Goal: Task Accomplishment & Management: Complete application form

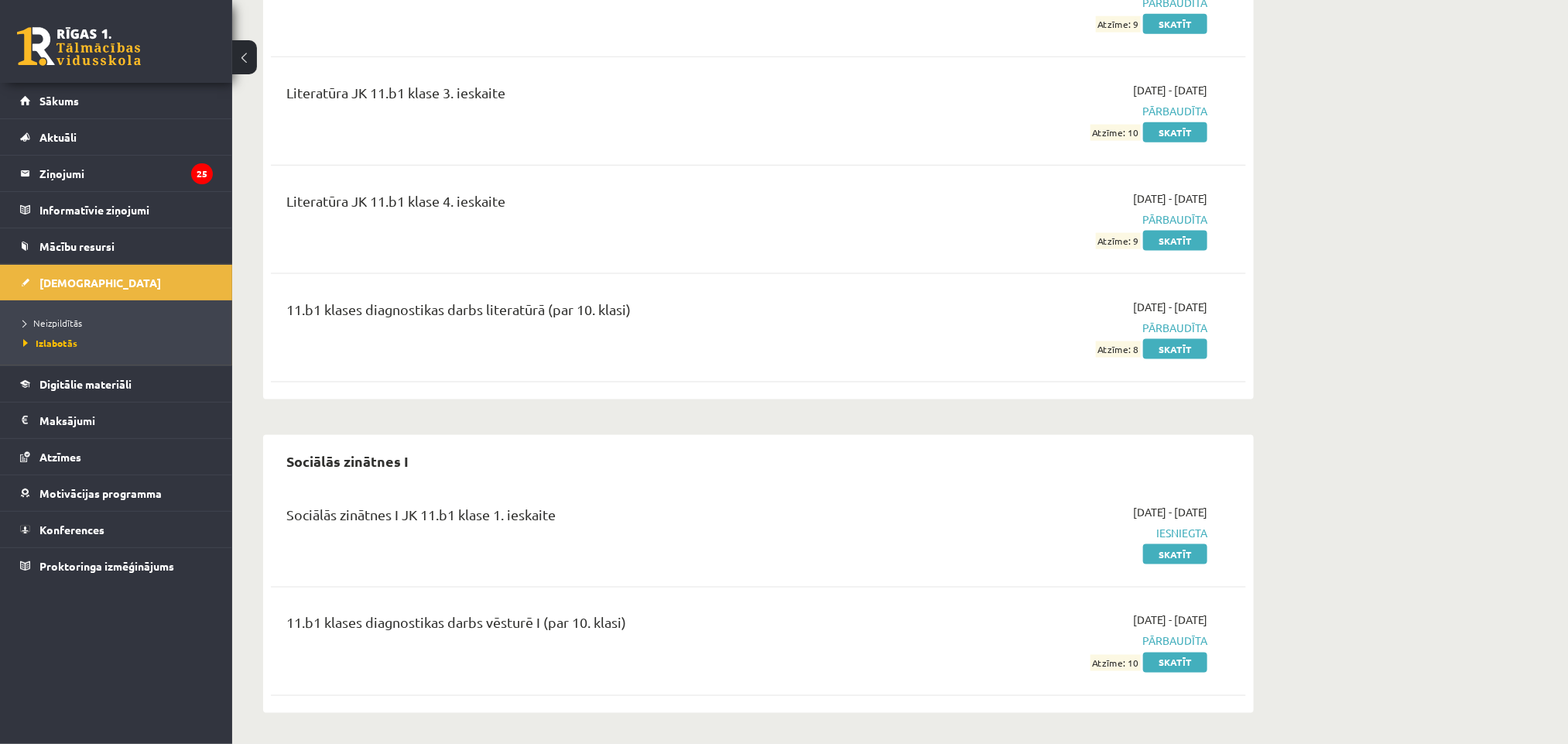
scroll to position [4151, 0]
click at [118, 177] on legend "Ziņojumi 25" at bounding box center [126, 173] width 173 height 35
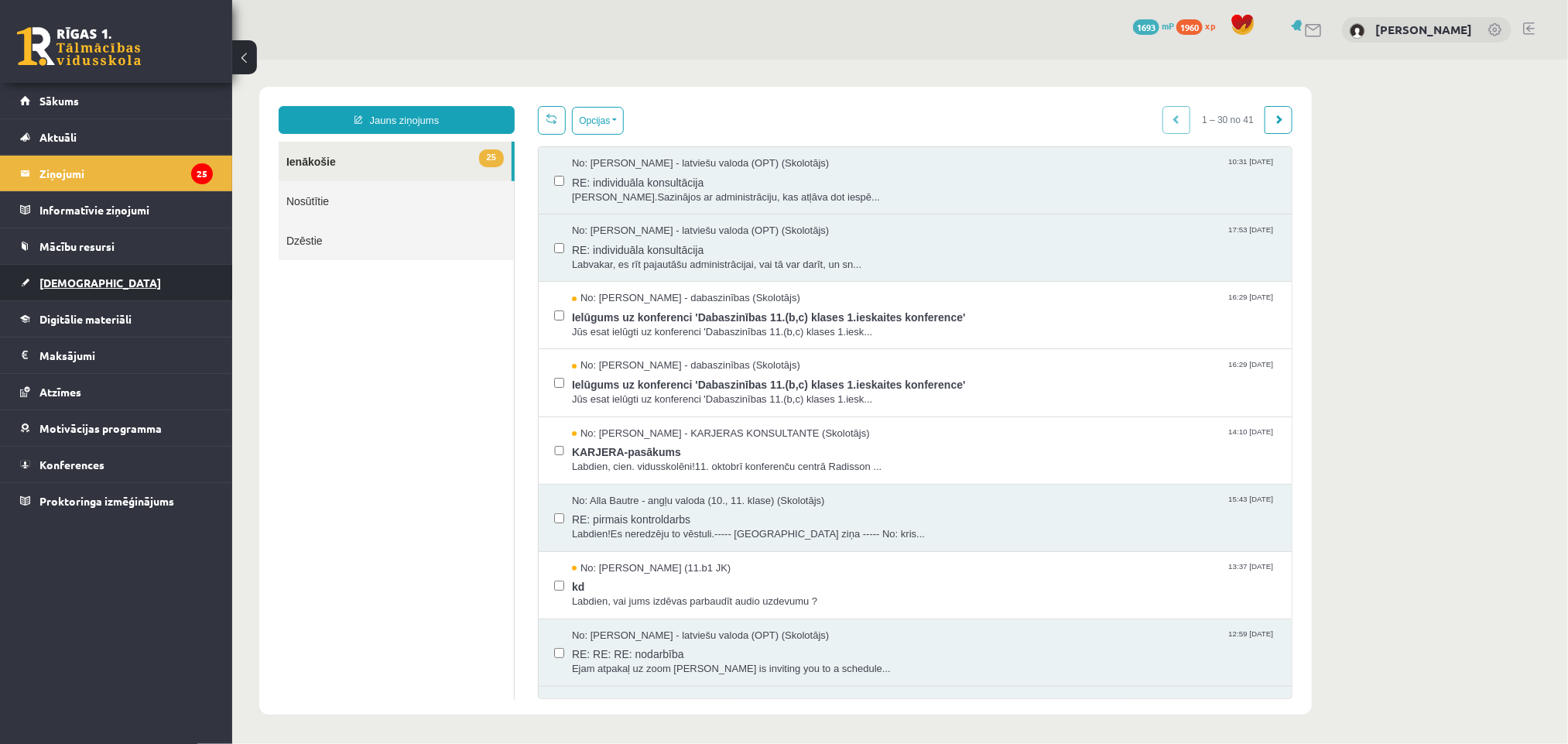
click at [93, 278] on link "[DEMOGRAPHIC_DATA]" at bounding box center [117, 282] width 193 height 35
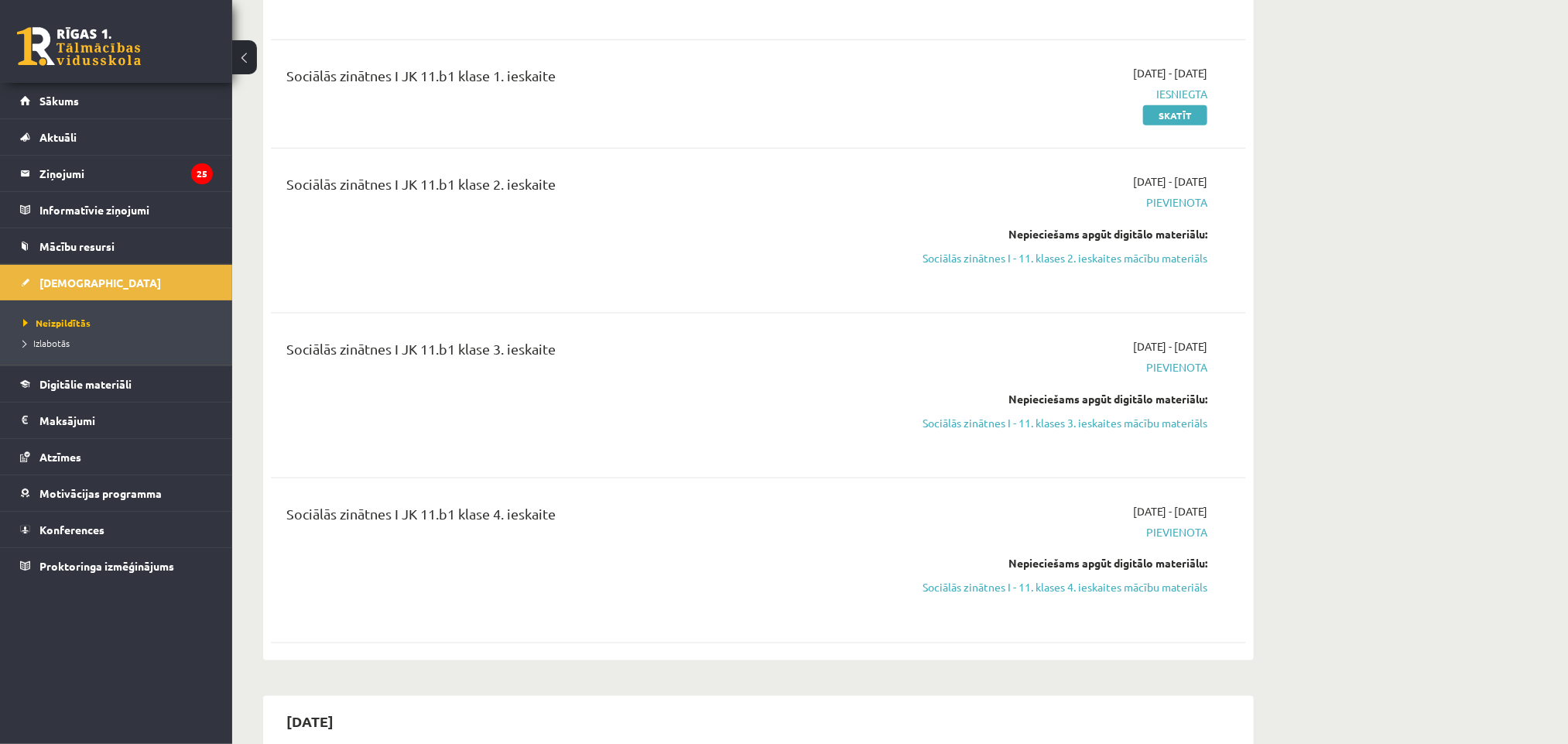
scroll to position [1008, 0]
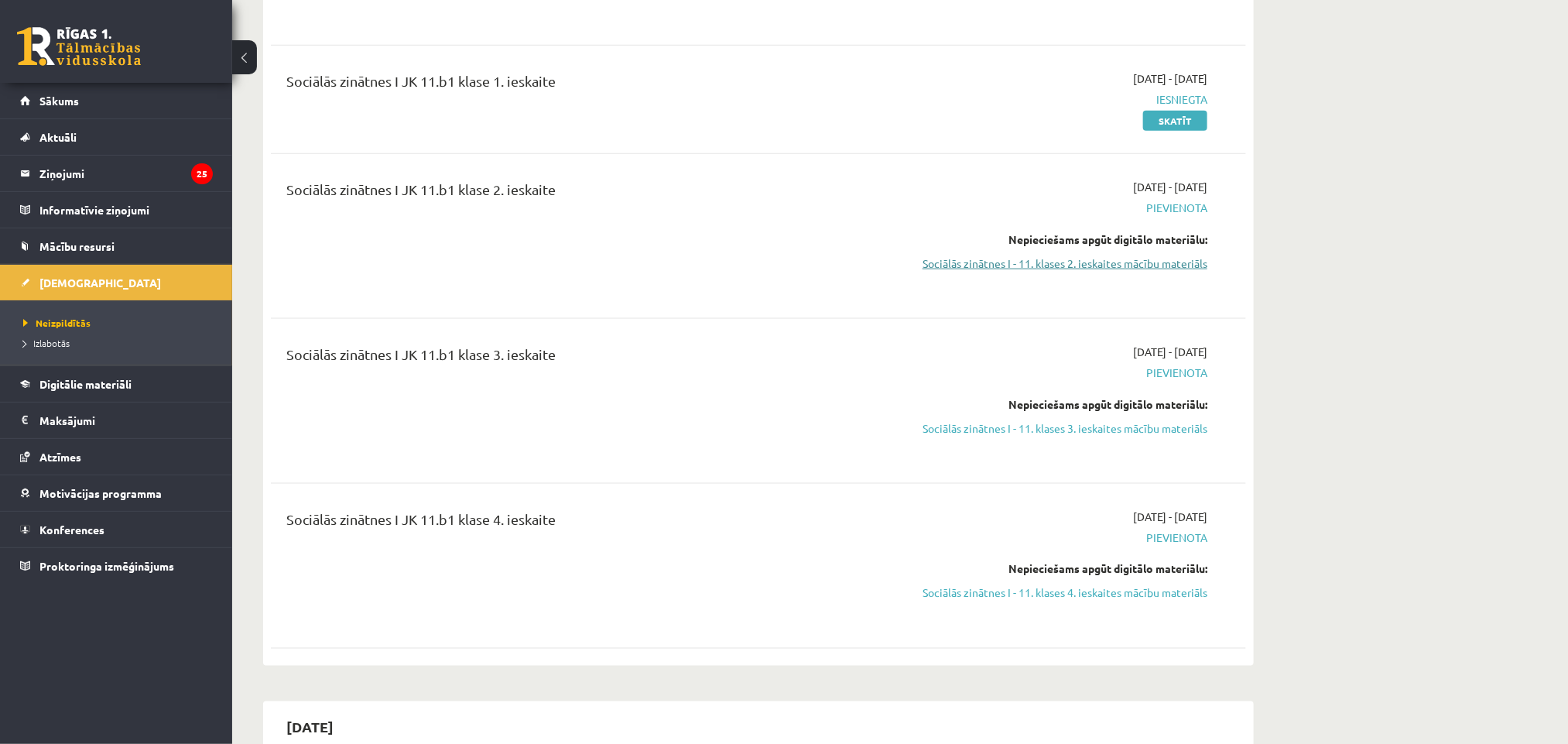
click at [1117, 263] on link "Sociālās zinātnes I - 11. klases 2. ieskaites mācību materiāls" at bounding box center [1061, 264] width 291 height 16
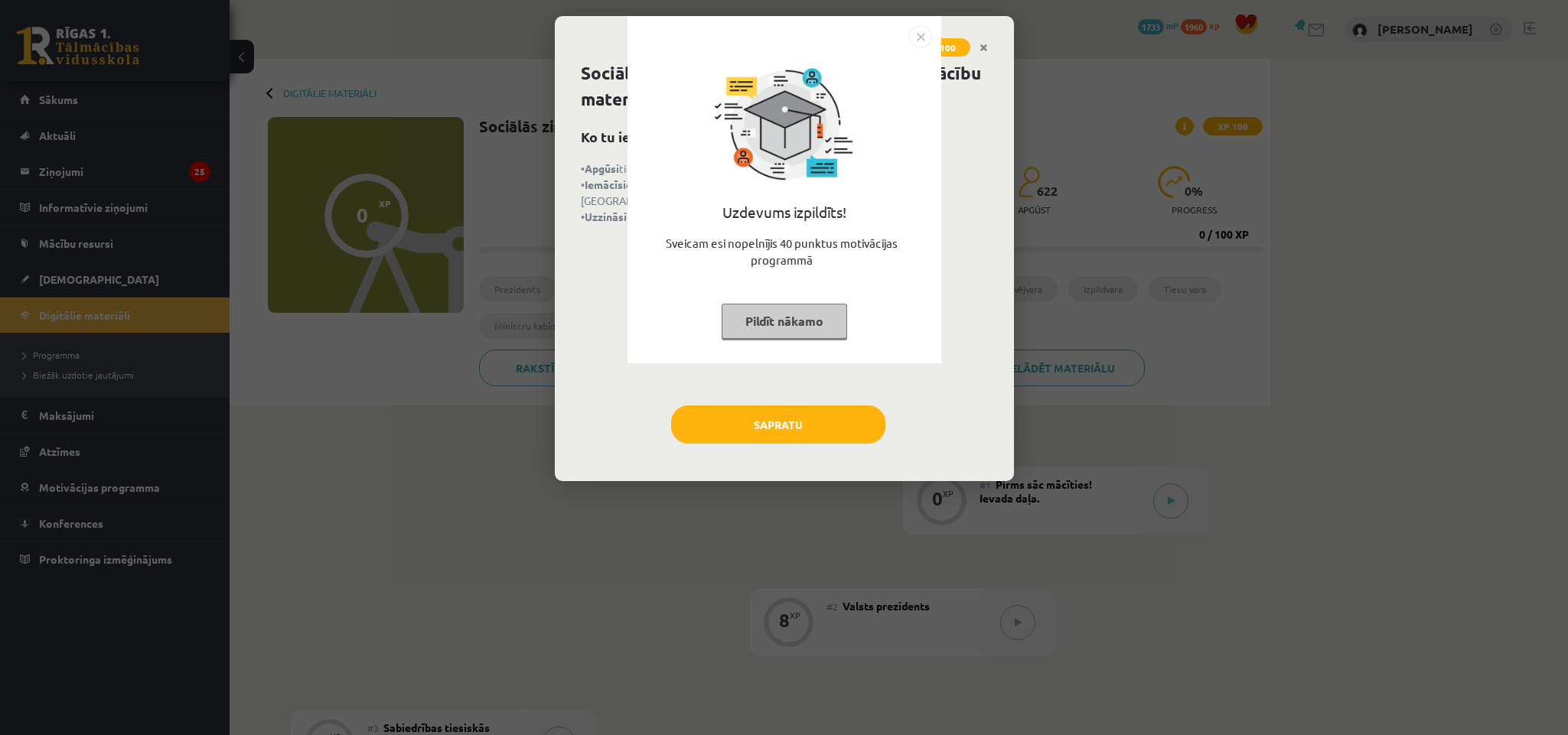
click at [806, 316] on button "Pildīt nākamo" at bounding box center [784, 320] width 126 height 35
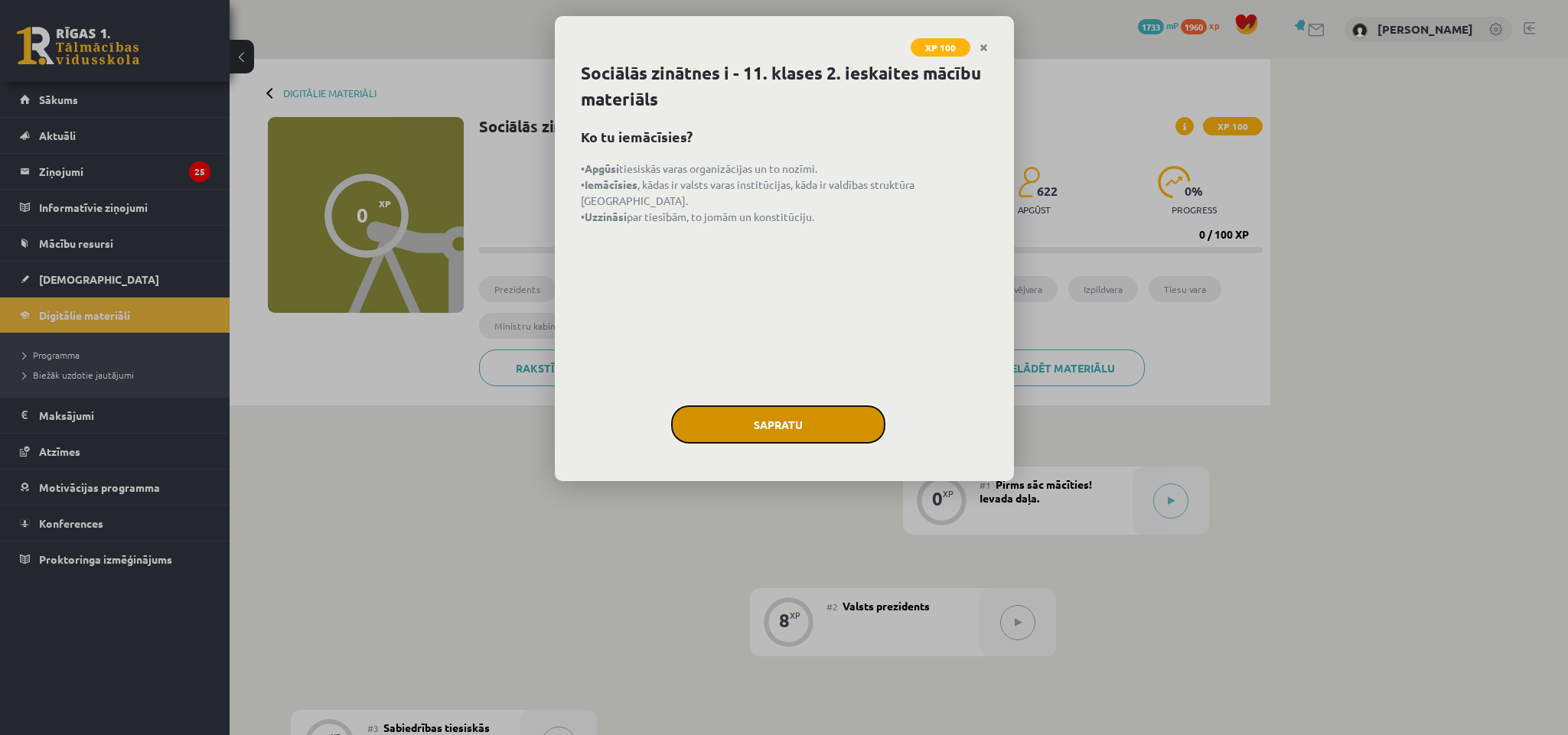
click at [807, 428] on button "Sapratu" at bounding box center [778, 424] width 214 height 38
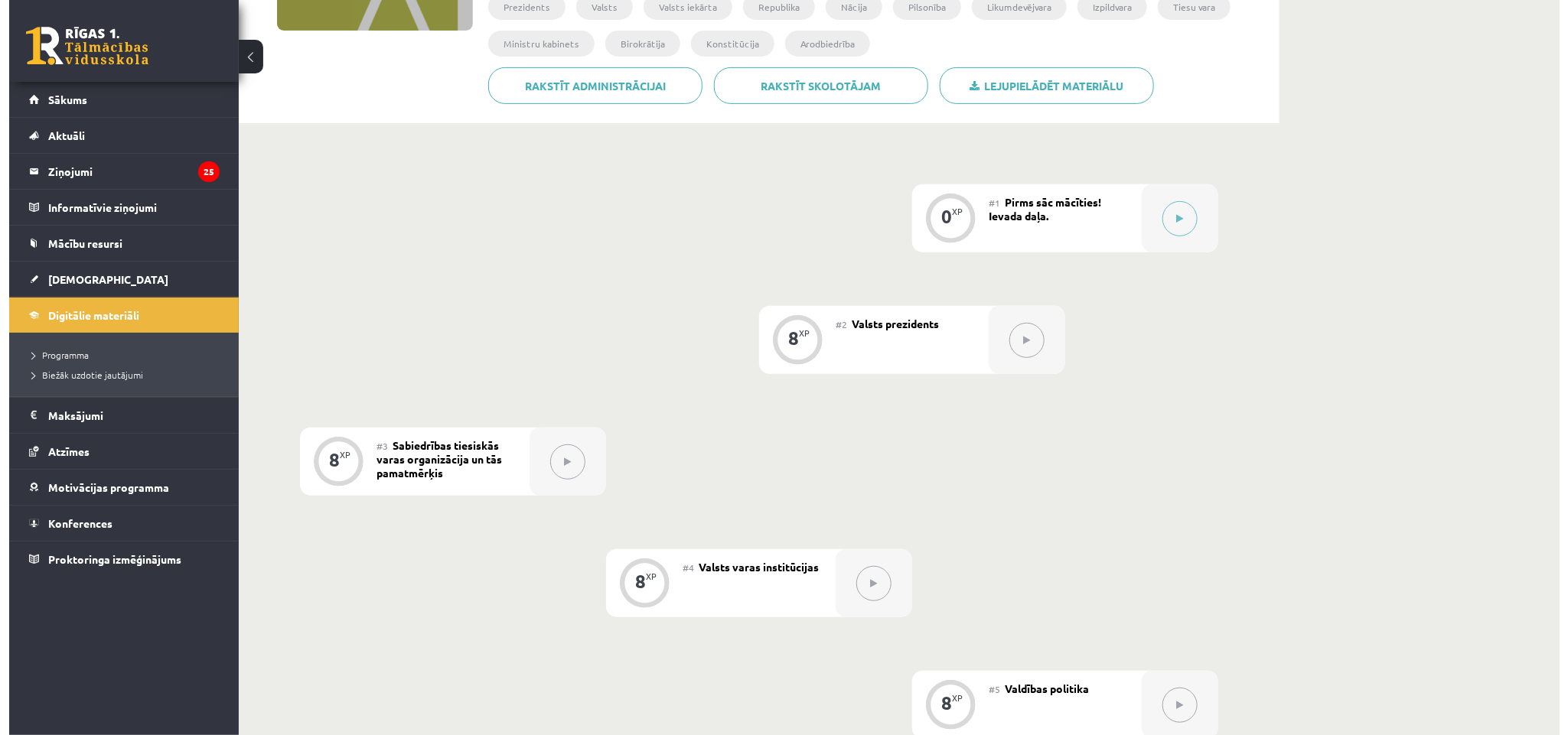
scroll to position [200, 0]
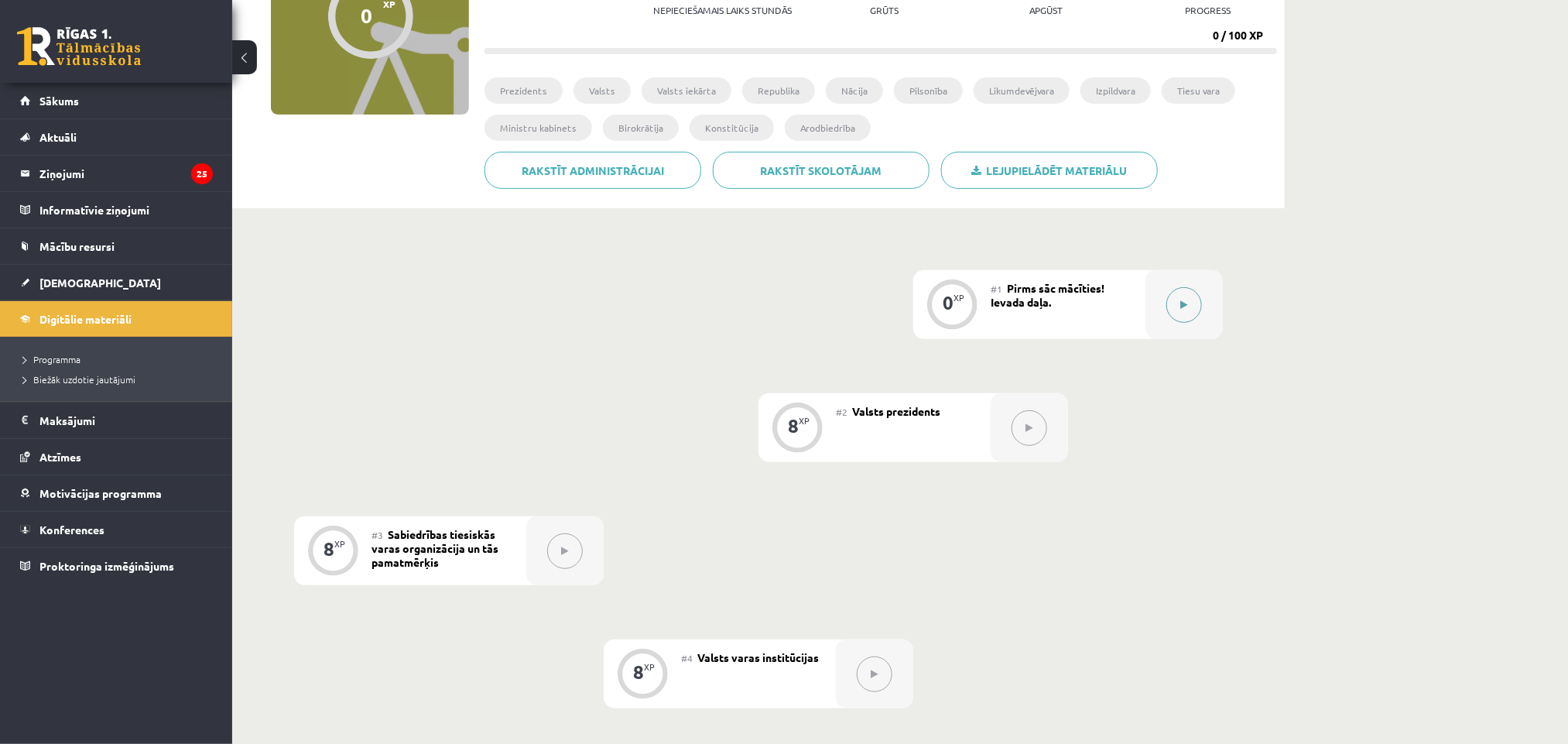
click at [1177, 317] on button at bounding box center [1184, 305] width 35 height 35
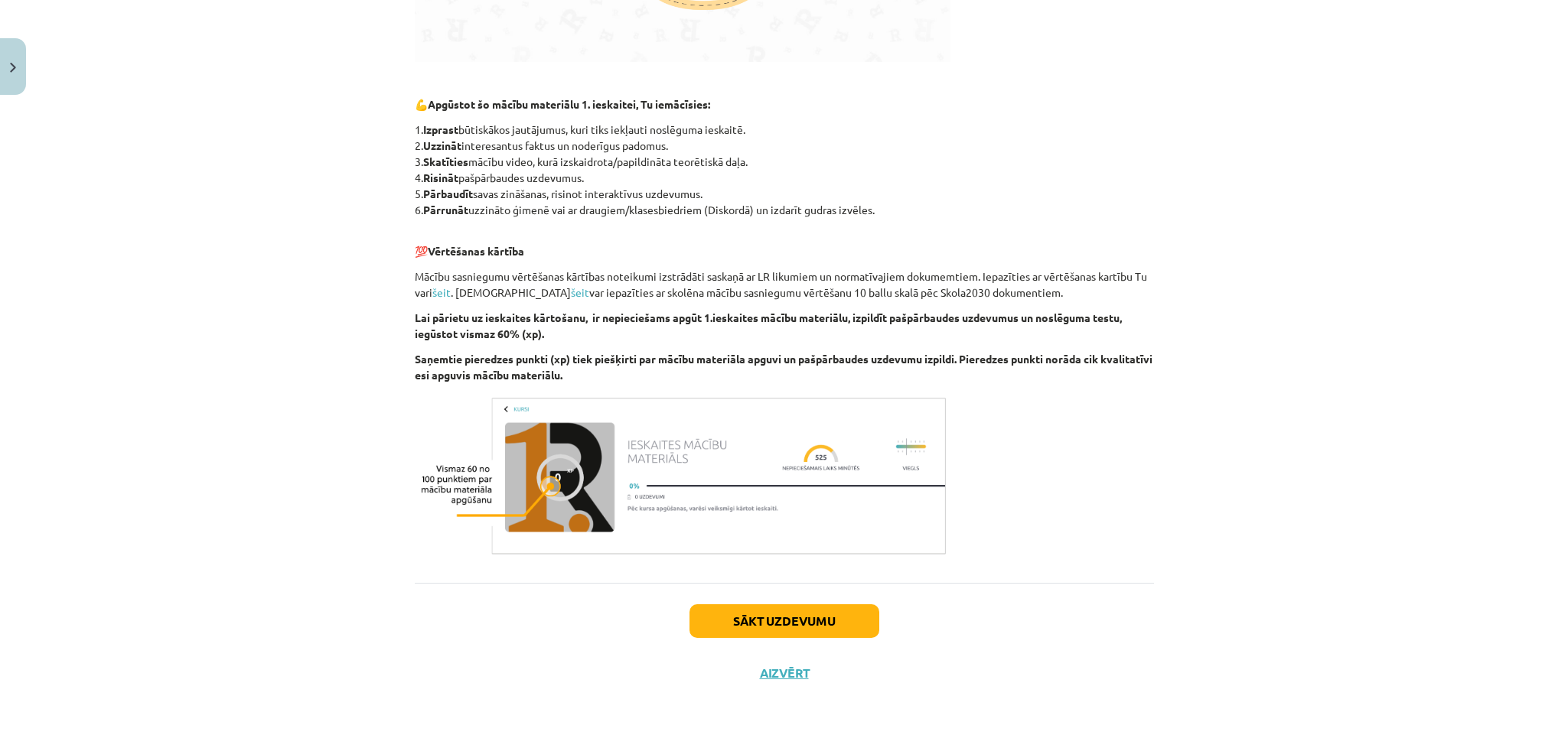
scroll to position [725, 0]
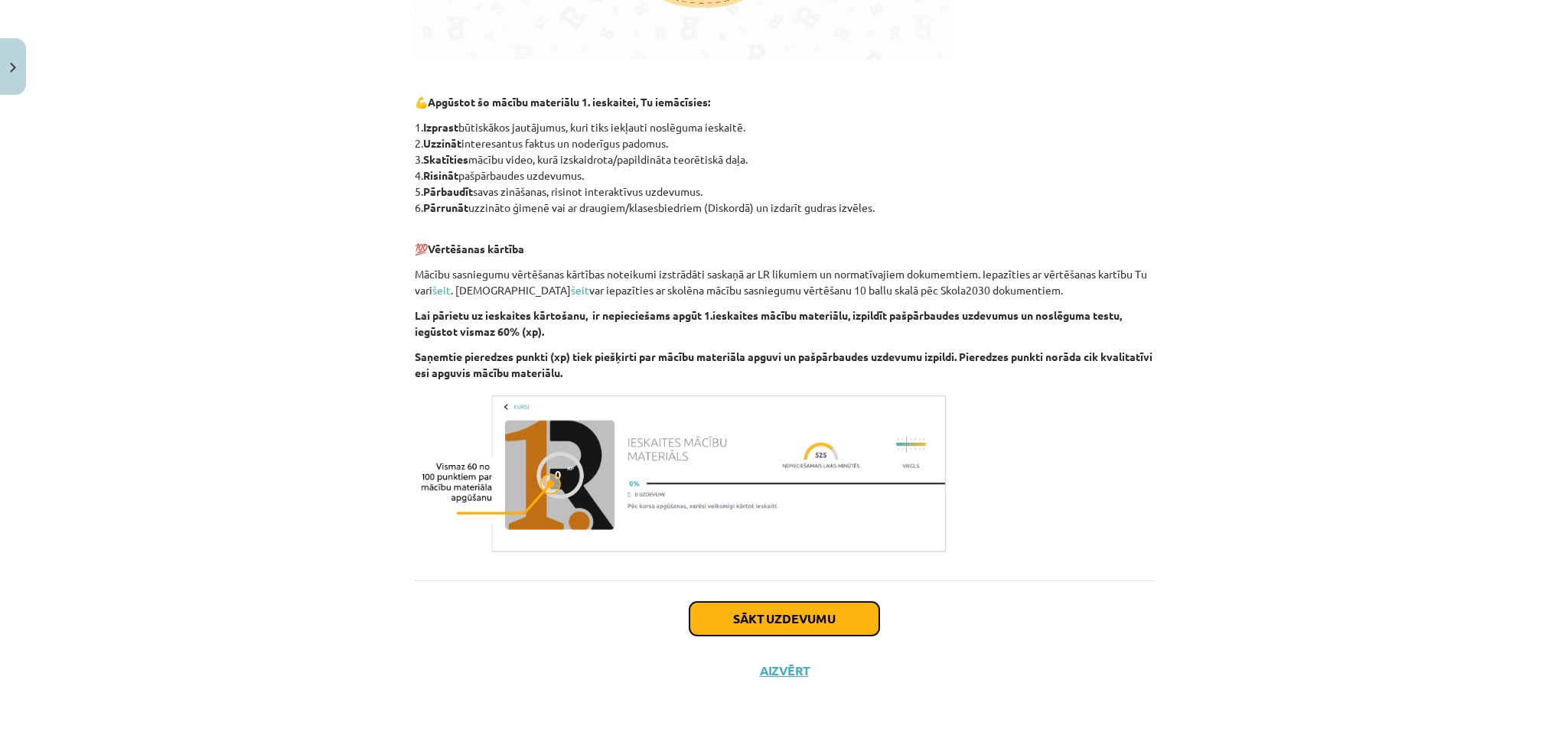
click at [777, 611] on button "Sākt uzdevumu" at bounding box center [785, 618] width 190 height 33
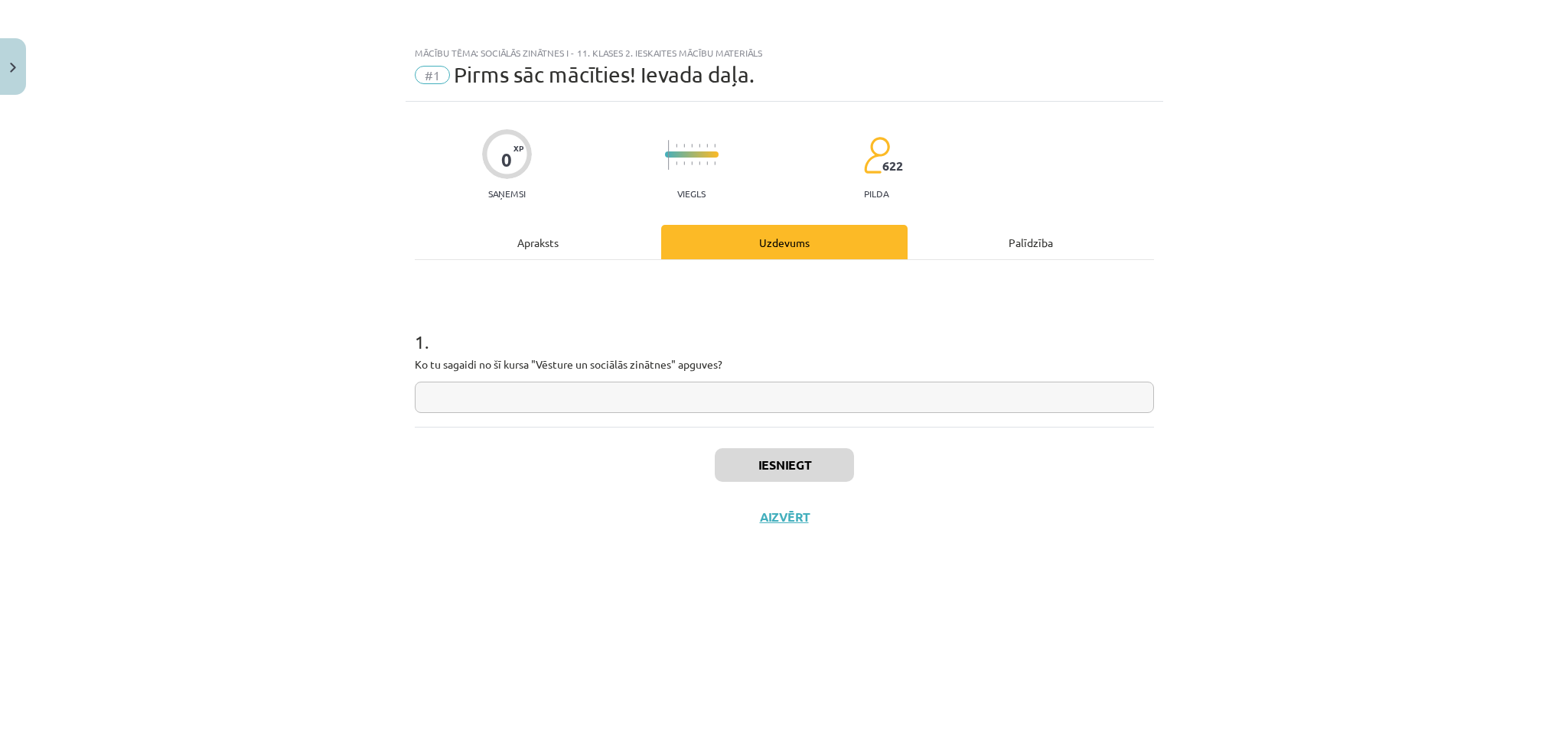
click at [666, 395] on input "text" at bounding box center [784, 398] width 739 height 32
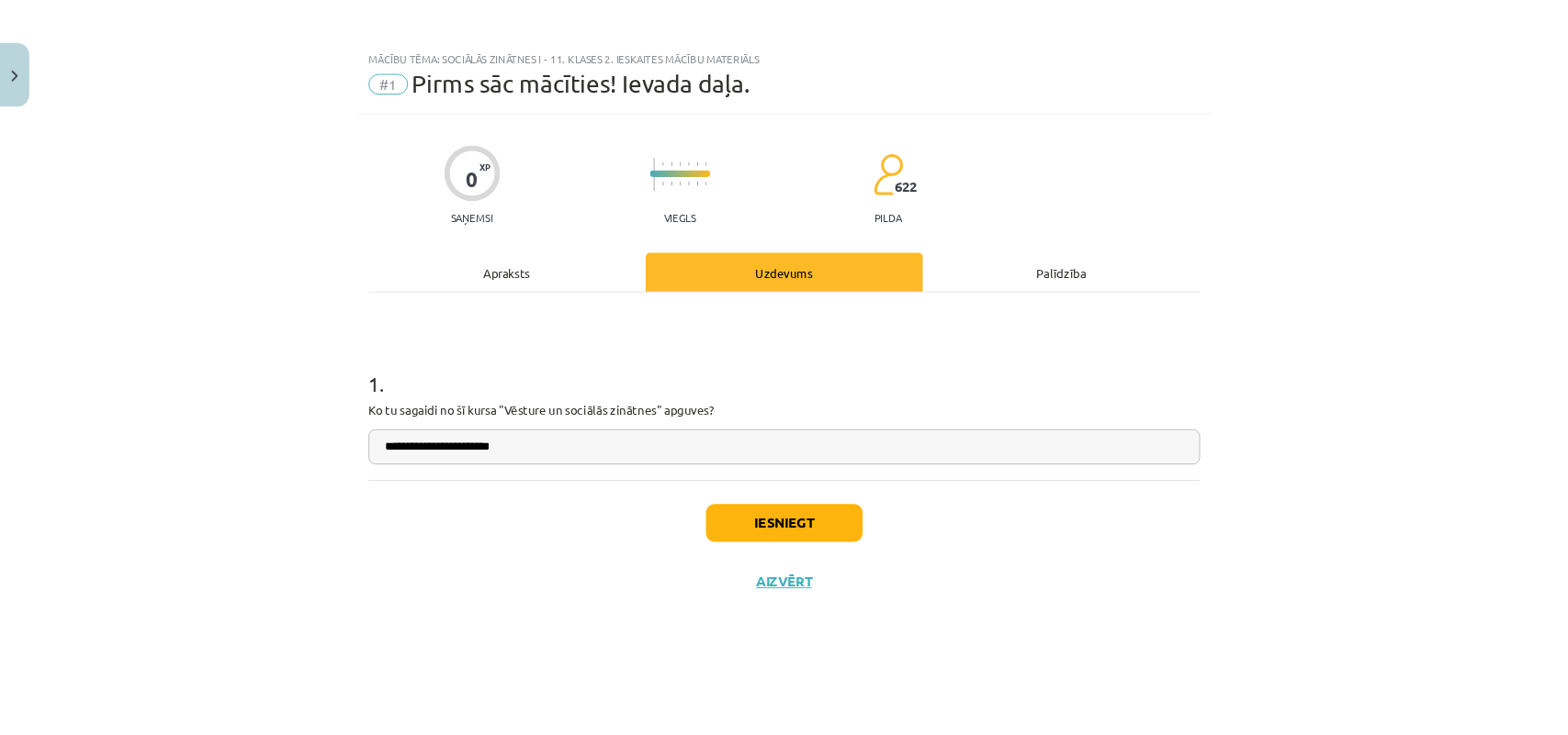
scroll to position [239, 0]
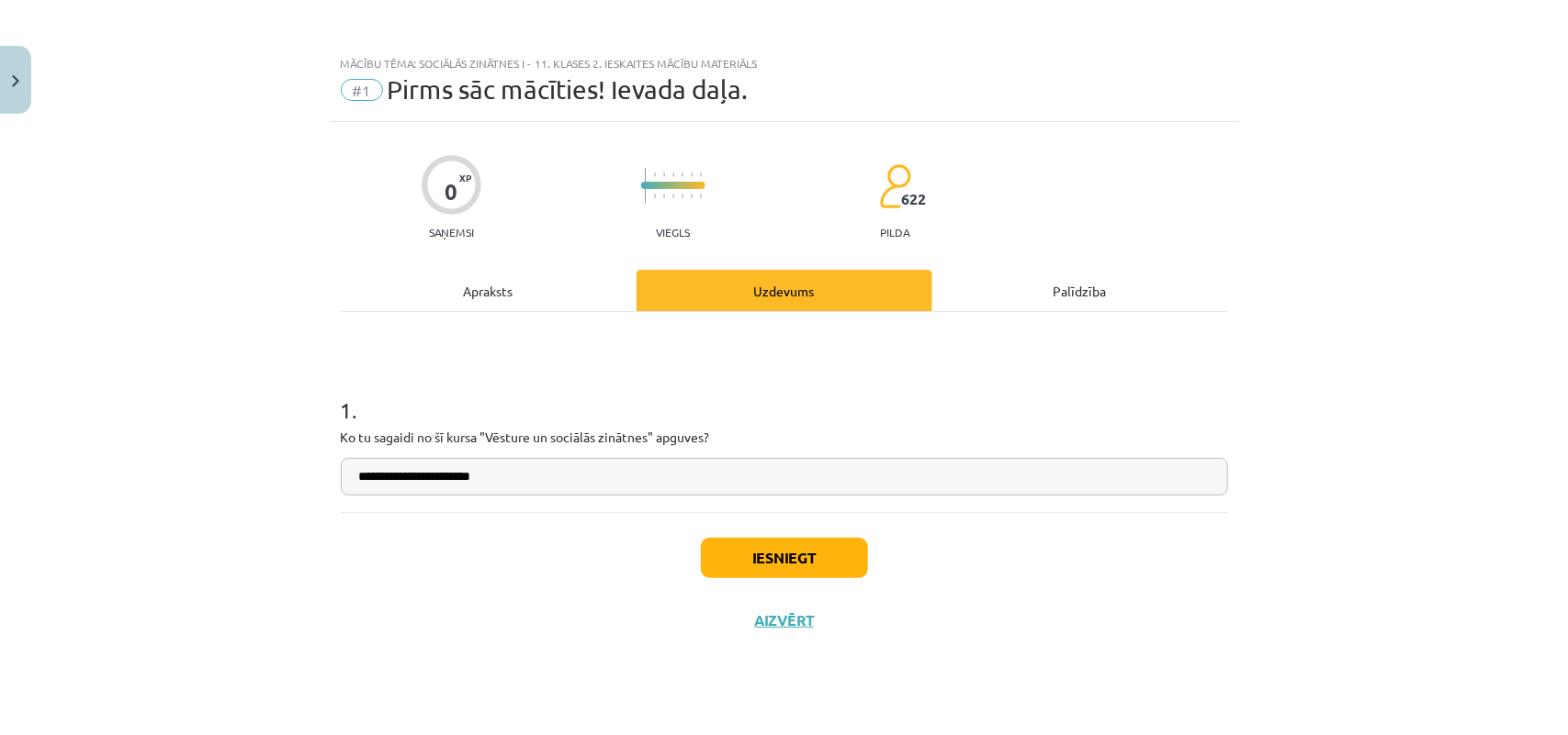
type input "**********"
click at [817, 566] on button "Iesniegt" at bounding box center [784, 558] width 168 height 40
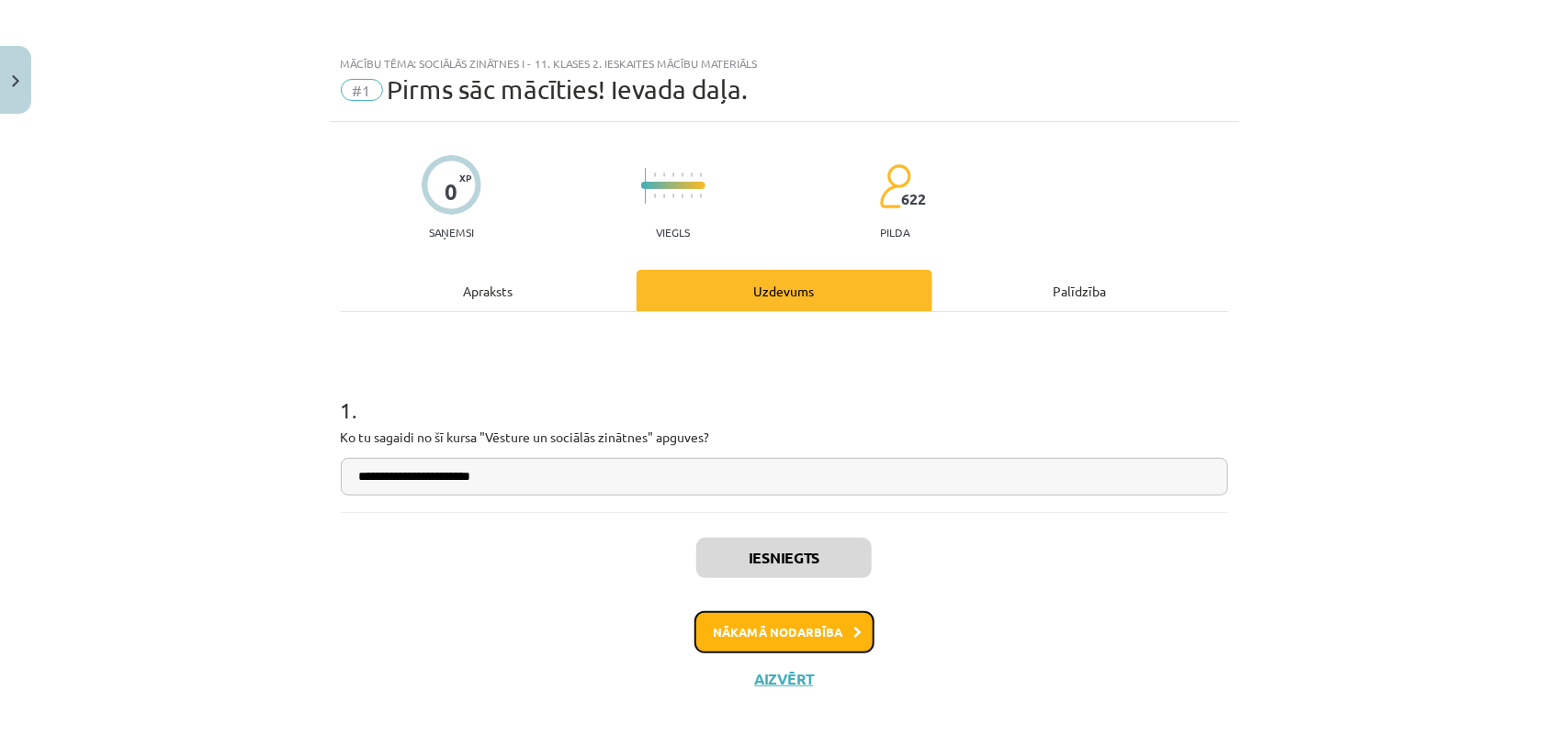
click at [820, 627] on button "Nākamā nodarbība" at bounding box center [784, 632] width 180 height 42
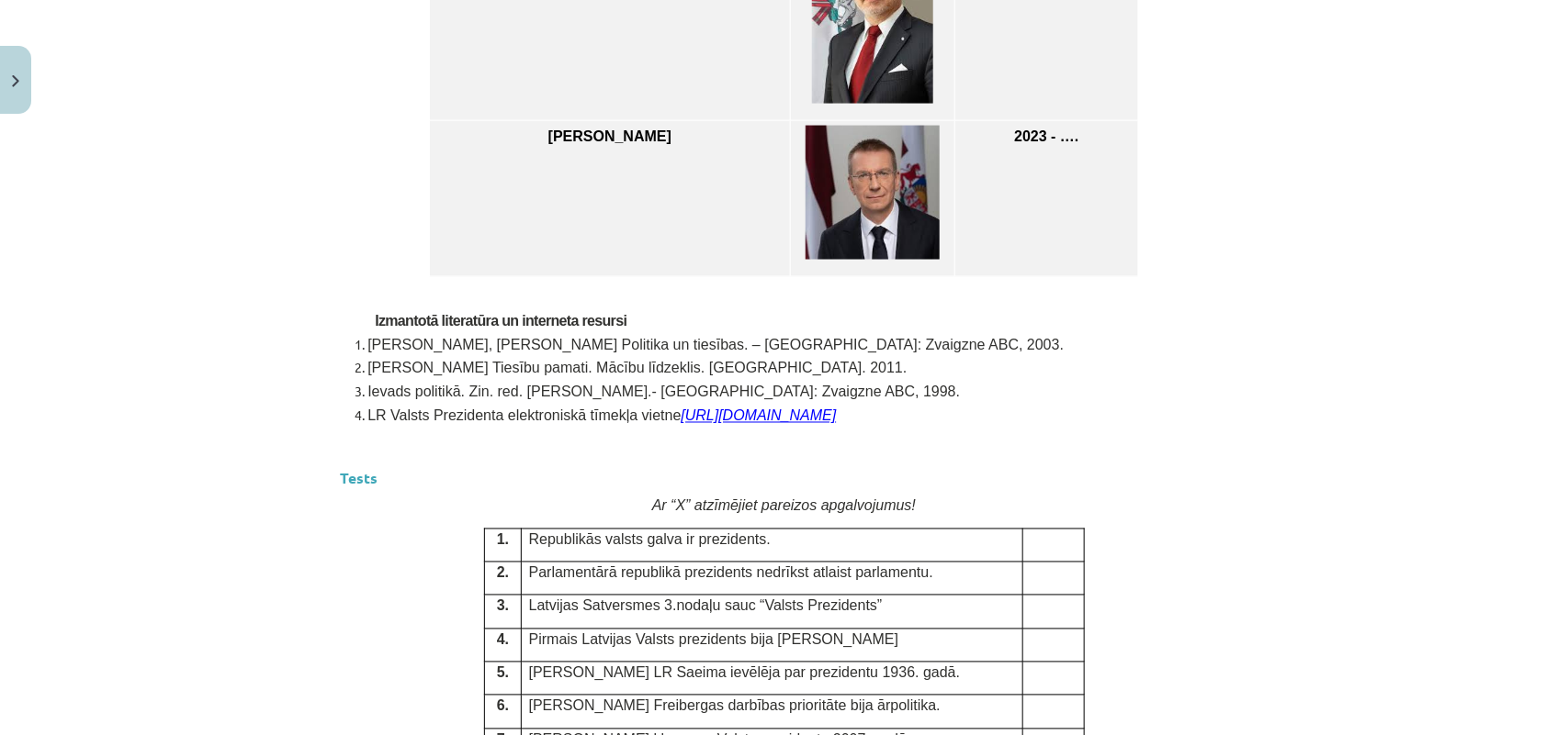
scroll to position [4344, 0]
click at [737, 188] on td "EDGARS RINKĒVIČS" at bounding box center [610, 198] width 361 height 156
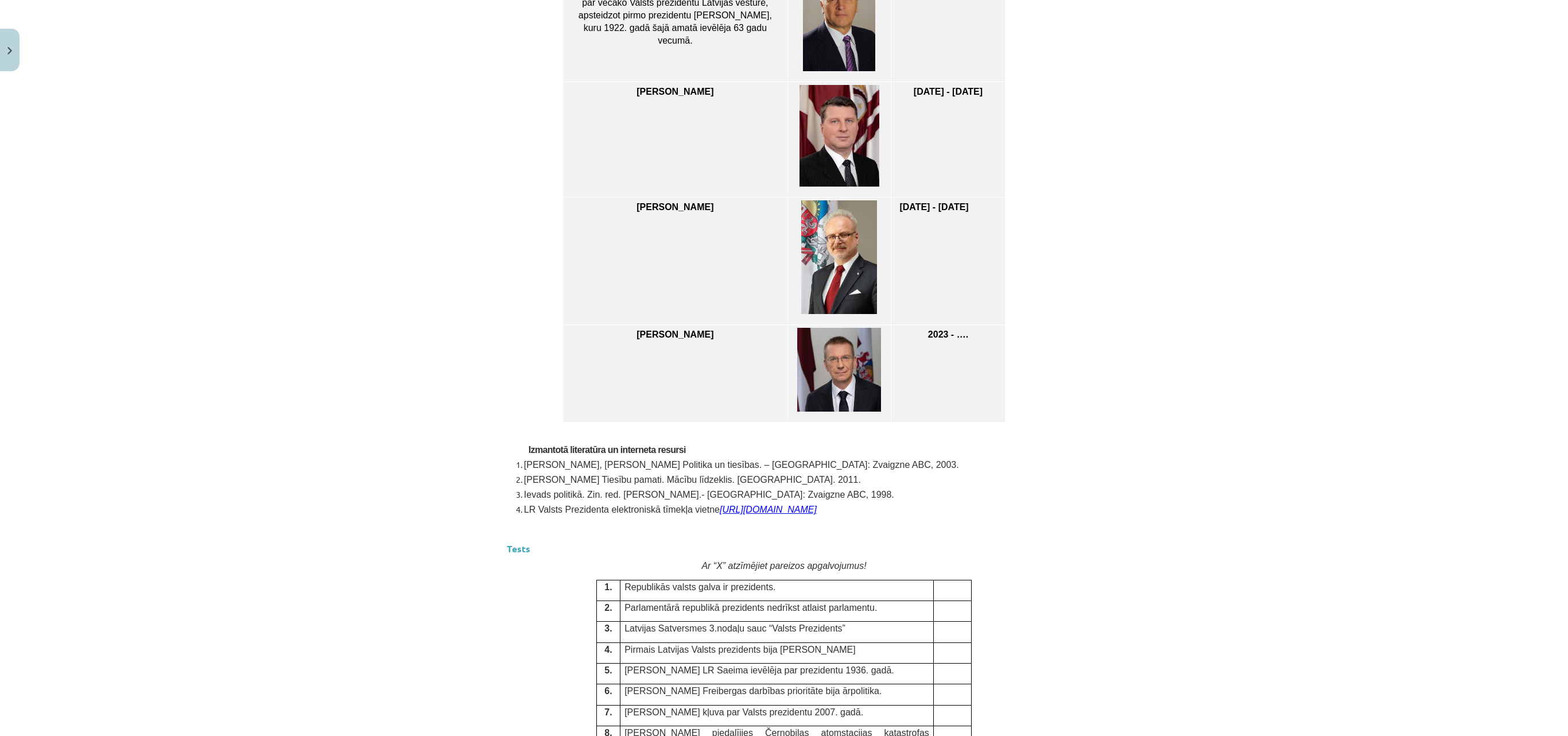
scroll to position [2746, 0]
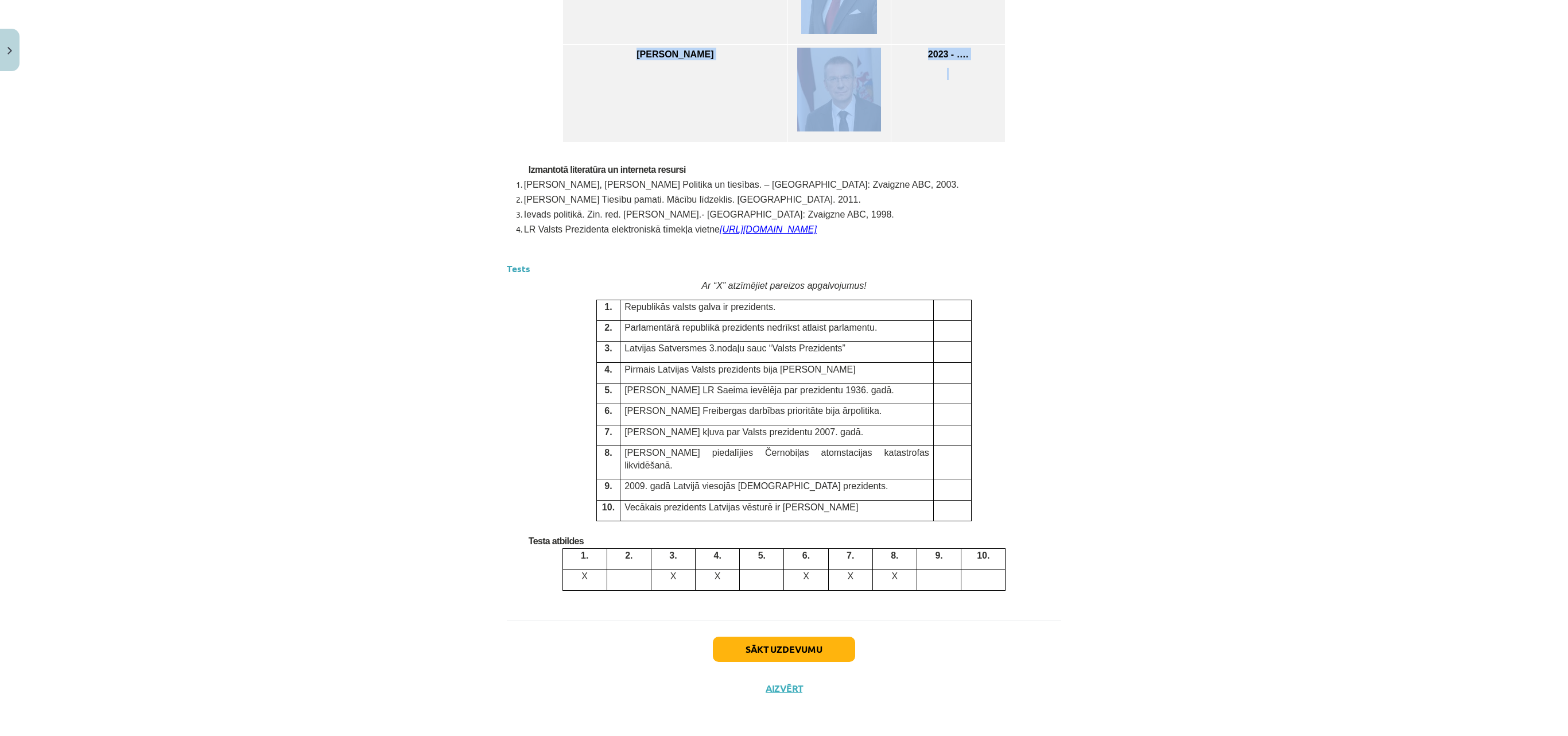
drag, startPoint x: 547, startPoint y: 189, endPoint x: 987, endPoint y: 123, distance: 444.9
copy div "JĀNIS ČAKSTE Pirmais Latvijas valsts prezidents 1922 - 1927 GUSTAVS ZEMGALS 192…"
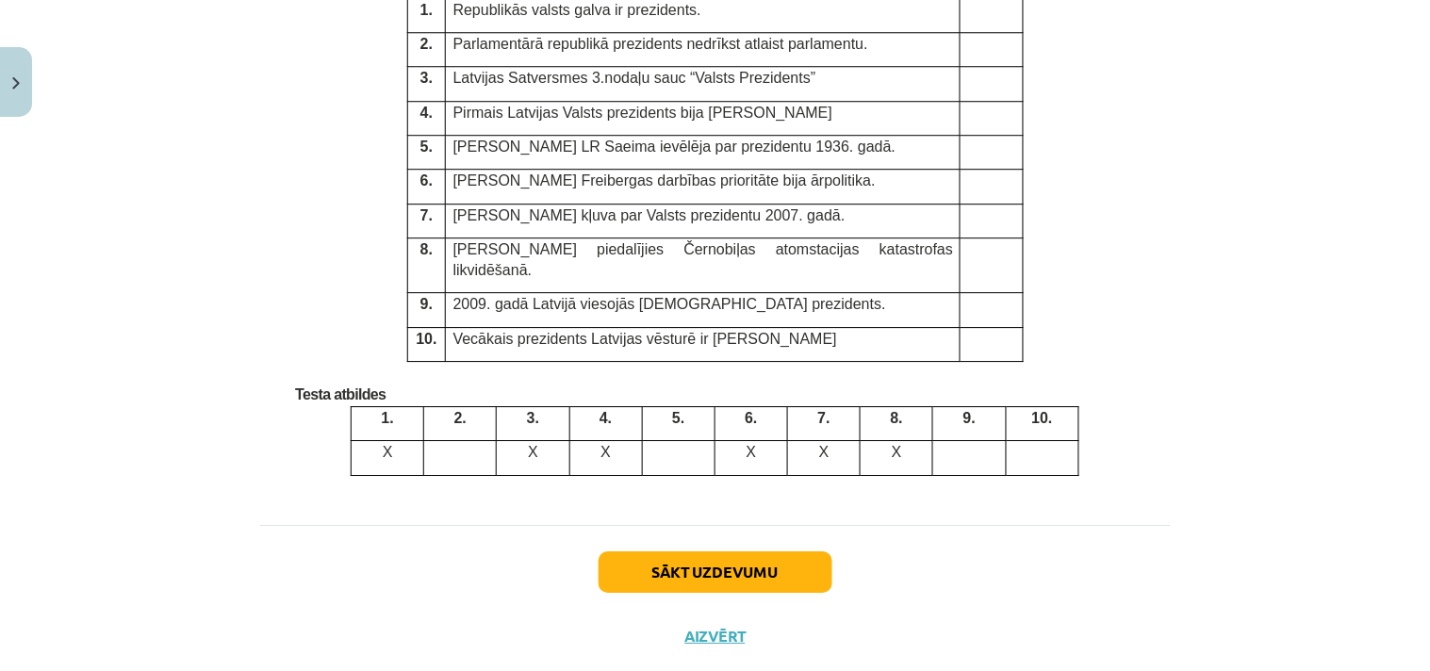
scroll to position [5016, 0]
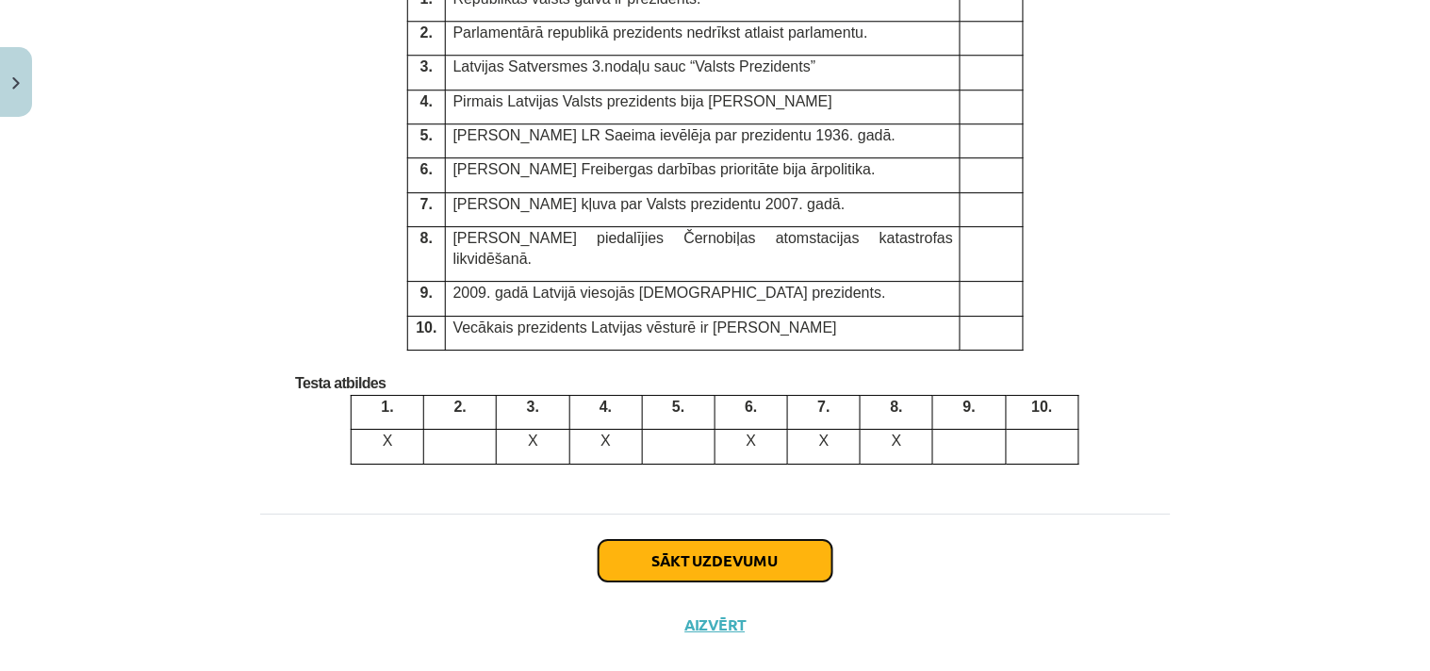
click at [676, 540] on button "Sākt uzdevumu" at bounding box center [716, 560] width 234 height 41
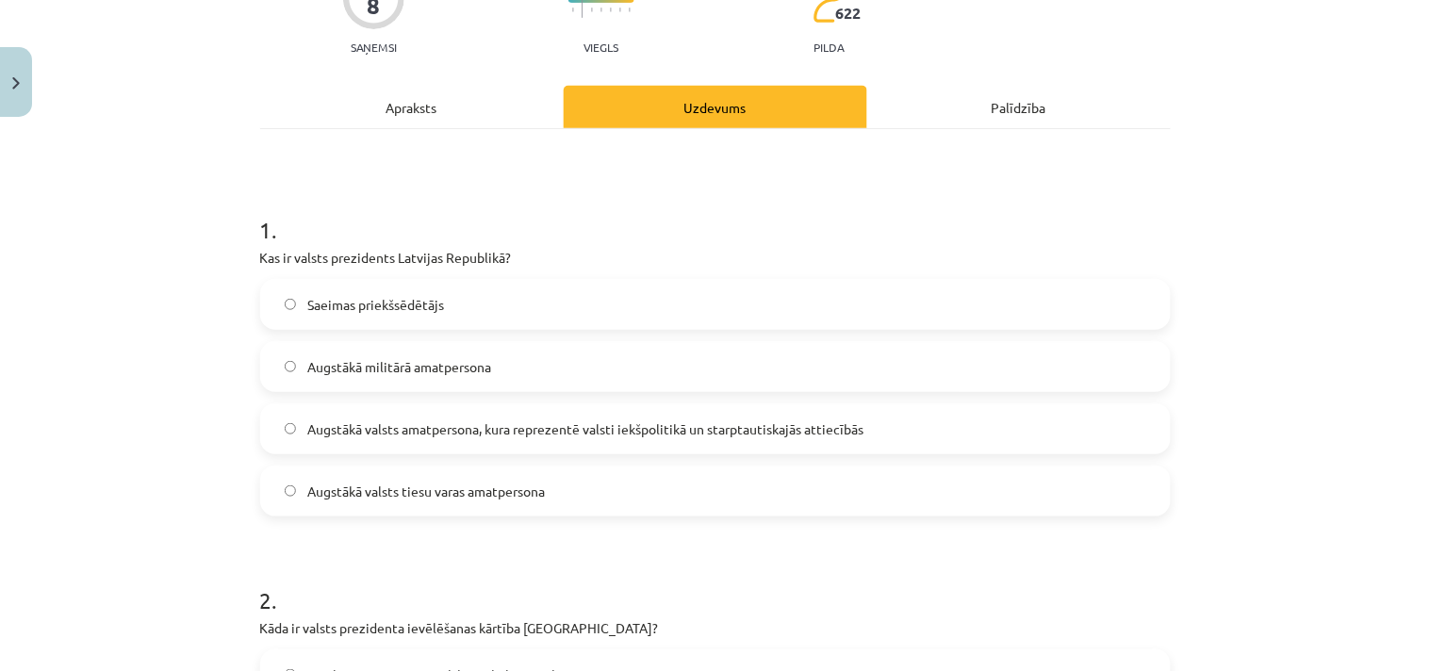
scroll to position [256, 0]
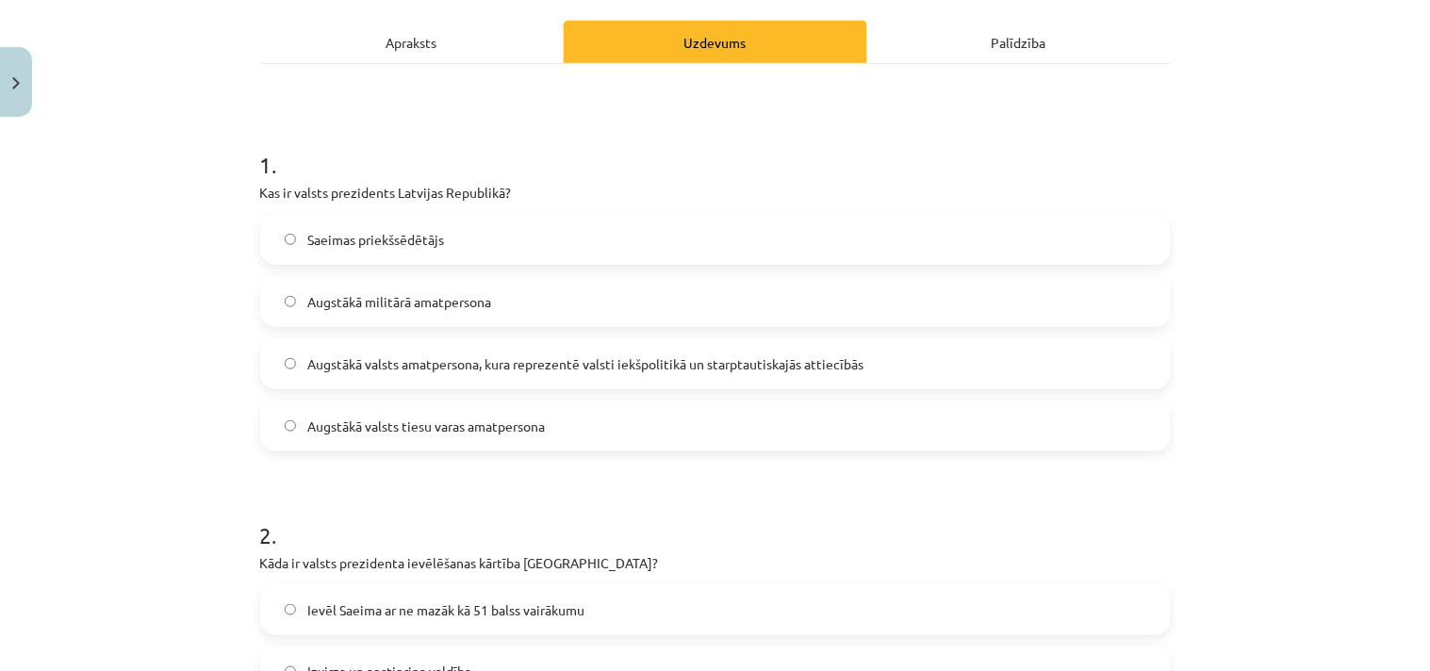
click at [389, 238] on span "Saeimas priekšsēdētājs" at bounding box center [375, 240] width 137 height 20
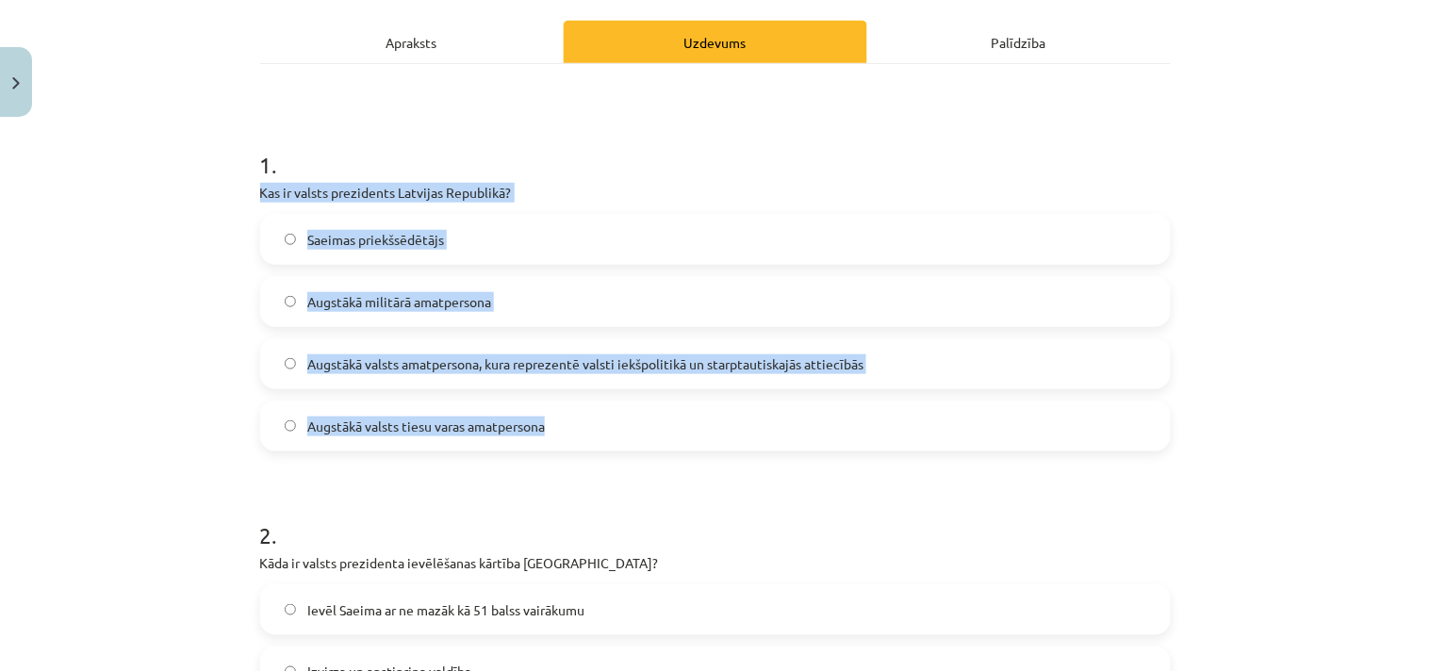
drag, startPoint x: 247, startPoint y: 193, endPoint x: 566, endPoint y: 430, distance: 397.0
copy div "Kas ir valsts prezidents Latvijas Republikā? Saeimas priekšsēdētājs Augstākā mi…"
click at [735, 364] on span "Augstākā valsts amatpersona, kura reprezentē valsti iekšpolitikā un starptautis…" at bounding box center [585, 365] width 556 height 20
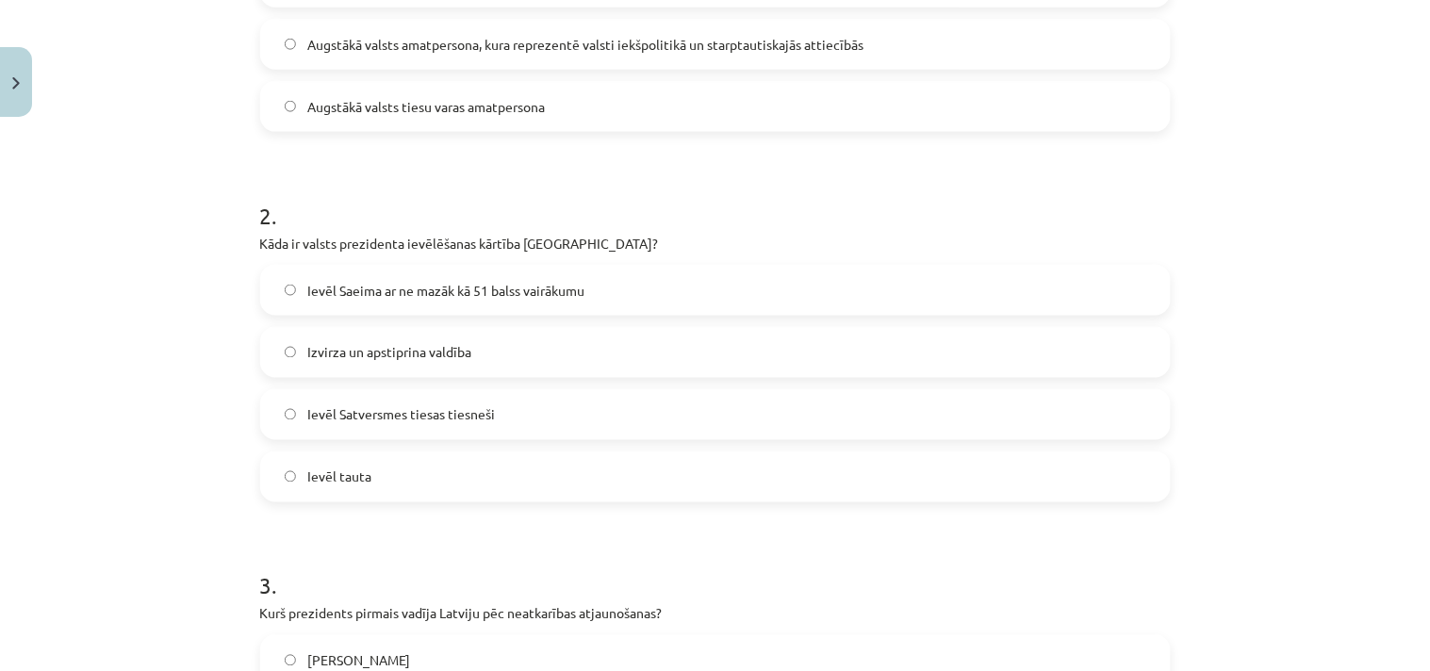
scroll to position [605, 0]
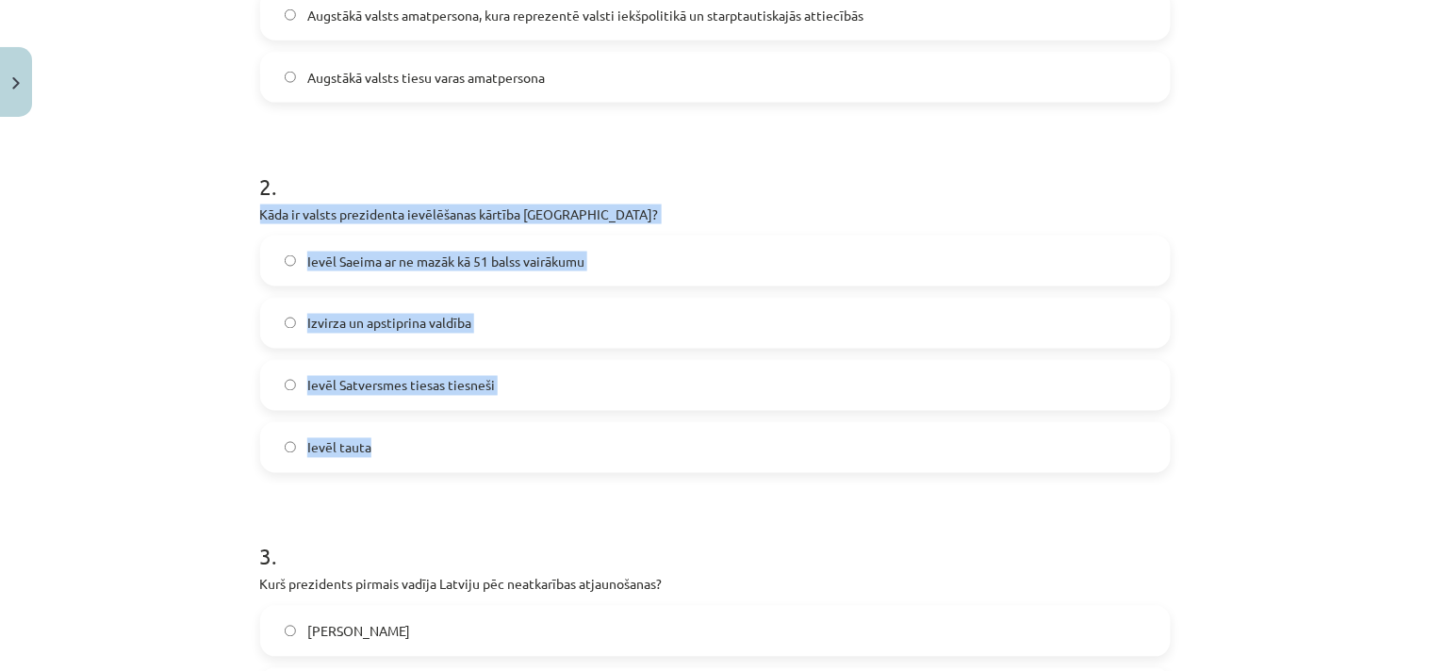
drag, startPoint x: 238, startPoint y: 208, endPoint x: 490, endPoint y: 419, distance: 328.7
click at [490, 419] on div "Mācību tēma: Sociālās zinātnes i - 11. klases 2. ieskaites mācību materiāls #2 …" at bounding box center [715, 335] width 1430 height 671
copy div "Kāda ir valsts prezidenta ievēlēšanas kārtība Latvijā? Ievēl Saeima ar ne mazāk…"
click at [592, 262] on label "Ievēl Saeima ar ne mazāk kā 51 balss vairākumu" at bounding box center [715, 261] width 907 height 47
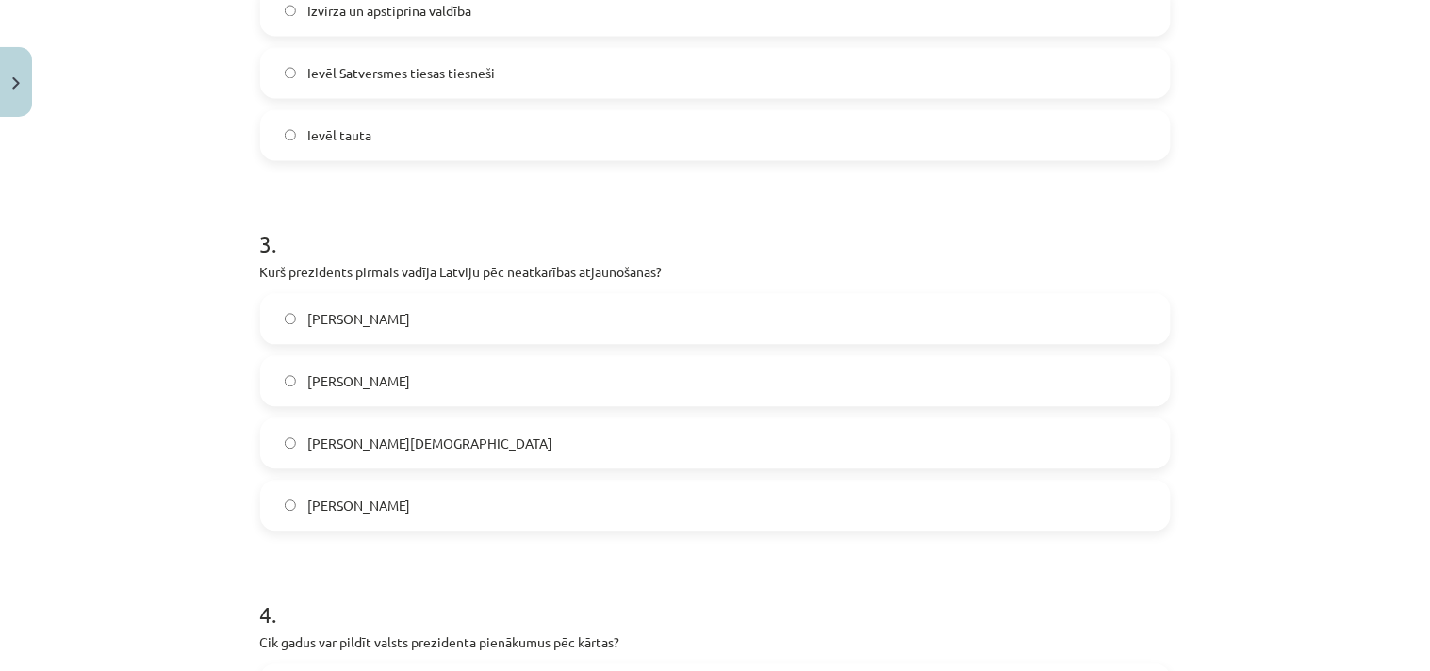
scroll to position [919, 0]
drag, startPoint x: 236, startPoint y: 261, endPoint x: 457, endPoint y: 477, distance: 309.4
click at [457, 477] on div "Mācību tēma: Sociālās zinātnes i - 11. klases 2. ieskaites mācību materiāls #2 …" at bounding box center [715, 335] width 1430 height 671
copy div "Kurš prezidents pirmais vadīja Latviju pēc neatkarības atjaunošanas? Kārlis Ulm…"
click at [511, 319] on label "Kārlis Ulmanis" at bounding box center [715, 317] width 907 height 47
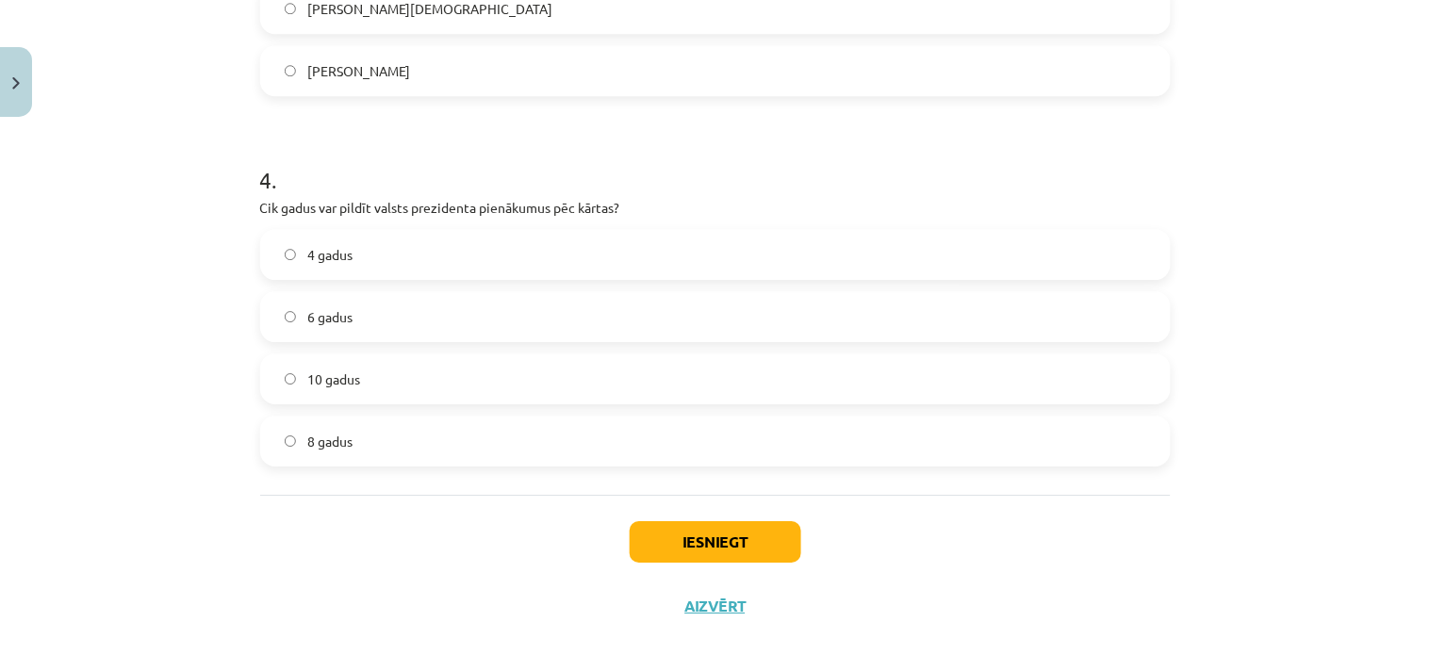
scroll to position [1367, 0]
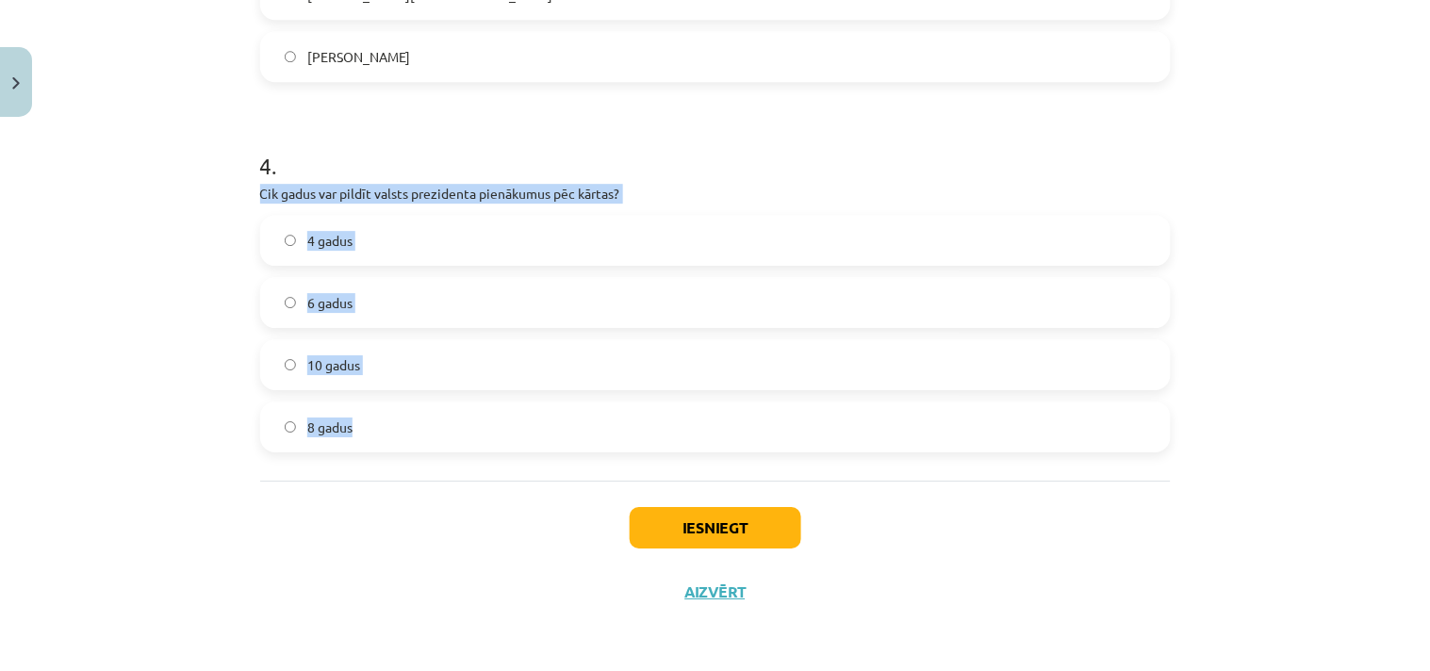
drag, startPoint x: 242, startPoint y: 186, endPoint x: 416, endPoint y: 408, distance: 282.2
copy div "Cik gadus var pildīt valsts prezidenta pienākumus pēc kārtas? 4 gadus 6 gadus 1…"
click at [410, 243] on label "4 gadus" at bounding box center [715, 240] width 907 height 47
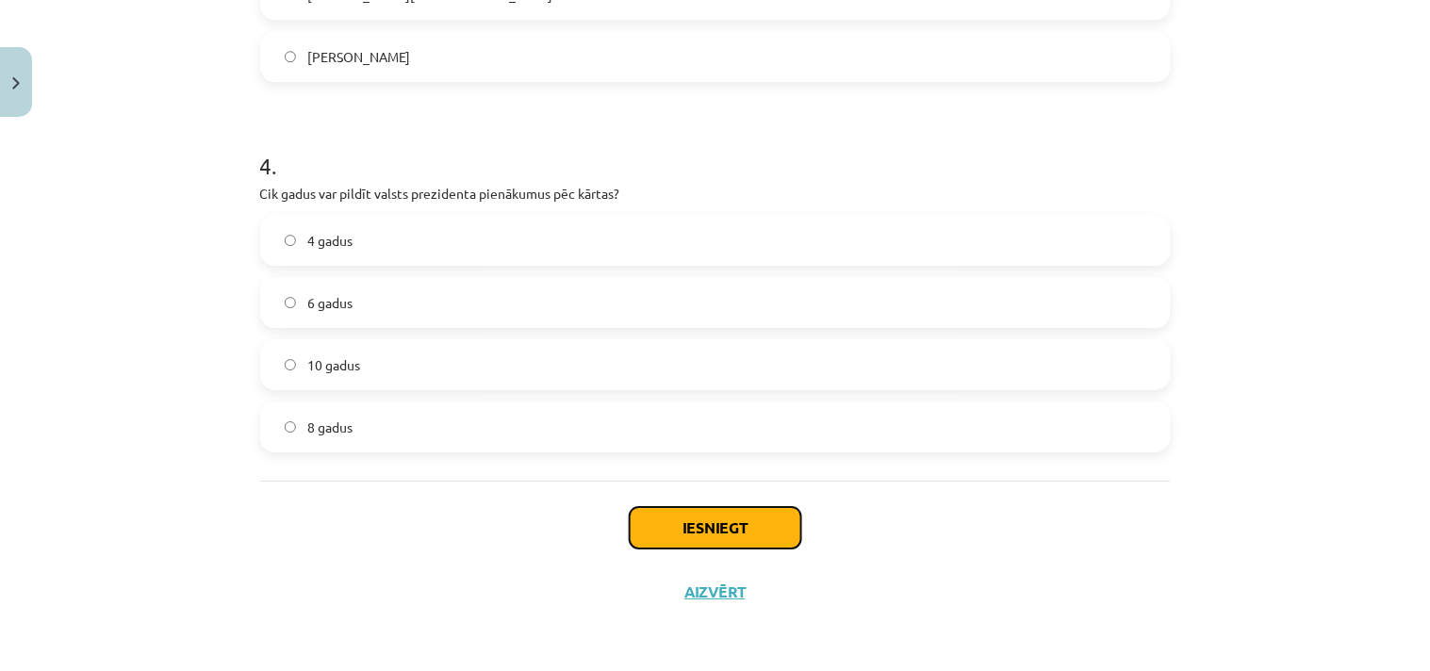
click at [700, 533] on button "Iesniegt" at bounding box center [716, 527] width 172 height 41
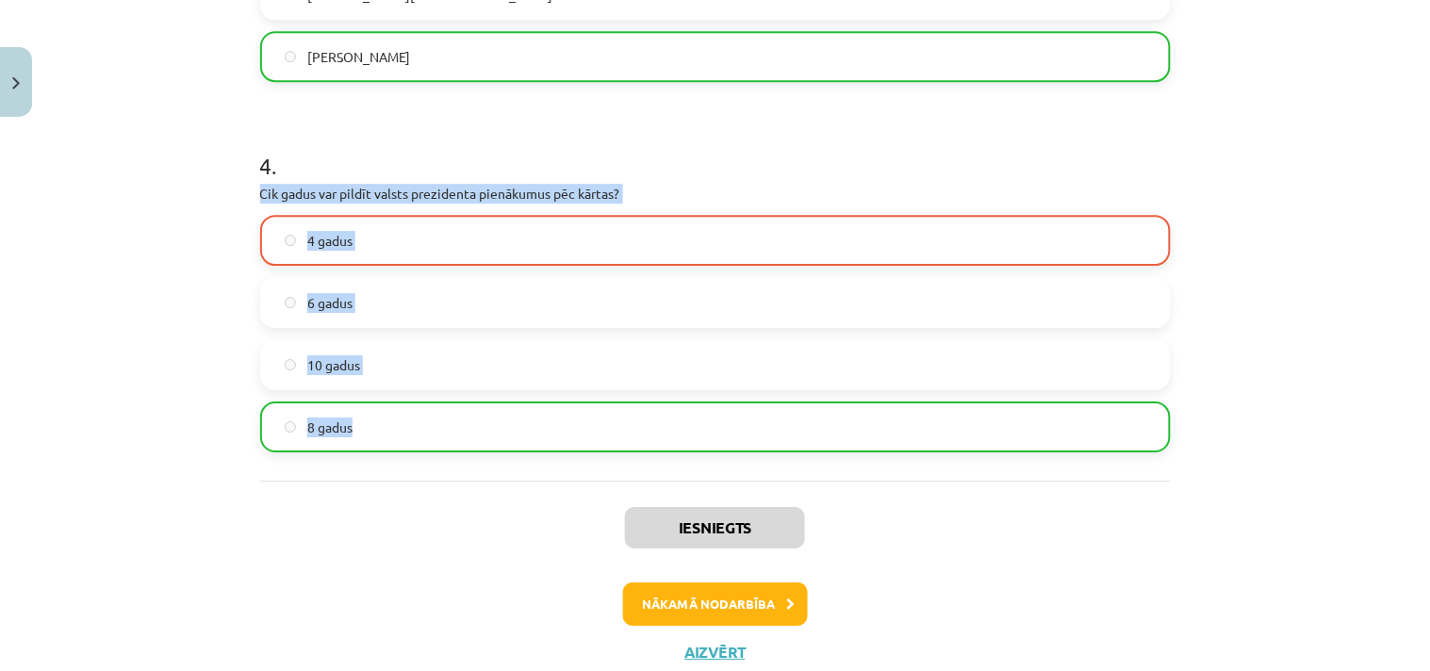
drag, startPoint x: 248, startPoint y: 186, endPoint x: 407, endPoint y: 450, distance: 308.4
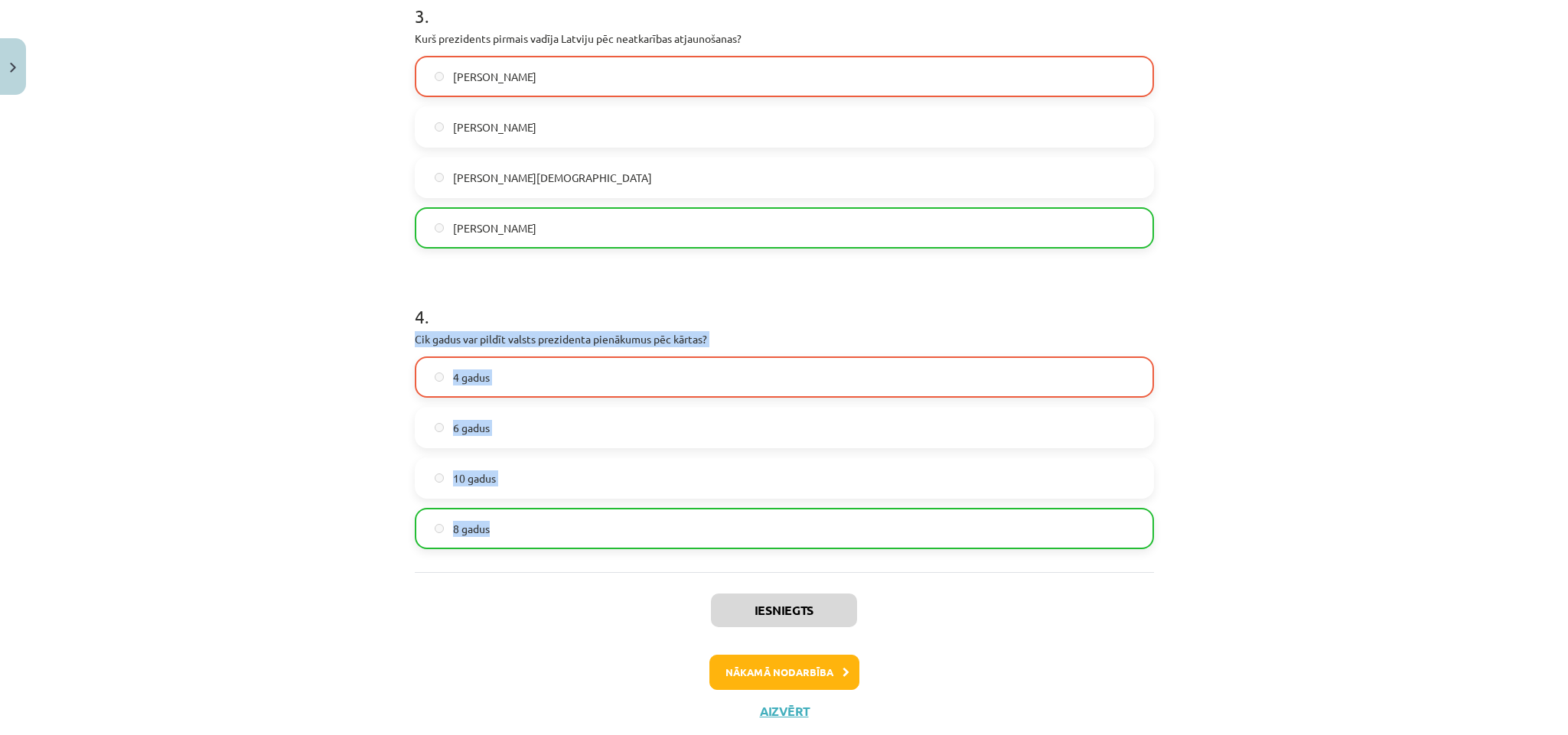
scroll to position [969, 0]
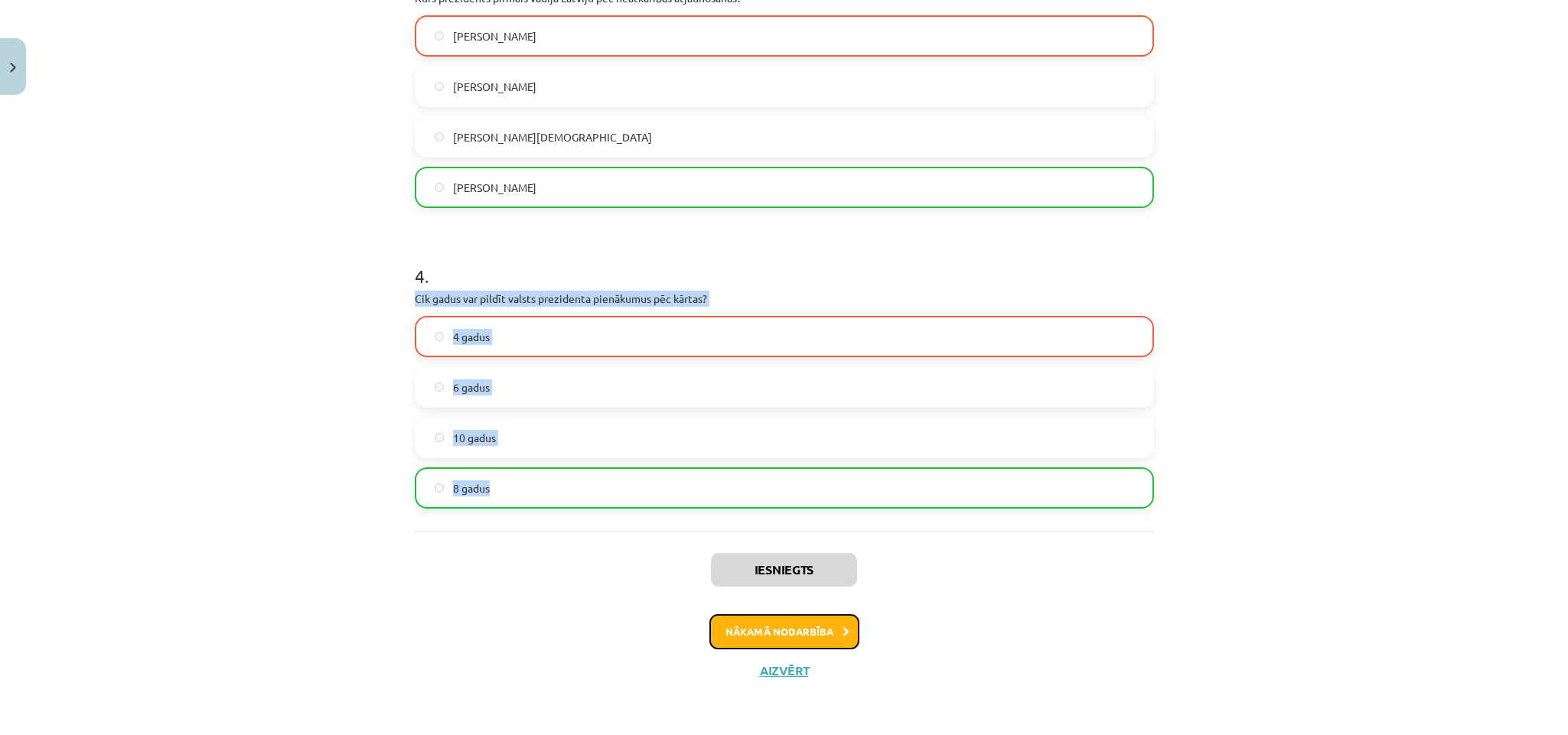
click at [793, 626] on button "Nākamā nodarbība" at bounding box center [784, 631] width 150 height 35
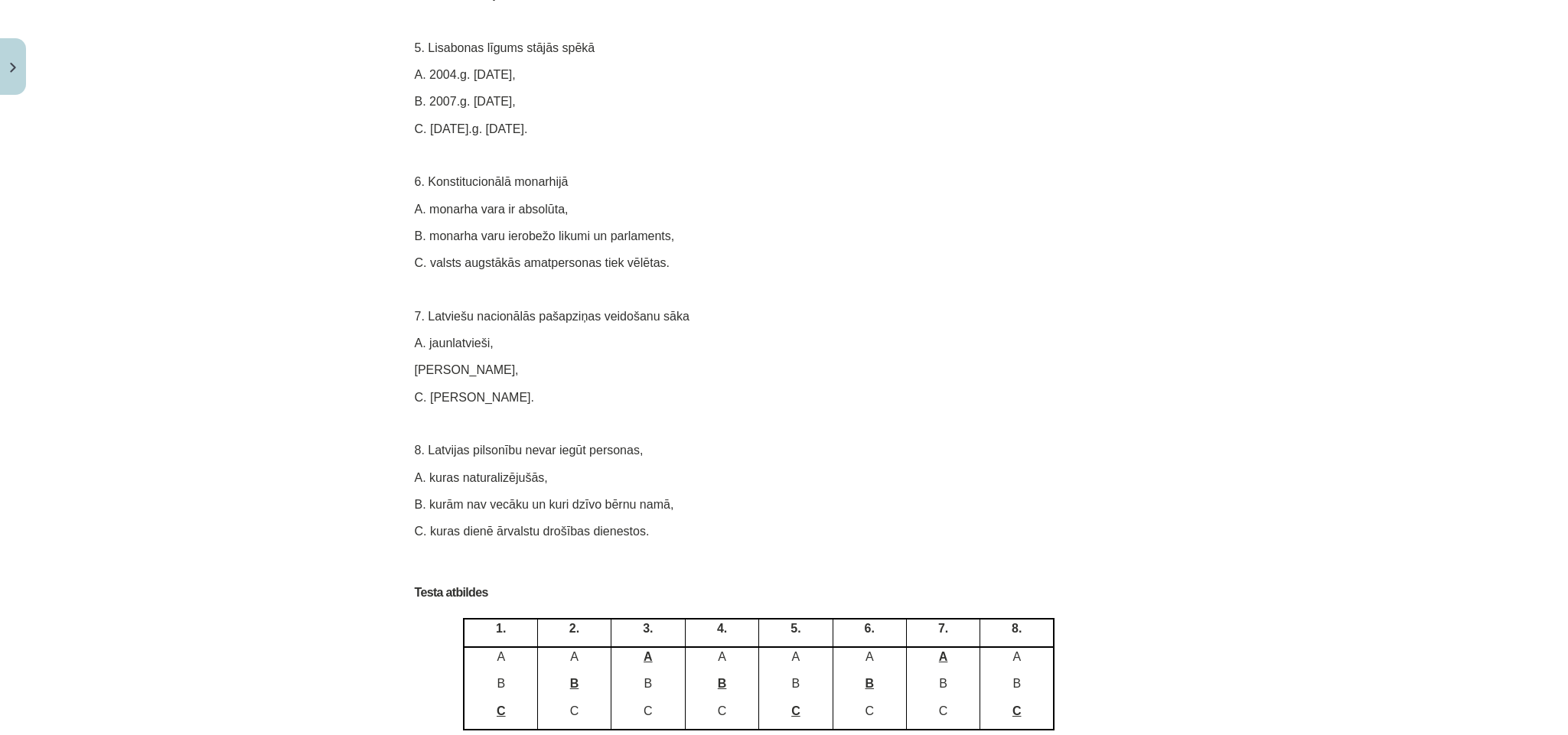
scroll to position [8831, 0]
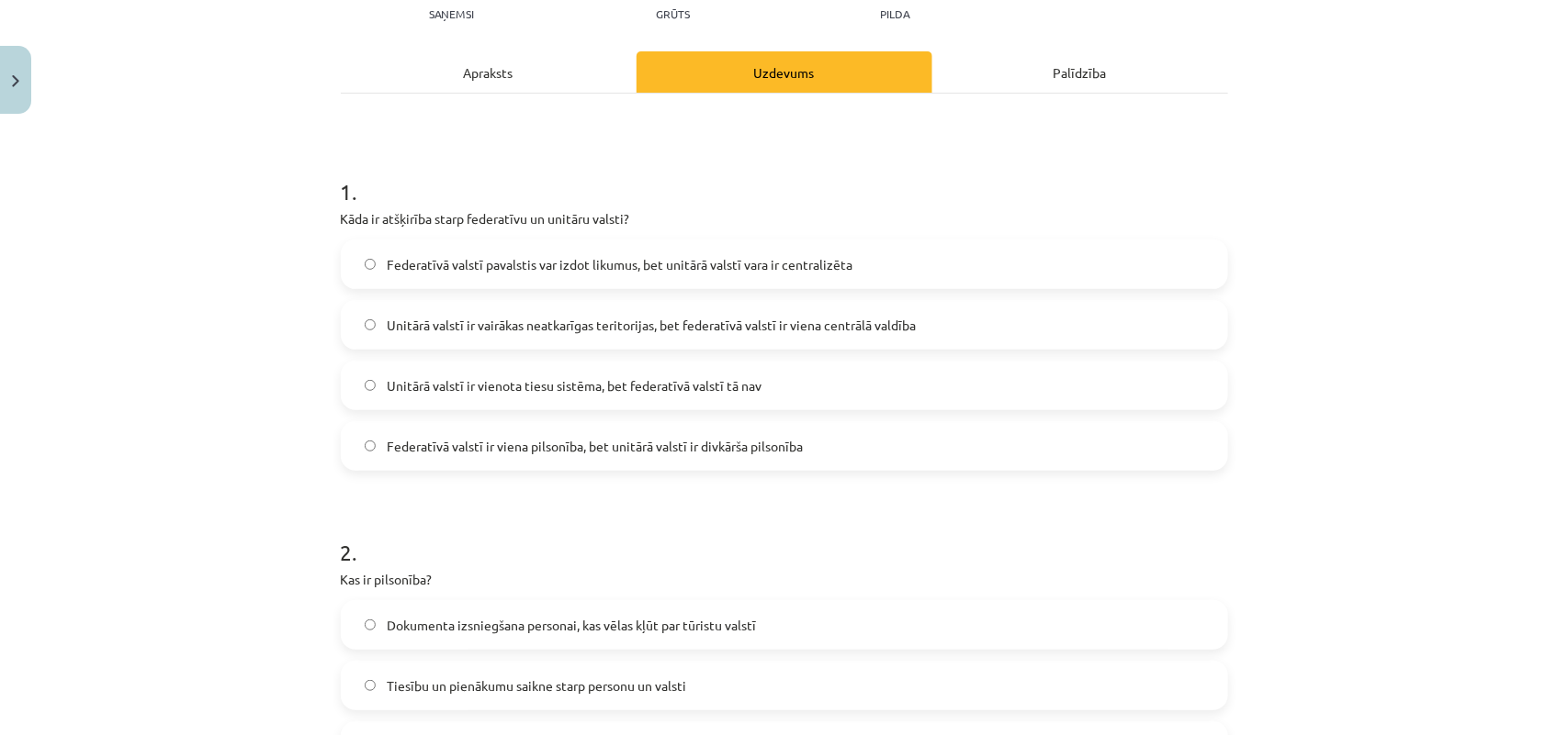
scroll to position [236, 0]
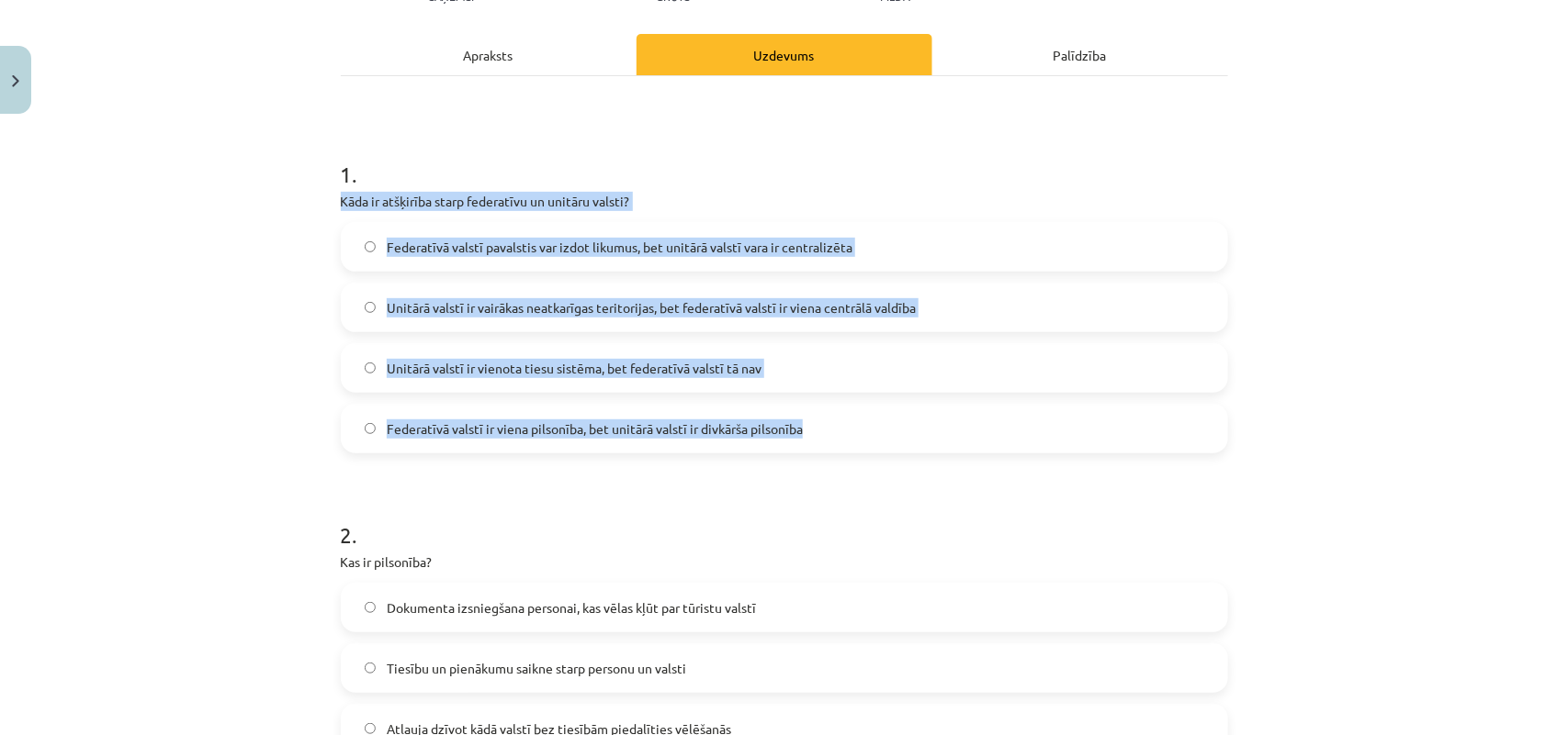
drag, startPoint x: 327, startPoint y: 190, endPoint x: 804, endPoint y: 436, distance: 536.7
copy div "Kāda ir atšķirība starp federatīvu un unitāru valsti? Federatīvā valstī pavalst…"
click at [755, 249] on span "Federatīvā valstī pavalstis var izdot likumus, bet unitārā valstī vara ir centr…" at bounding box center [619, 247] width 466 height 19
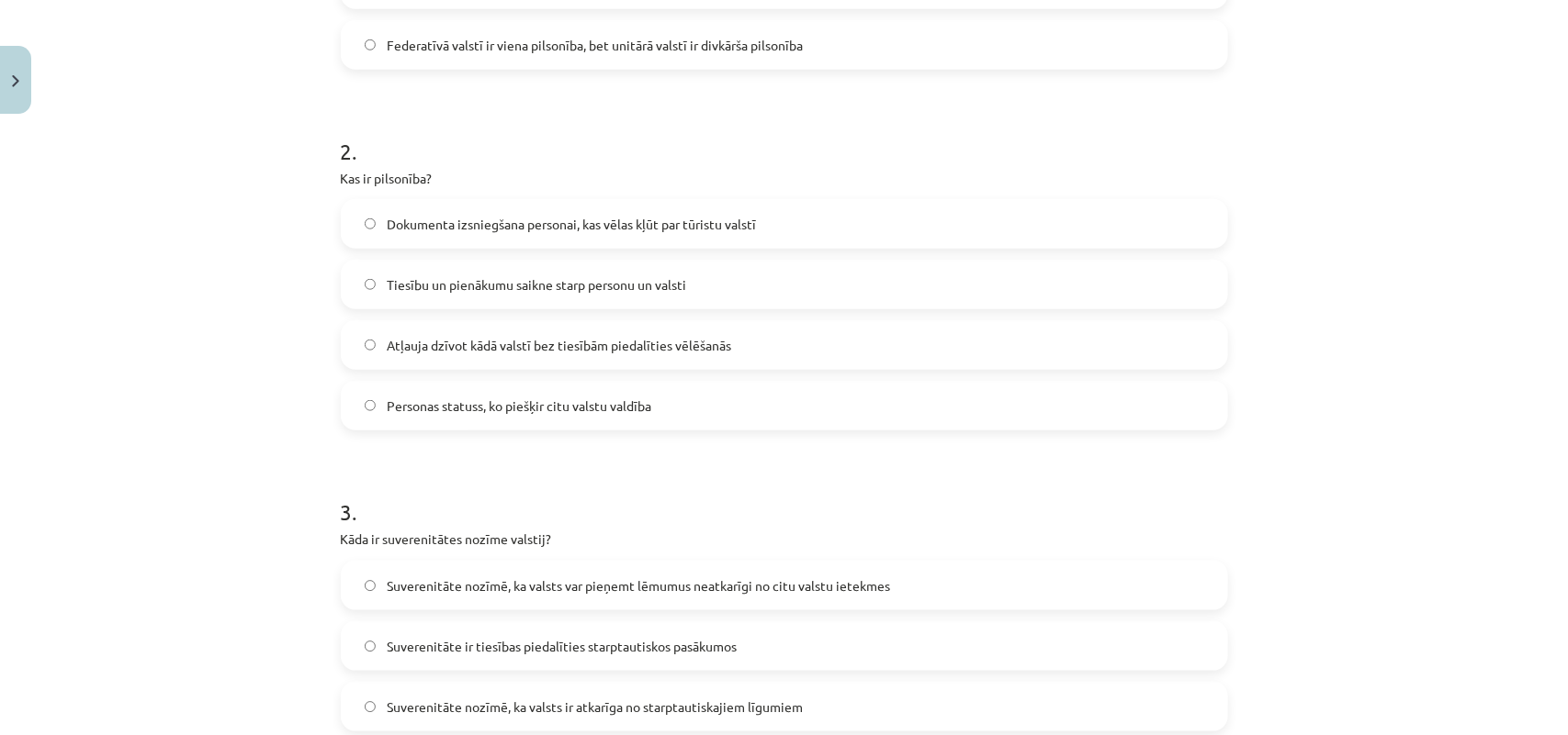
scroll to position [618, 0]
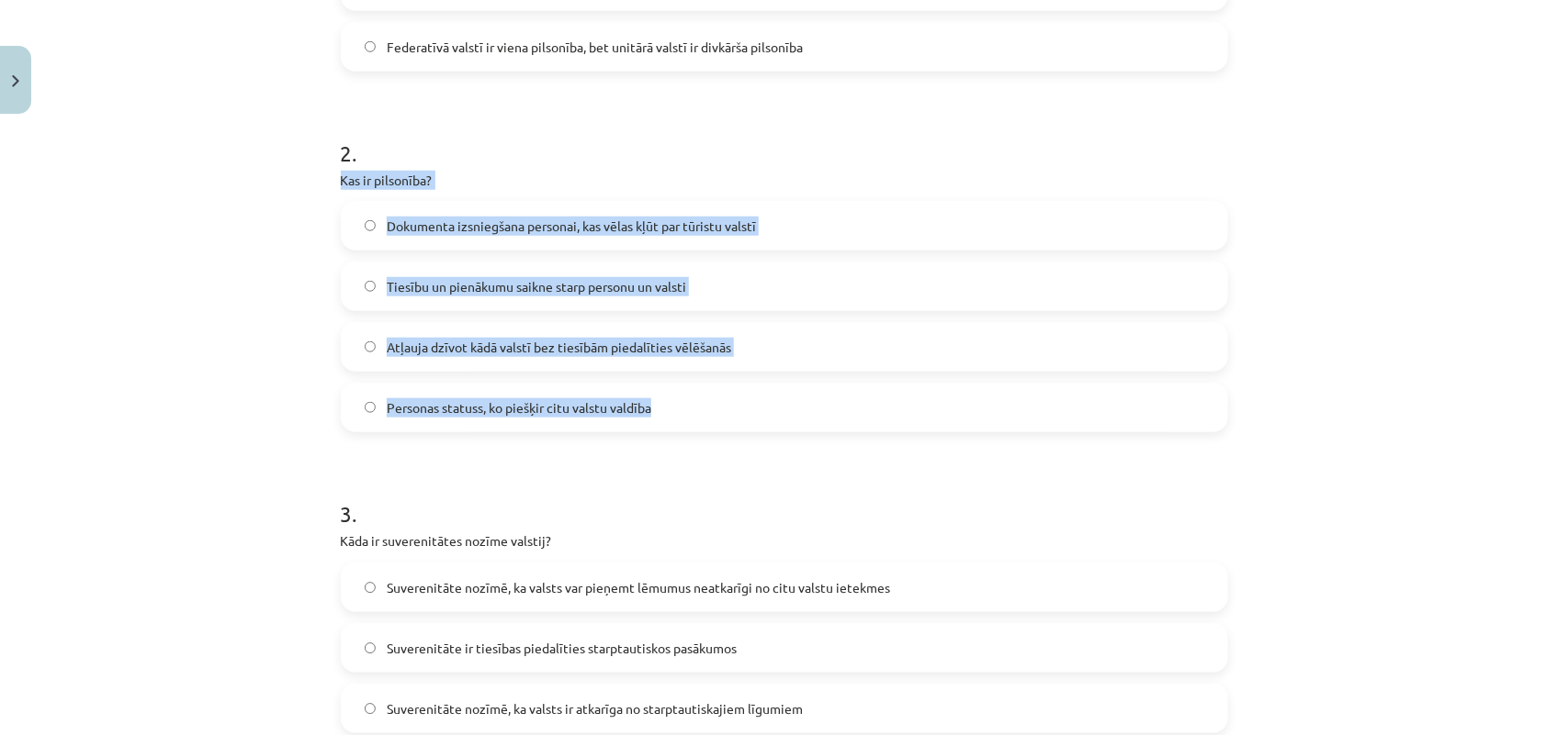
drag, startPoint x: 659, startPoint y: 285, endPoint x: 808, endPoint y: 387, distance: 180.6
click at [808, 387] on div "Mācību tēma: Sociālās zinātnes i - 11. klases 2. ieskaites mācību materiāls #3 …" at bounding box center [784, 367] width 1568 height 735
click at [668, 289] on span "Tiesību un pienākumu saikne starp personu un valsti" at bounding box center [536, 287] width 299 height 19
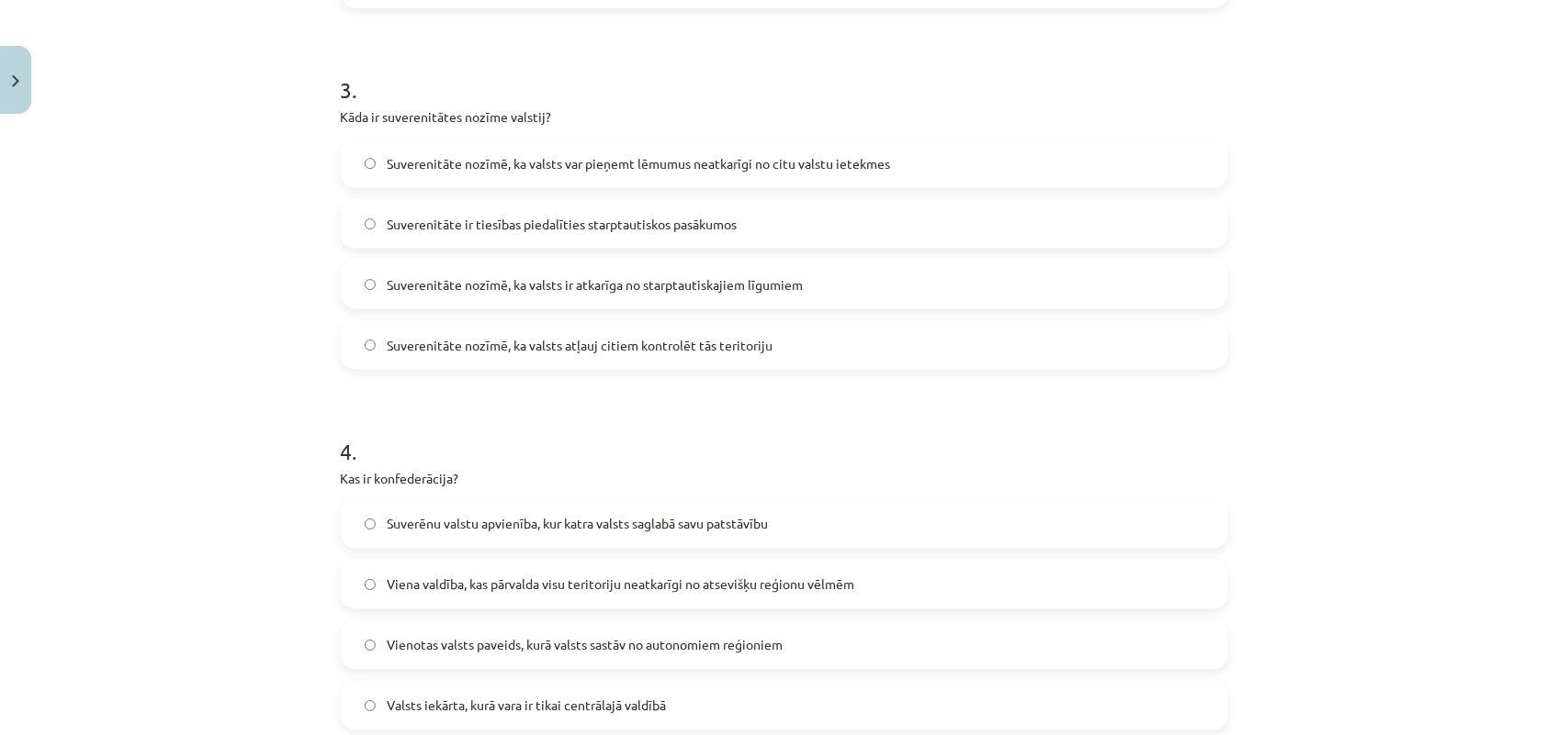
scroll to position [1021, 0]
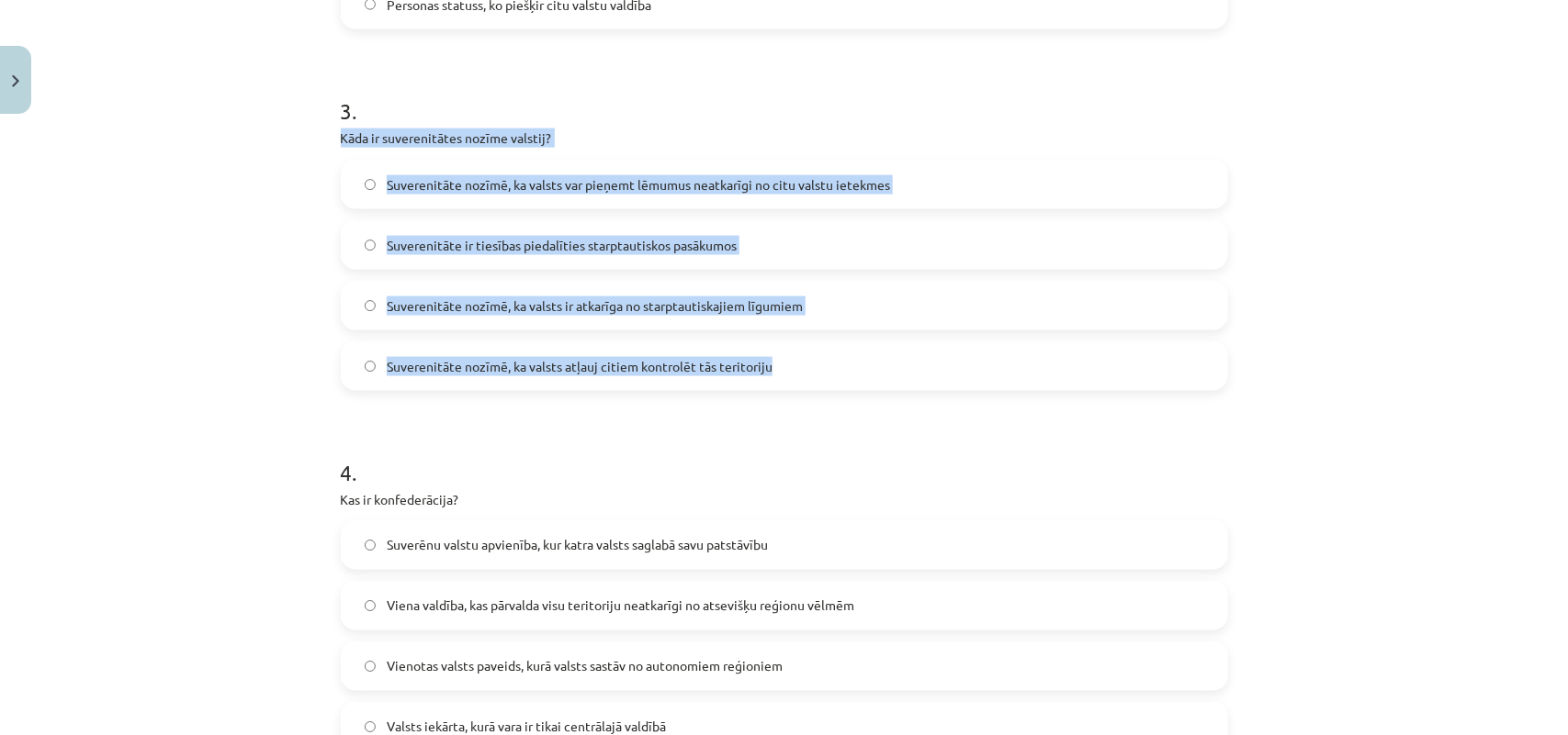
drag, startPoint x: 299, startPoint y: 135, endPoint x: 763, endPoint y: 362, distance: 516.6
click at [763, 362] on div "Mācību tēma: Sociālās zinātnes i - 11. klases 2. ieskaites mācību materiāls #3 …" at bounding box center [784, 367] width 1568 height 735
copy div "Kāda ir suverenitātes nozīme valstij? Suverenitāte nozīmē, ka valsts var pieņem…"
click at [607, 185] on span "Suverenitāte nozīmē, ka valsts var pieņemt lēmumus neatkarīgi no citu valstu ie…" at bounding box center [638, 185] width 504 height 19
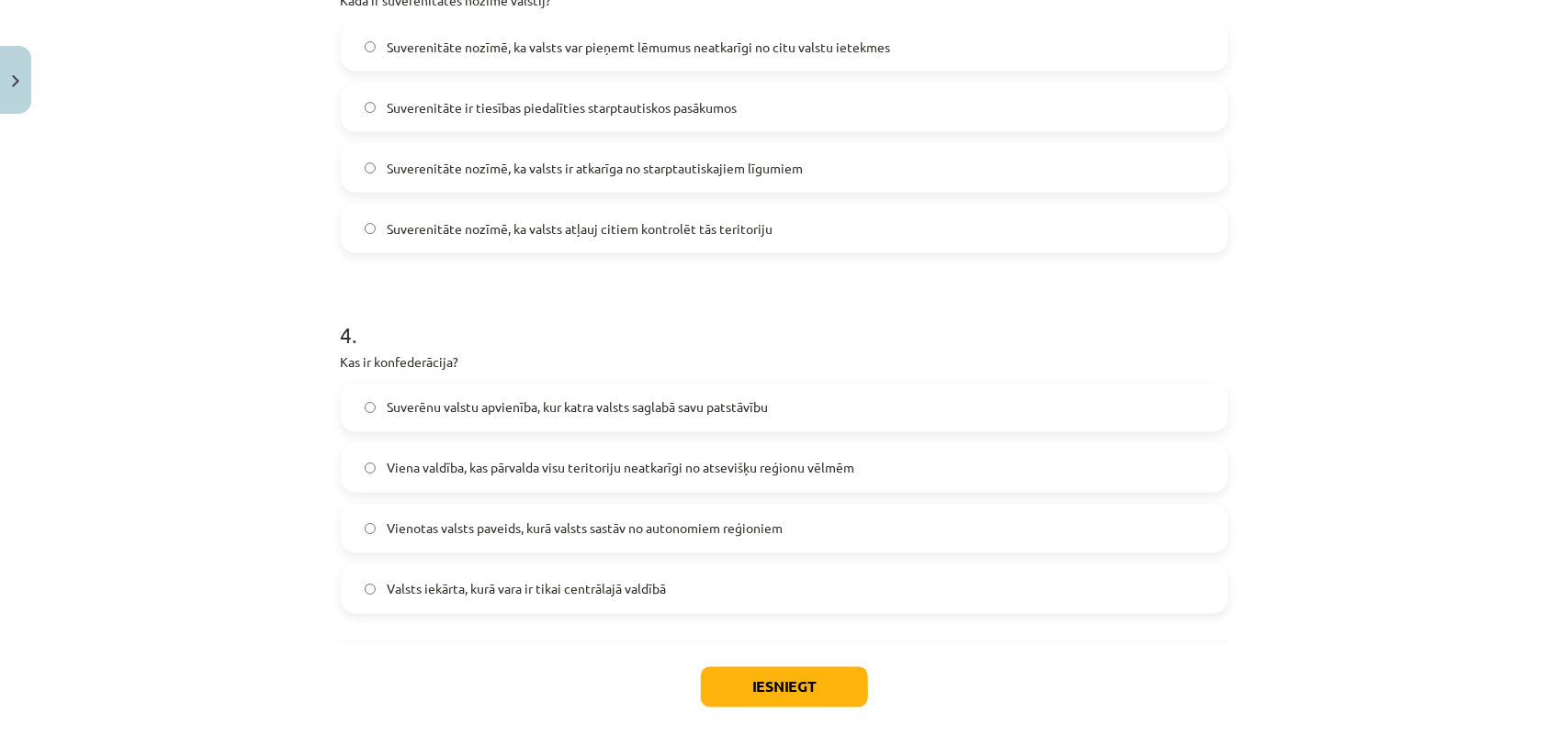
scroll to position [1173, 0]
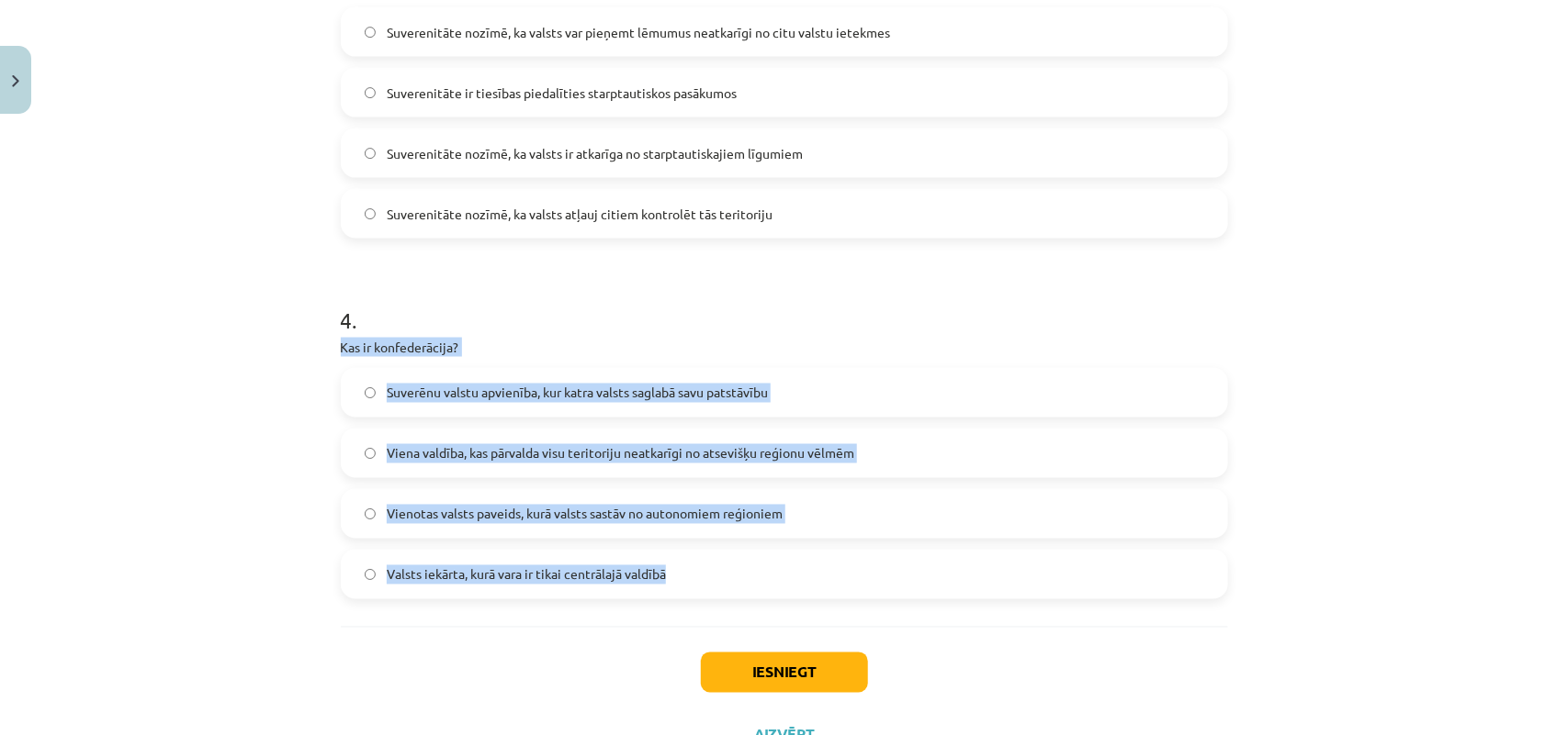
drag, startPoint x: 314, startPoint y: 342, endPoint x: 661, endPoint y: 576, distance: 418.5
click at [661, 576] on div "Mācību tēma: Sociālās zinātnes i - 11. klases 2. ieskaites mācību materiāls #3 …" at bounding box center [784, 367] width 1568 height 735
copy div "Kas ir konfederācija? Suverēnu valstu apvienība, kur katra valsts saglabā savu …"
click at [689, 386] on span "Suverēnu valstu apvienība, kur katra valsts saglabā savu patstāvību" at bounding box center [577, 393] width 381 height 19
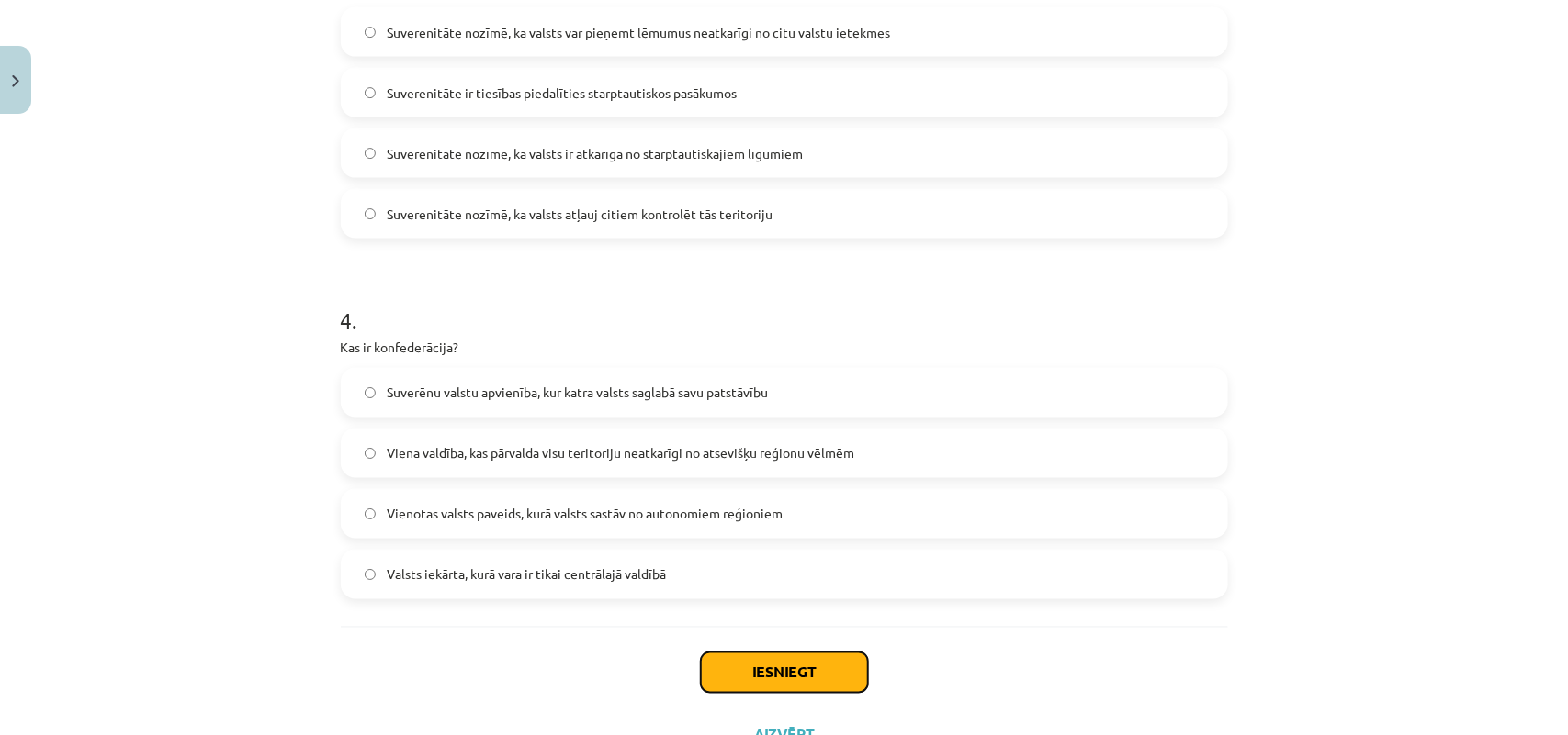
click at [796, 670] on button "Iesniegt" at bounding box center [784, 672] width 168 height 40
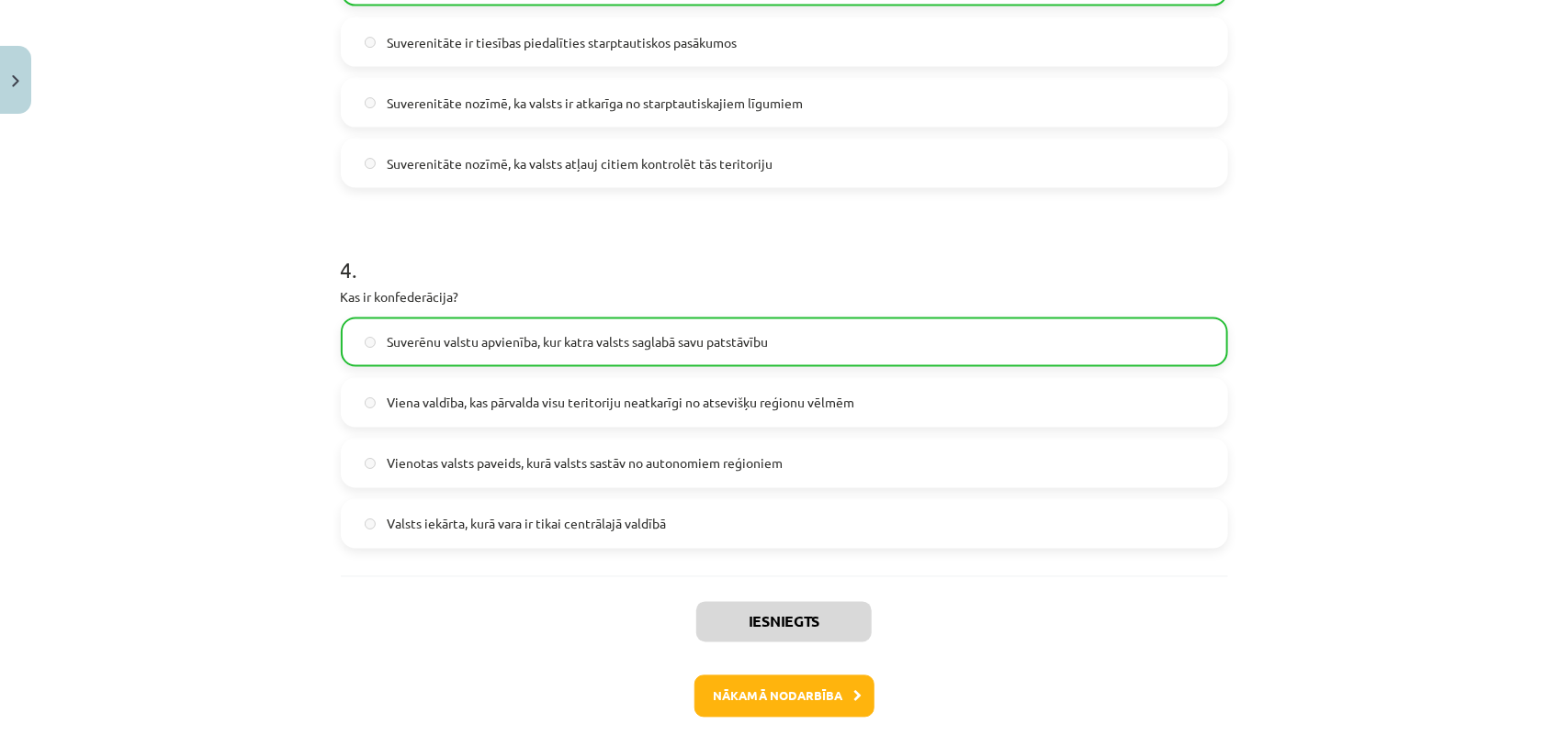
scroll to position [1309, 0]
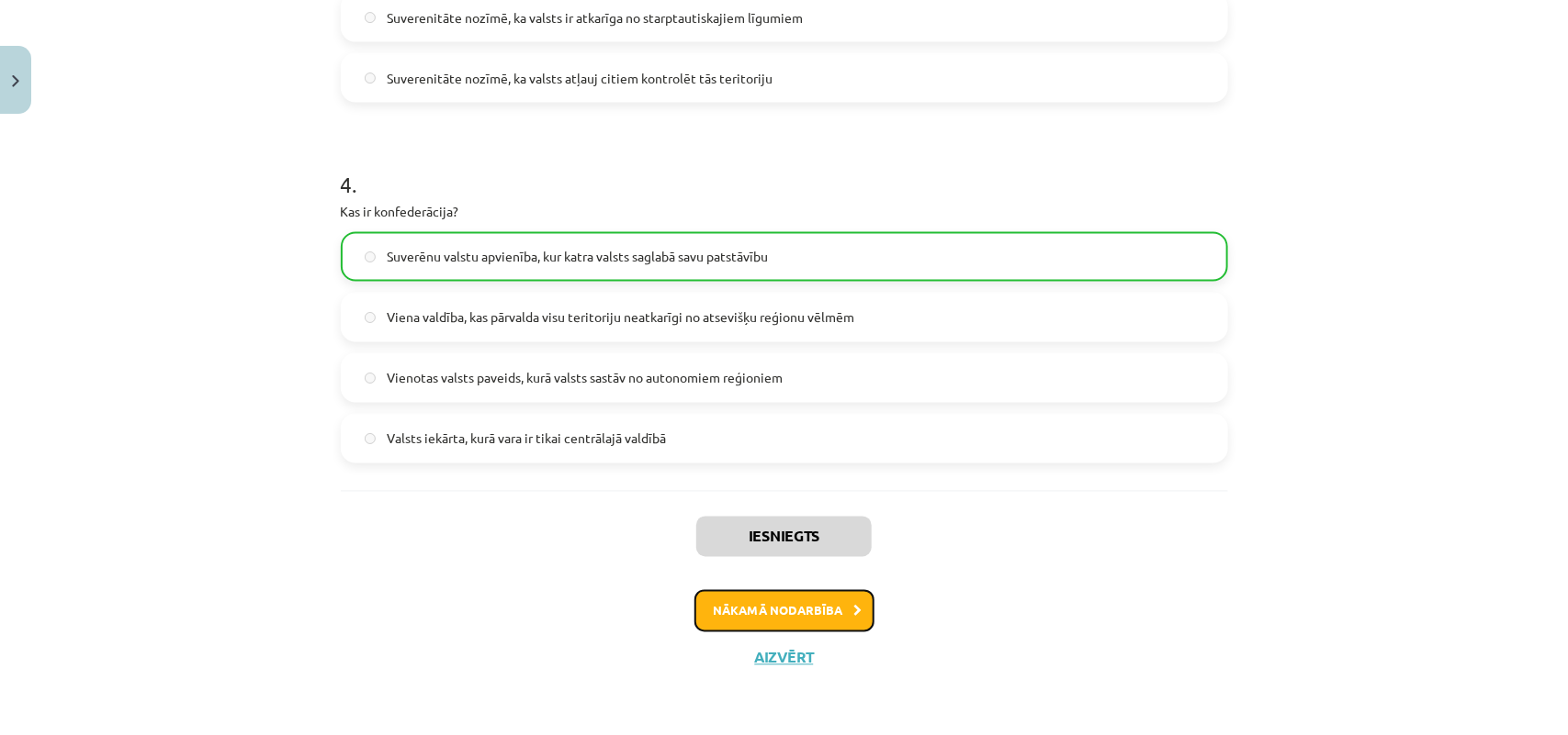
click at [787, 618] on button "Nākamā nodarbība" at bounding box center [784, 610] width 180 height 42
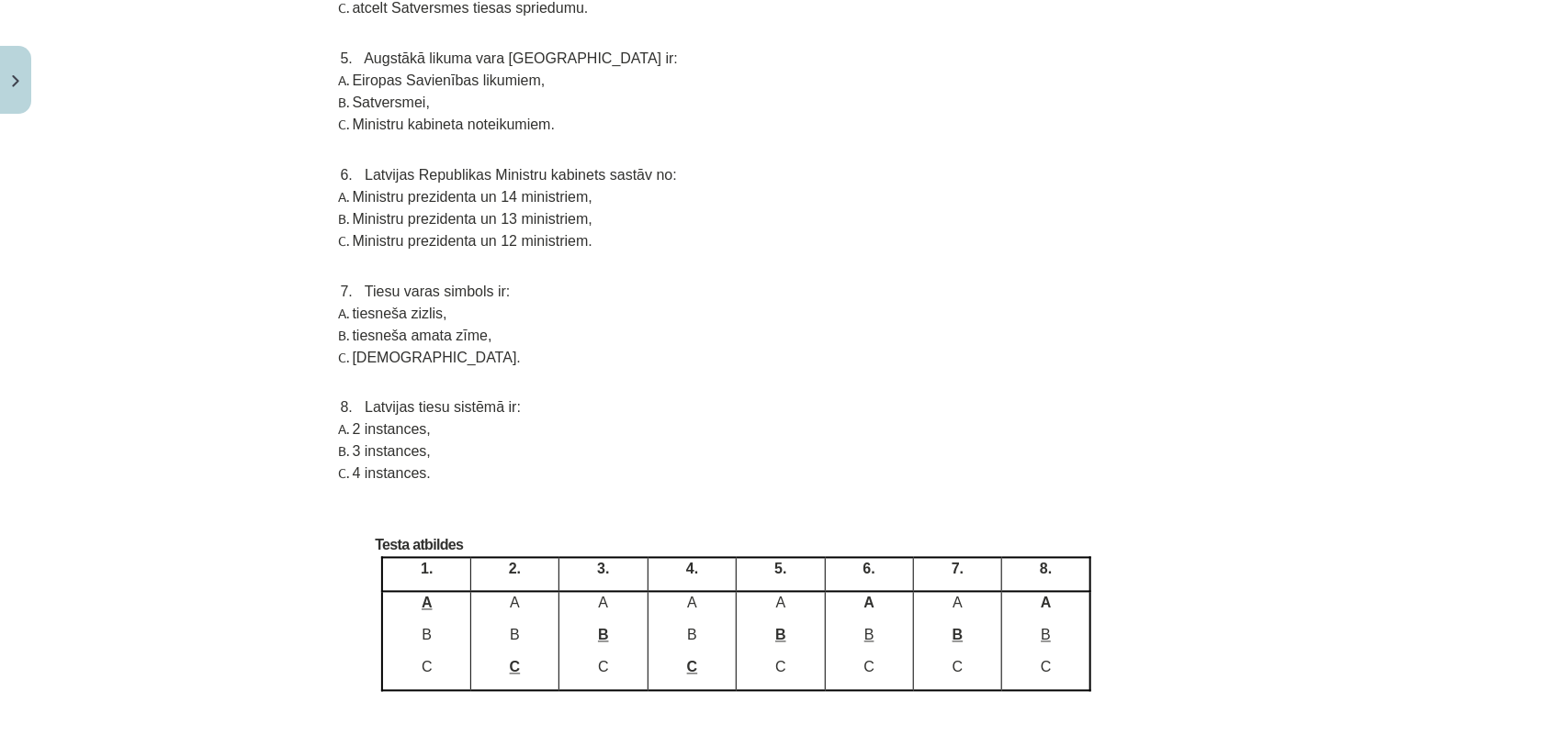
scroll to position [7473, 0]
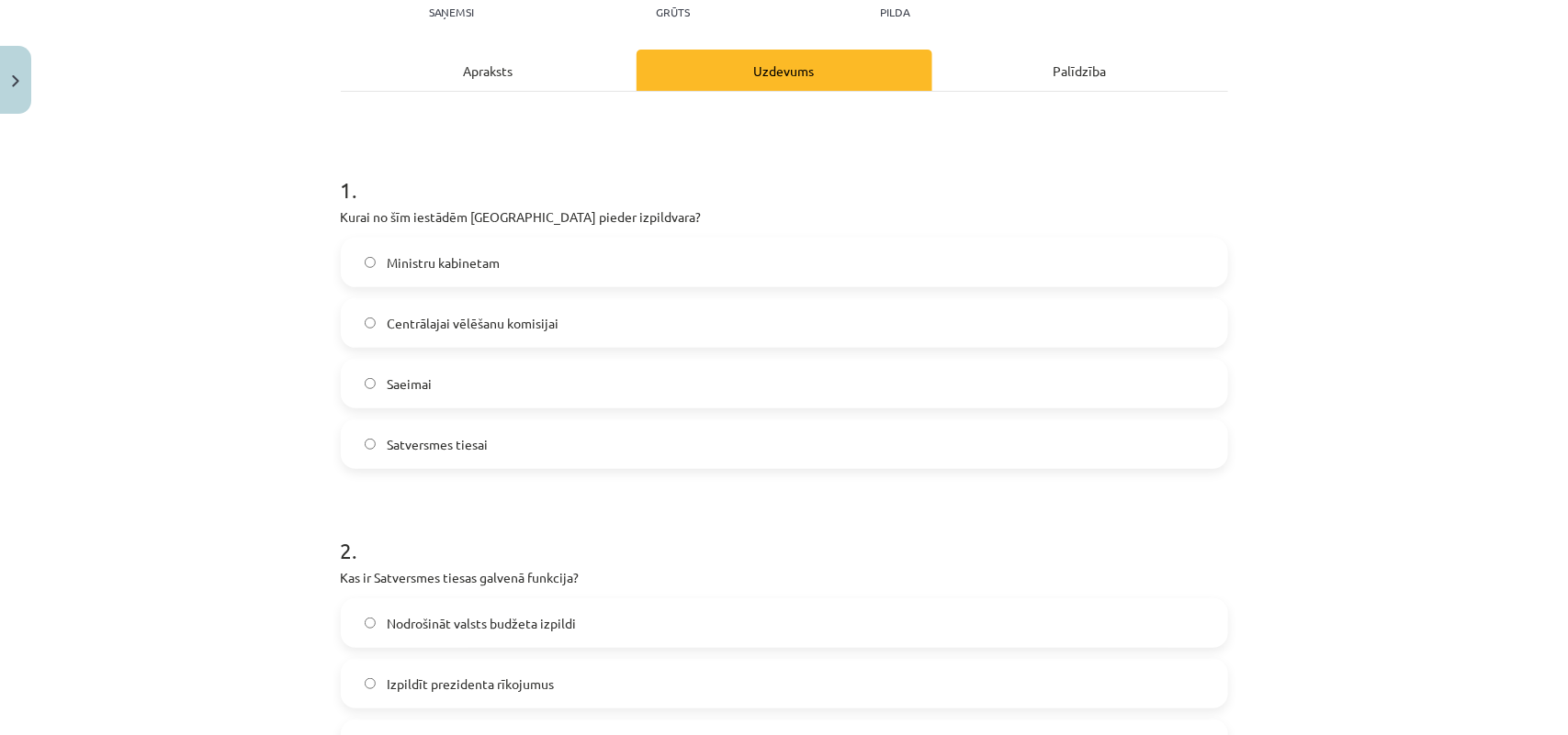
scroll to position [237, 0]
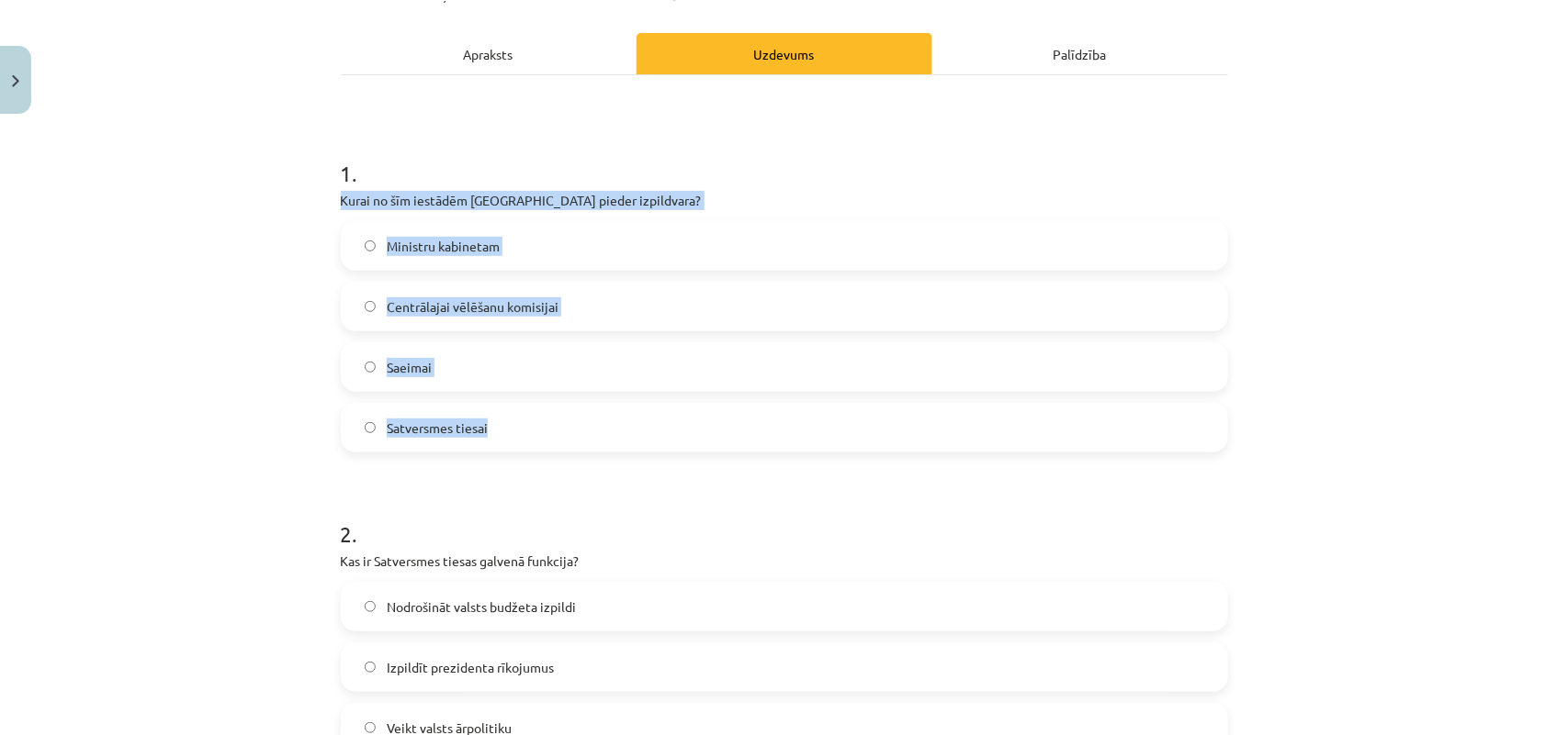
drag, startPoint x: 318, startPoint y: 199, endPoint x: 572, endPoint y: 414, distance: 332.8
click at [572, 414] on div "Mācību tēma: Sociālās zinātnes i - 11. klases 2. ieskaites mācību materiāls #4 …" at bounding box center [784, 367] width 1568 height 735
copy div "Kurai no šīm iestādēm Latvijā pieder izpildvara? Ministru kabinetam Centrālajai…"
click at [608, 241] on label "Ministru kabinetam" at bounding box center [784, 245] width 883 height 46
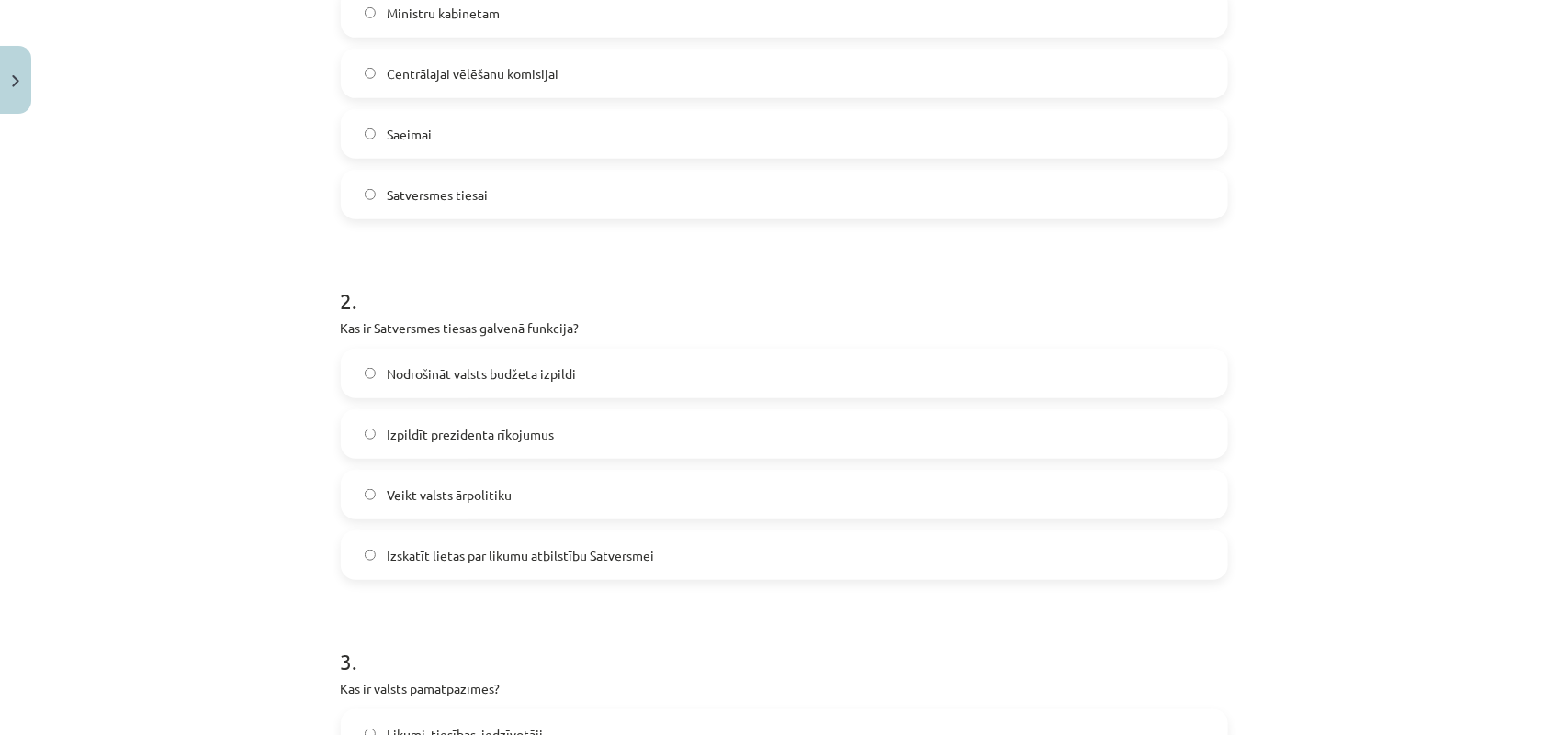
scroll to position [505, 0]
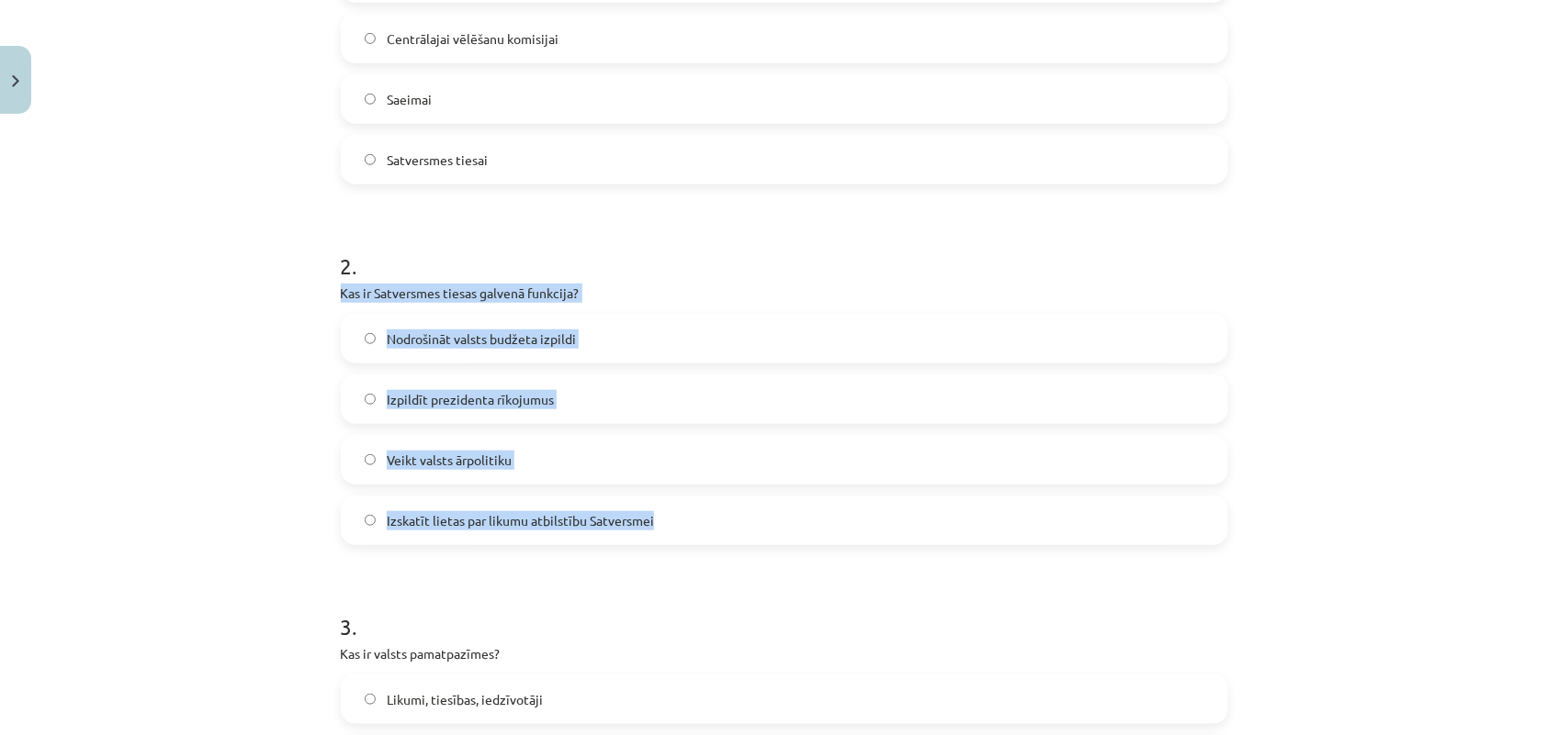
drag, startPoint x: 306, startPoint y: 295, endPoint x: 685, endPoint y: 511, distance: 436.2
click at [685, 511] on div "Mācību tēma: Sociālās zinātnes i - 11. klases 2. ieskaites mācību materiāls #4 …" at bounding box center [784, 367] width 1568 height 735
copy div "Kas ir Satversmes tiesas galvenā funkcija? Nodrošināt valsts budžeta izpildi Iz…"
click at [795, 531] on label "Izskatīt lietas par likumu atbilstību Satversmei" at bounding box center [784, 520] width 883 height 46
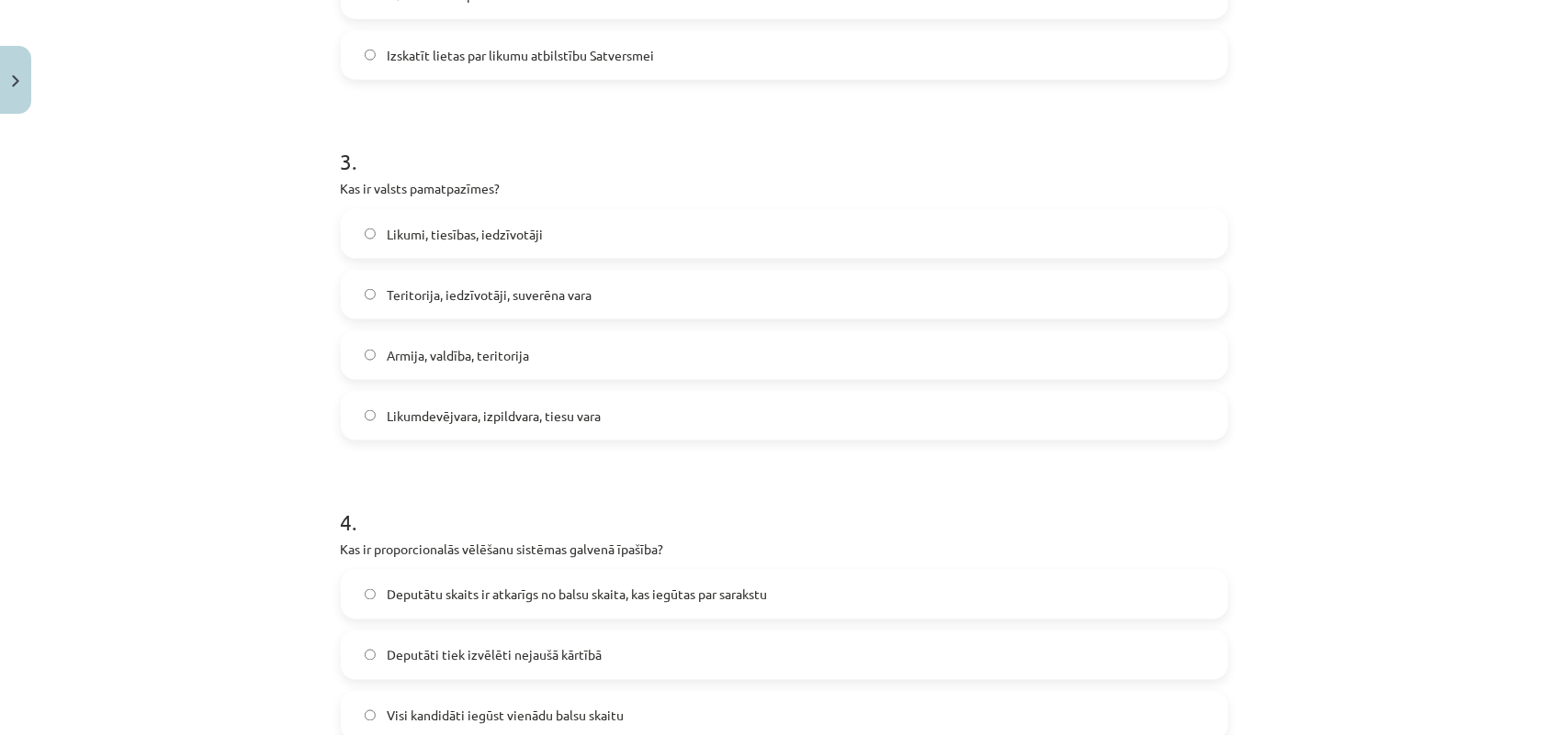
scroll to position [964, 0]
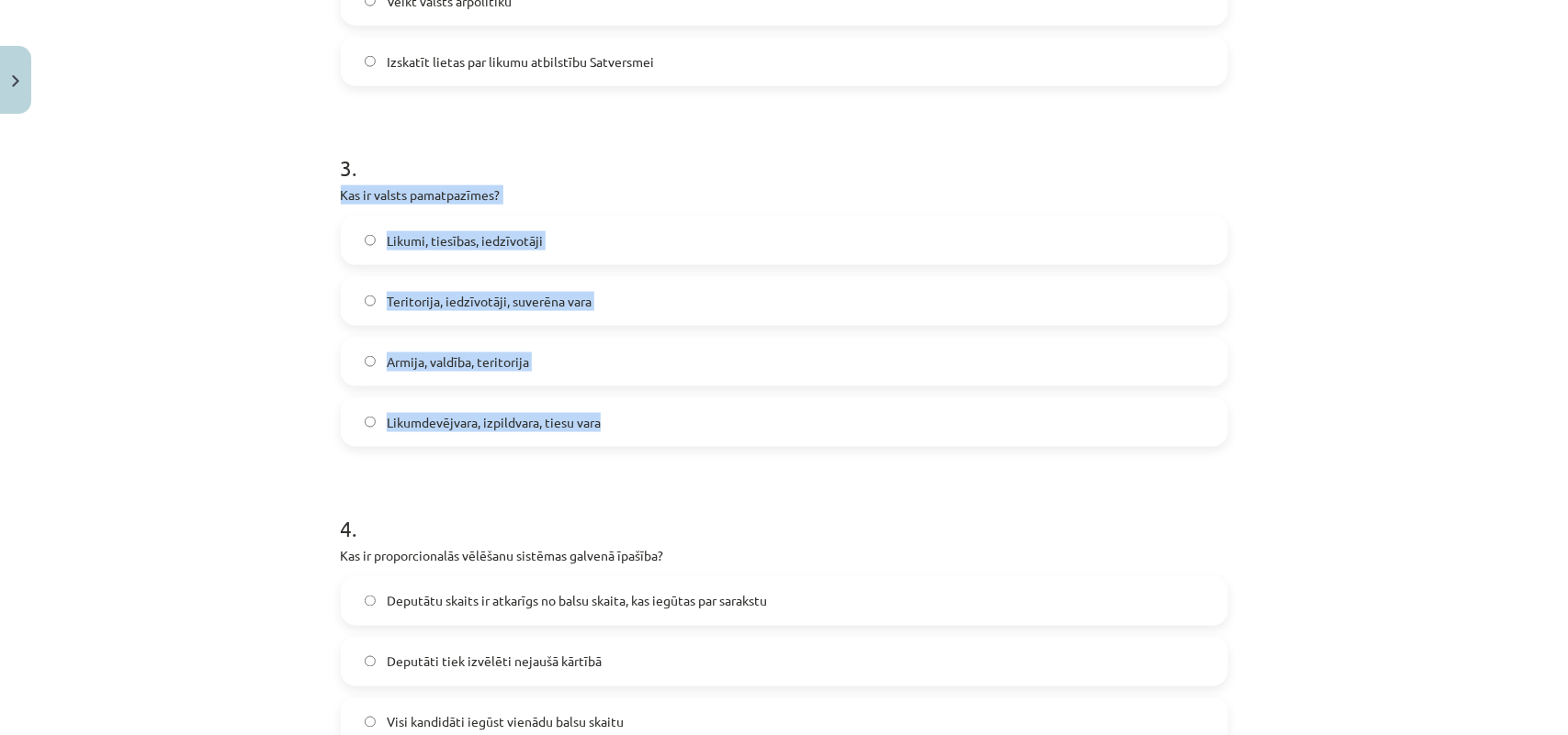
drag, startPoint x: 317, startPoint y: 200, endPoint x: 639, endPoint y: 414, distance: 386.6
click at [639, 414] on div "Mācību tēma: Sociālās zinātnes i - 11. klases 2. ieskaites mācību materiāls #4 …" at bounding box center [784, 367] width 1568 height 735
click at [589, 291] on label "Teritorija, iedzīvotāji, suverēna vara" at bounding box center [784, 301] width 883 height 46
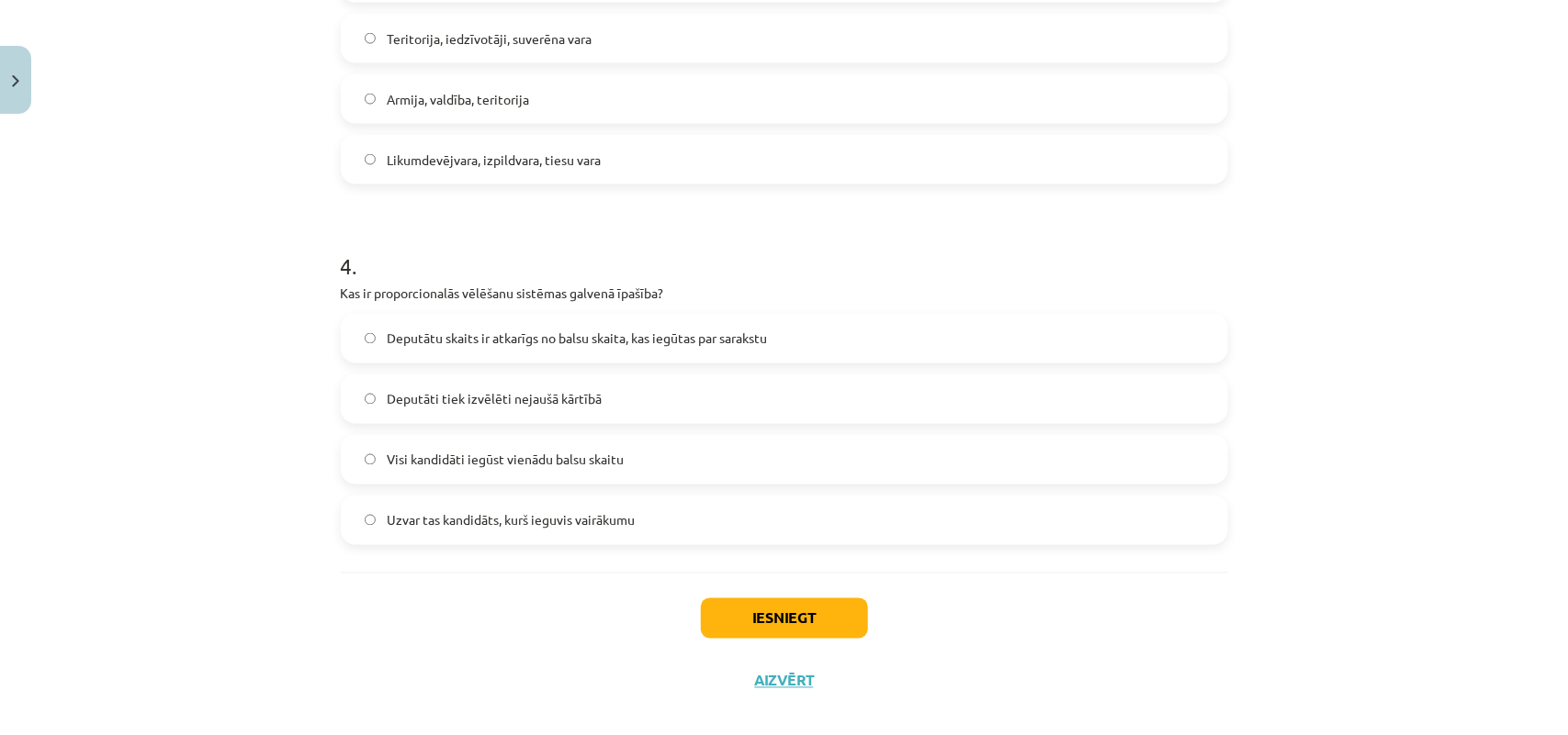
scroll to position [1249, 0]
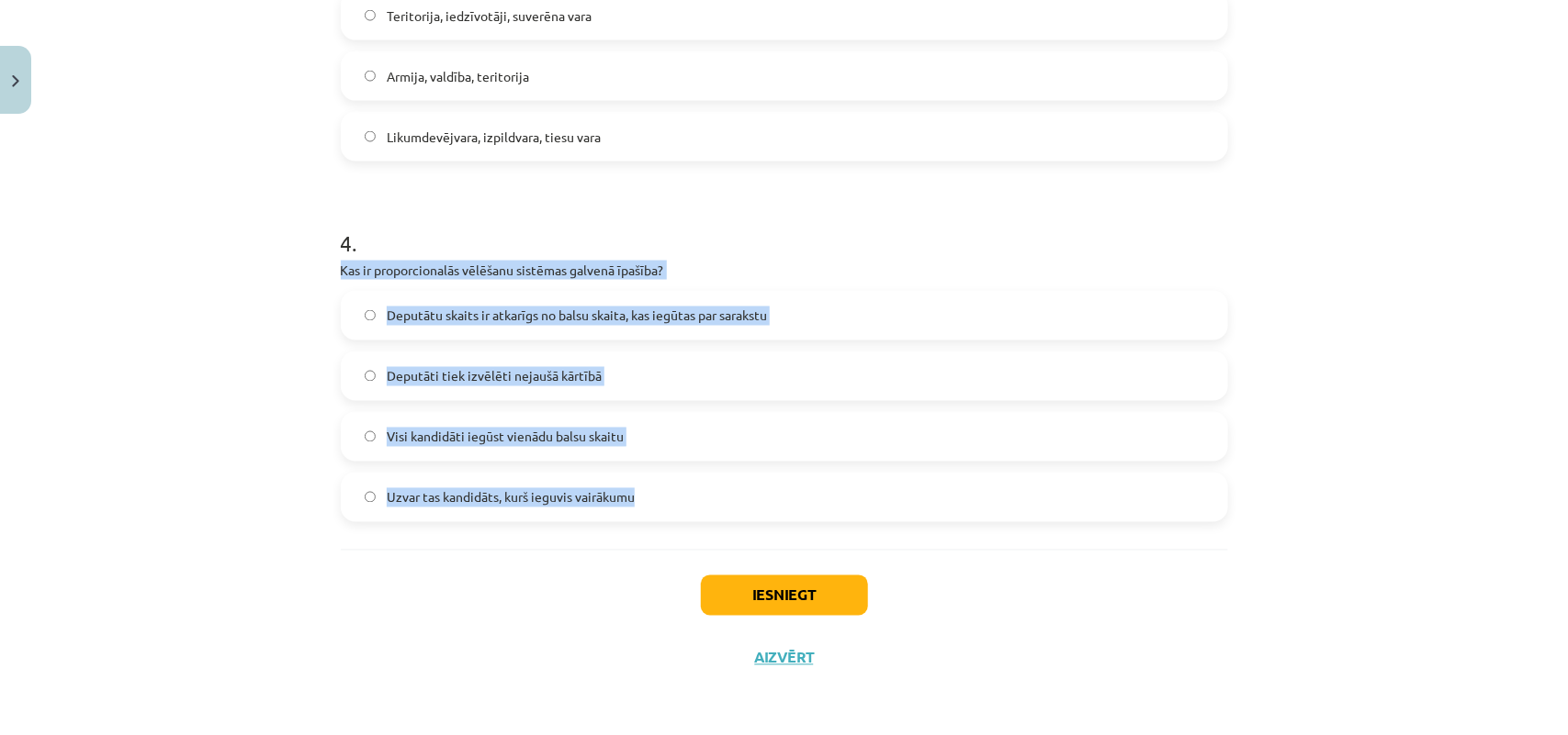
drag, startPoint x: 317, startPoint y: 265, endPoint x: 680, endPoint y: 482, distance: 422.9
click at [680, 482] on div "Mācību tēma: Sociālās zinātnes i - 11. klases 2. ieskaites mācību materiāls #4 …" at bounding box center [784, 367] width 1568 height 735
click at [653, 321] on span "Deputātu skaits ir atkarīgs no balsu skaita, kas iegūtas par sarakstu" at bounding box center [577, 316] width 380 height 19
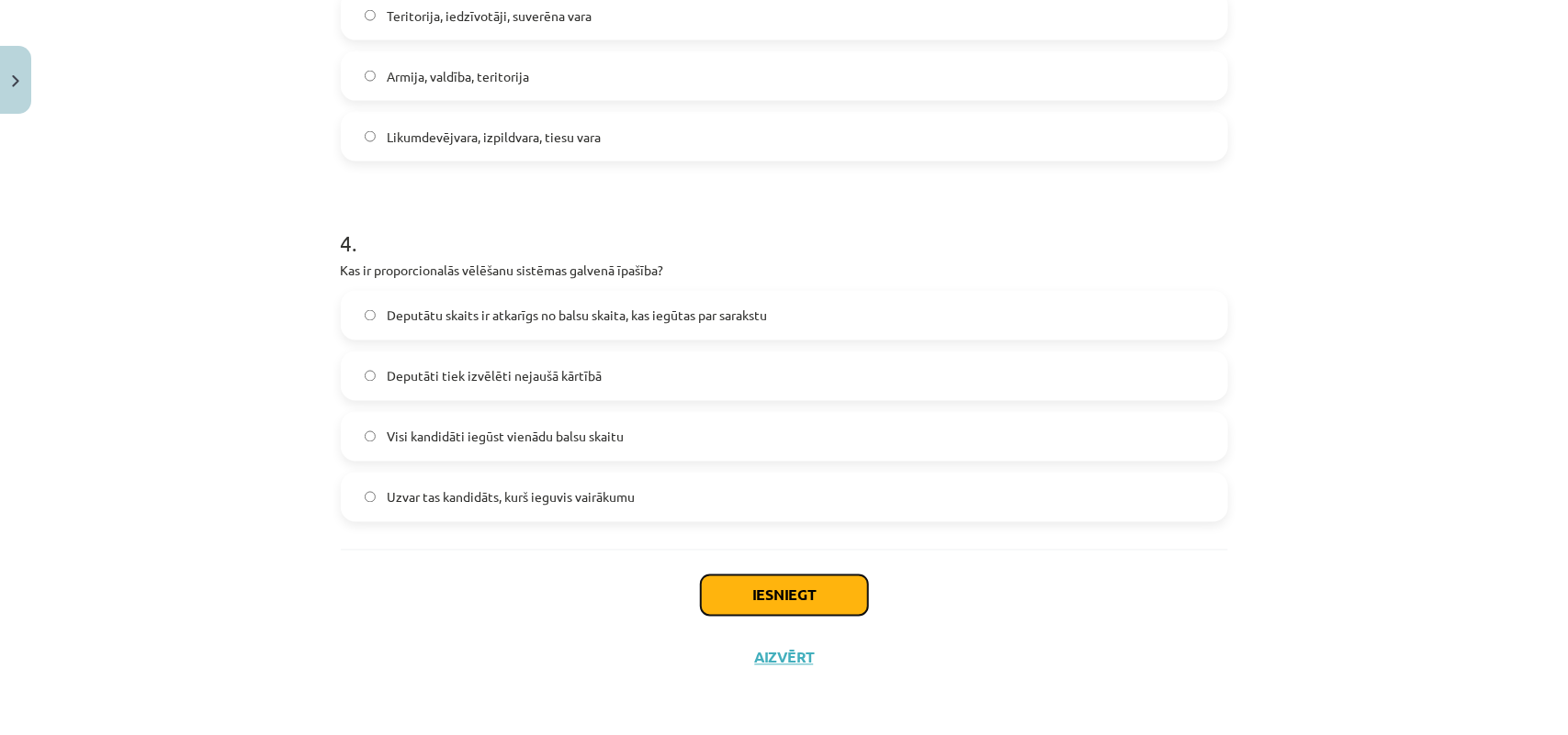
click at [834, 607] on button "Iesniegt" at bounding box center [784, 595] width 168 height 40
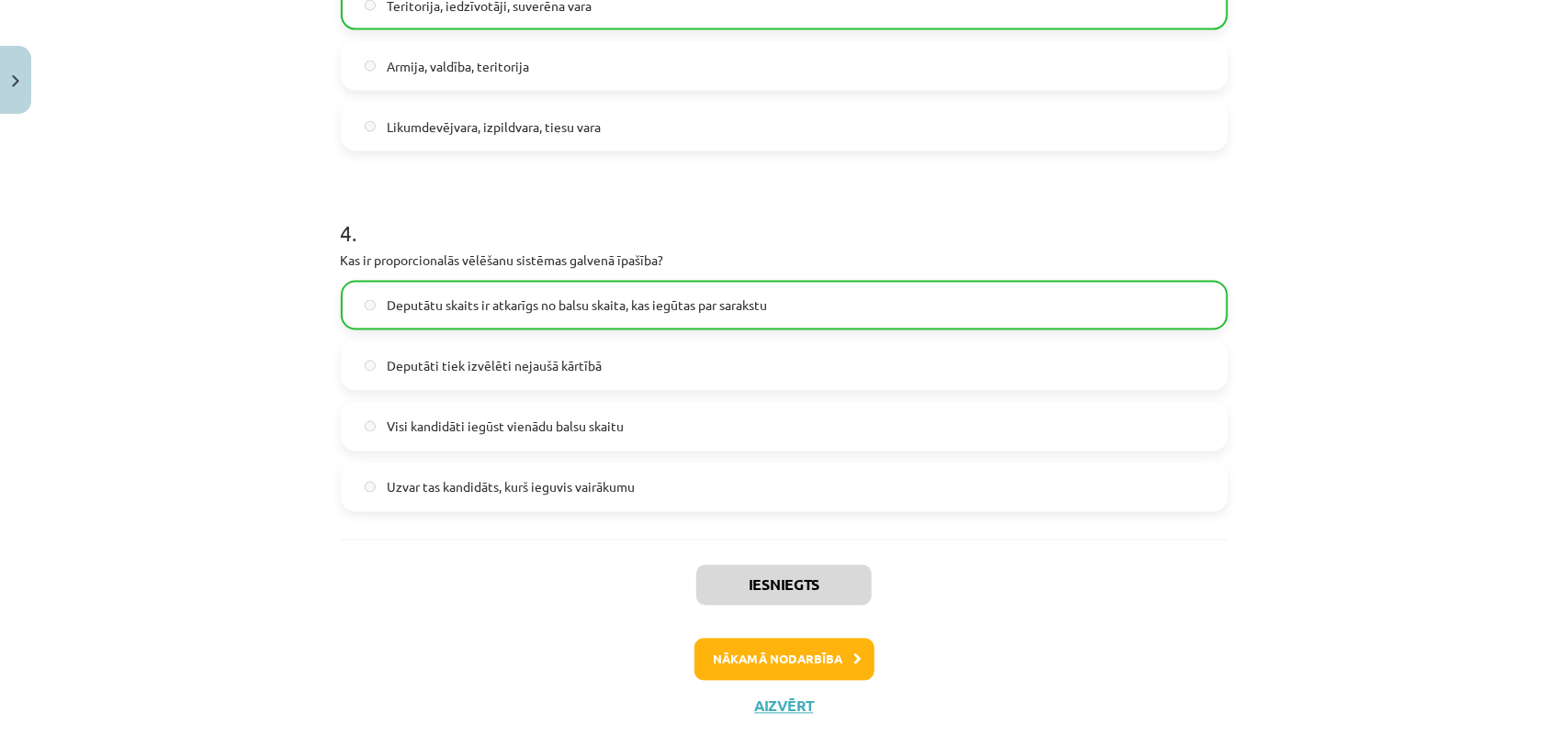
scroll to position [1308, 0]
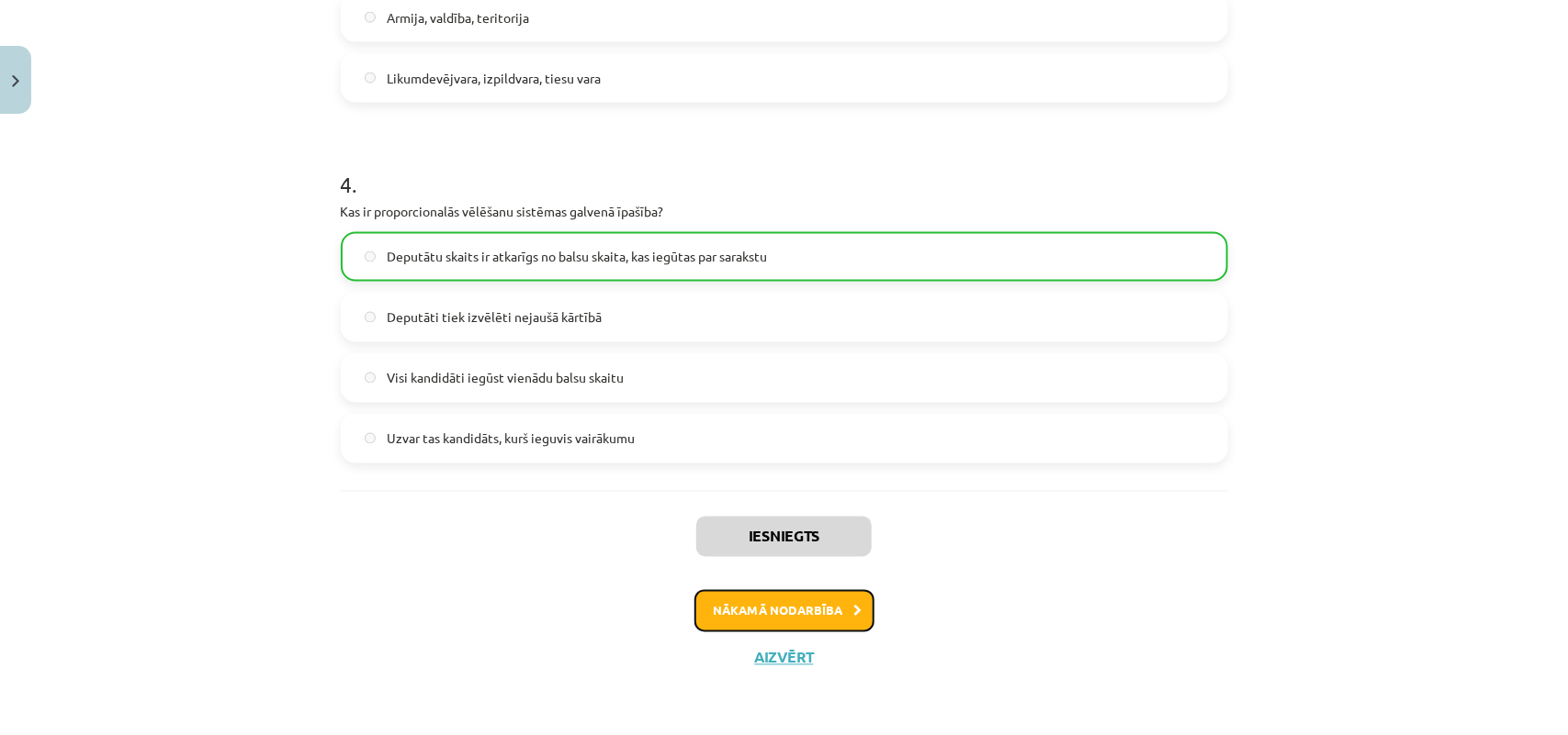
click at [800, 610] on button "Nākamā nodarbība" at bounding box center [784, 610] width 180 height 42
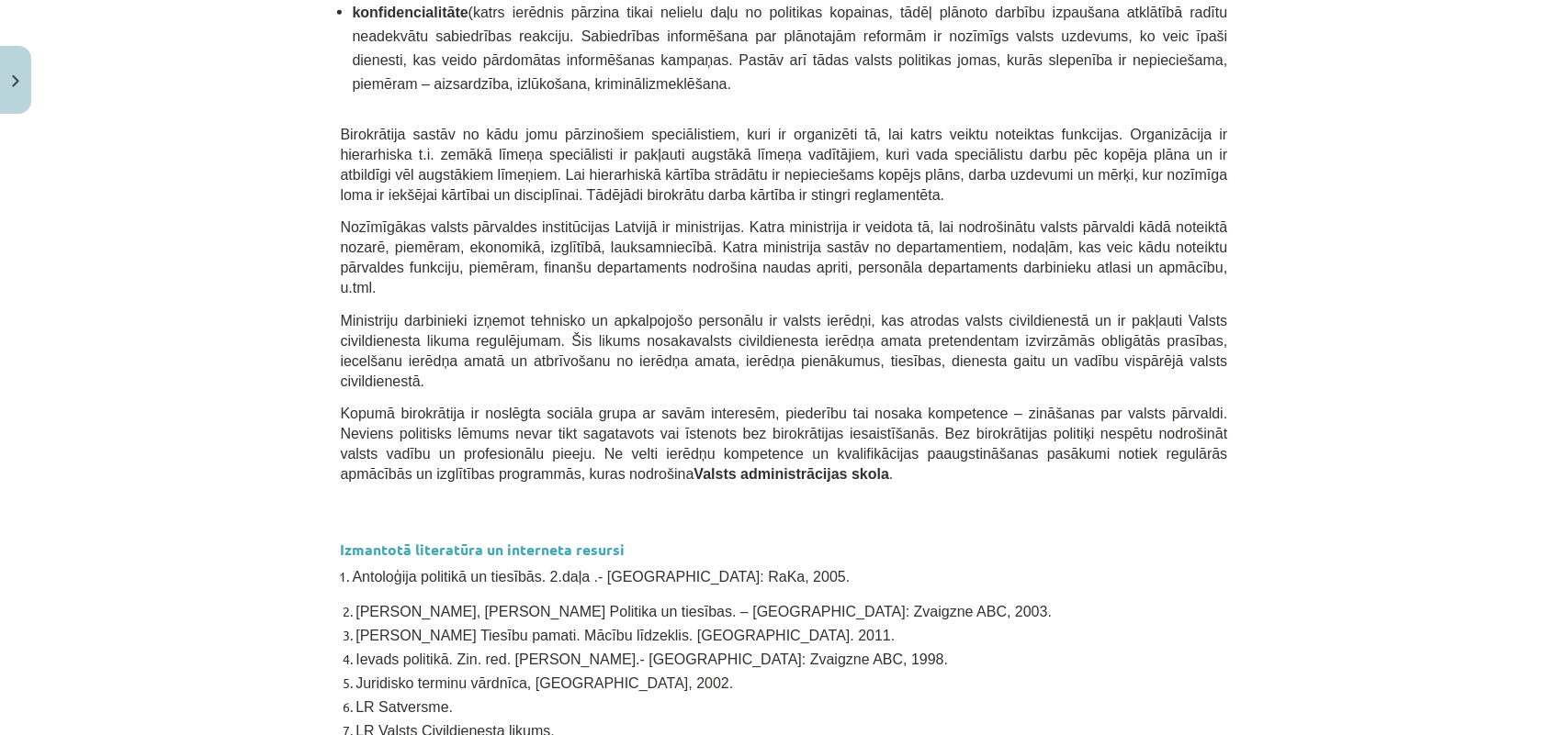
scroll to position [4032, 0]
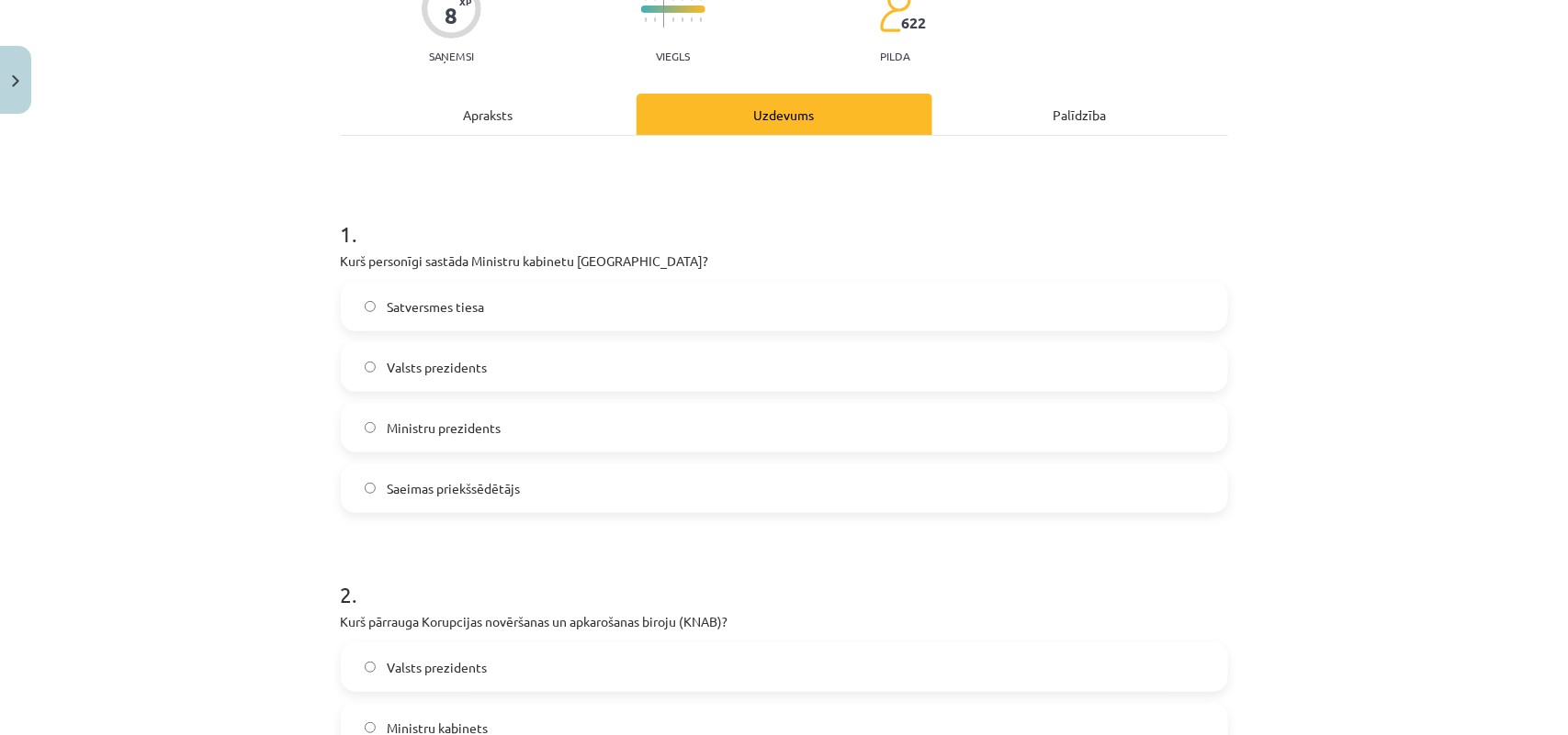
scroll to position [199, 0]
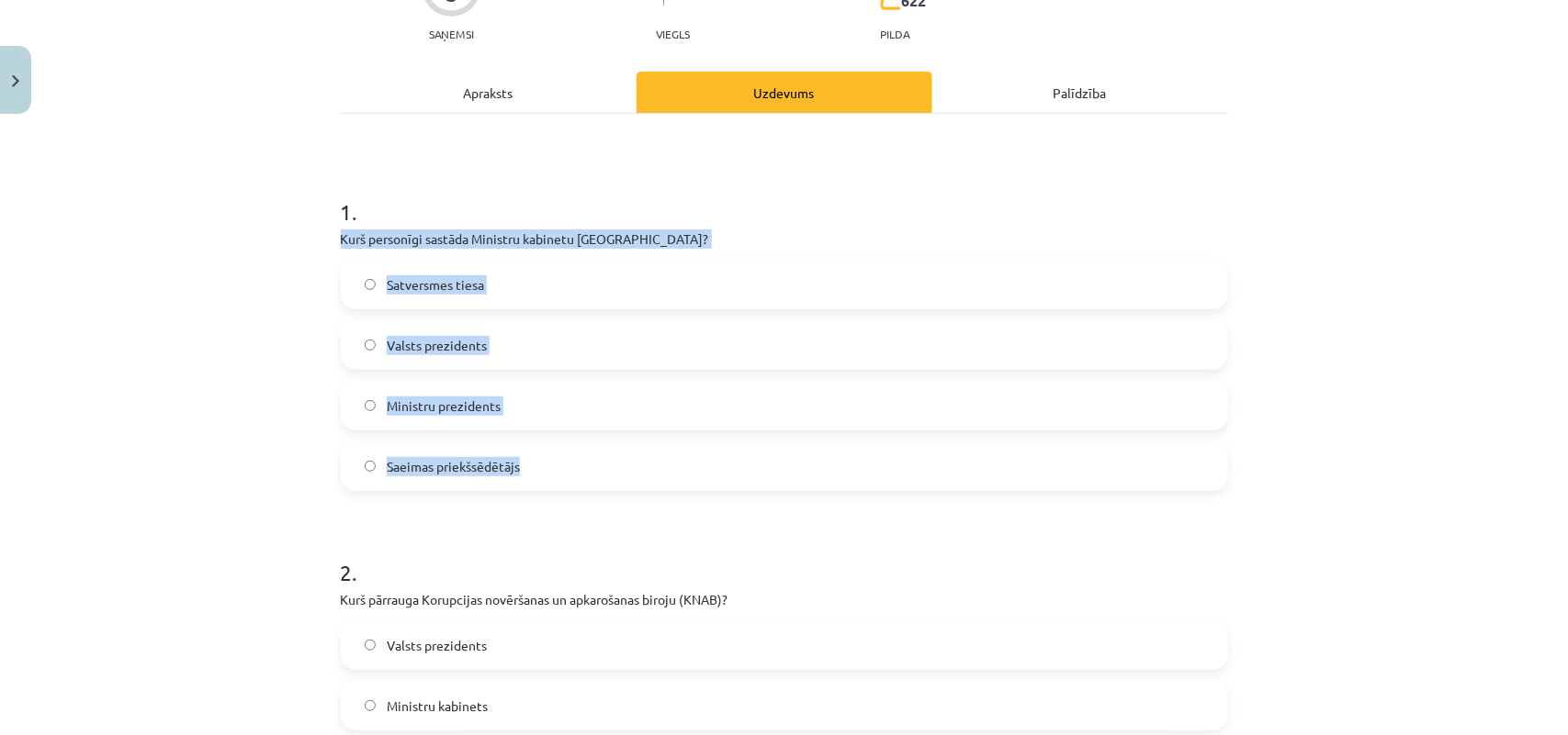
drag, startPoint x: 318, startPoint y: 243, endPoint x: 549, endPoint y: 458, distance: 315.6
click at [549, 458] on div "Mācību tēma: Sociālās zinātnes i - 11. klases 2. ieskaites mācību materiāls #5 …" at bounding box center [784, 367] width 1568 height 735
click at [502, 340] on label "Valsts prezidents" at bounding box center [784, 345] width 883 height 46
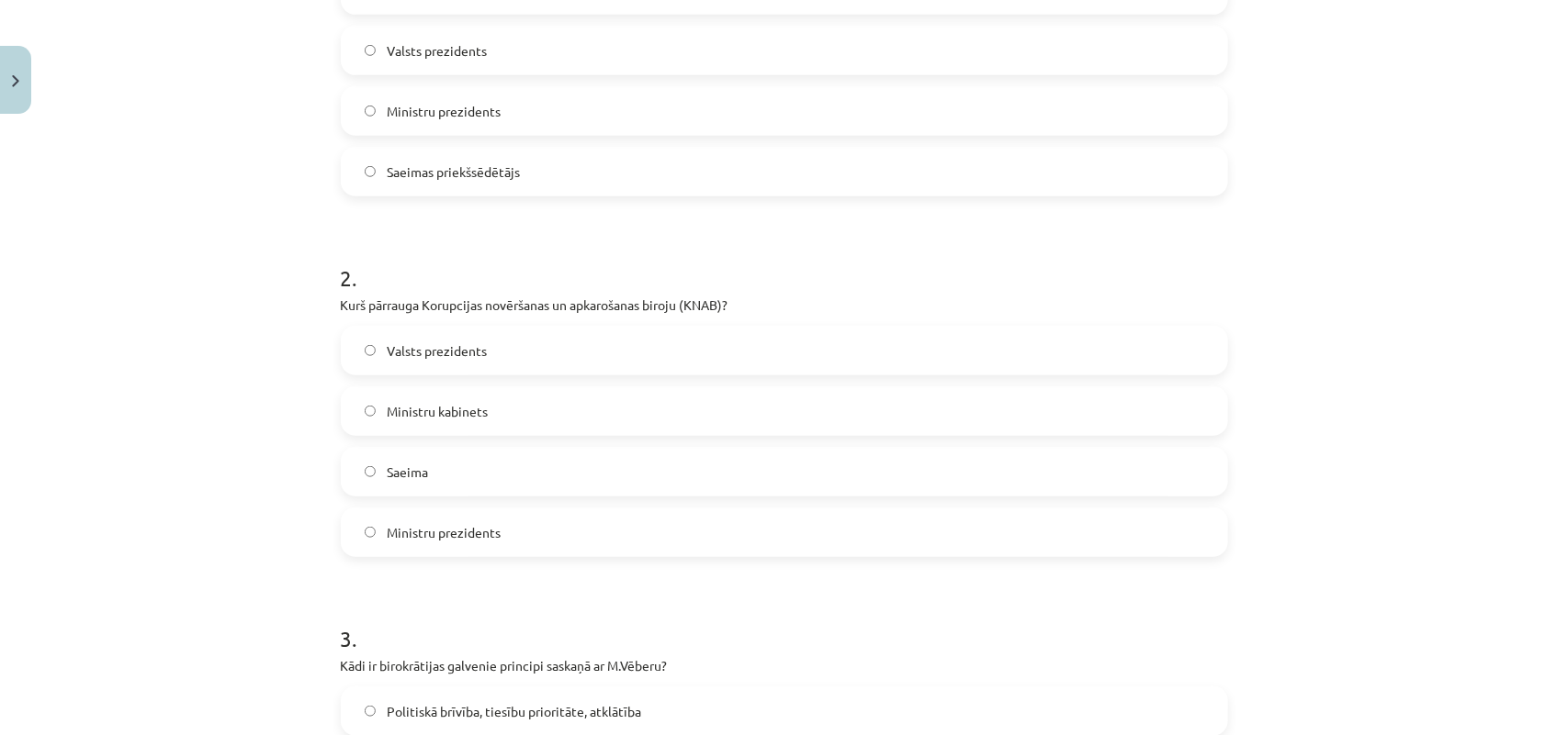
scroll to position [505, 0]
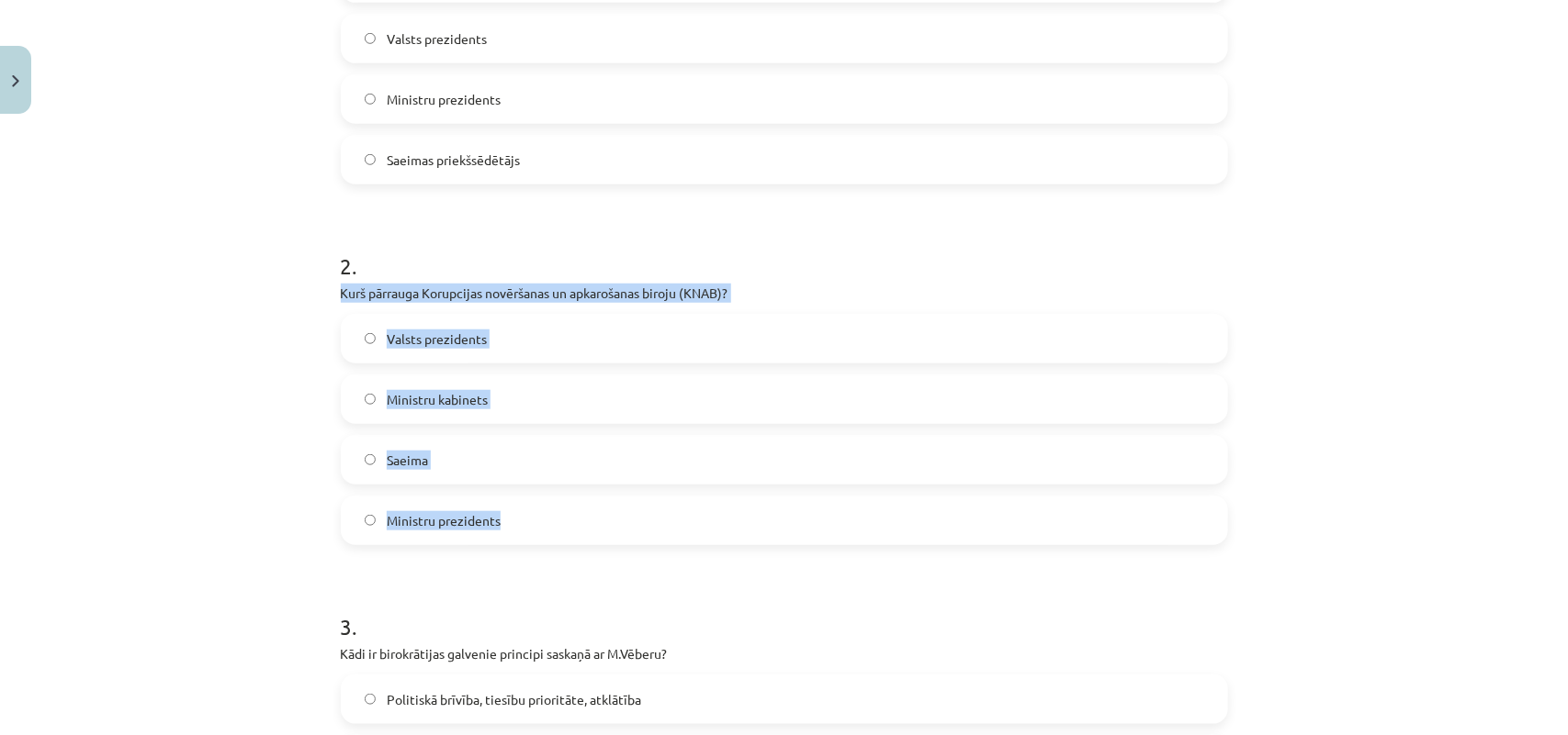
drag, startPoint x: 315, startPoint y: 295, endPoint x: 539, endPoint y: 534, distance: 327.6
click at [539, 534] on div "Mācību tēma: Sociālās zinātnes i - 11. klases 2. ieskaites mācību materiāls #5 …" at bounding box center [784, 367] width 1568 height 735
click at [589, 473] on label "Saeima" at bounding box center [784, 459] width 883 height 46
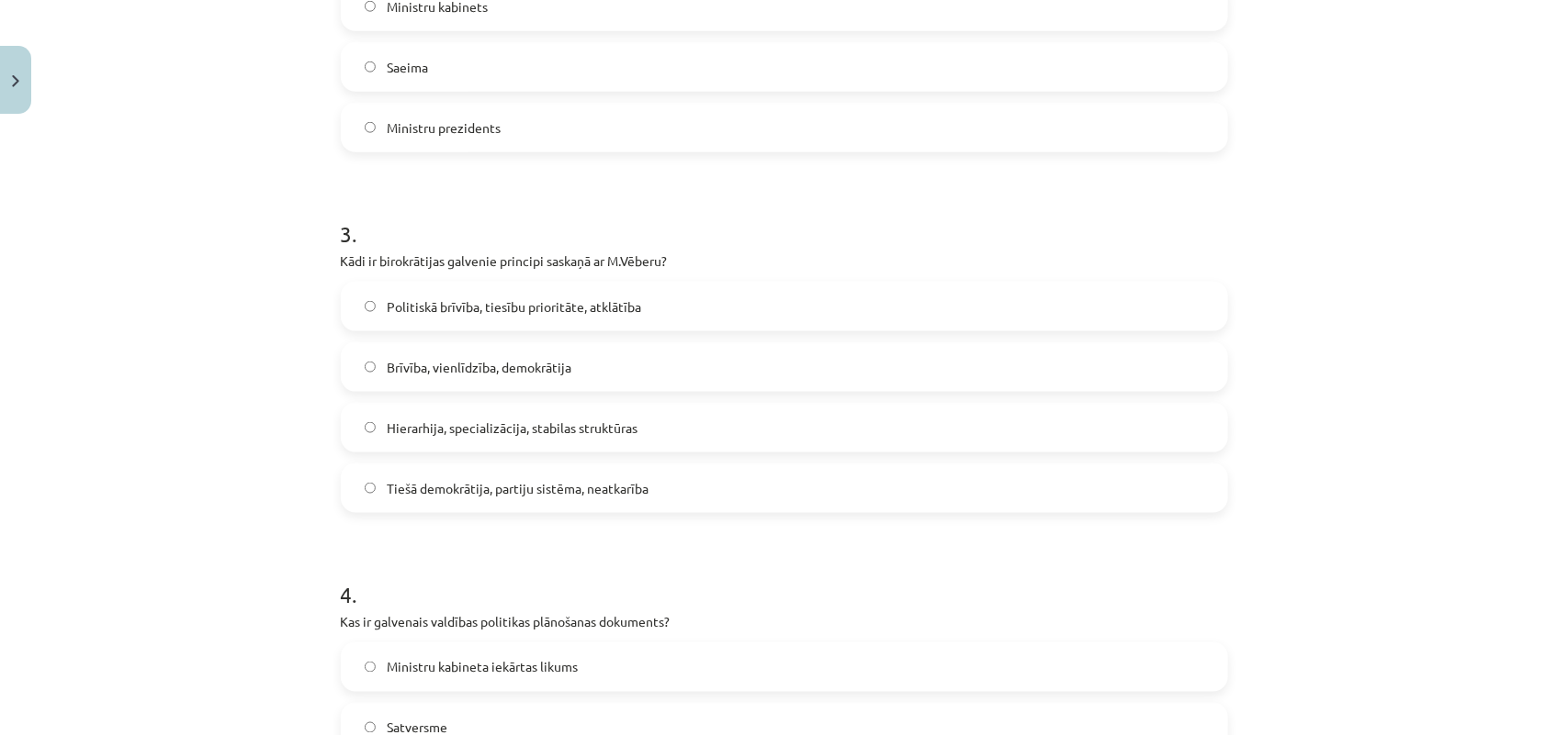
scroll to position [925, 0]
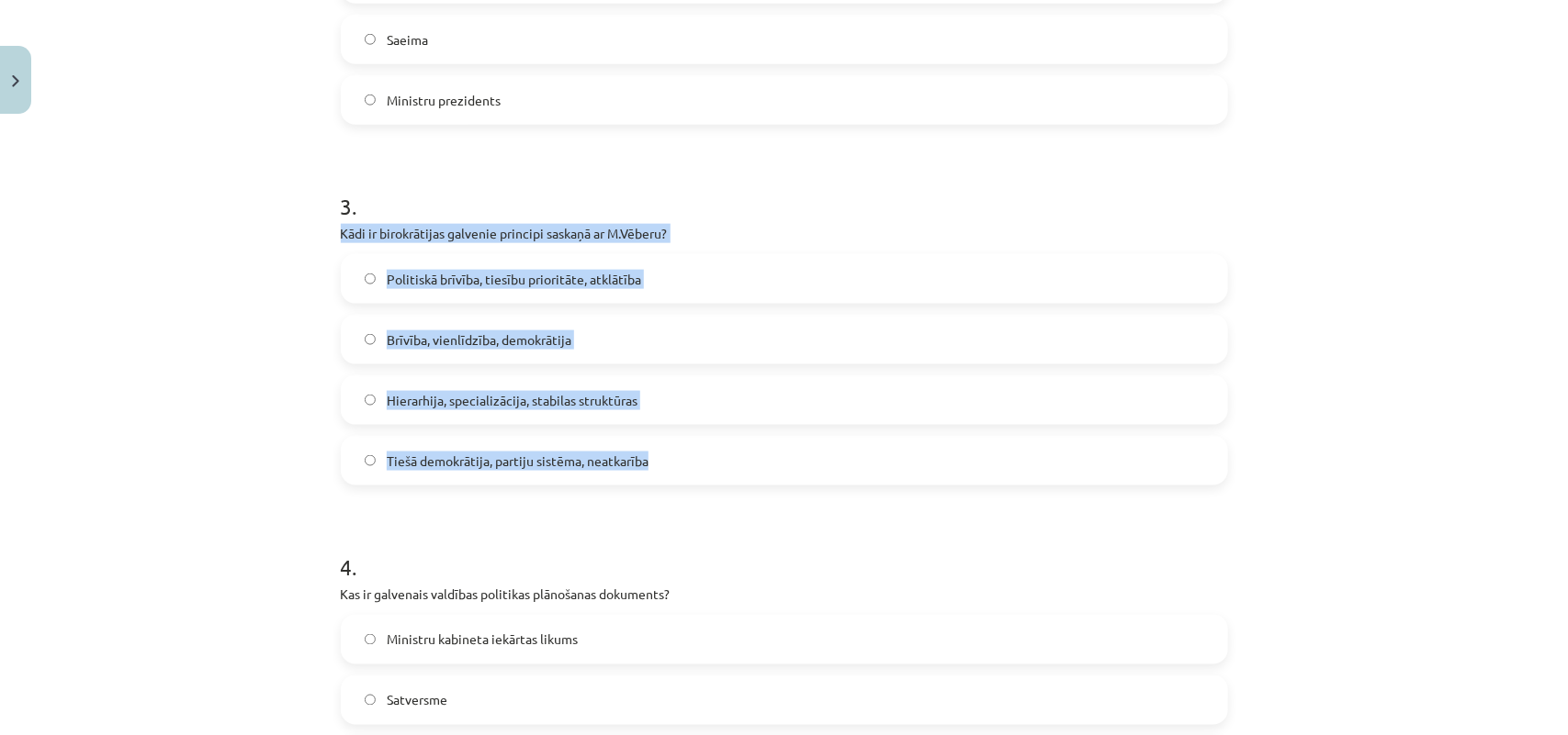
drag, startPoint x: 326, startPoint y: 231, endPoint x: 648, endPoint y: 473, distance: 402.8
click at [648, 473] on div "8 XP Saņemsi Viegls 622 pilda Apraksts Uzdevums Palīdzība 1 . Kurš personīgi sa…" at bounding box center [784, 105] width 909 height 1817
click at [608, 392] on span "Hierarhija, specializācija, stabilas struktūras" at bounding box center [511, 401] width 250 height 19
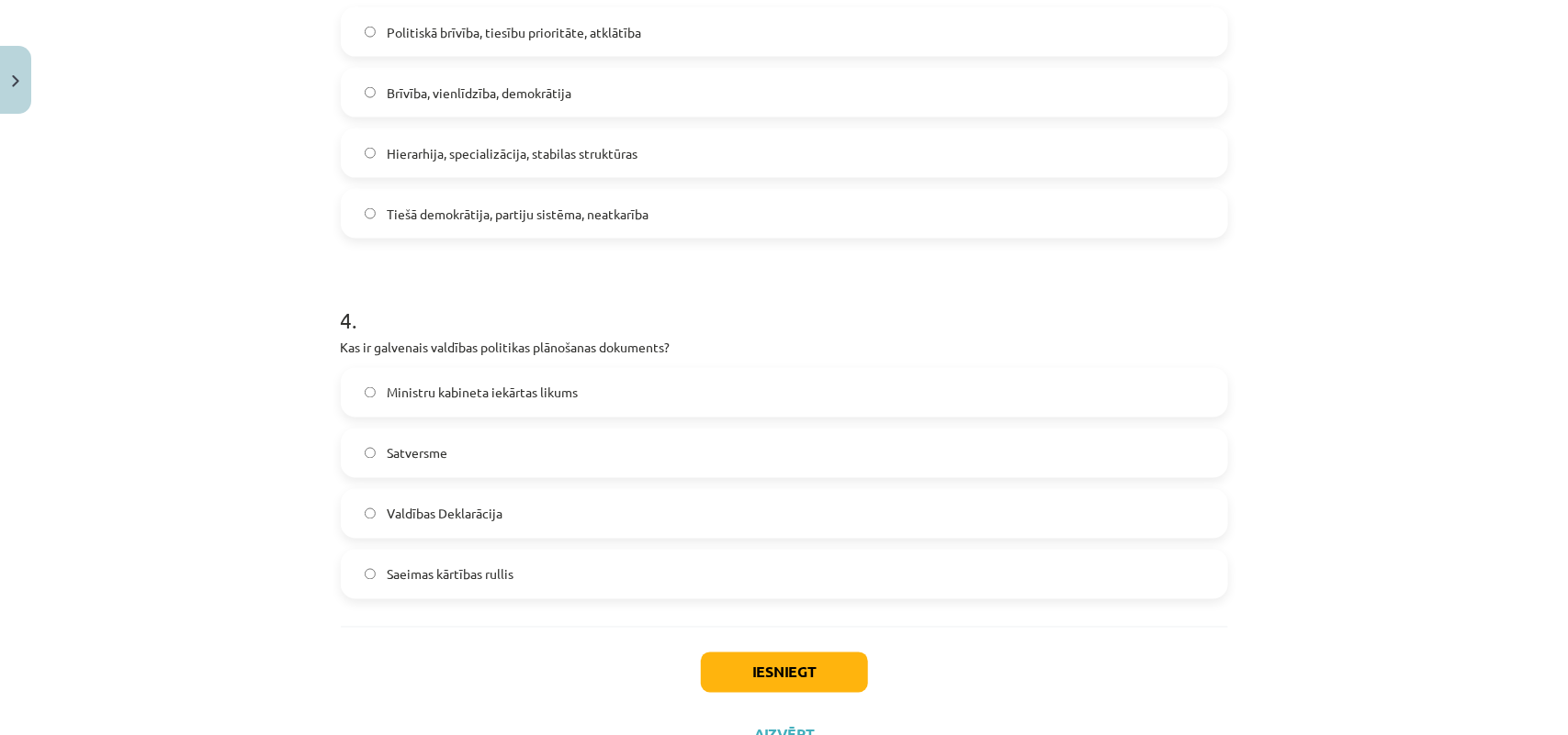
scroll to position [1249, 0]
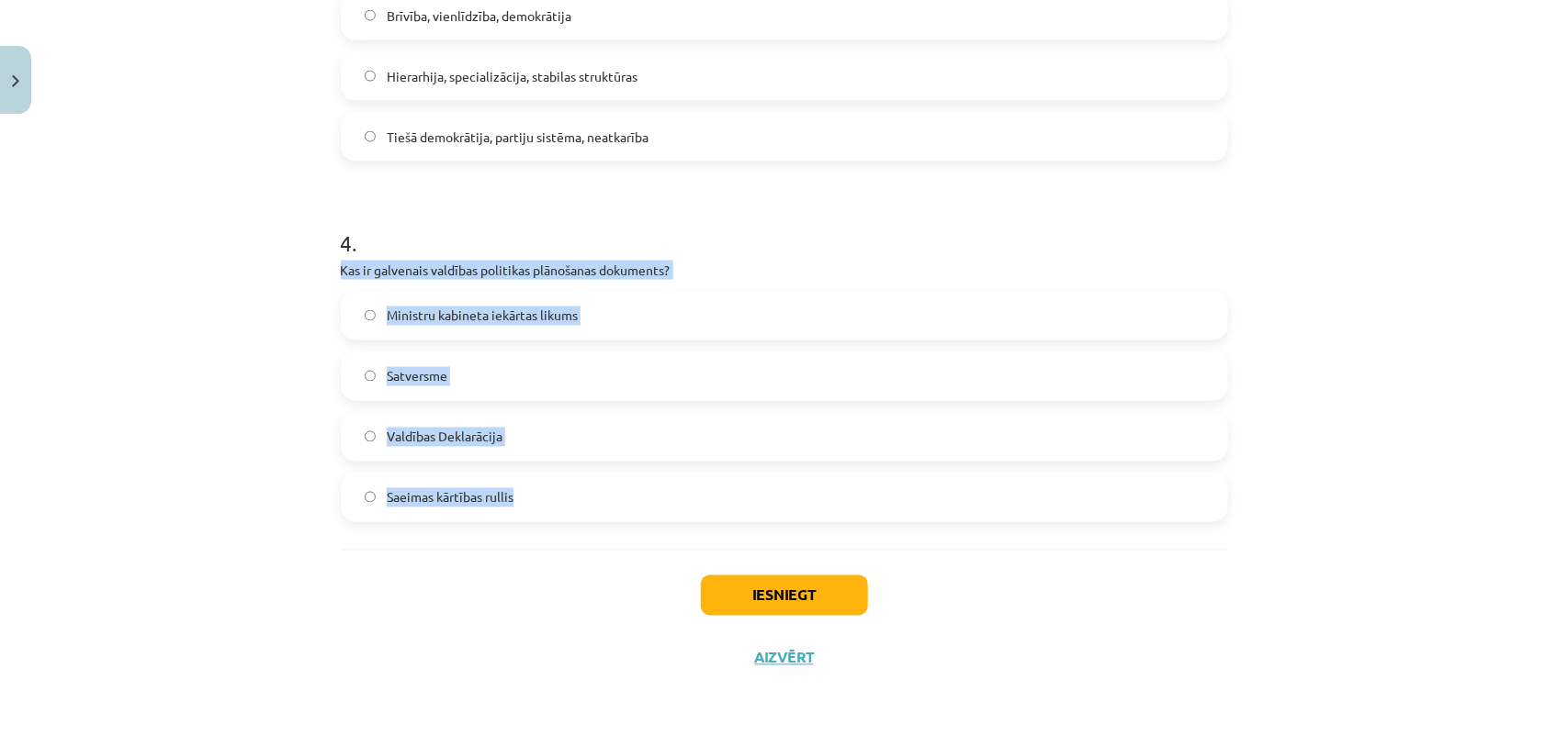
drag, startPoint x: 323, startPoint y: 268, endPoint x: 528, endPoint y: 492, distance: 303.6
click at [533, 427] on label "Valdības Deklarācija" at bounding box center [784, 436] width 883 height 46
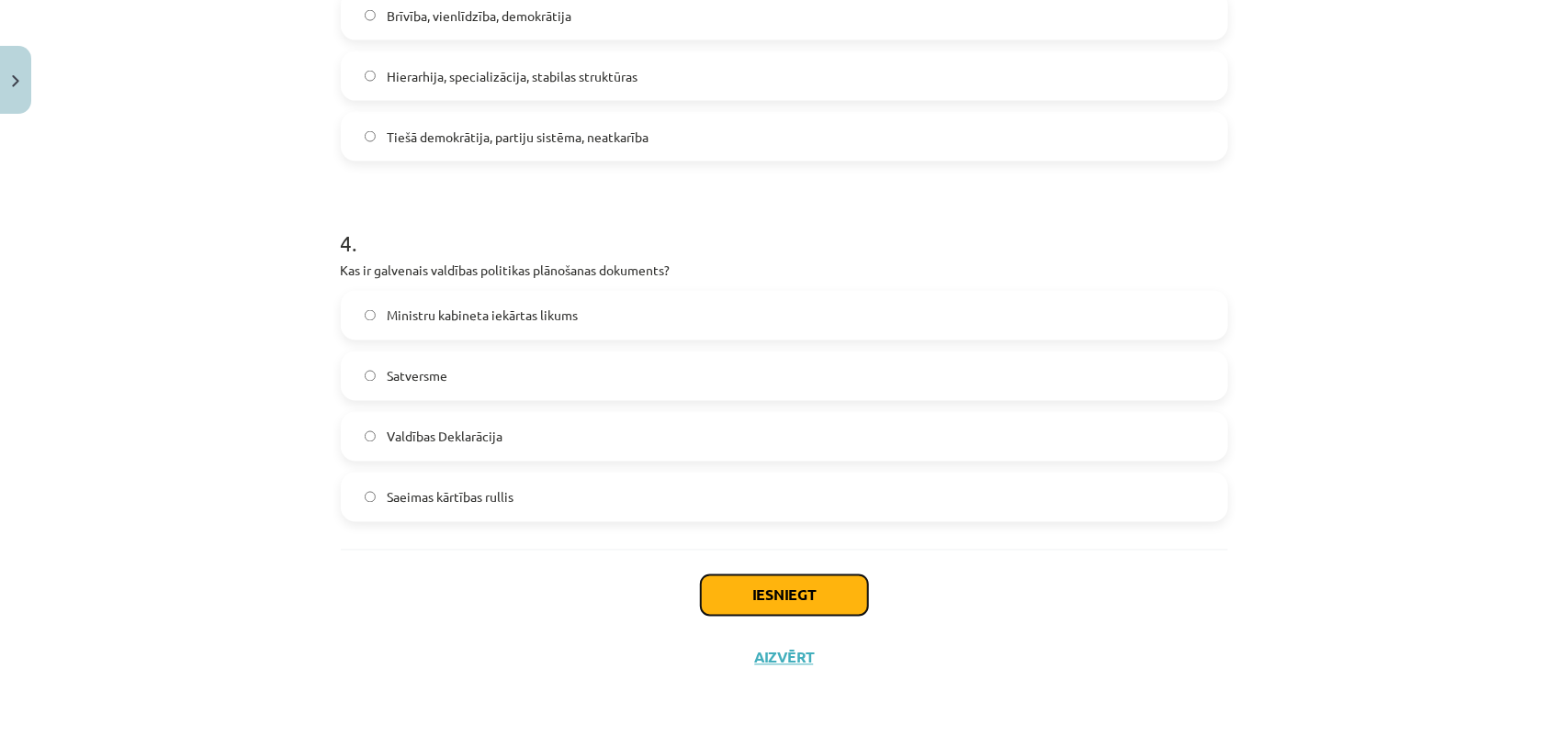
click at [763, 595] on button "Iesniegt" at bounding box center [784, 595] width 168 height 40
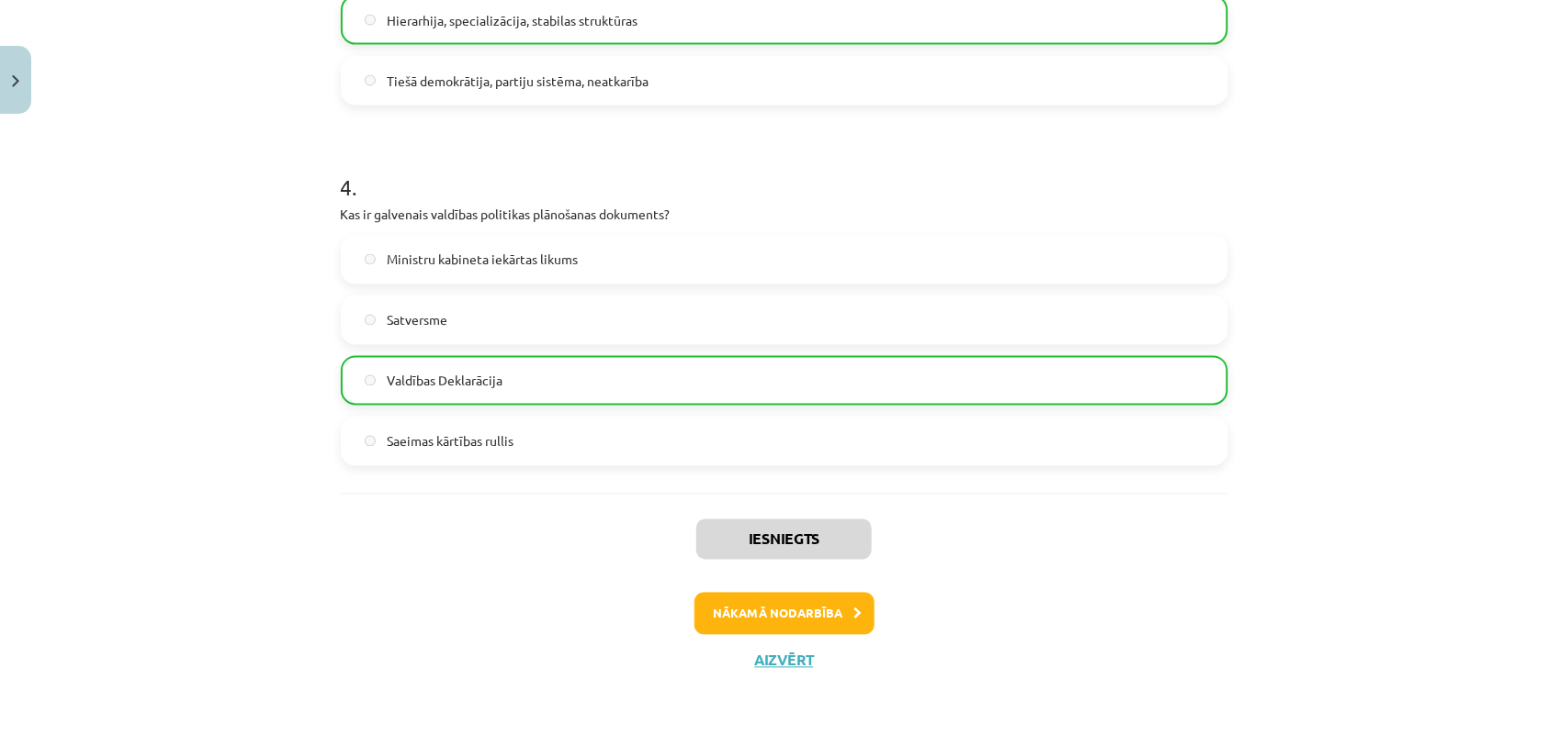
scroll to position [1308, 0]
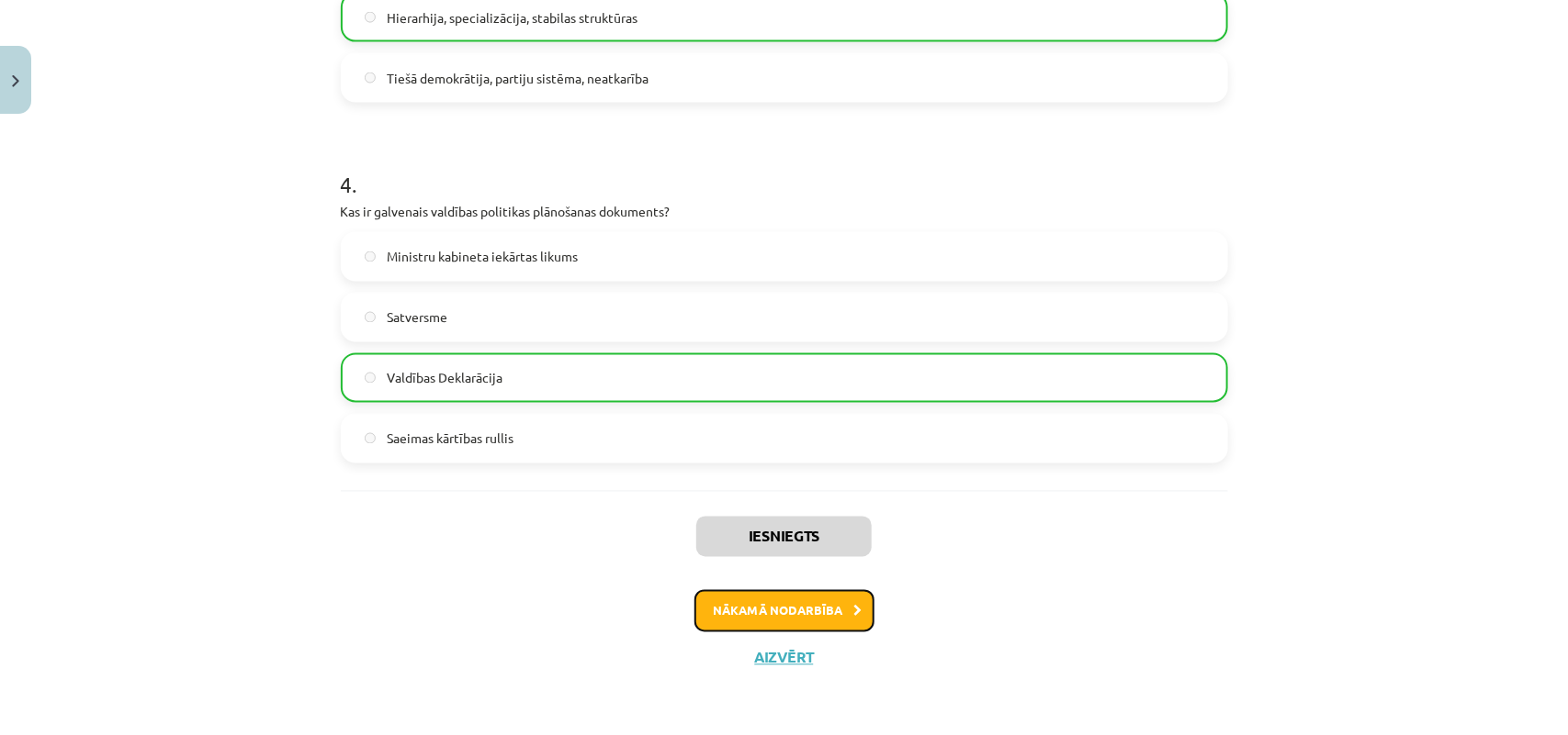
click at [780, 612] on button "Nākamā nodarbība" at bounding box center [784, 610] width 180 height 42
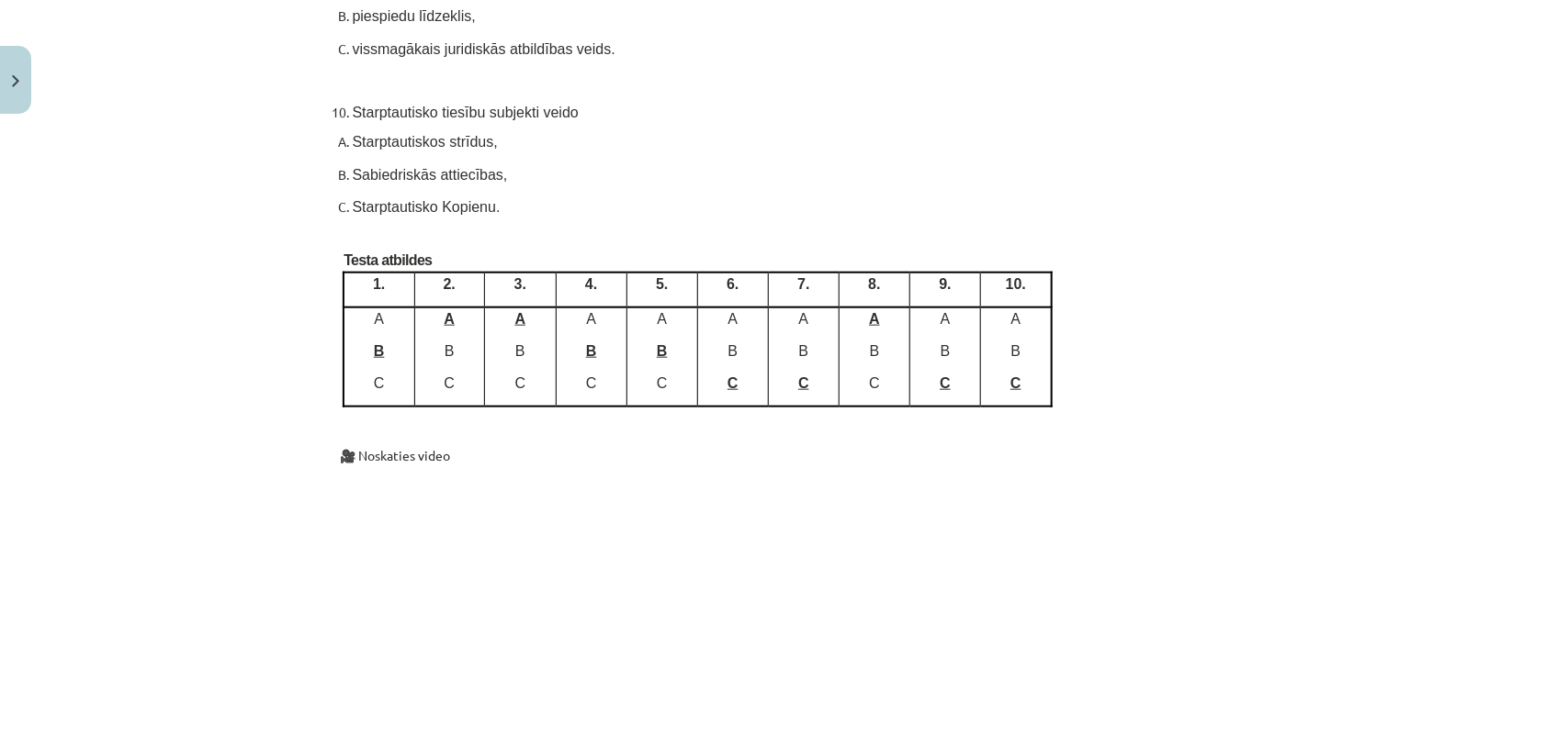
scroll to position [10054, 0]
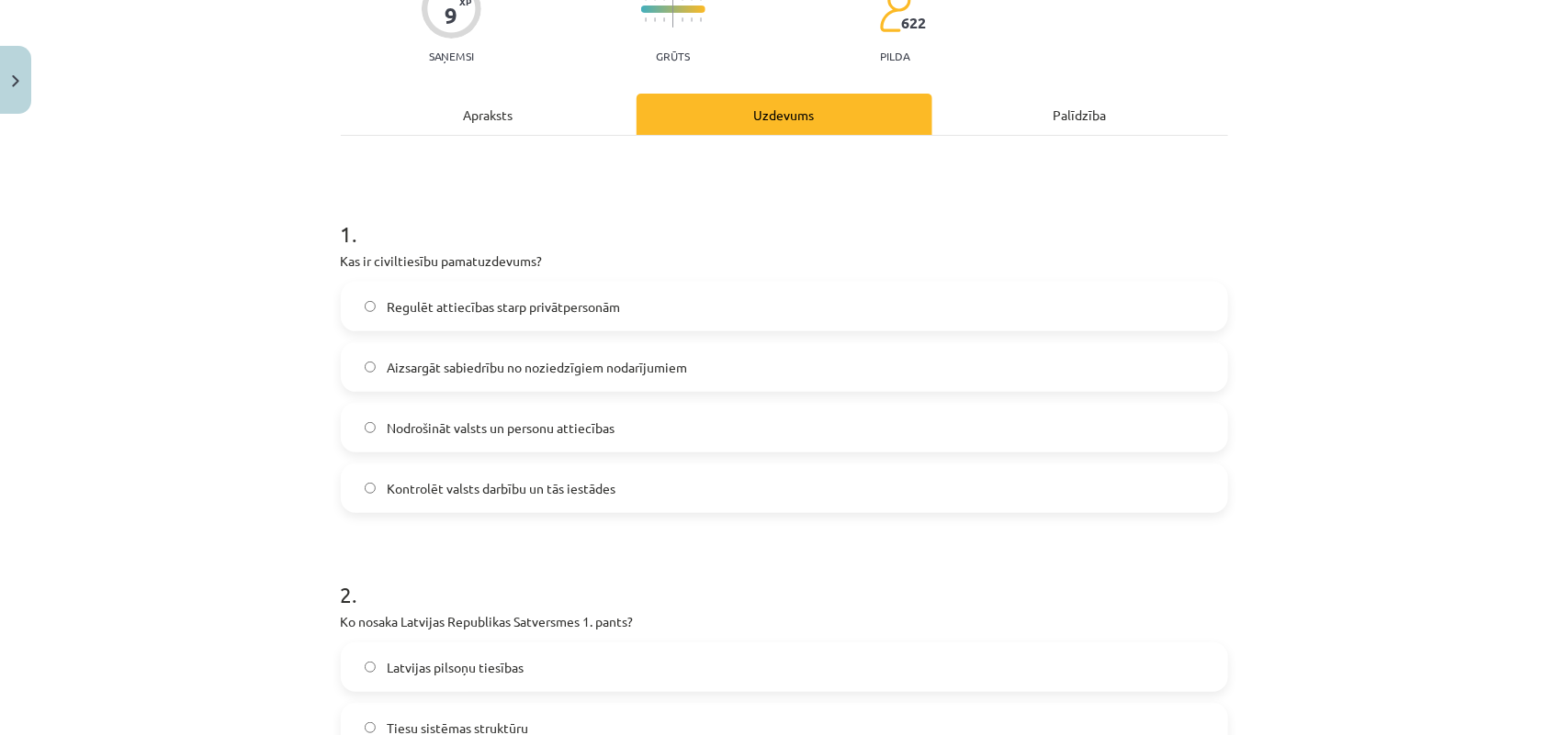
scroll to position [46, 0]
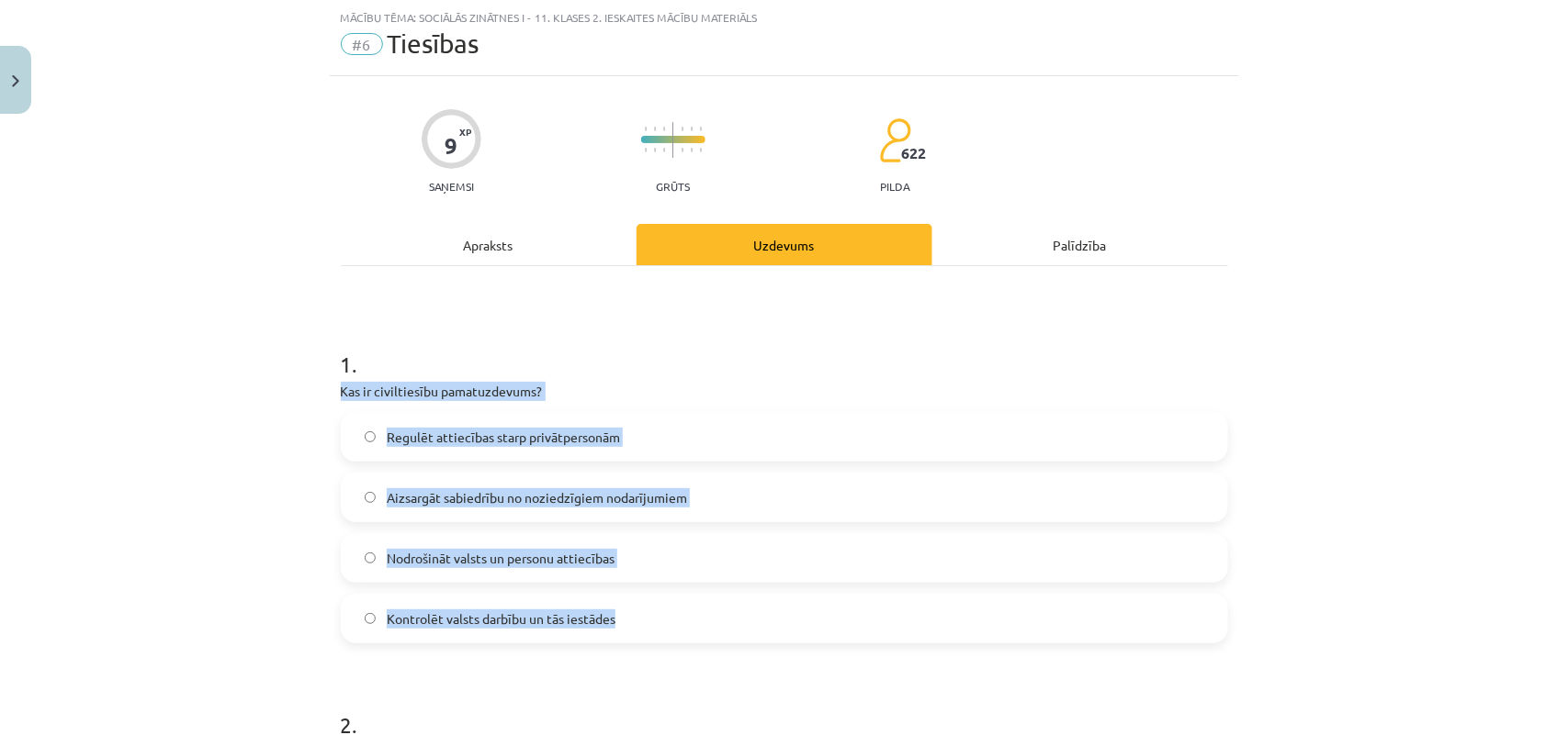
drag, startPoint x: 327, startPoint y: 392, endPoint x: 625, endPoint y: 631, distance: 382.0
click at [613, 442] on label "Regulēt attiecības starp privātpersonām" at bounding box center [784, 436] width 883 height 46
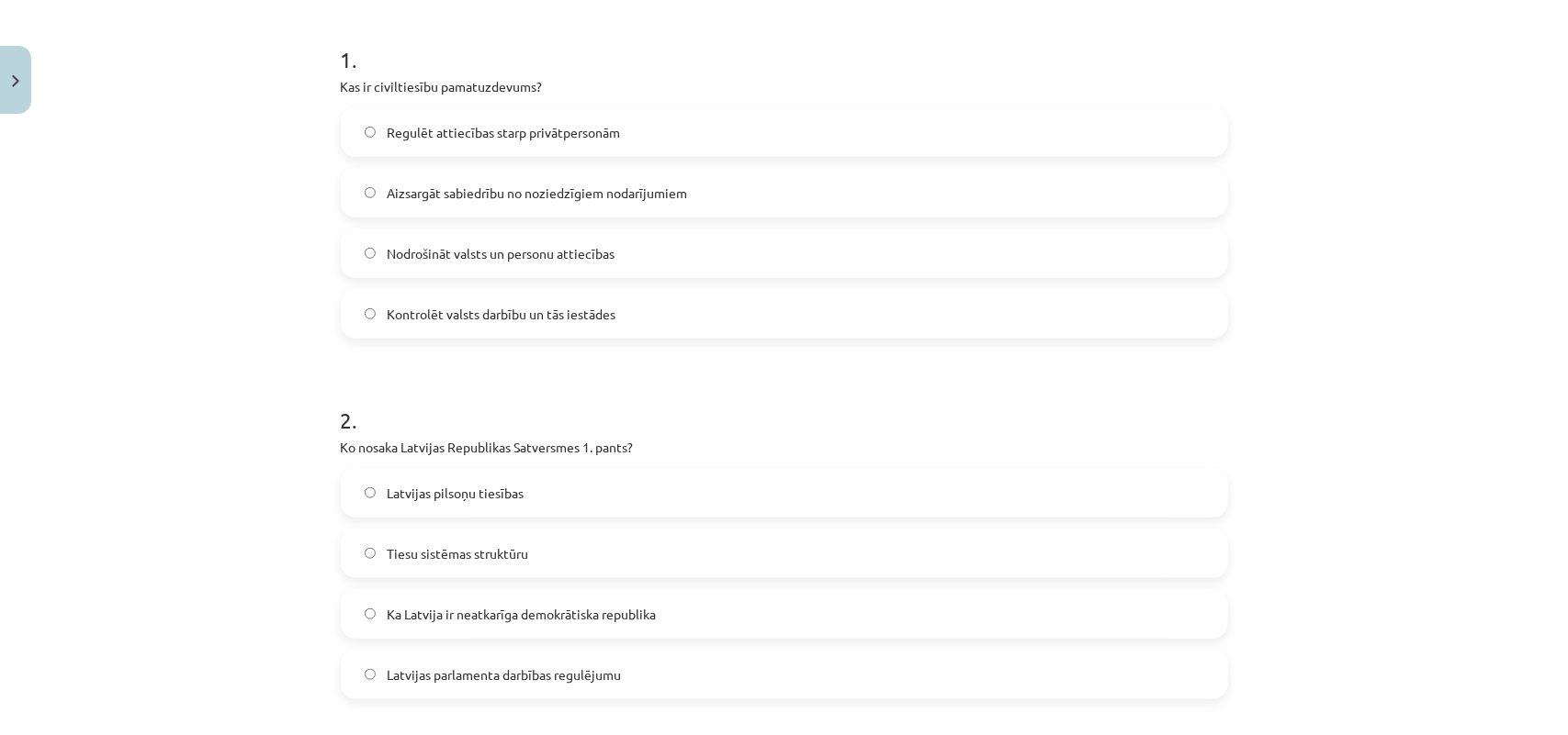
scroll to position [427, 0]
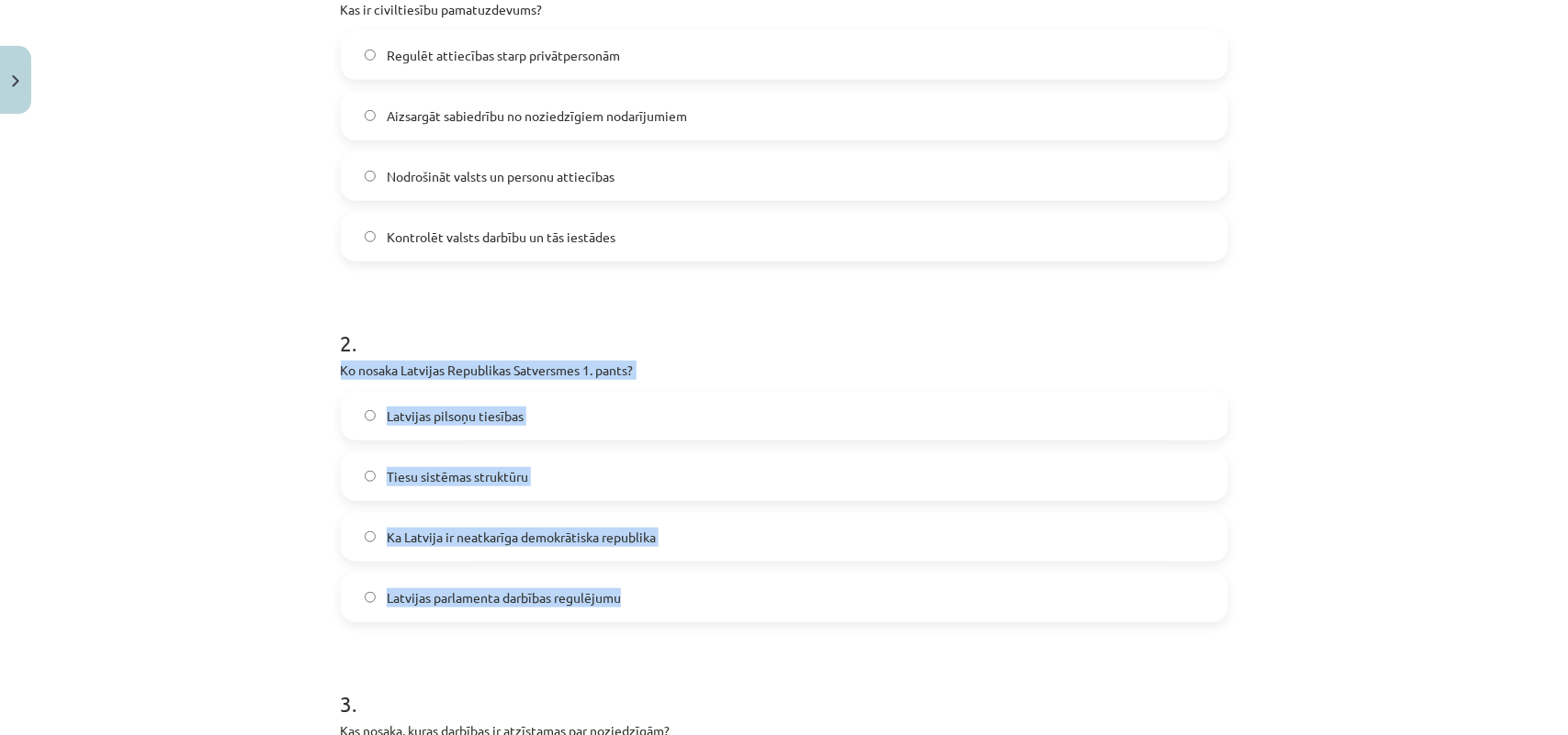
drag, startPoint x: 323, startPoint y: 367, endPoint x: 702, endPoint y: 567, distance: 428.5
click at [702, 567] on div "9 XP Saņemsi Grūts 622 pilda Apraksts Uzdevums Palīdzība 1 . Kas ir civiltiesīb…" at bounding box center [784, 422] width 909 height 1455
click at [677, 529] on label "Ka Latvija ir neatkarīga demokrātiska republika" at bounding box center [784, 536] width 883 height 46
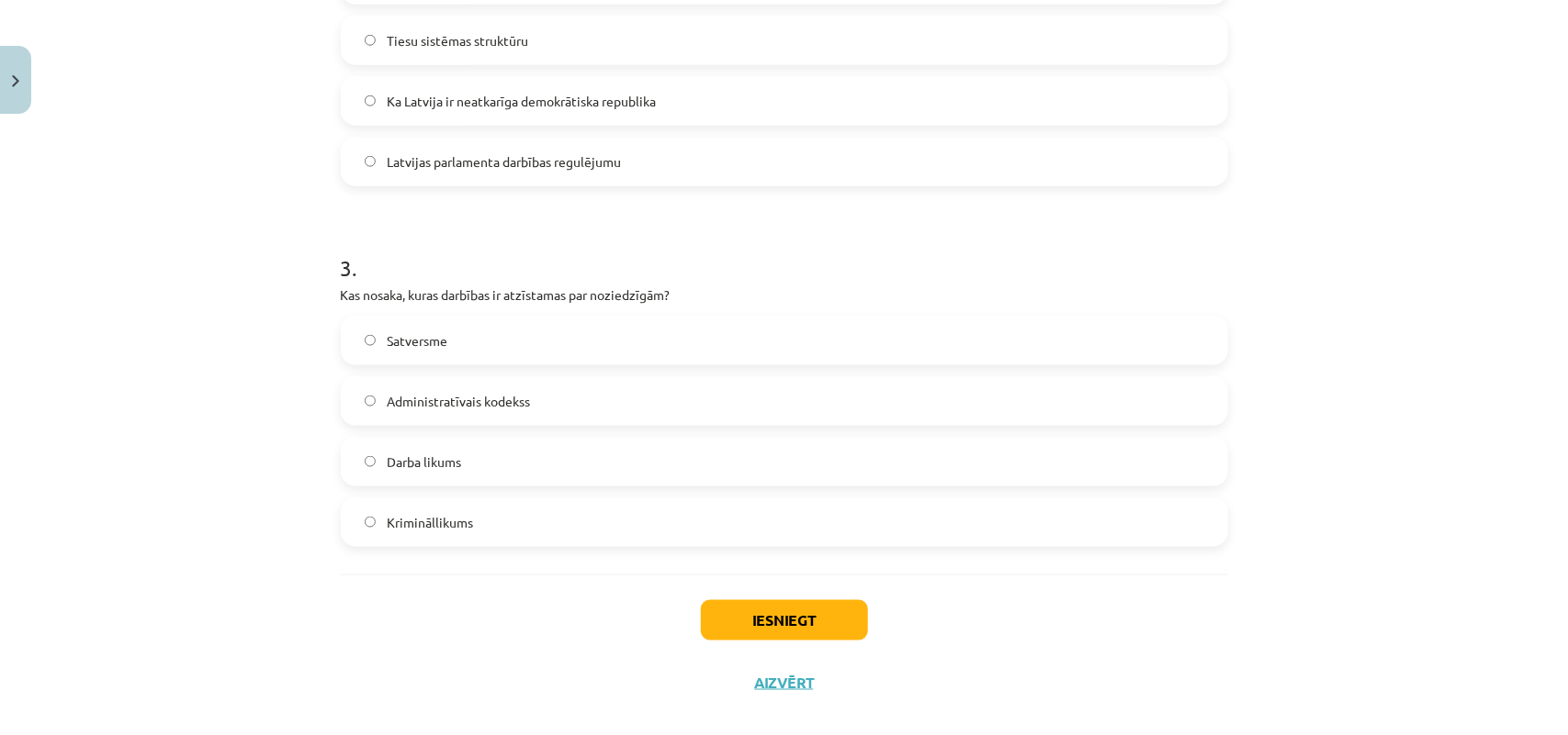
scroll to position [888, 0]
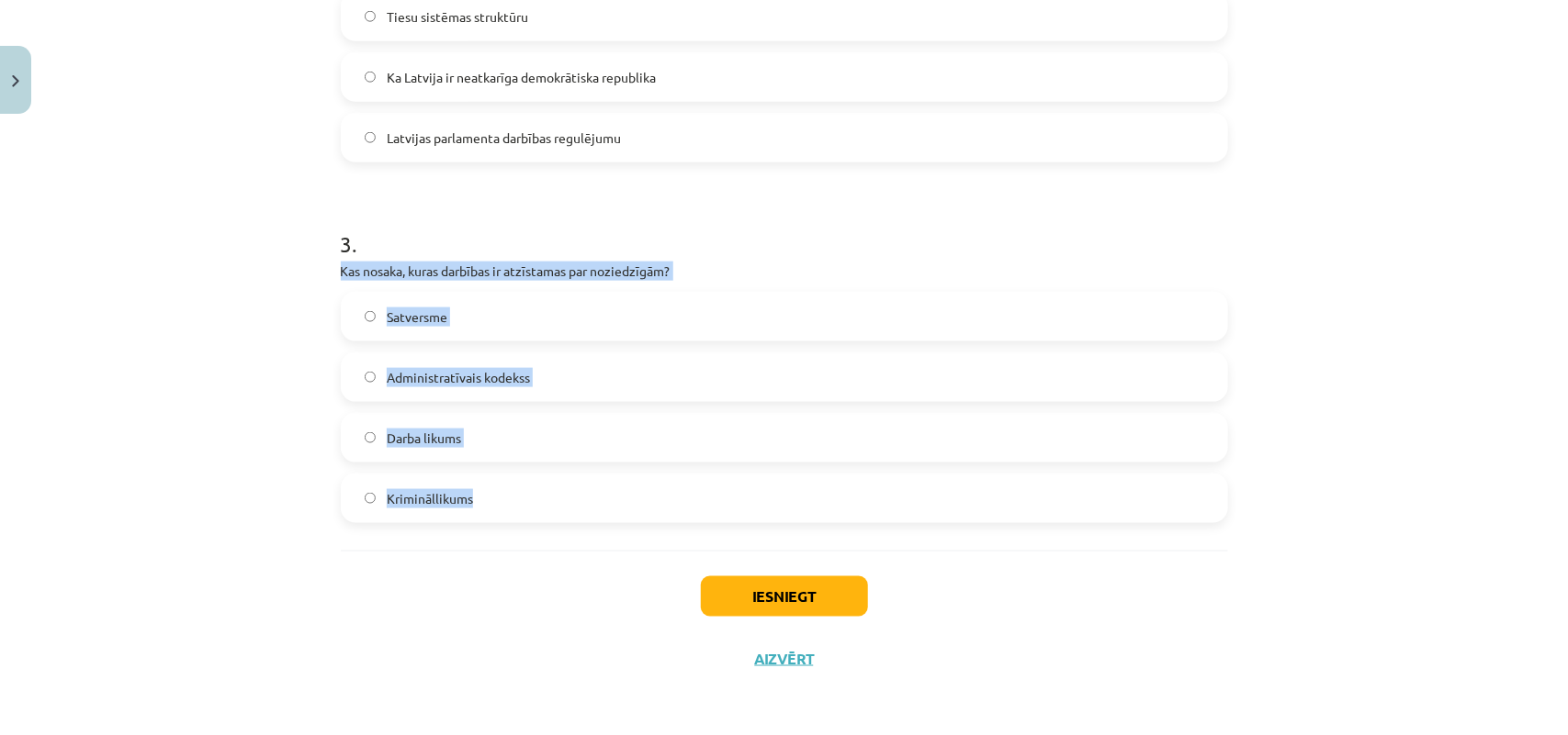
drag, startPoint x: 327, startPoint y: 269, endPoint x: 464, endPoint y: 488, distance: 258.3
click at [517, 509] on label "Krimināllikums" at bounding box center [784, 497] width 883 height 46
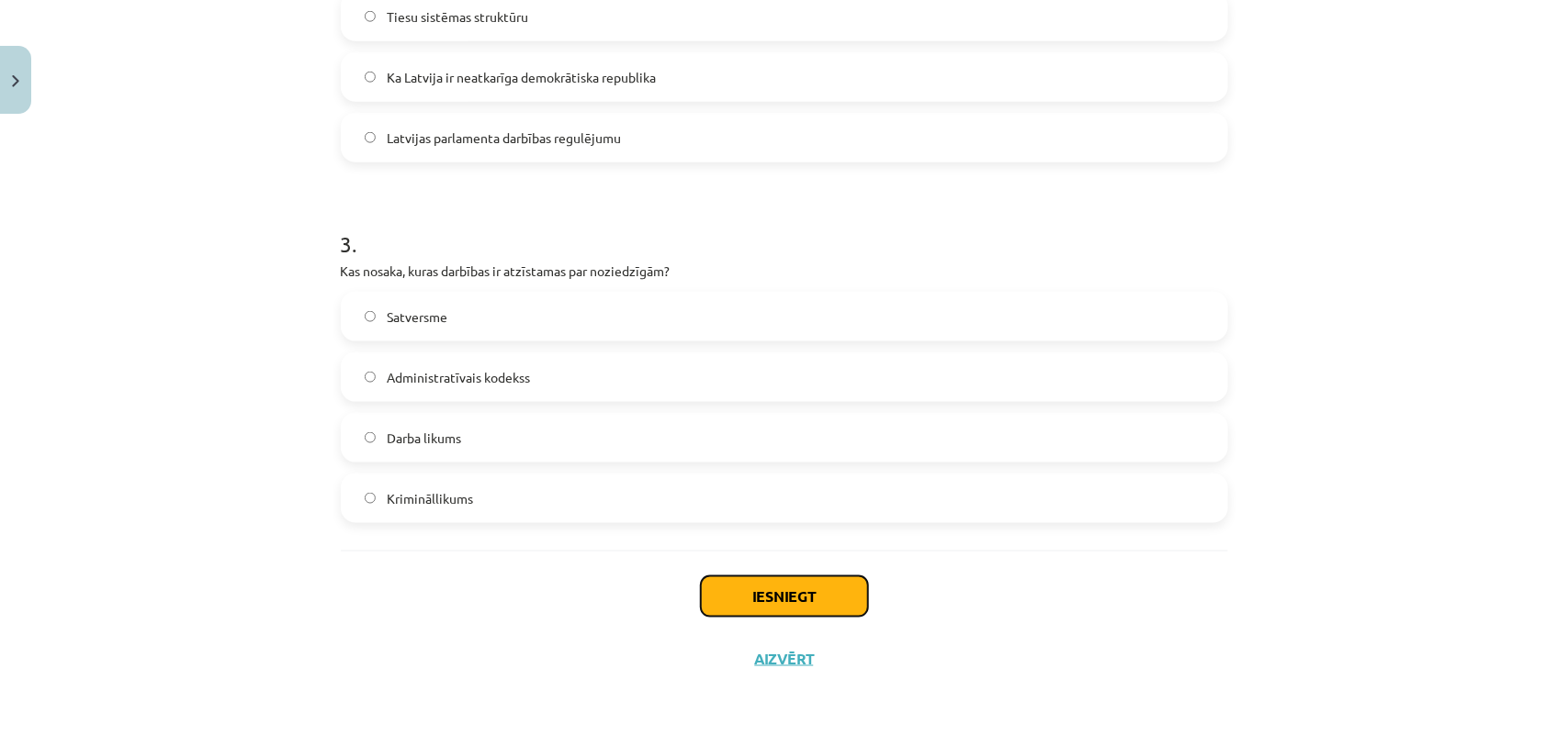
click at [800, 595] on button "Iesniegt" at bounding box center [784, 596] width 168 height 40
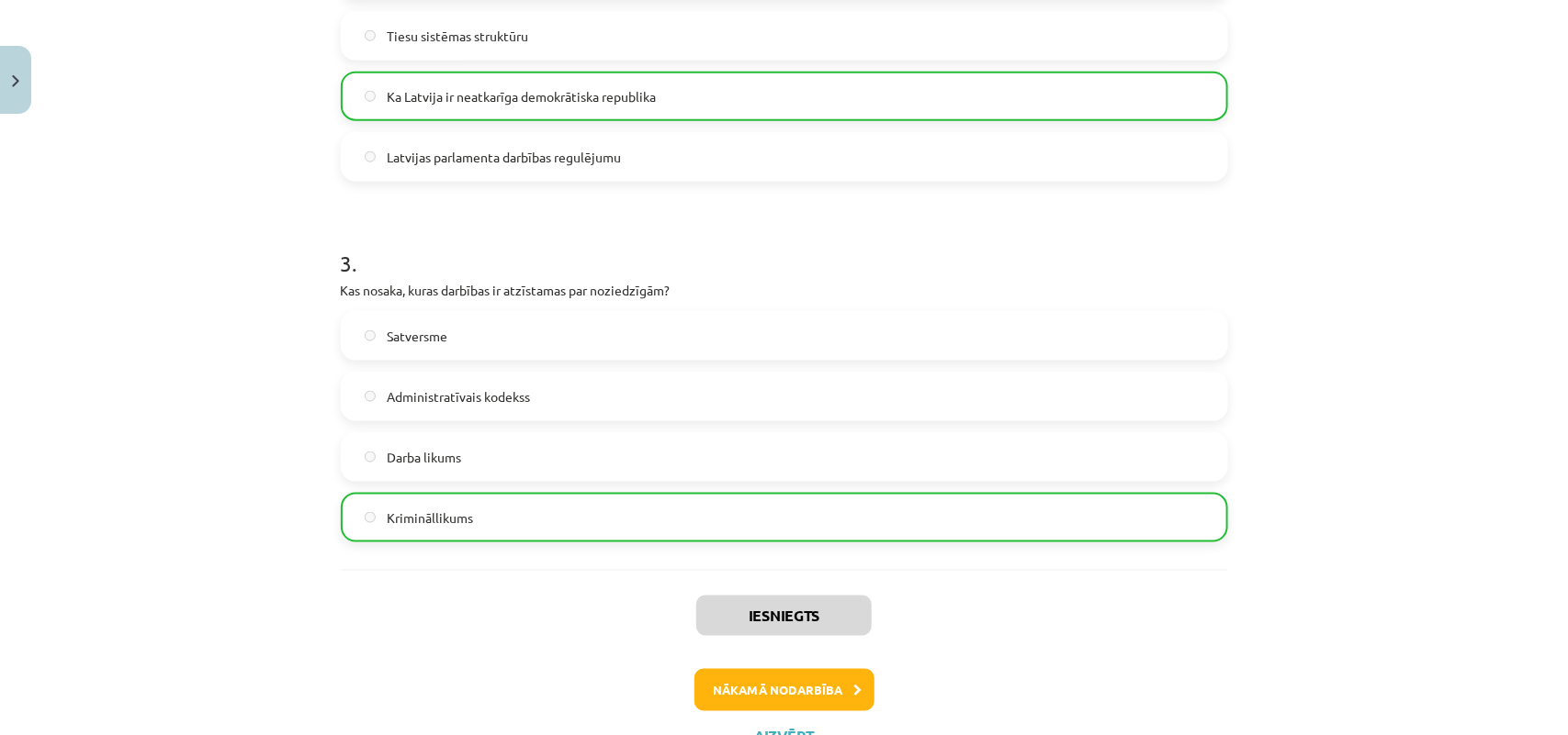
scroll to position [947, 0]
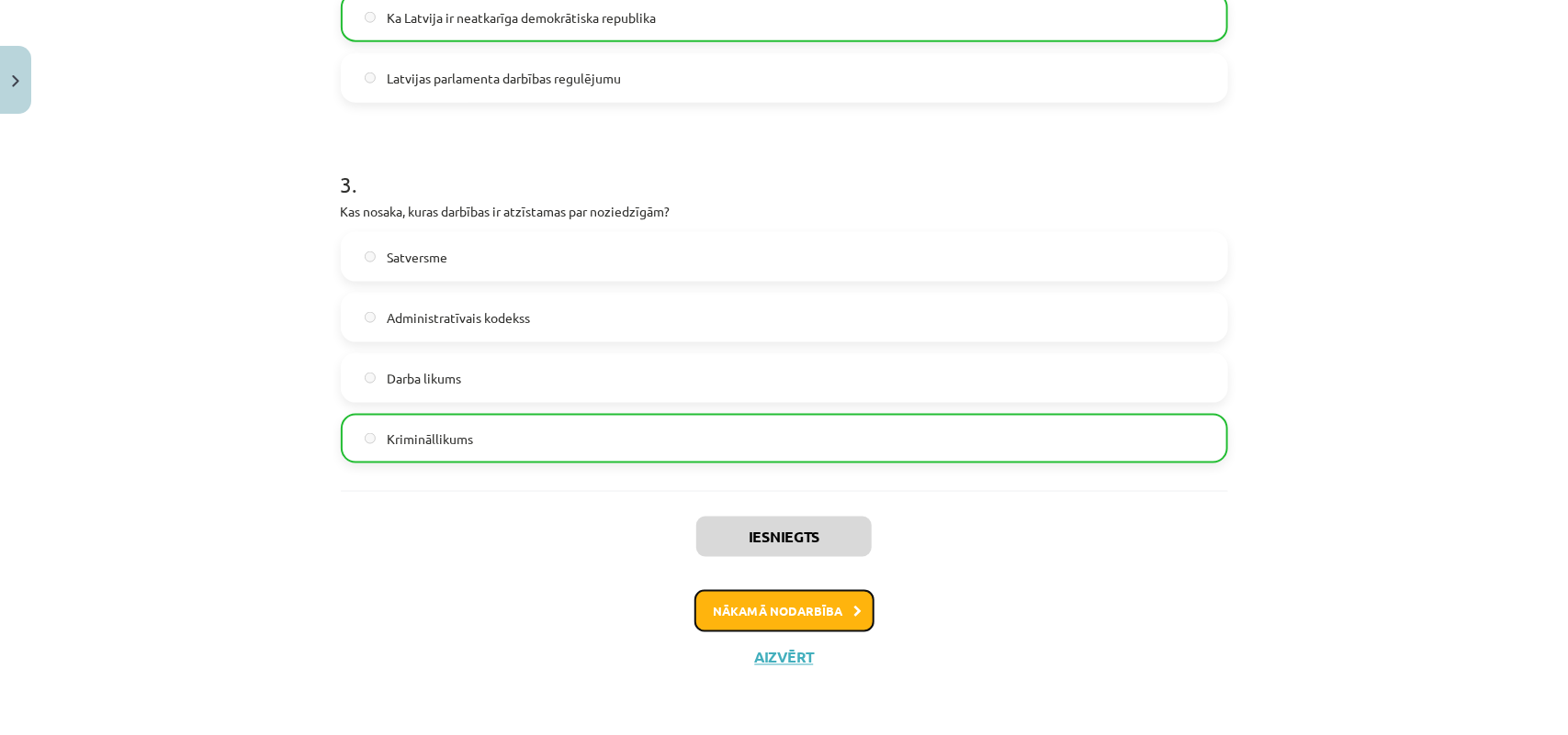
click at [854, 611] on icon at bounding box center [858, 611] width 8 height 12
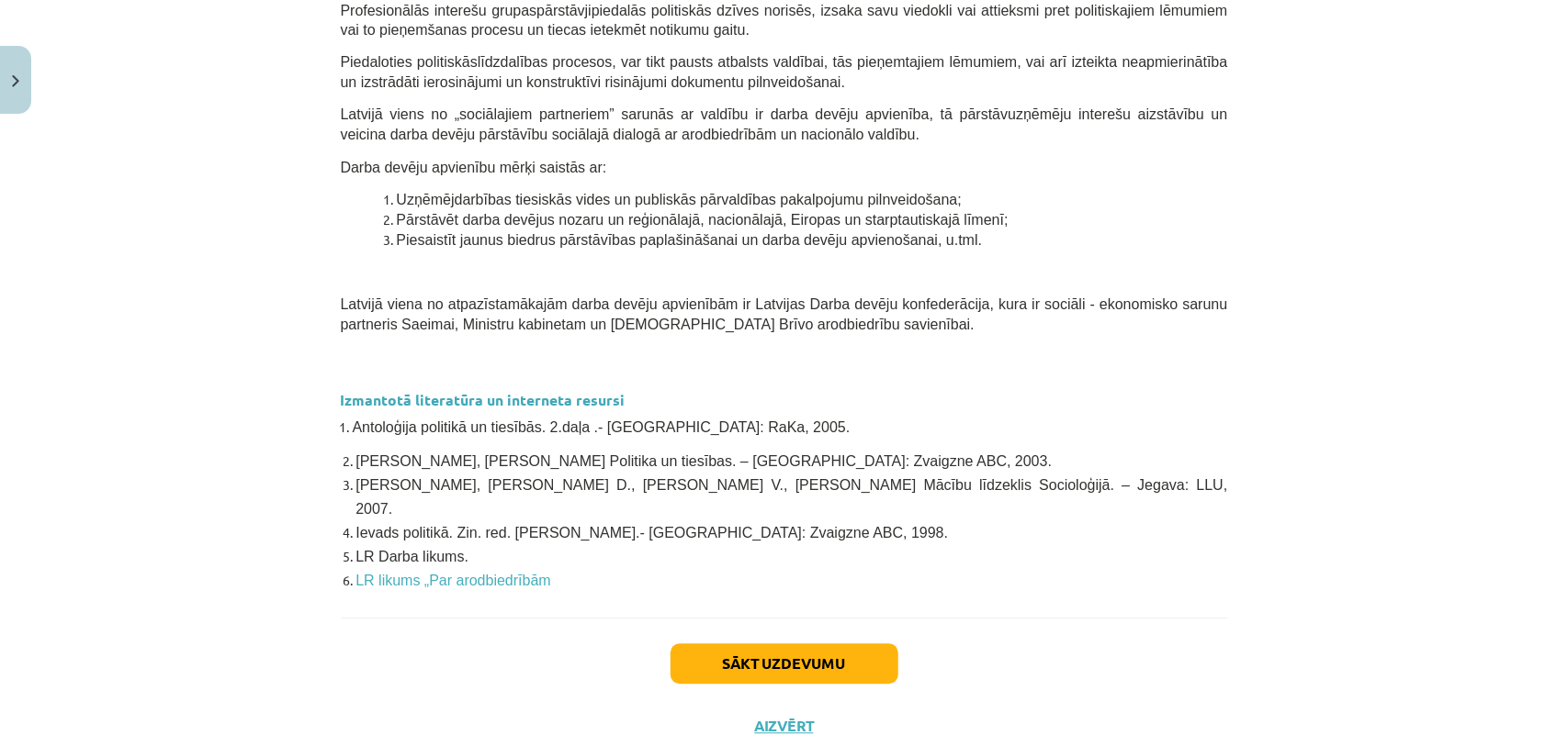
scroll to position [1551, 0]
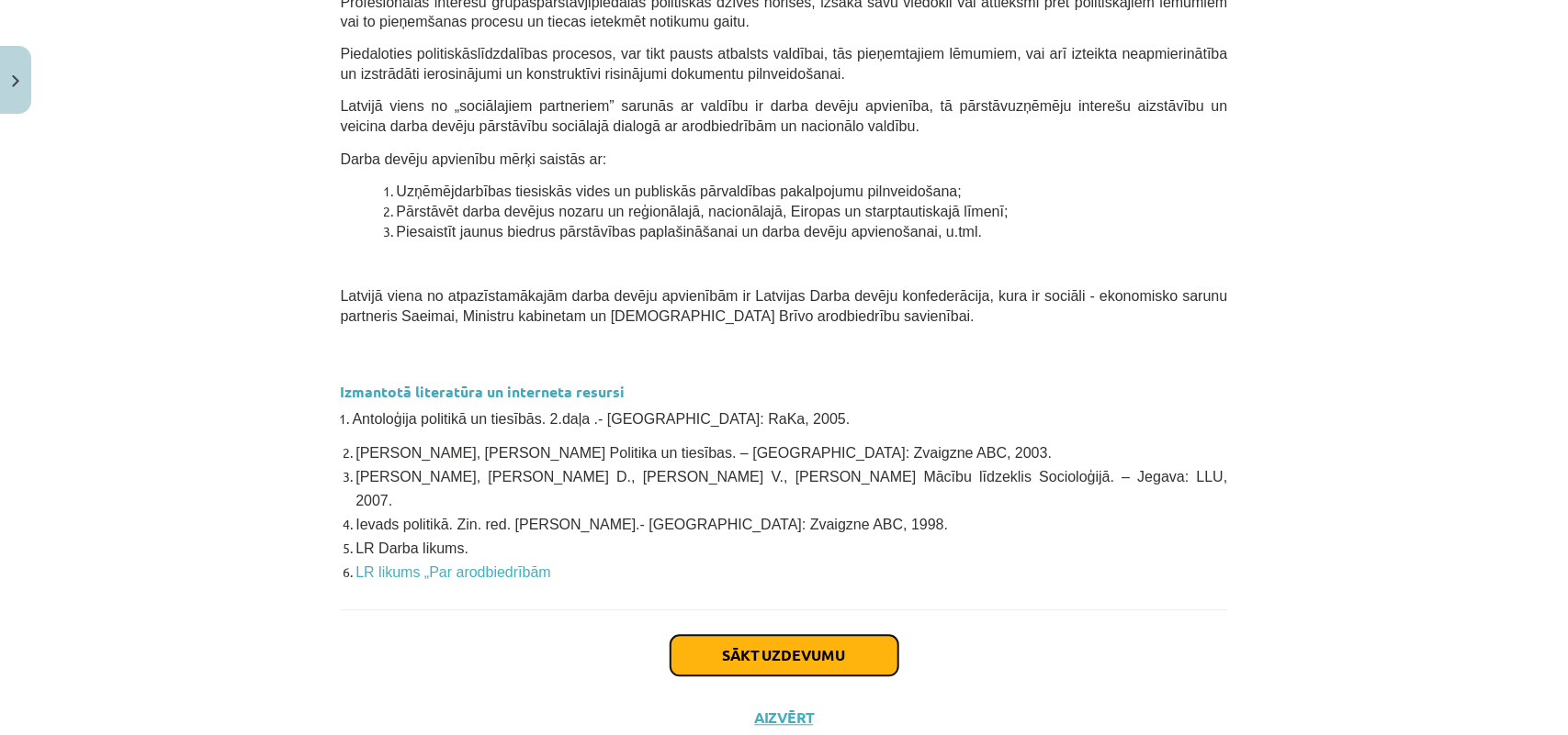
click at [828, 636] on button "Sākt uzdevumu" at bounding box center [784, 655] width 228 height 40
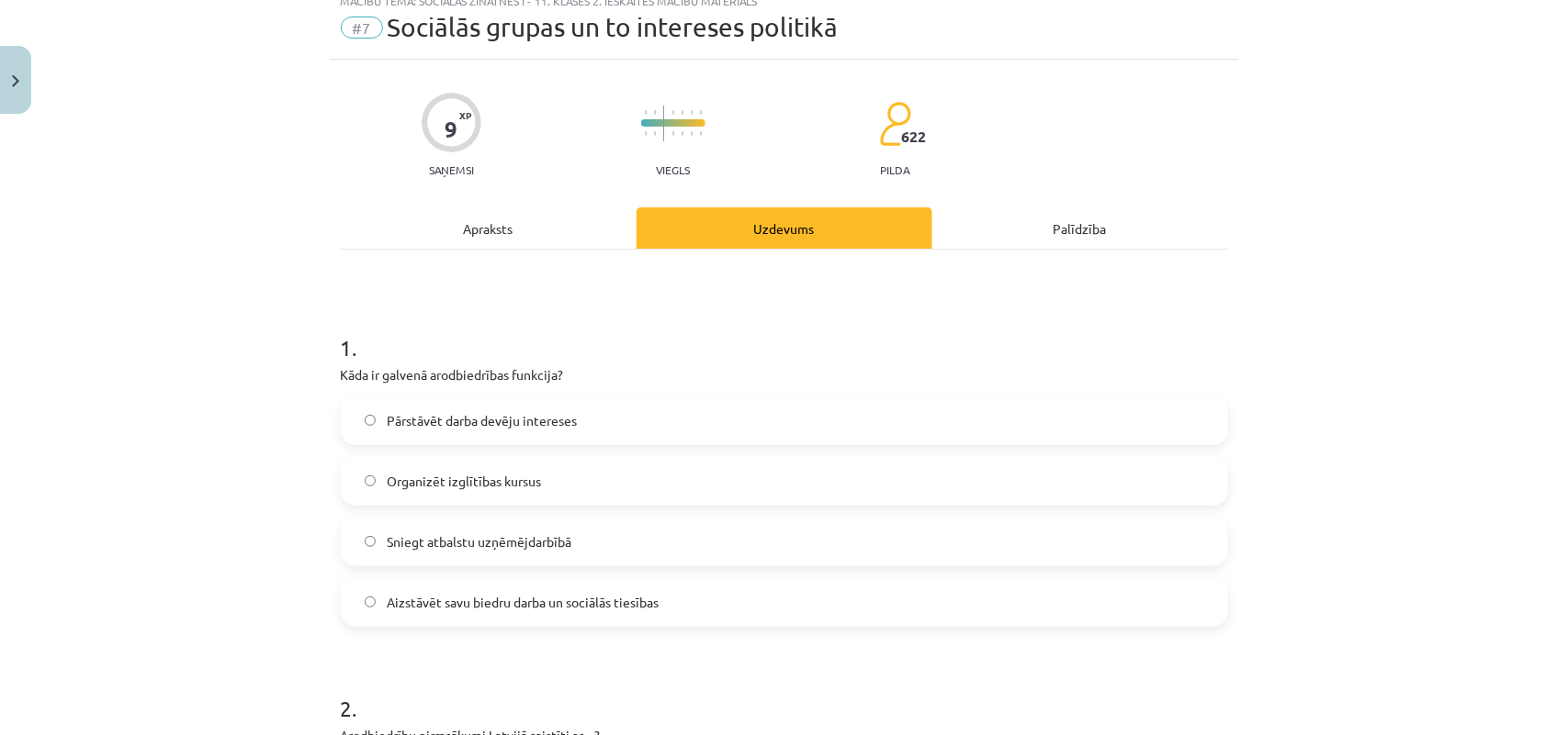
scroll to position [46, 0]
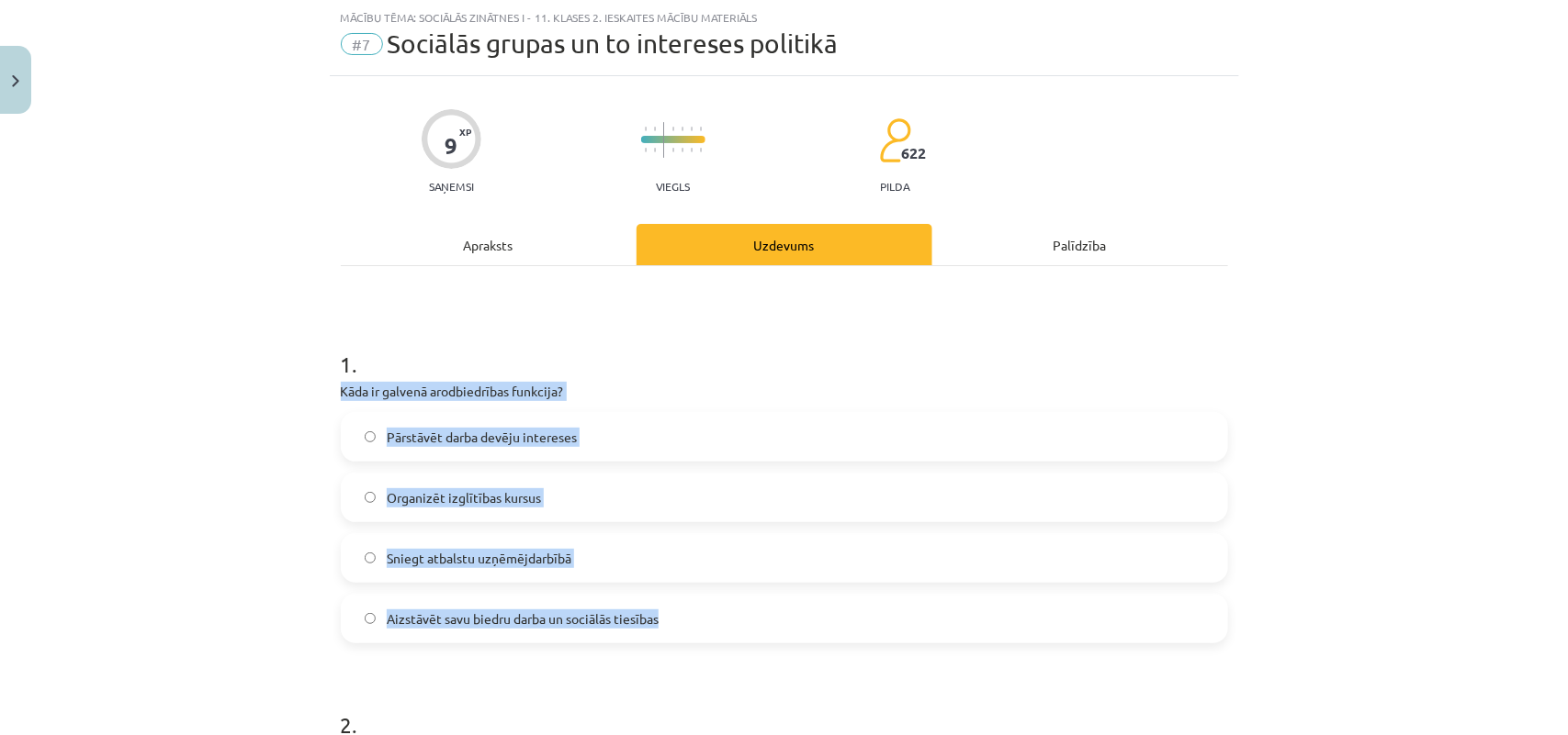
drag, startPoint x: 328, startPoint y: 387, endPoint x: 661, endPoint y: 606, distance: 398.6
click at [460, 626] on span "Aizstāvēt savu biedru darba un sociālās tiesības" at bounding box center [522, 619] width 272 height 19
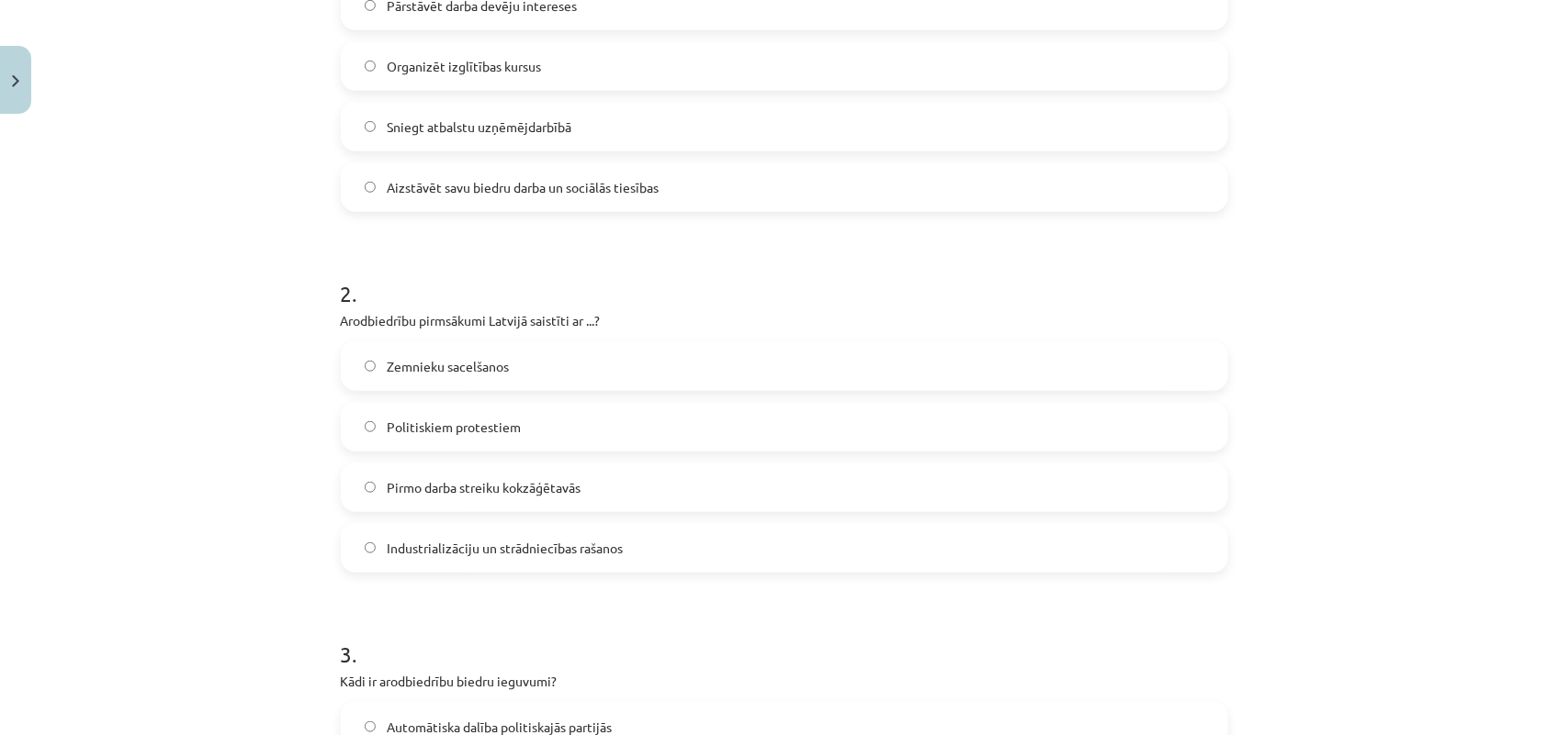
scroll to position [505, 0]
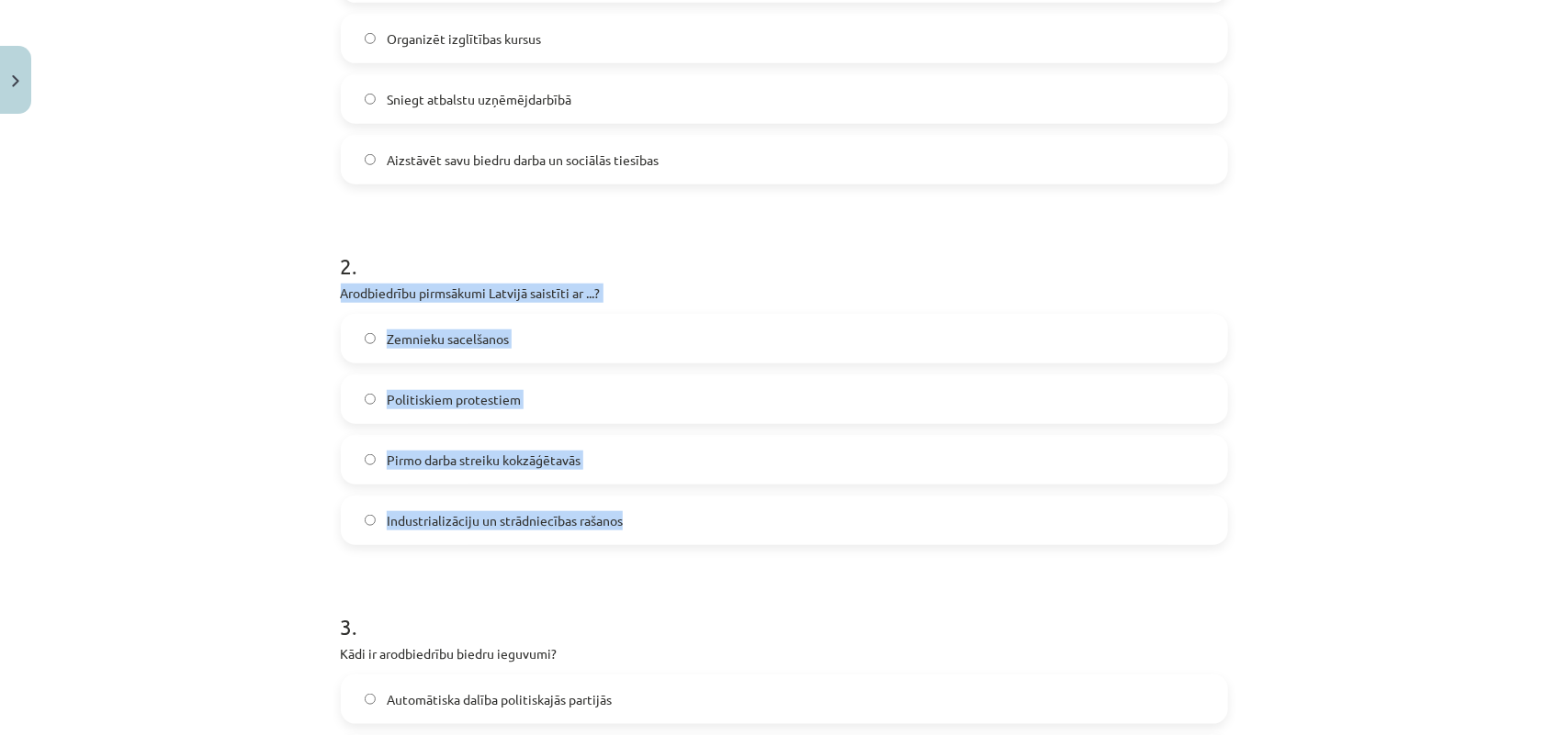
drag, startPoint x: 330, startPoint y: 285, endPoint x: 719, endPoint y: 533, distance: 461.3
click at [719, 533] on div "9 XP Saņemsi Viegls 622 pilda Apraksts Uzdevums Palīdzība 1 . Kāda ir galvenā a…" at bounding box center [784, 345] width 909 height 1455
click at [563, 516] on span "Industrializāciju un strādniecības rašanos" at bounding box center [504, 521] width 236 height 19
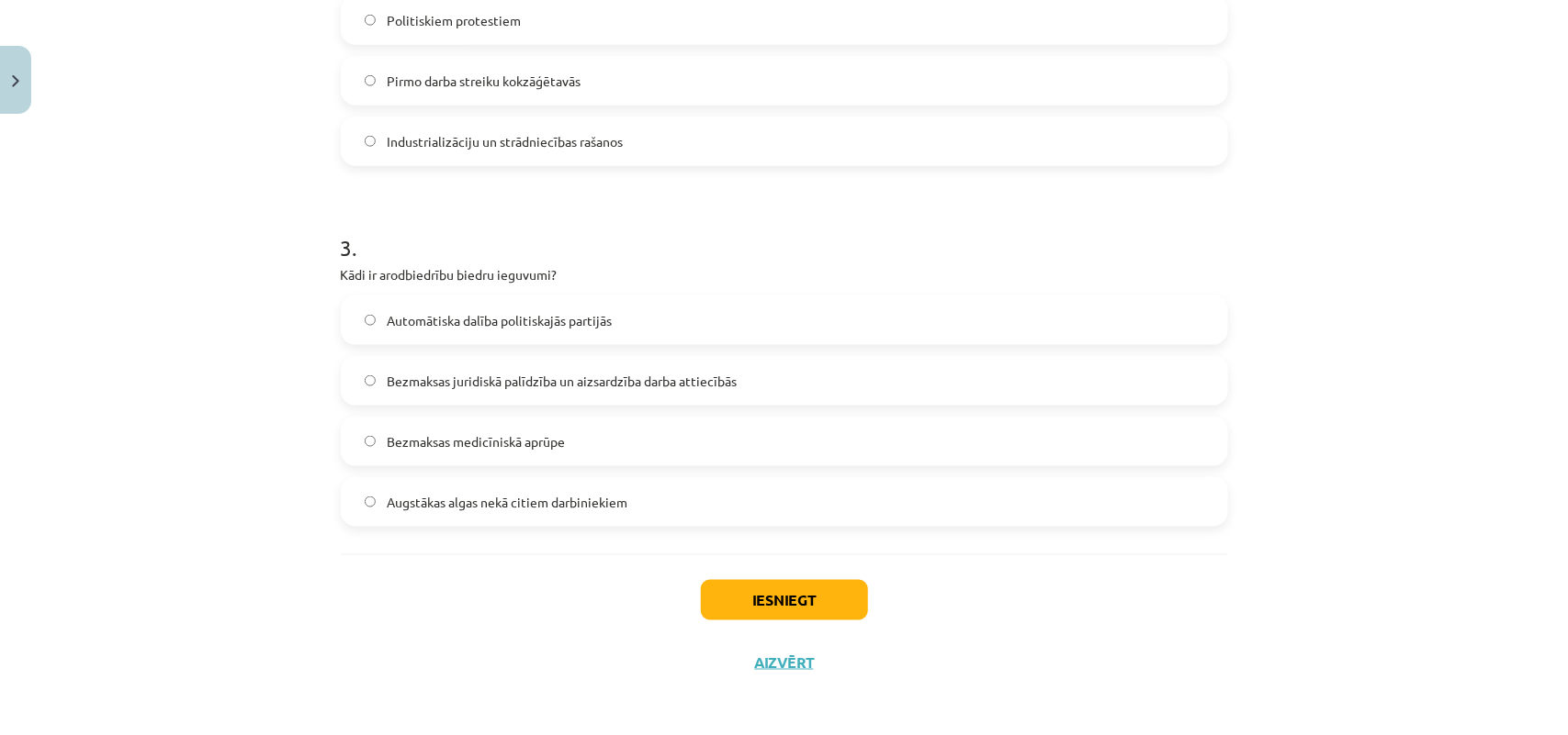
scroll to position [888, 0]
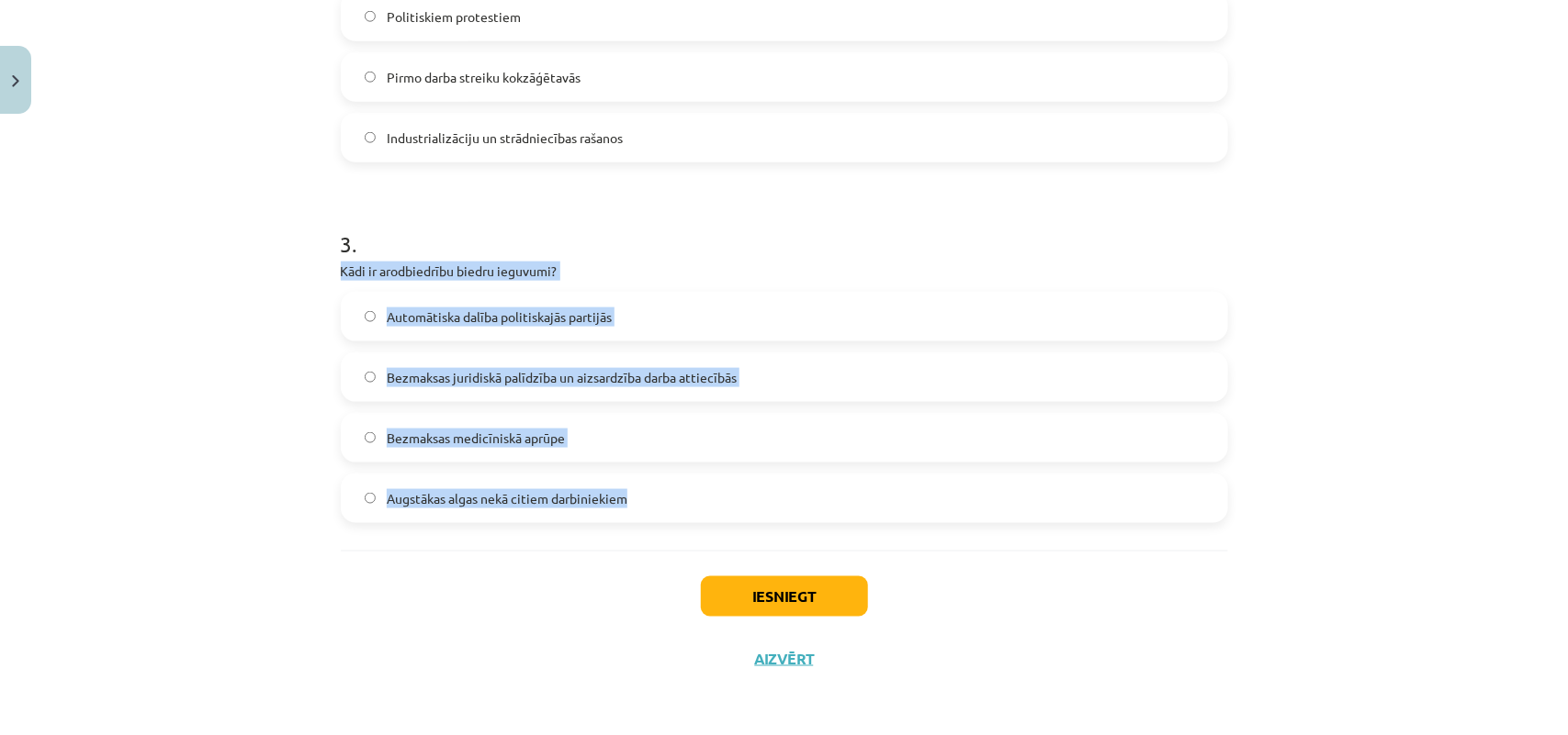
drag, startPoint x: 337, startPoint y: 278, endPoint x: 625, endPoint y: 492, distance: 358.8
click at [709, 390] on label "Bezmaksas juridiskā palīdzība un aizsardzība darba attiecībās" at bounding box center [784, 377] width 883 height 46
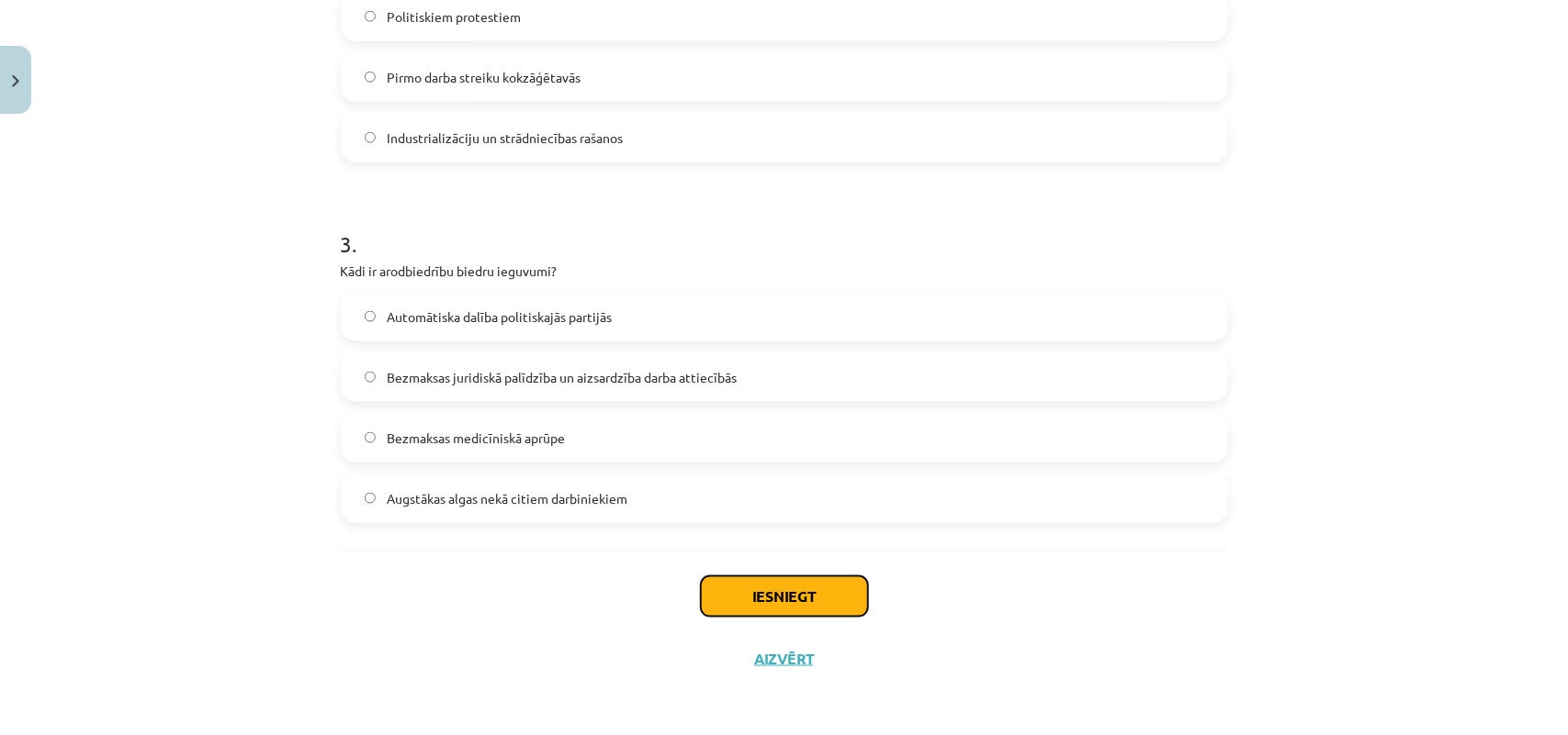
click at [796, 589] on button "Iesniegt" at bounding box center [784, 596] width 168 height 40
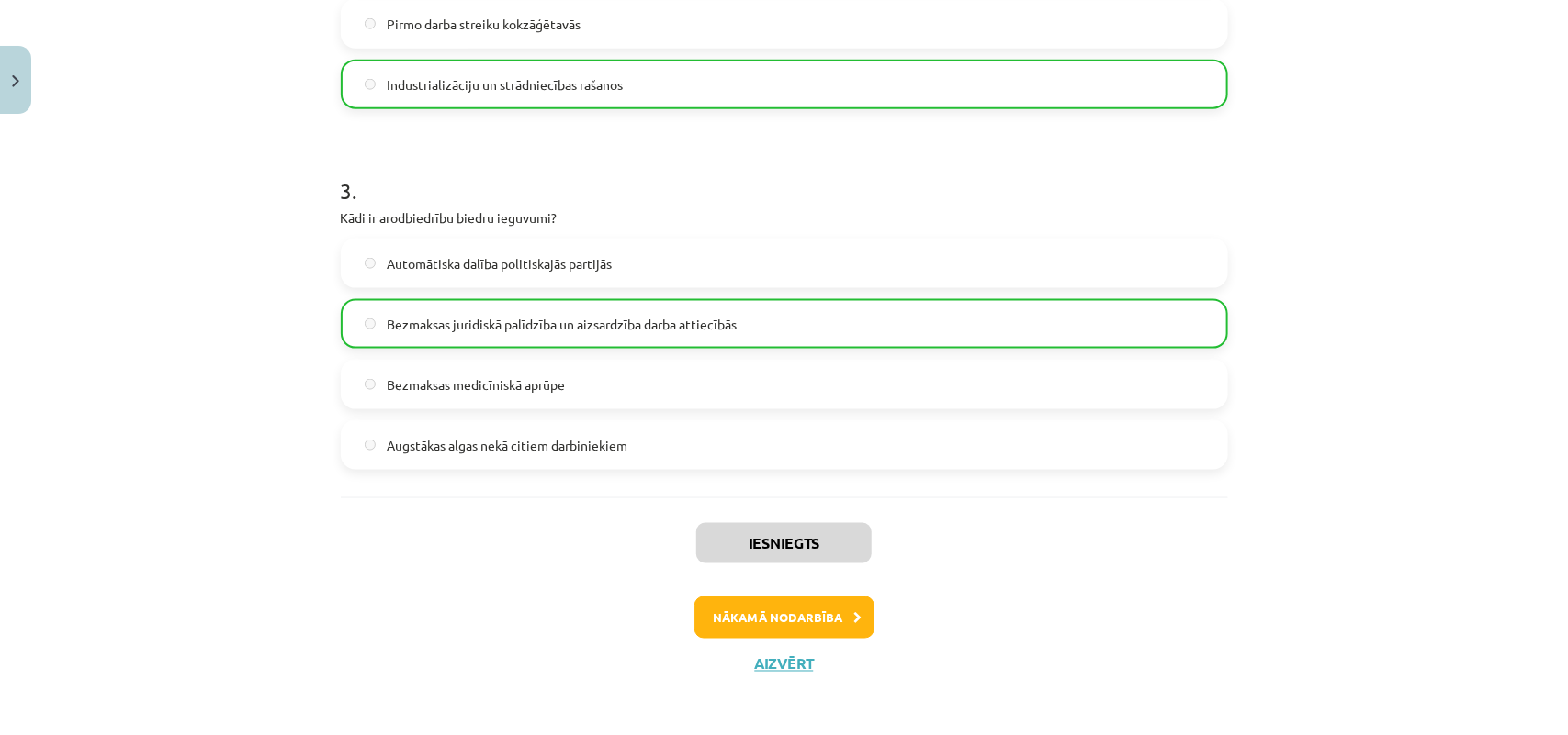
scroll to position [947, 0]
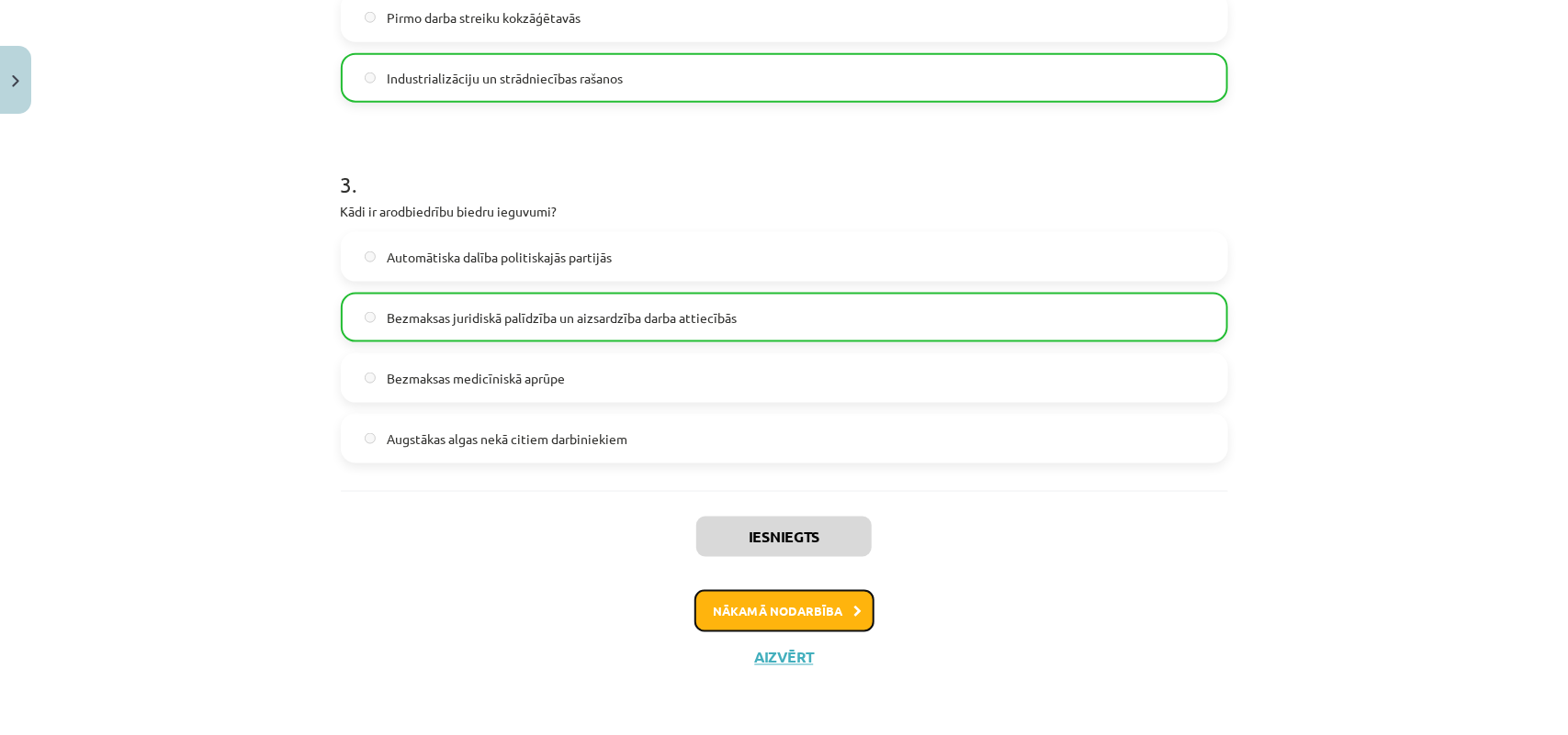
click at [746, 606] on button "Nākamā nodarbība" at bounding box center [784, 610] width 180 height 42
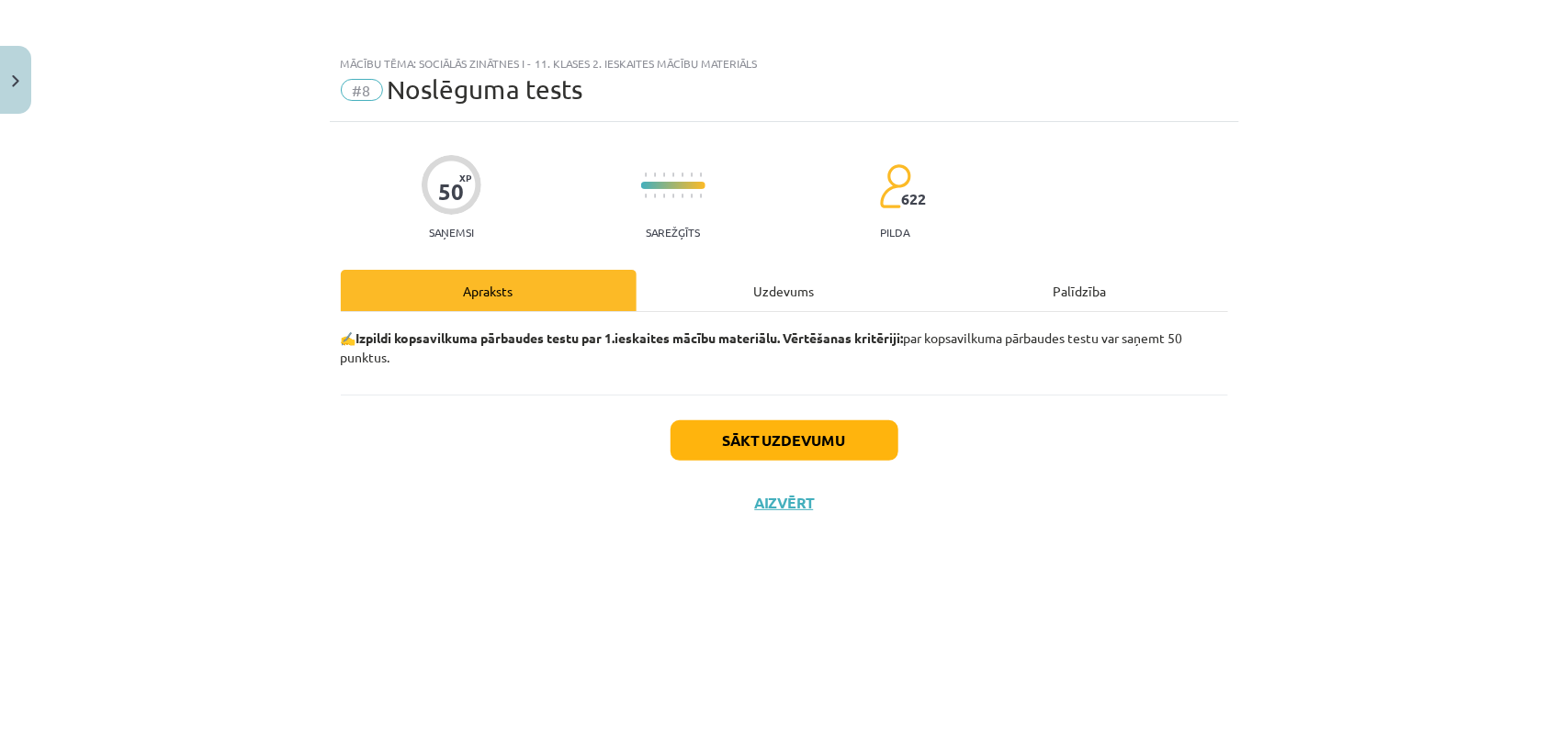
scroll to position [0, 0]
click at [746, 450] on button "Sākt uzdevumu" at bounding box center [784, 440] width 228 height 40
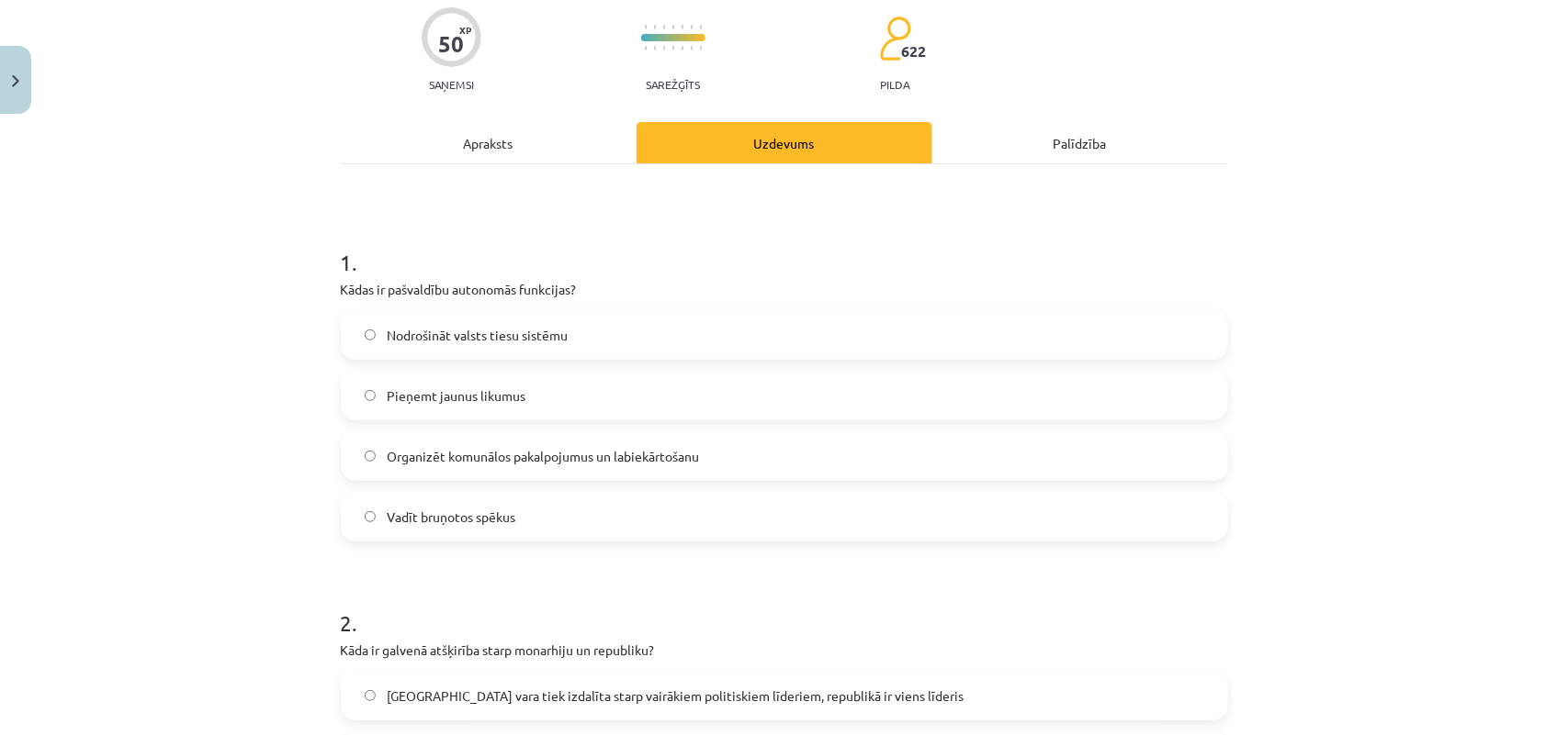
scroll to position [153, 0]
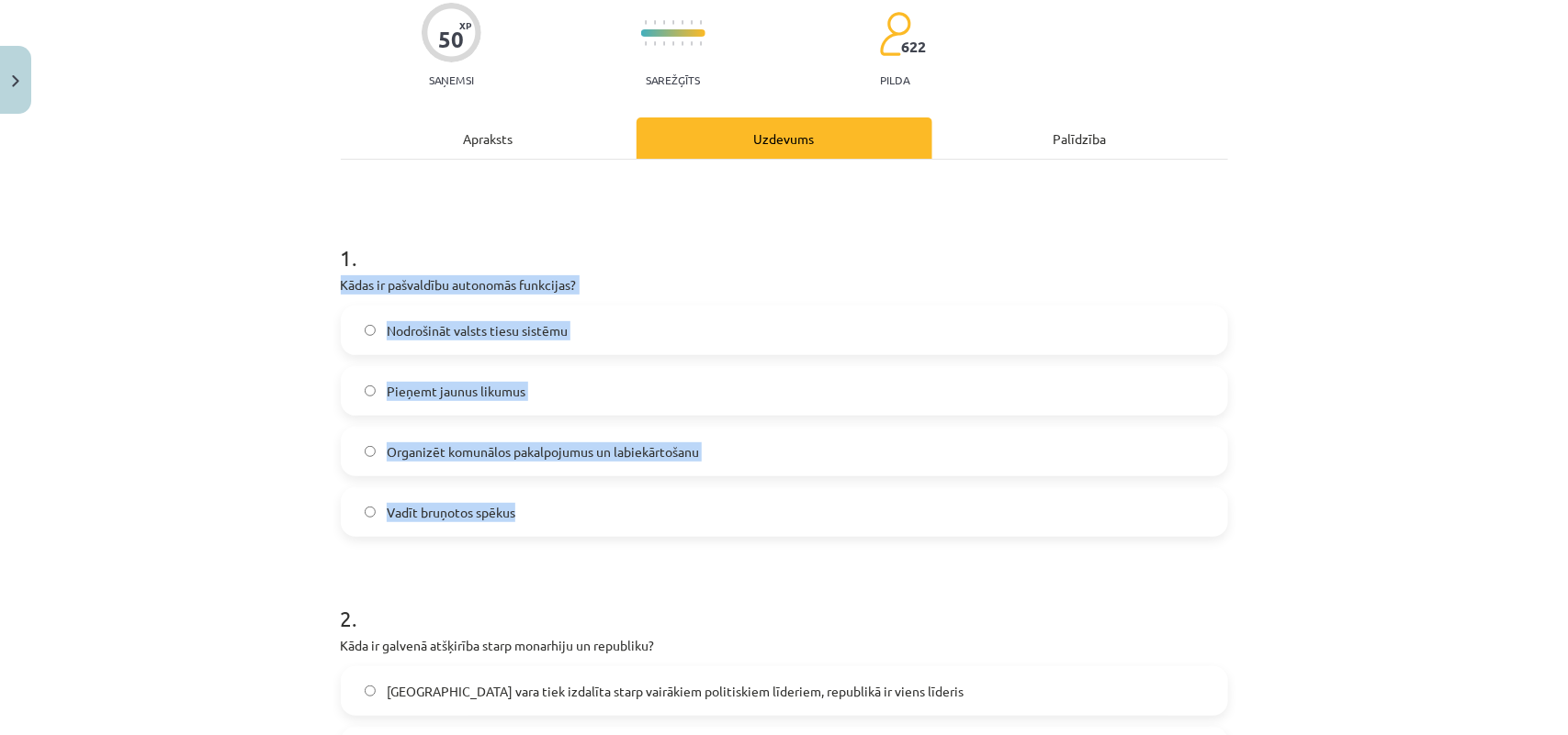
drag, startPoint x: 329, startPoint y: 271, endPoint x: 549, endPoint y: 506, distance: 321.9
click at [686, 457] on span "Organizēt komunālos pakalpojumus un labiekārtošanu" at bounding box center [542, 452] width 313 height 19
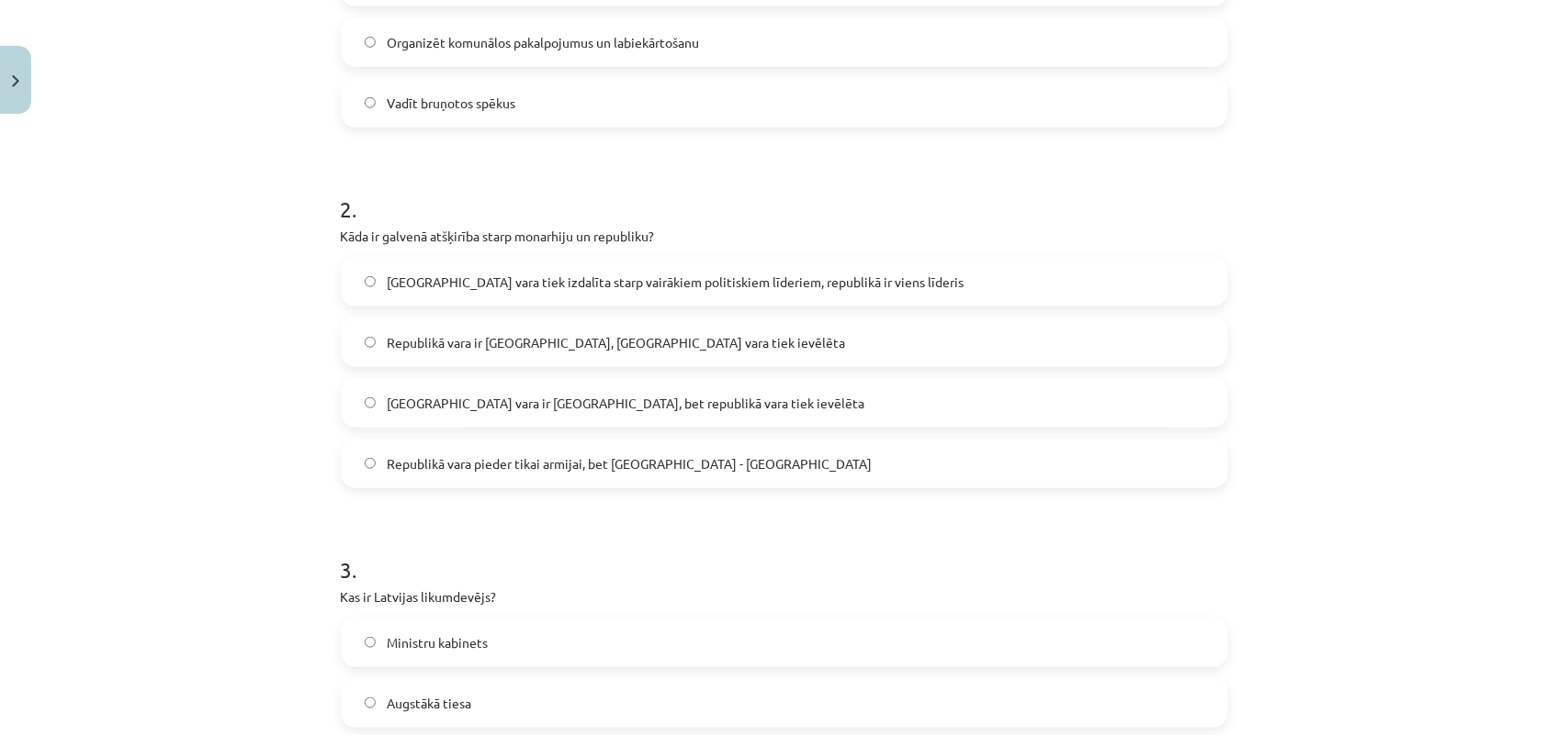
scroll to position [573, 0]
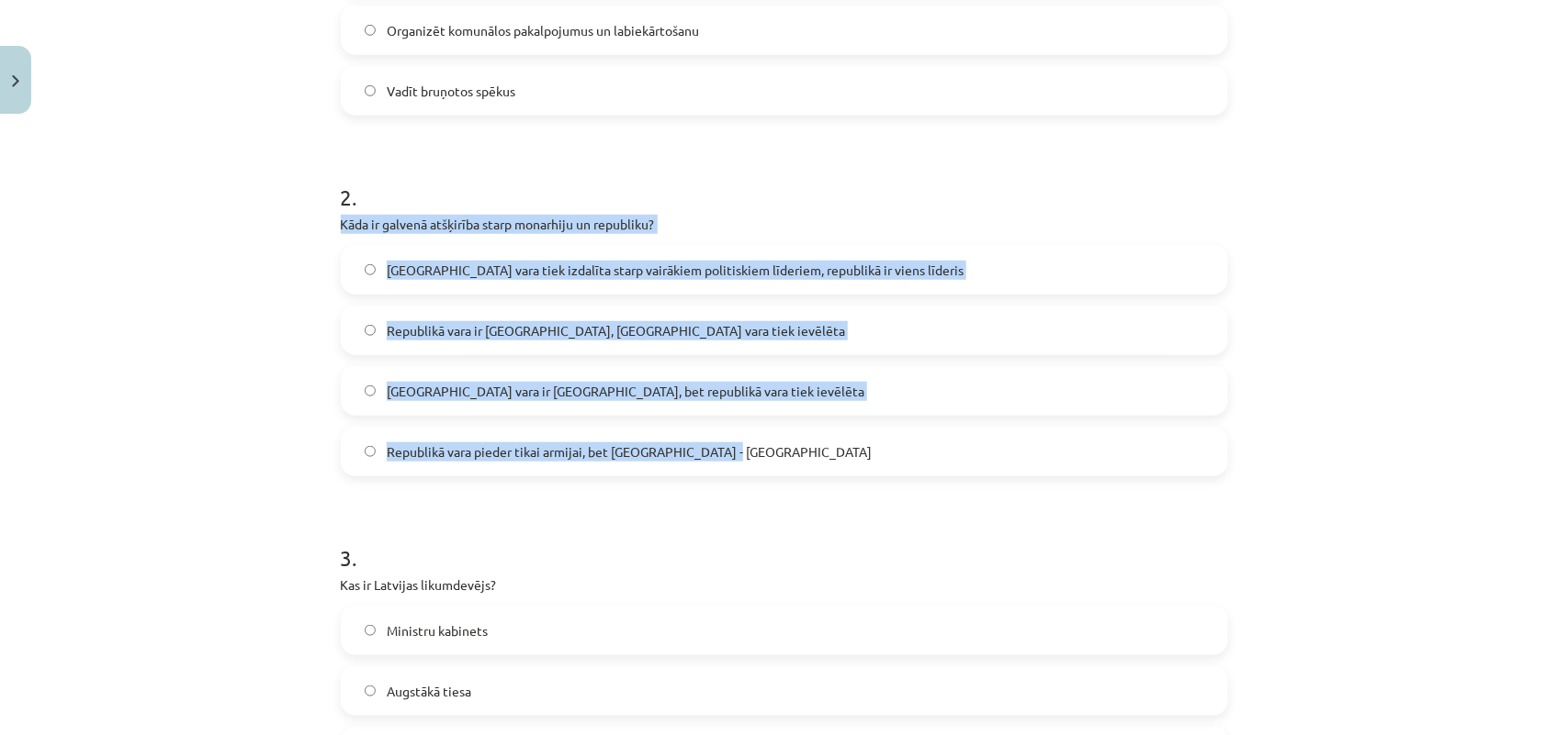
drag, startPoint x: 328, startPoint y: 225, endPoint x: 790, endPoint y: 465, distance: 520.6
click at [680, 391] on span "Monarhijā vara ir mantojama, bet republikā vara tiek ievēlēta" at bounding box center [625, 391] width 477 height 19
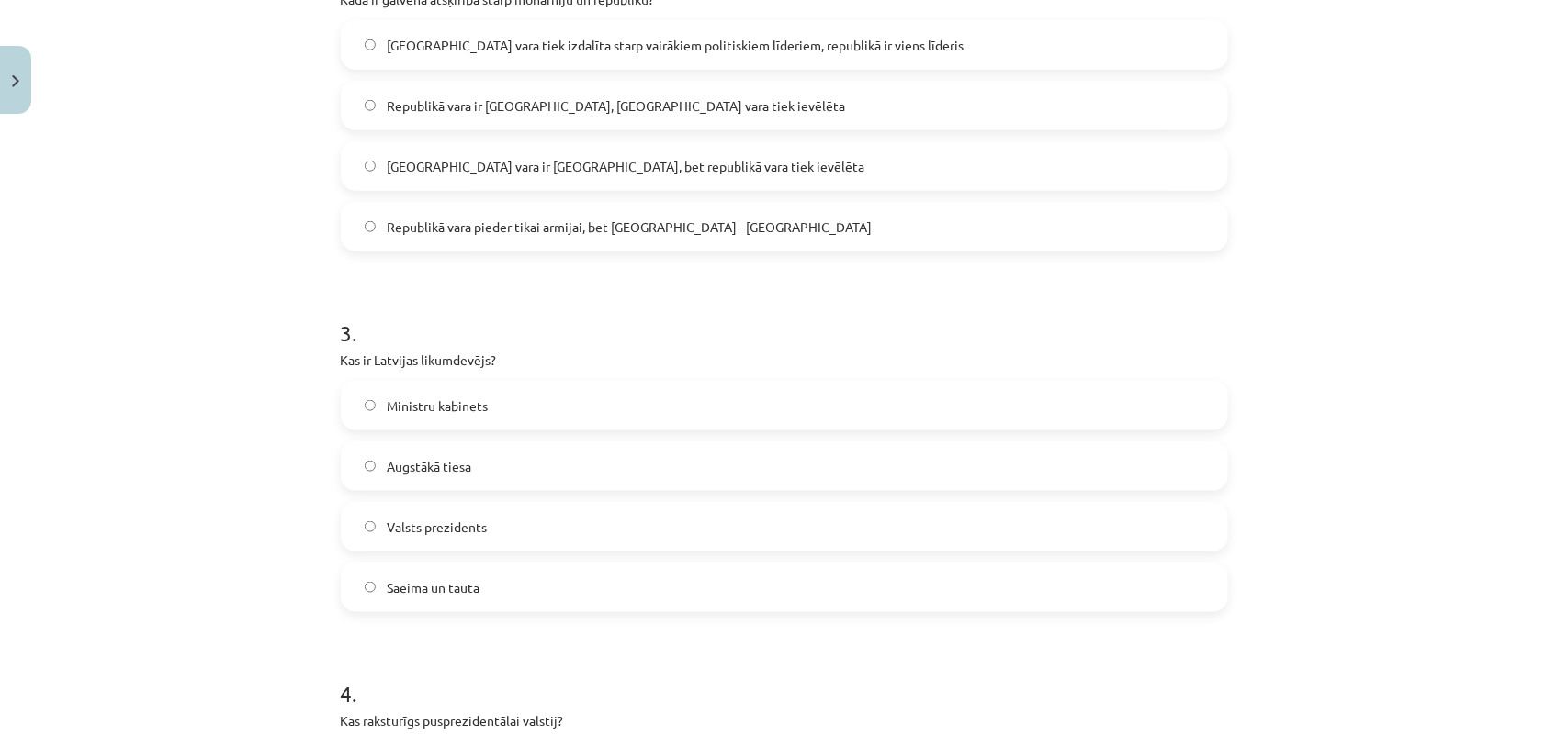
scroll to position [803, 0]
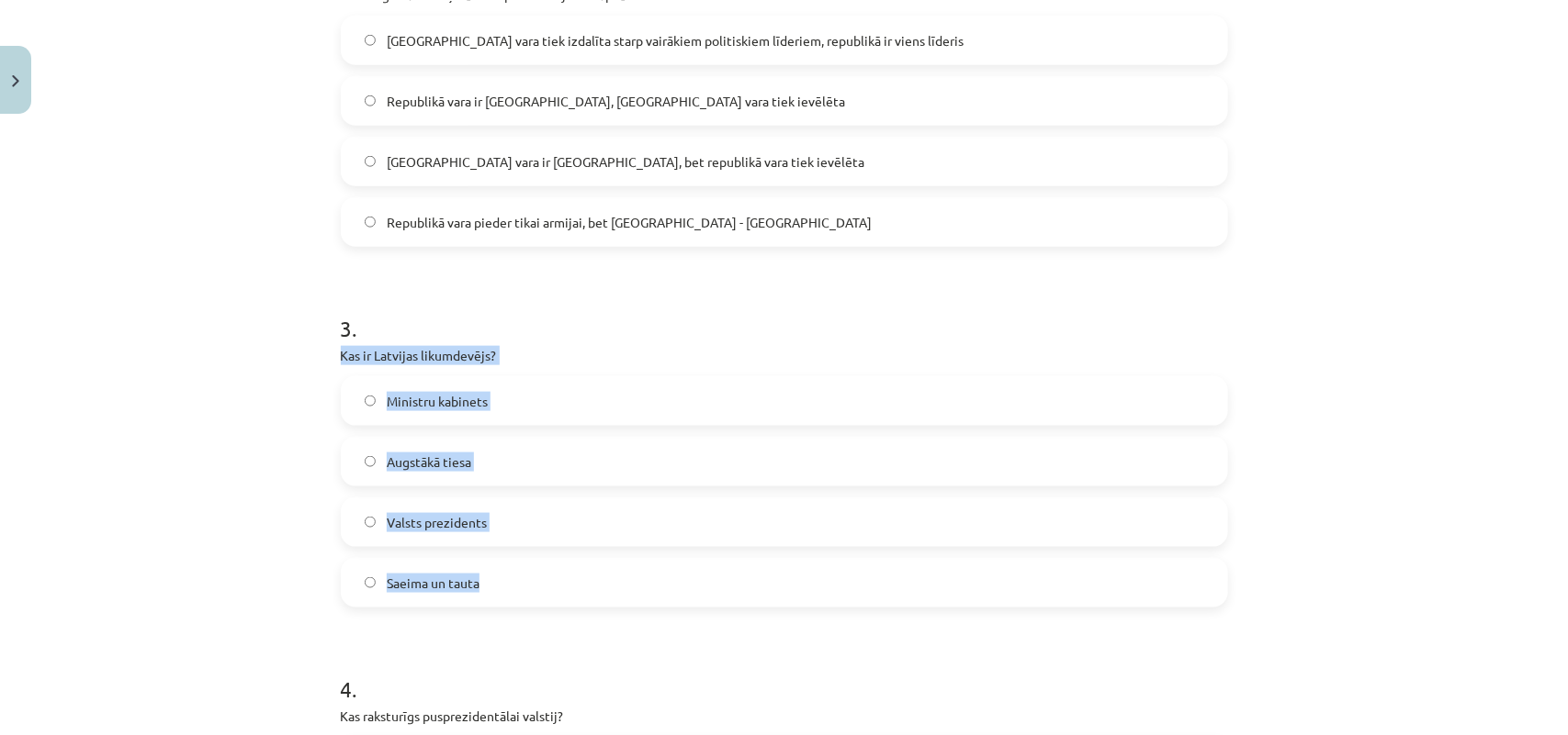
drag, startPoint x: 327, startPoint y: 358, endPoint x: 620, endPoint y: 583, distance: 369.4
click at [462, 583] on span "Saeima un tauta" at bounding box center [432, 583] width 93 height 19
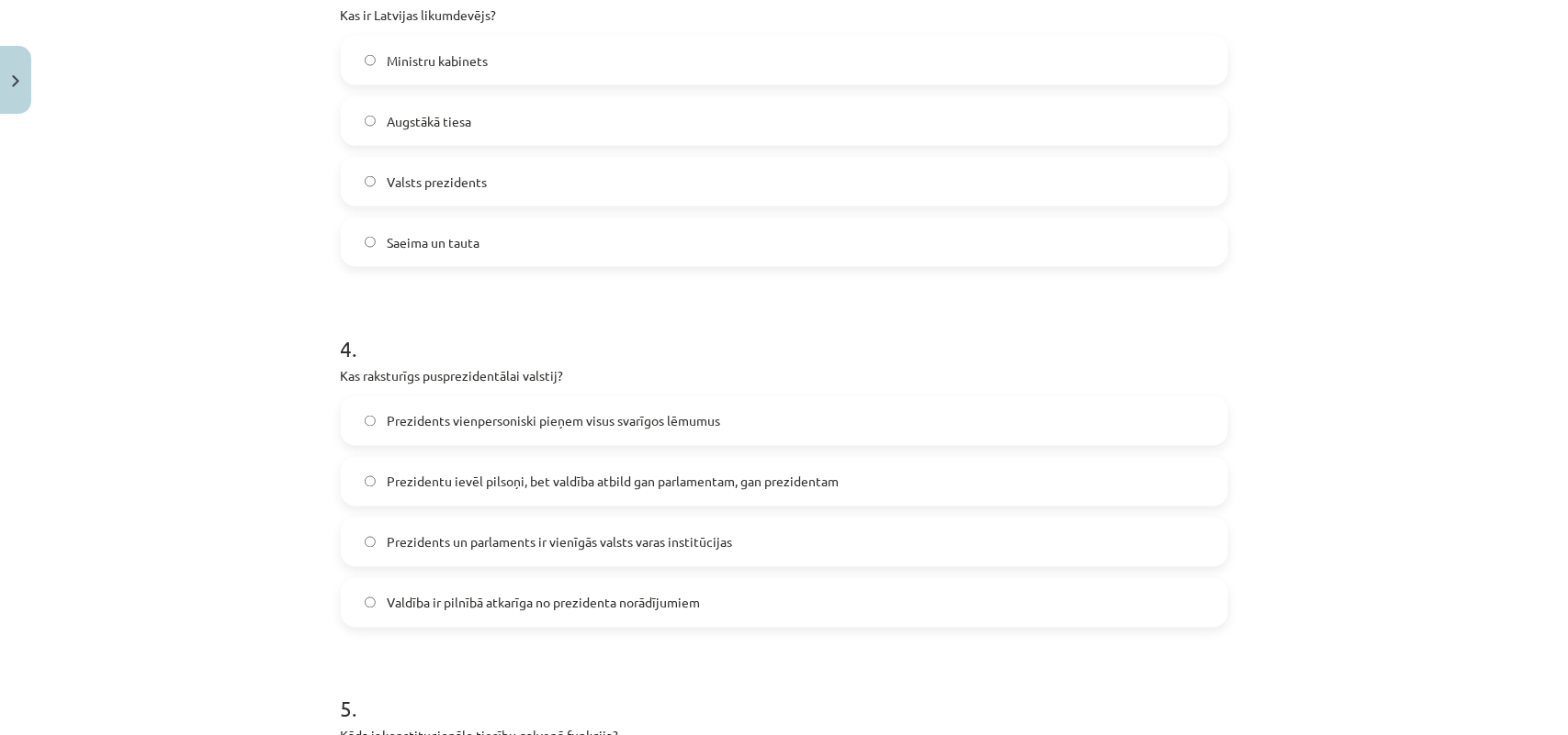
scroll to position [1224, 0]
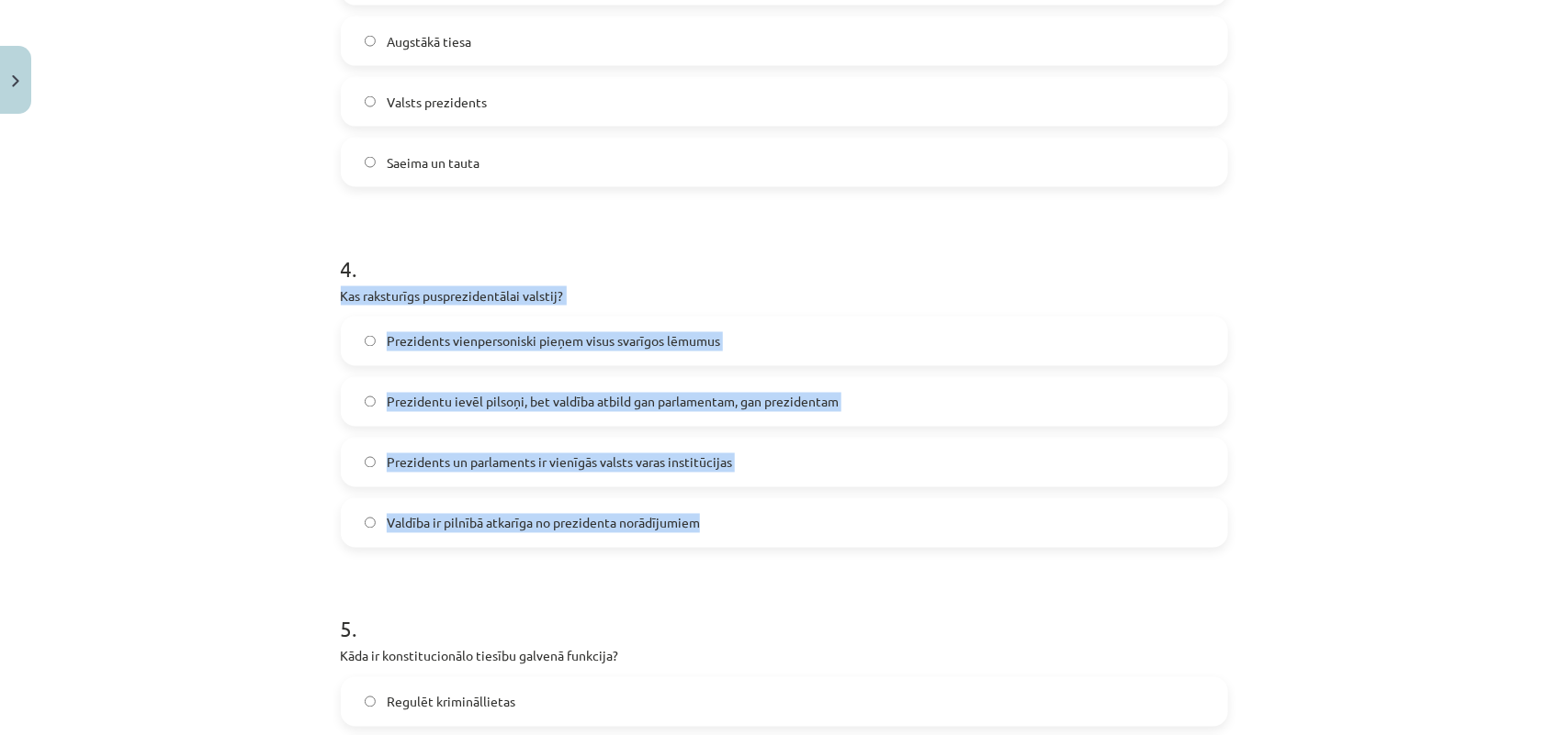
drag, startPoint x: 326, startPoint y: 295, endPoint x: 698, endPoint y: 541, distance: 446.0
click at [552, 406] on span "Prezidentu ievēl pilsoņi, bet valdība atbild gan parlamentam, gan prezidentam" at bounding box center [613, 403] width 452 height 19
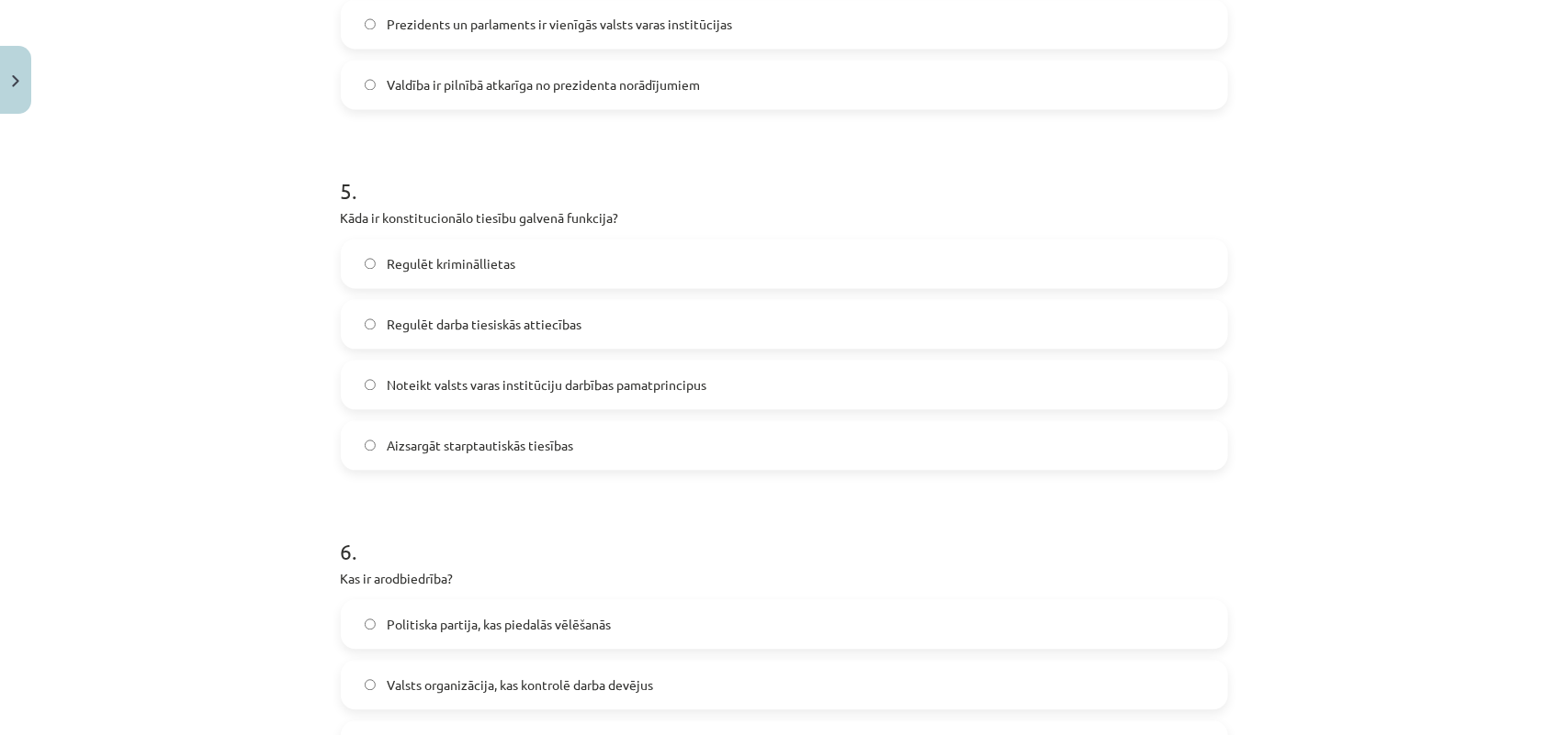
scroll to position [1644, 0]
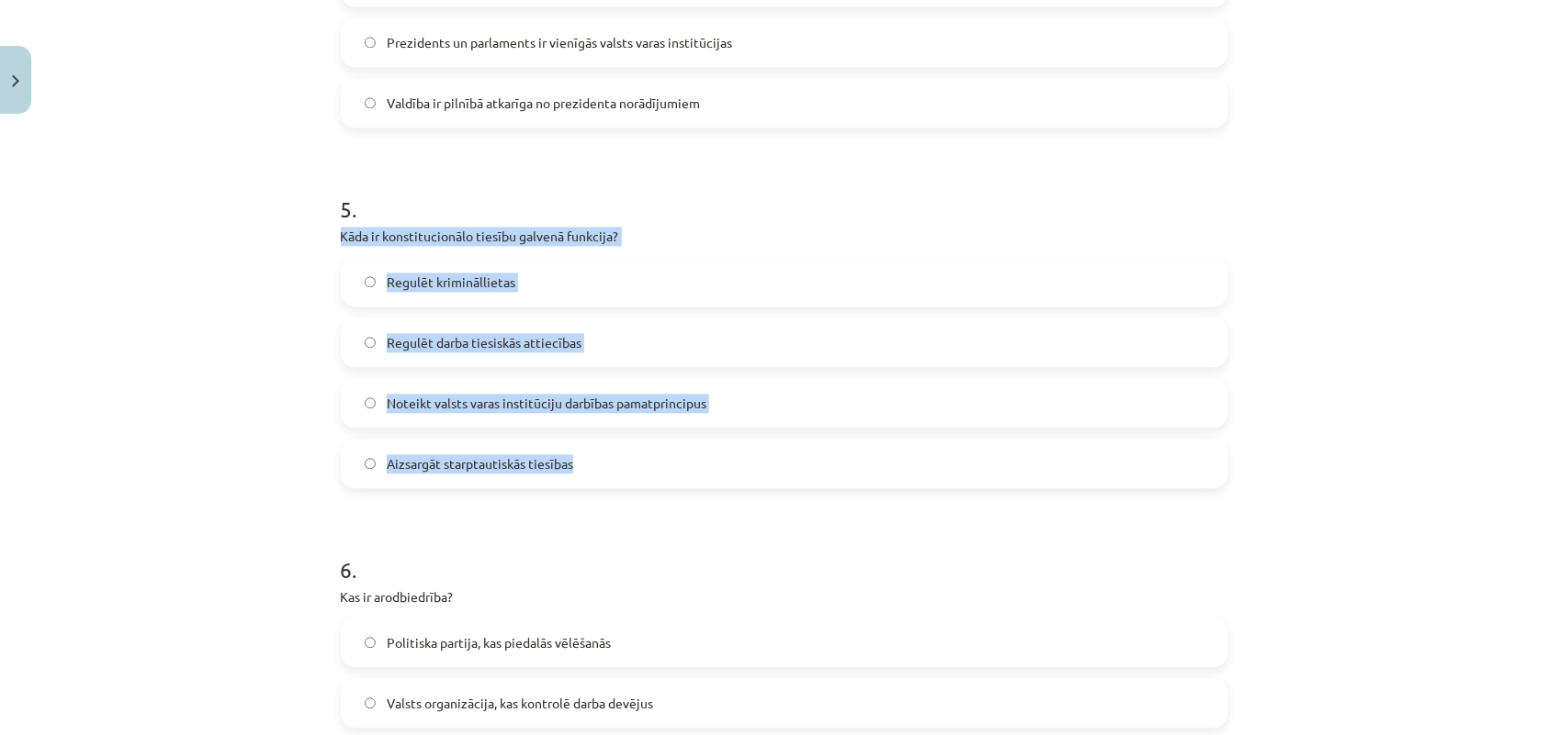
drag, startPoint x: 326, startPoint y: 233, endPoint x: 661, endPoint y: 453, distance: 400.8
click at [664, 409] on span "Noteikt valsts varas institūciju darbības pamatprincipus" at bounding box center [546, 404] width 319 height 19
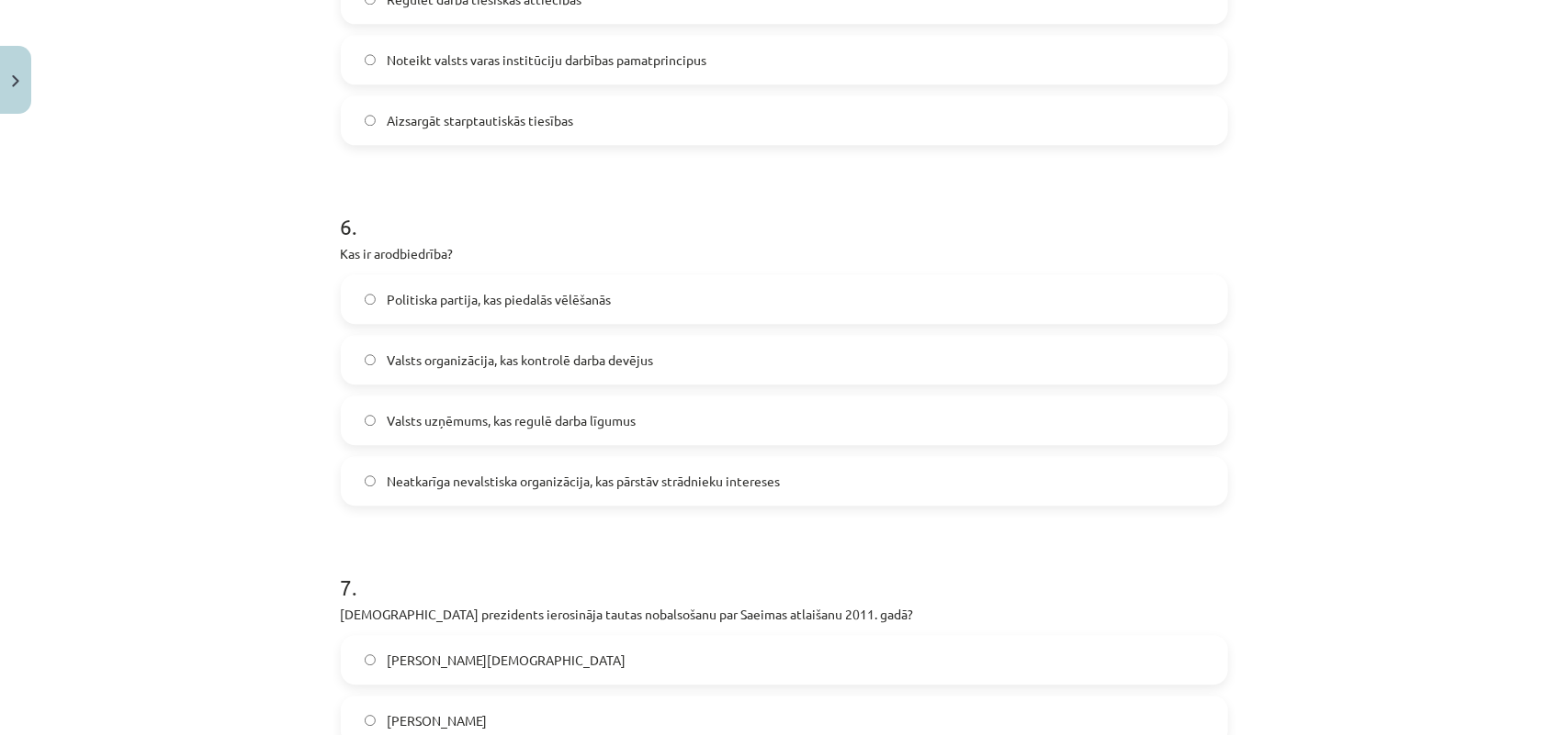
scroll to position [1988, 0]
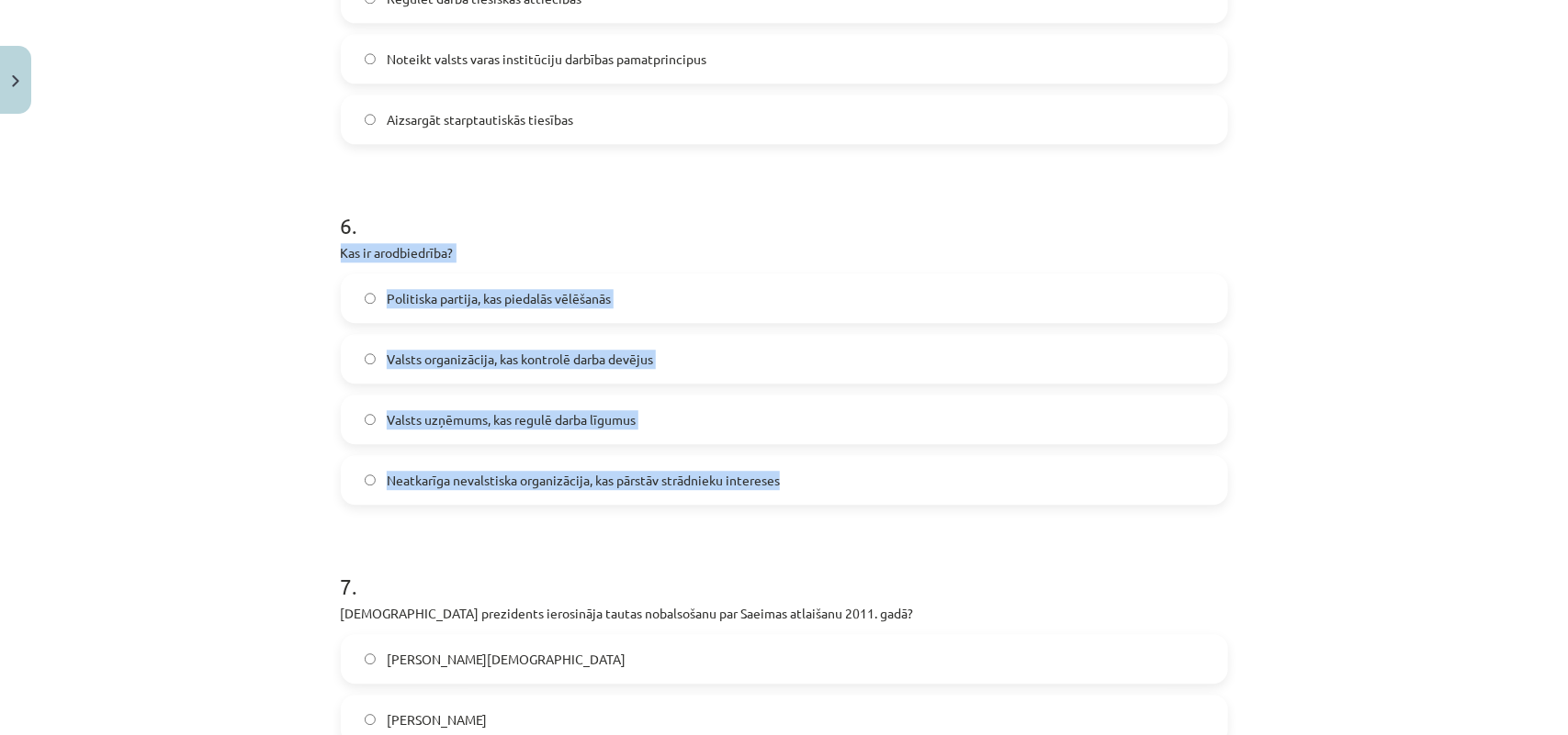
drag, startPoint x: 328, startPoint y: 254, endPoint x: 828, endPoint y: 479, distance: 548.3
click at [624, 473] on span "Neatkarīga nevalstiska organizācija, kas pārstāv strādnieku intereses" at bounding box center [583, 481] width 393 height 19
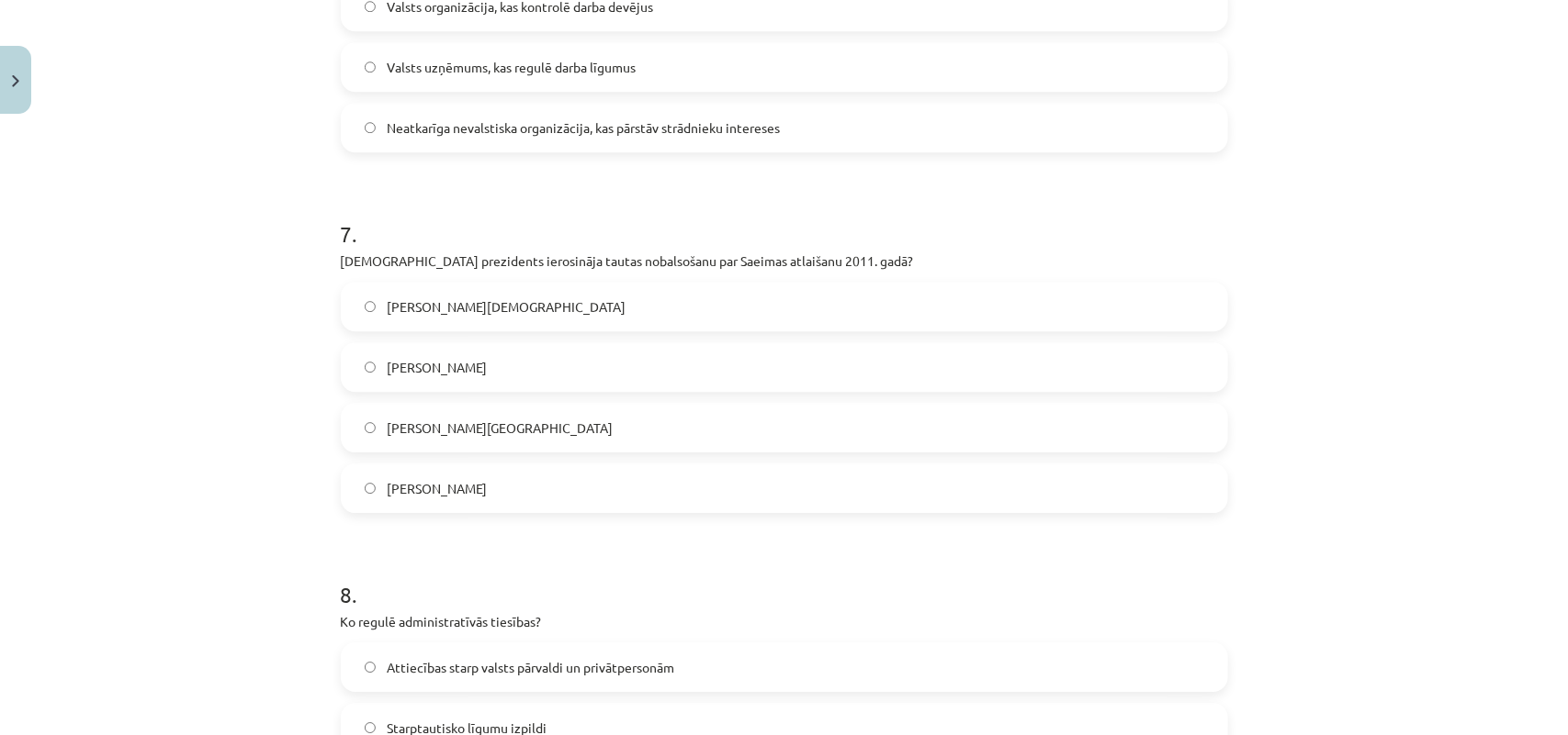
scroll to position [2371, 0]
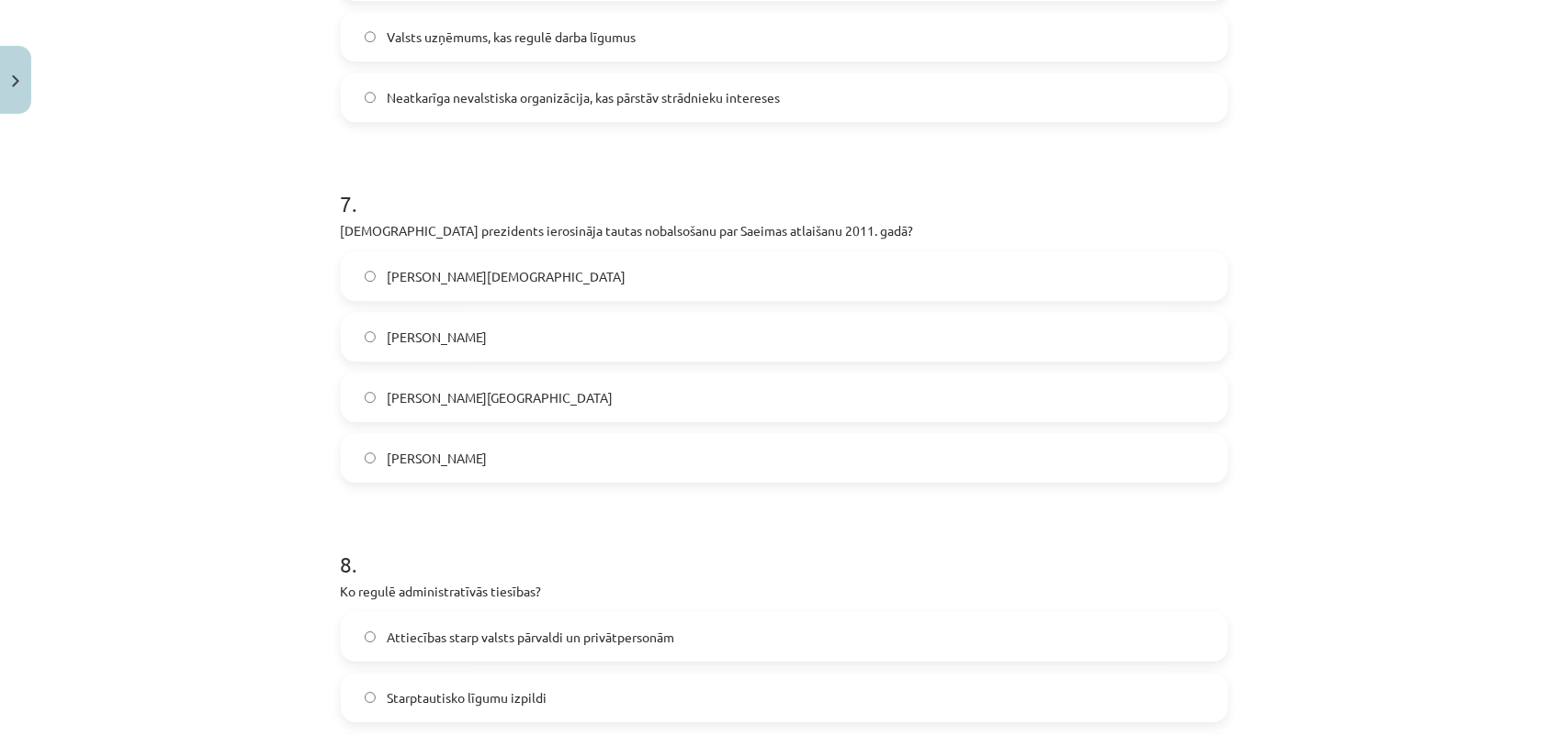
drag, startPoint x: 329, startPoint y: 225, endPoint x: 576, endPoint y: 453, distance: 336.1
click at [576, 453] on div "50 XP Saņemsi Sarežģīts 622 pilda Apraksts Uzdevums Palīdzība 1 . Kādas ir pašv…" at bounding box center [784, 463] width 909 height 5424
click at [534, 319] on label "Valdis Zatlers" at bounding box center [784, 336] width 883 height 46
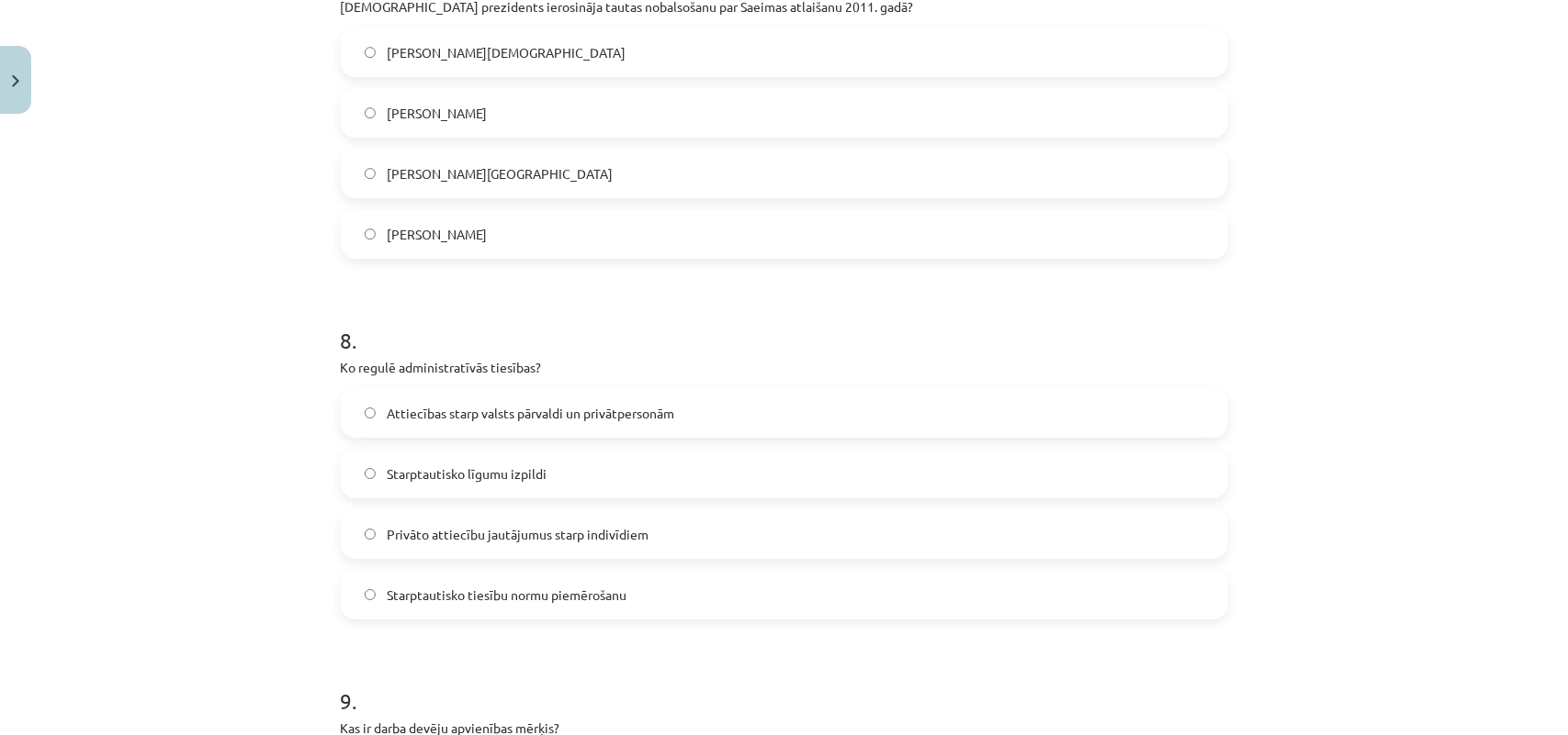
scroll to position [2600, 0]
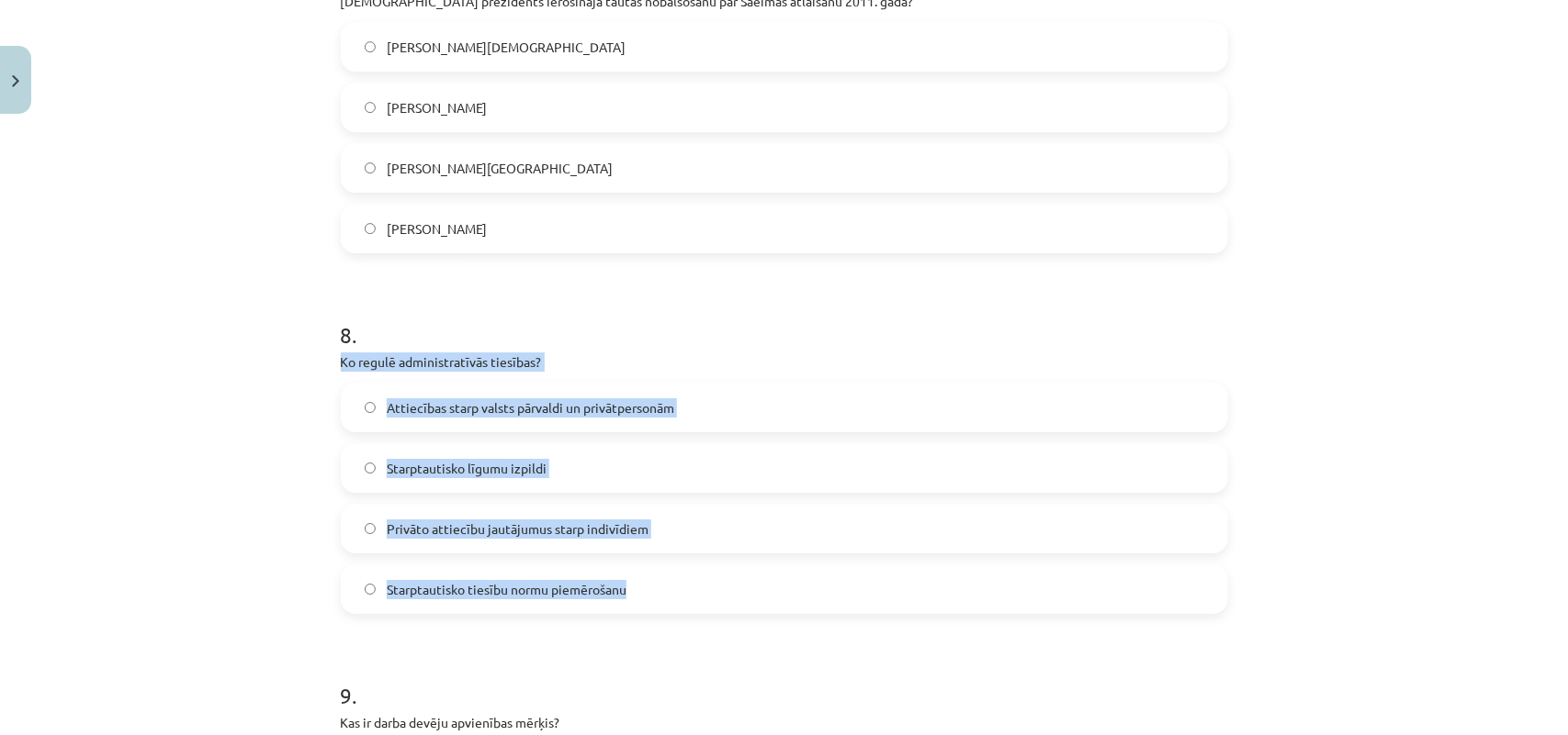
drag, startPoint x: 324, startPoint y: 350, endPoint x: 653, endPoint y: 563, distance: 391.9
click at [653, 563] on div "50 XP Saņemsi Sarežģīts 622 pilda Apraksts Uzdevums Palīdzība 1 . Kādas ir pašv…" at bounding box center [784, 234] width 909 height 5424
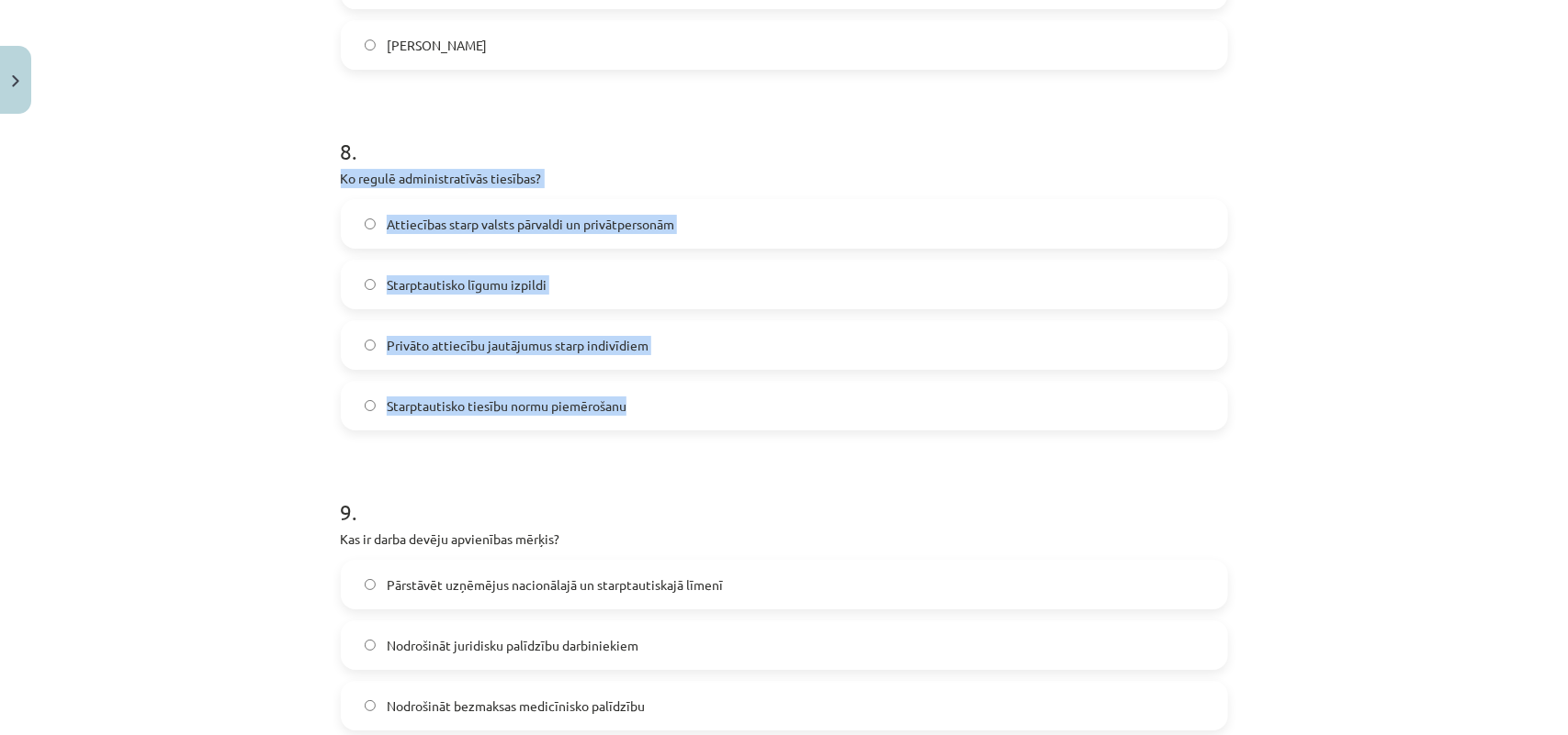
scroll to position [2791, 0]
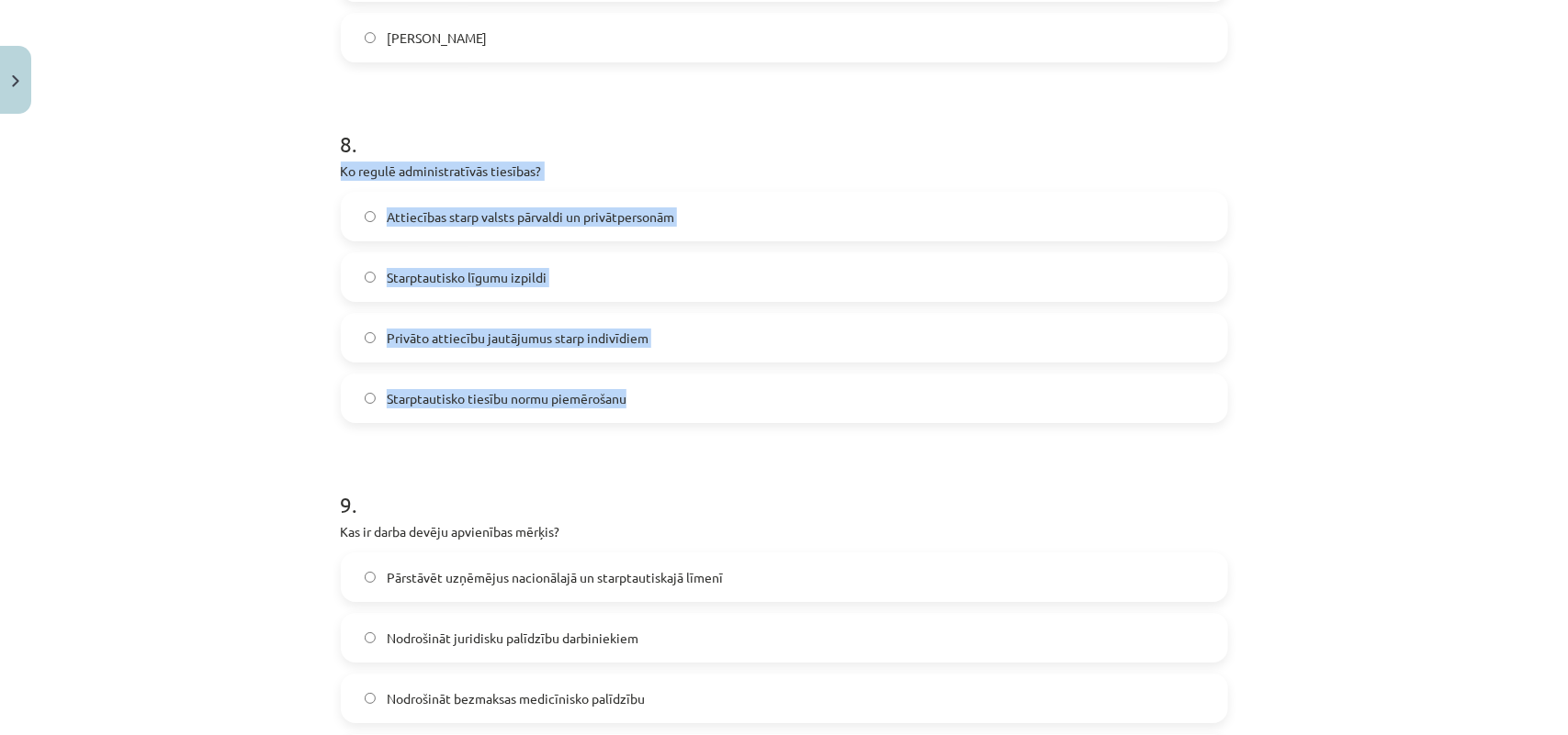
click at [568, 222] on span "Attiecības starp valsts pārvaldi un privātpersonām" at bounding box center [530, 217] width 287 height 19
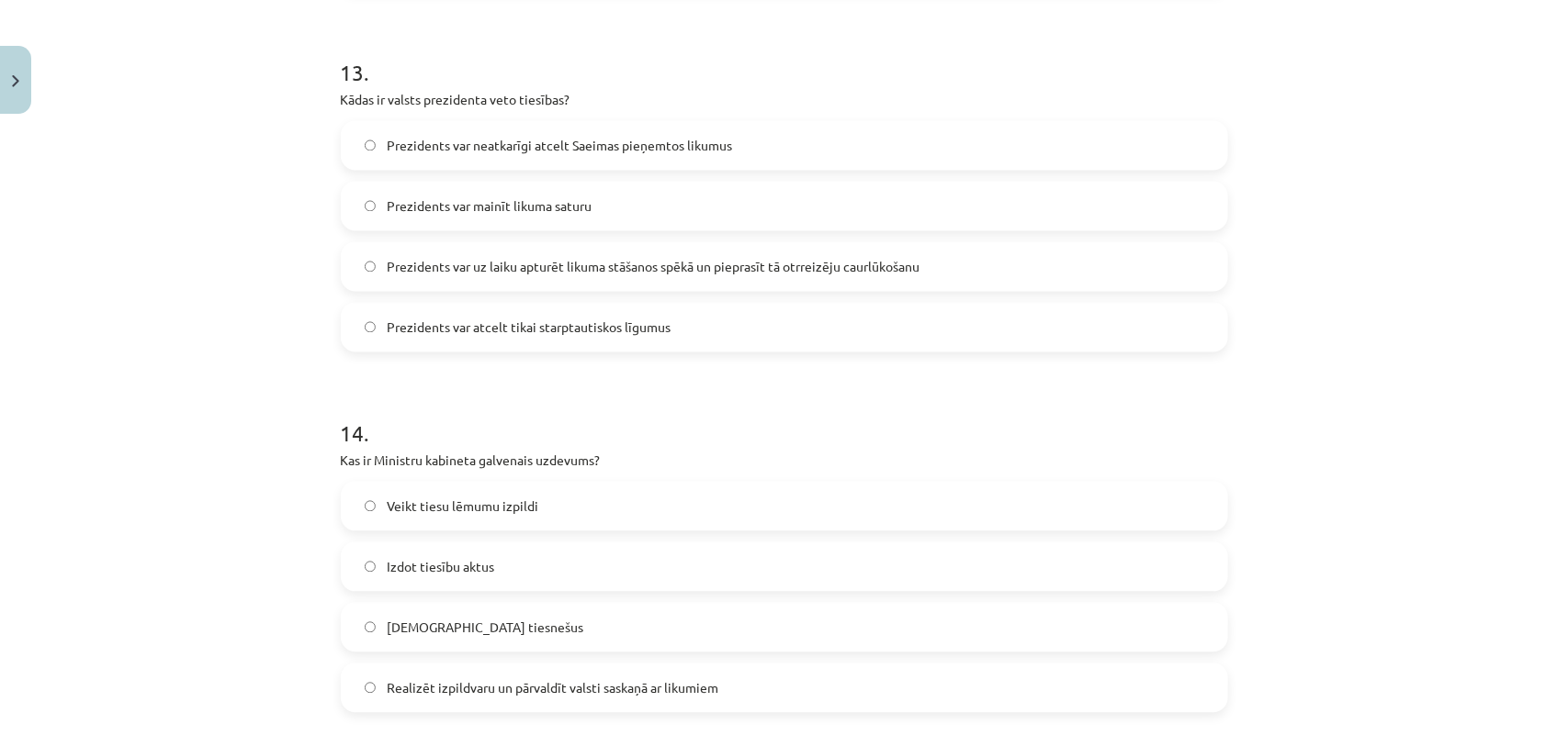
scroll to position [4856, 0]
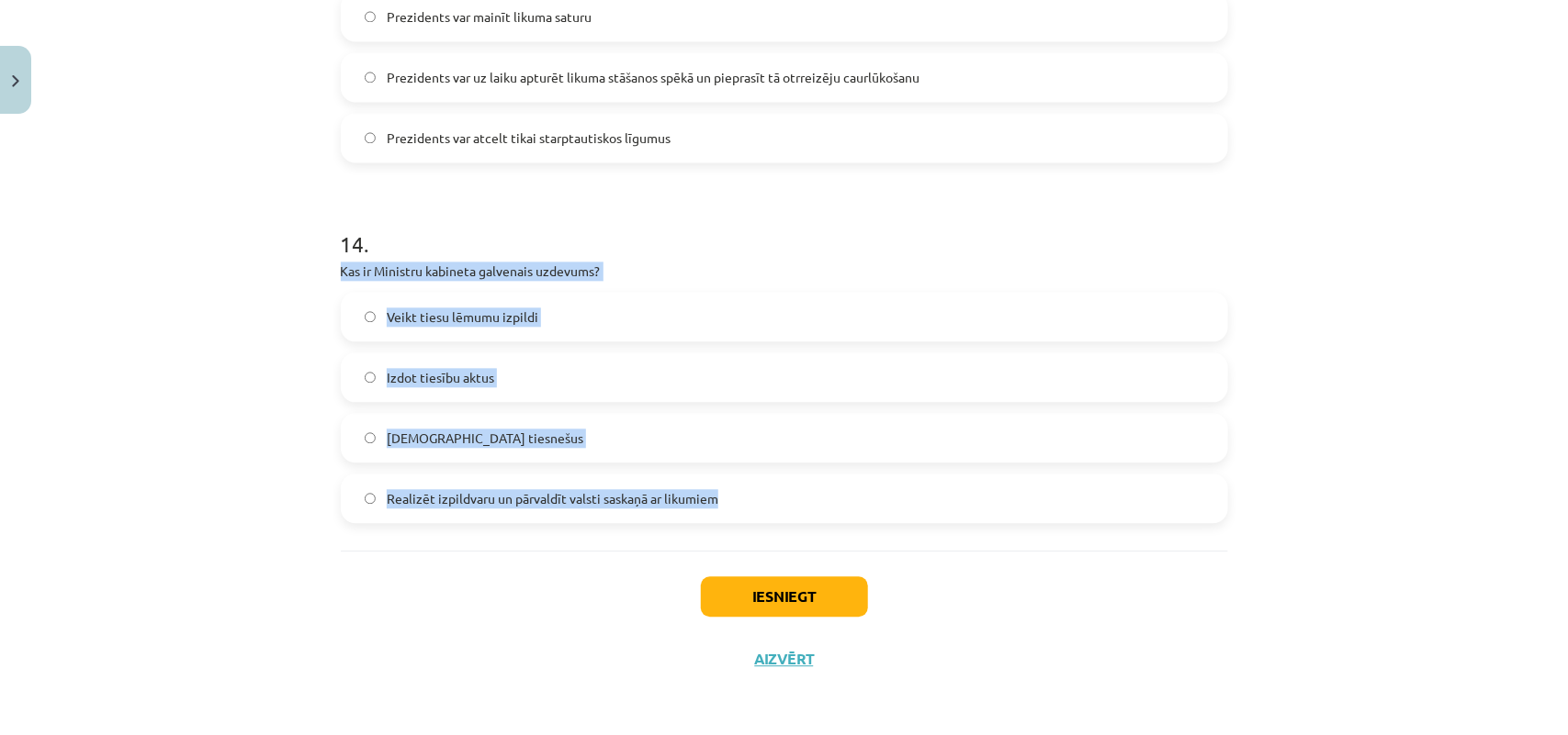
drag, startPoint x: 335, startPoint y: 265, endPoint x: 767, endPoint y: 480, distance: 482.5
click at [767, 480] on div "14 . Kas ir Ministru kabineta galvenais uzdevums? Veikt tiesu lēmumu izpildi Iz…" at bounding box center [784, 361] width 887 height 324
click at [544, 491] on span "Realizēt izpildvaru un pārvaldīt valsti saskaņā ar likumiem" at bounding box center [552, 499] width 331 height 19
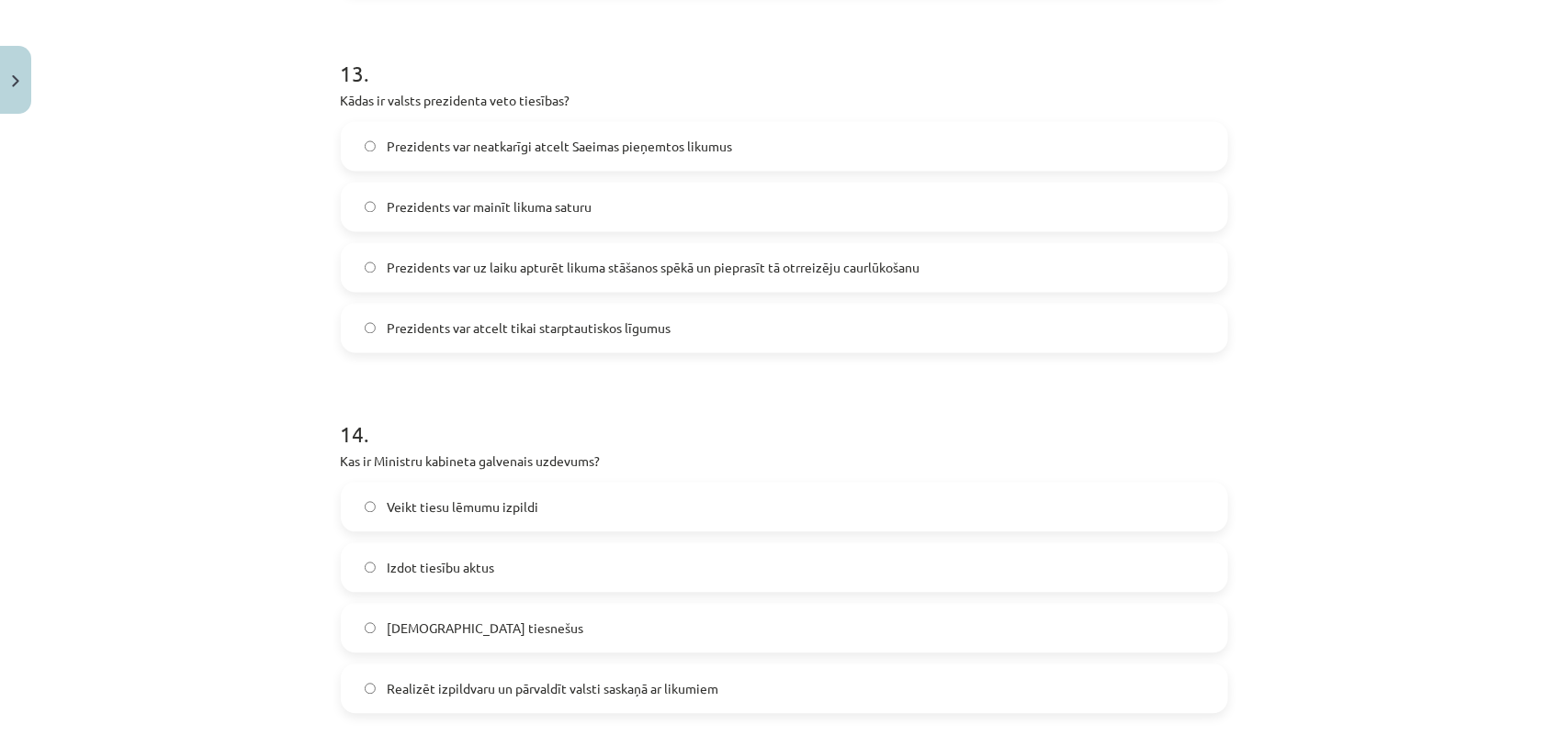
scroll to position [4664, 0]
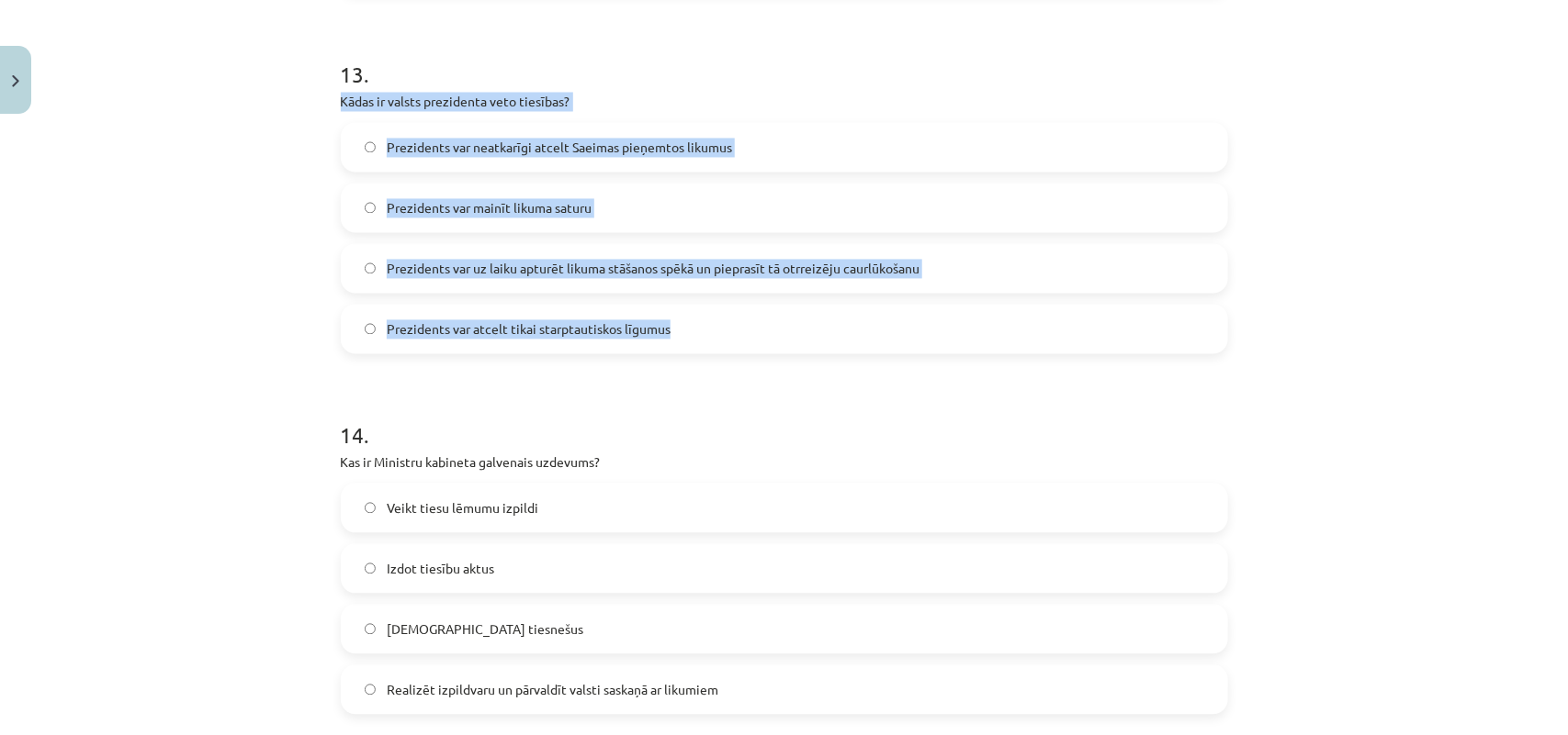
drag, startPoint x: 318, startPoint y: 97, endPoint x: 781, endPoint y: 305, distance: 507.6
click at [781, 305] on div "Mācību tēma: Sociālās zinātnes i - 11. klases 2. ieskaites mācību materiāls #8 …" at bounding box center [784, 367] width 1568 height 735
click at [663, 265] on span "Prezidents var uz laiku apturēt likuma stāšanos spēkā un pieprasīt tā otrreizēj…" at bounding box center [653, 270] width 533 height 19
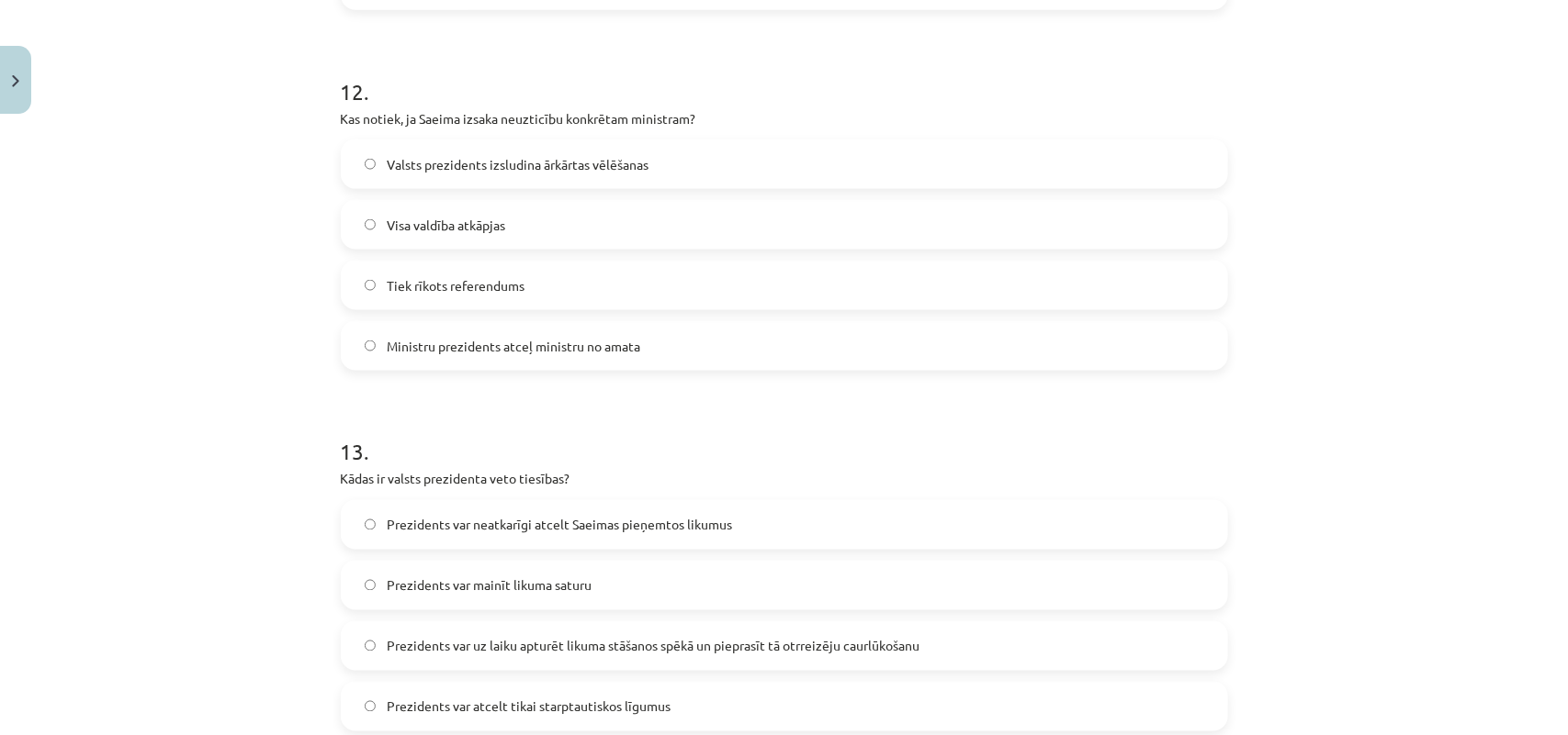
scroll to position [4282, 0]
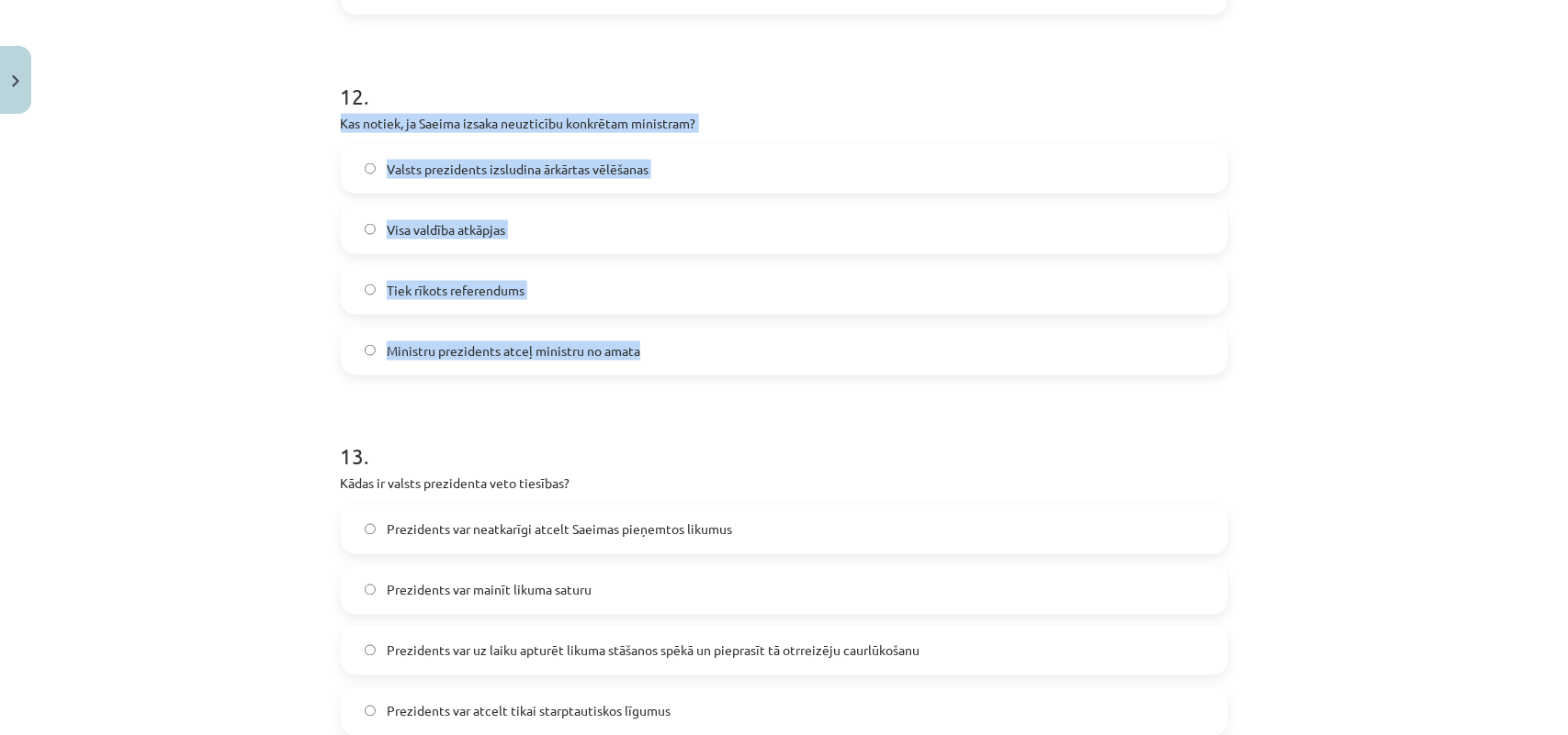
drag, startPoint x: 331, startPoint y: 121, endPoint x: 662, endPoint y: 340, distance: 396.9
click at [662, 340] on div "12 . Kas notiek, ja Saeima izsaka neuzticību konkrētam ministram? Valsts prezid…" at bounding box center [784, 213] width 887 height 324
click at [551, 354] on span "Ministru prezidents atceļ ministru no amata" at bounding box center [513, 351] width 253 height 19
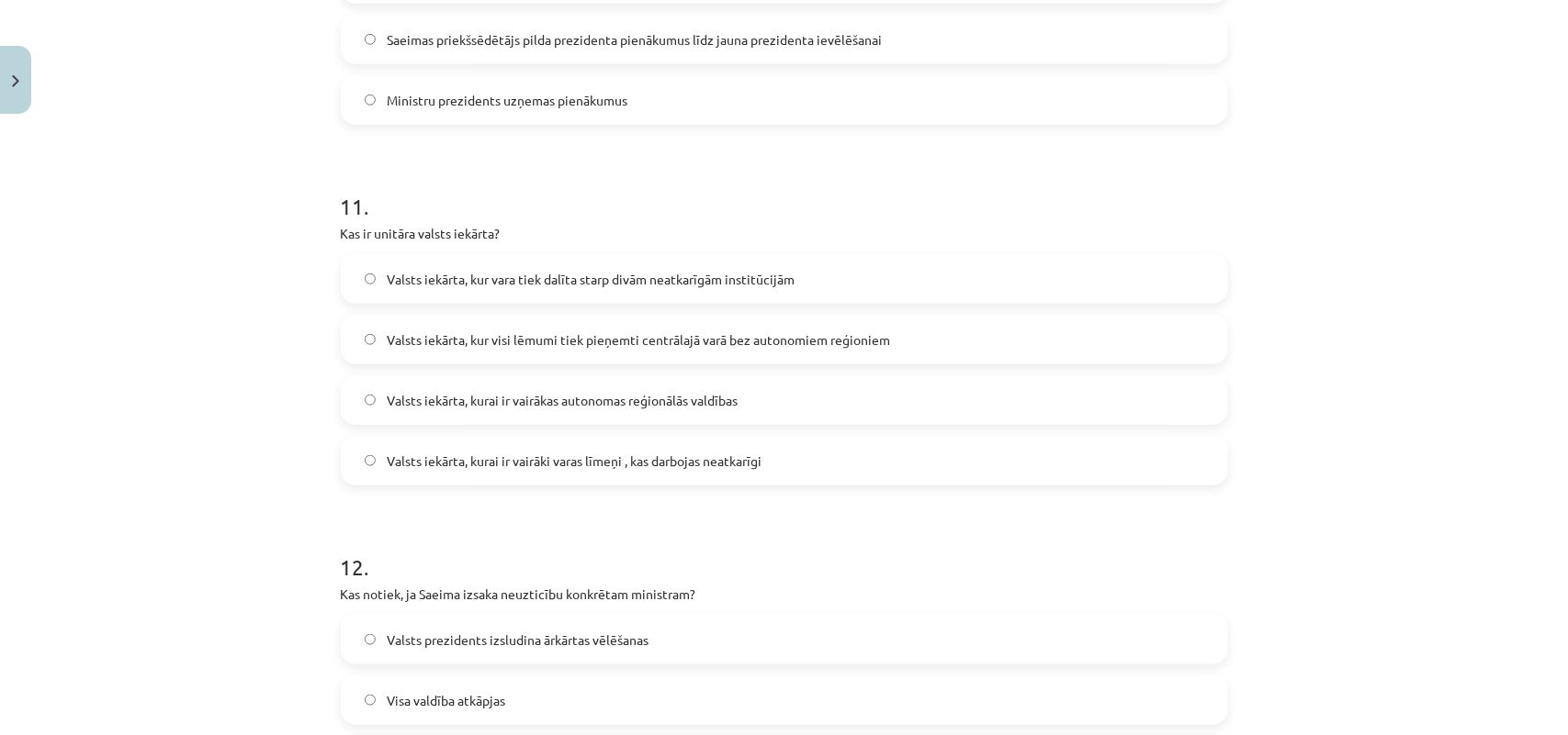
scroll to position [3746, 0]
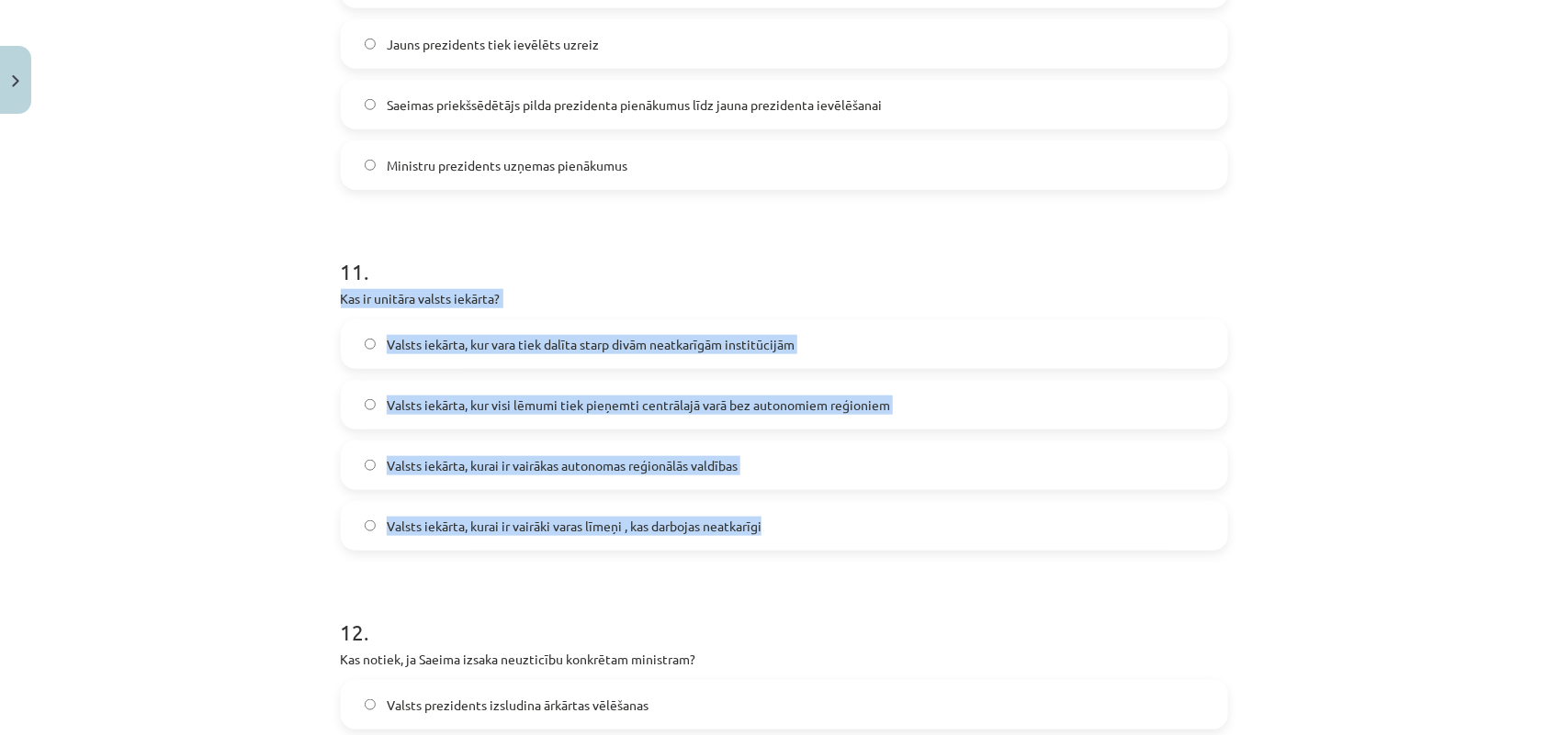
drag, startPoint x: 322, startPoint y: 300, endPoint x: 763, endPoint y: 510, distance: 488.4
click at [797, 402] on span "Valsts iekārta, kur visi lēmumi tiek pieņemti centrālajā varā bez autonomiem re…" at bounding box center [638, 405] width 504 height 19
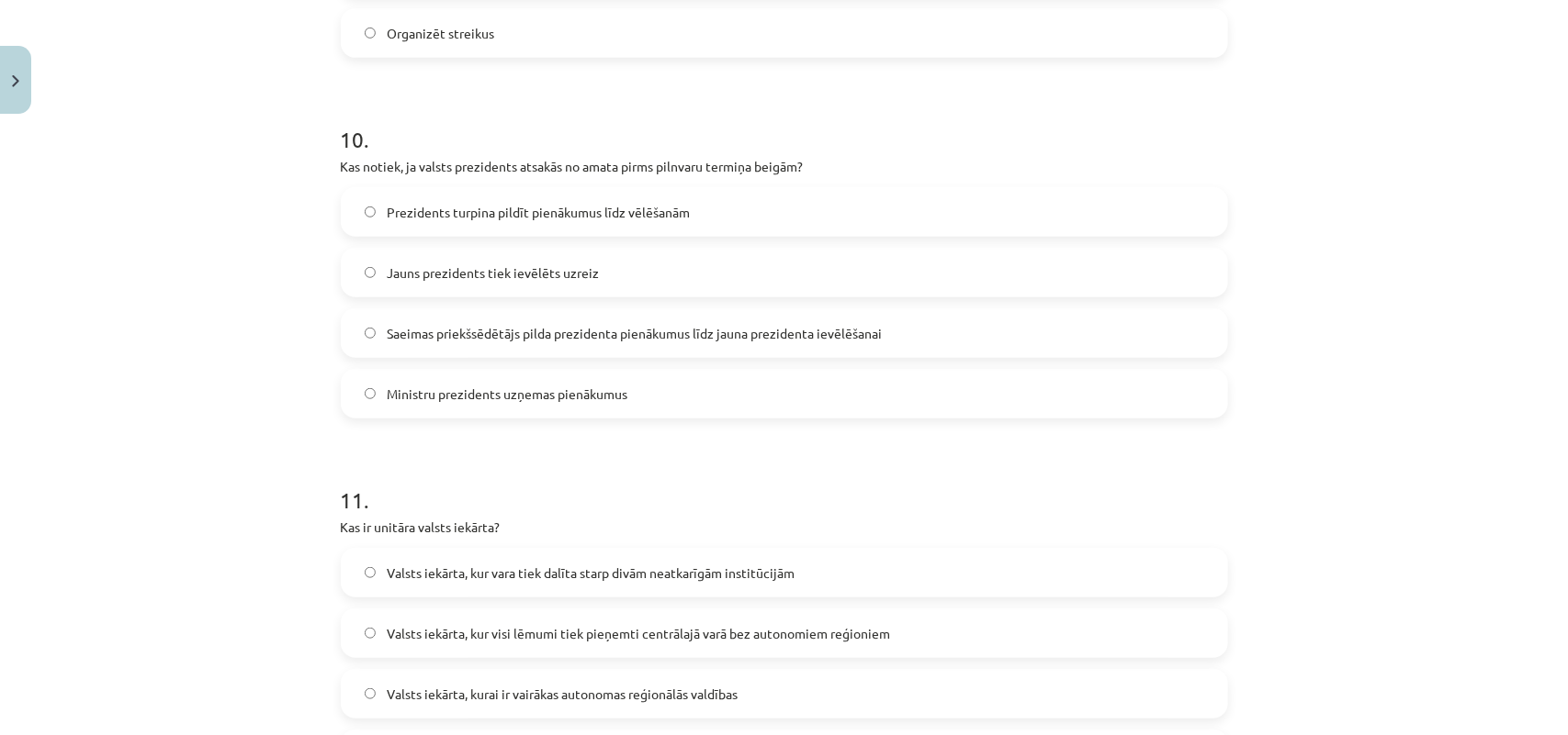
scroll to position [3516, 0]
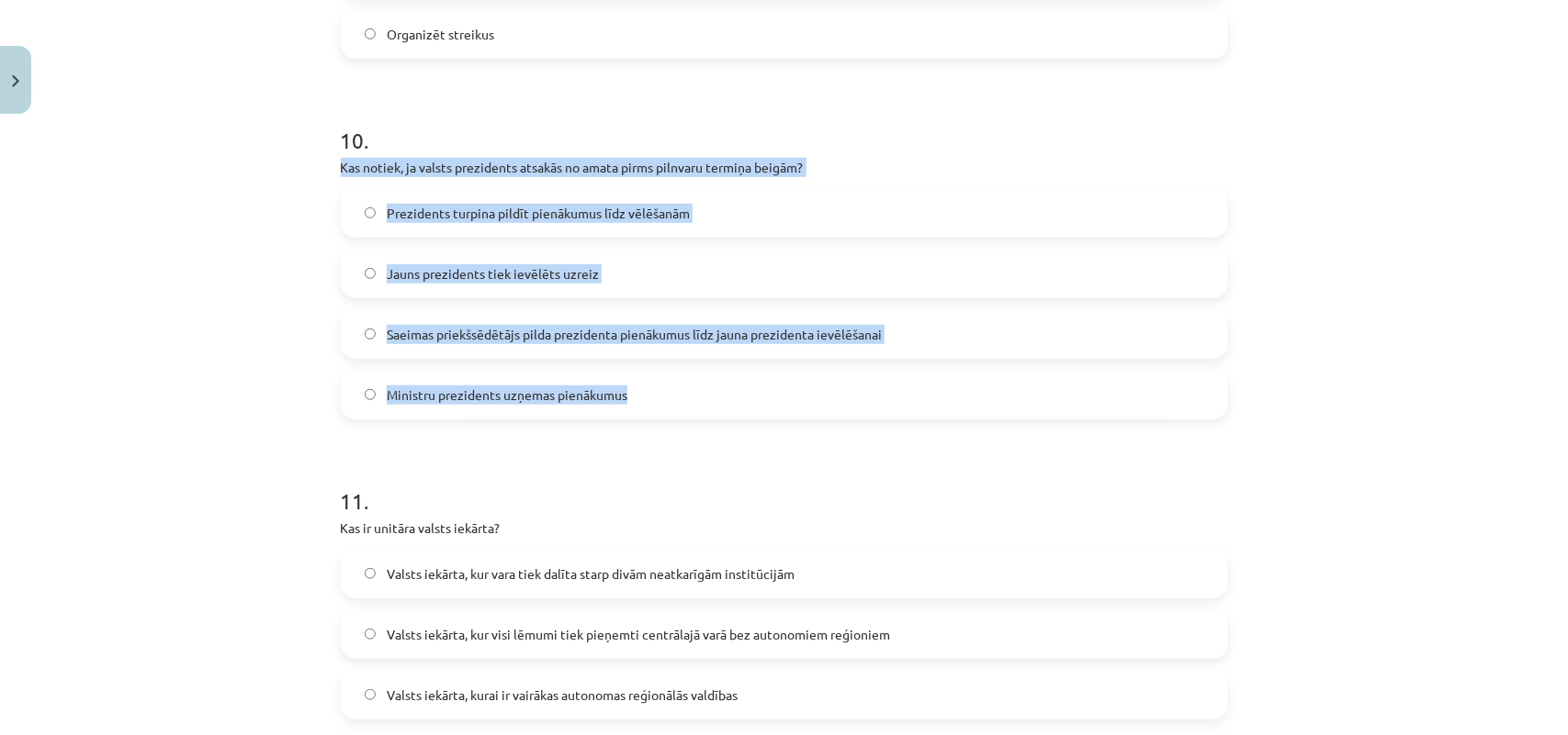
drag, startPoint x: 330, startPoint y: 169, endPoint x: 620, endPoint y: 387, distance: 362.8
click at [629, 335] on span "Saeimas priekšsēdētājs pilda prezidenta pienākumus līdz jauna prezidenta ievēlē…" at bounding box center [634, 335] width 495 height 19
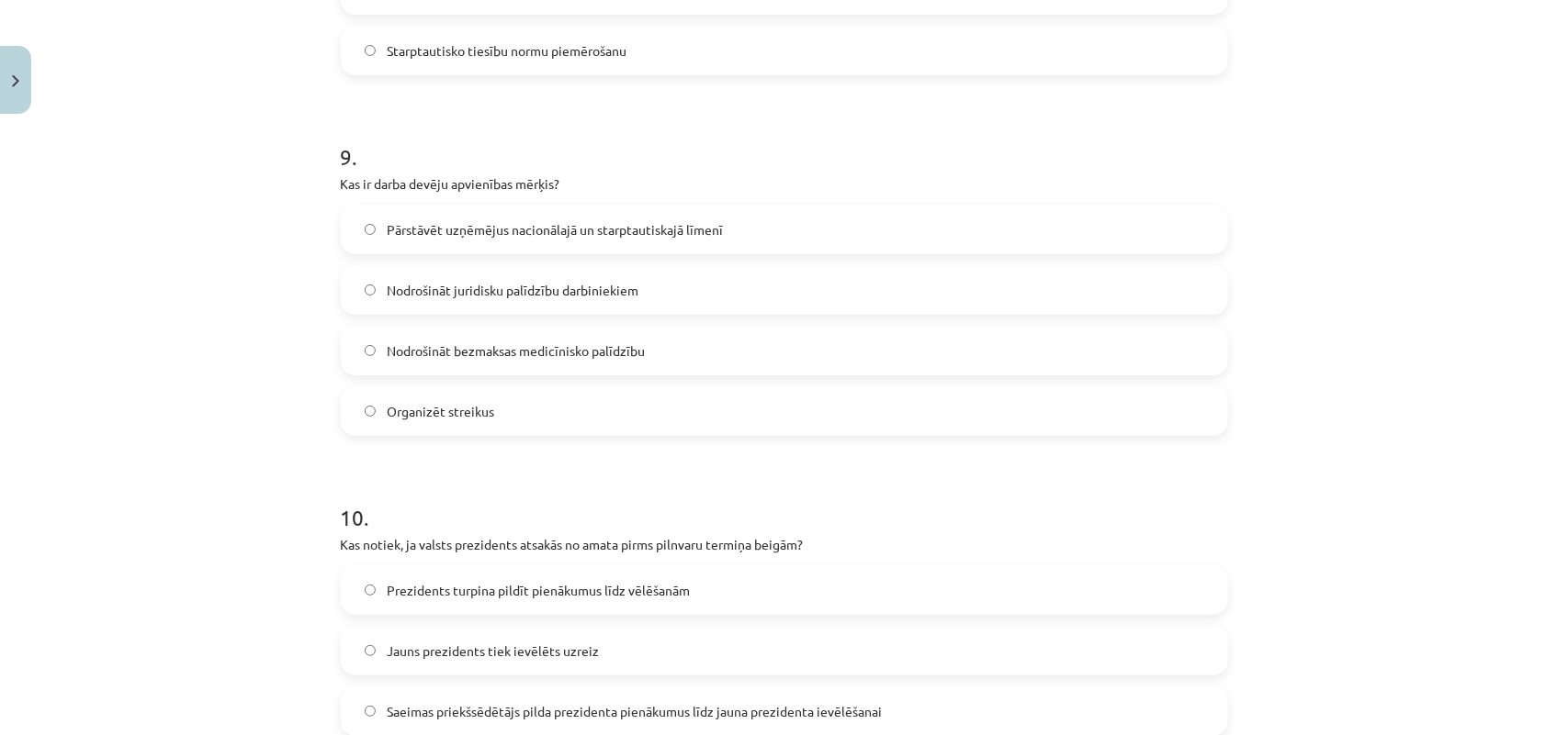
scroll to position [3058, 0]
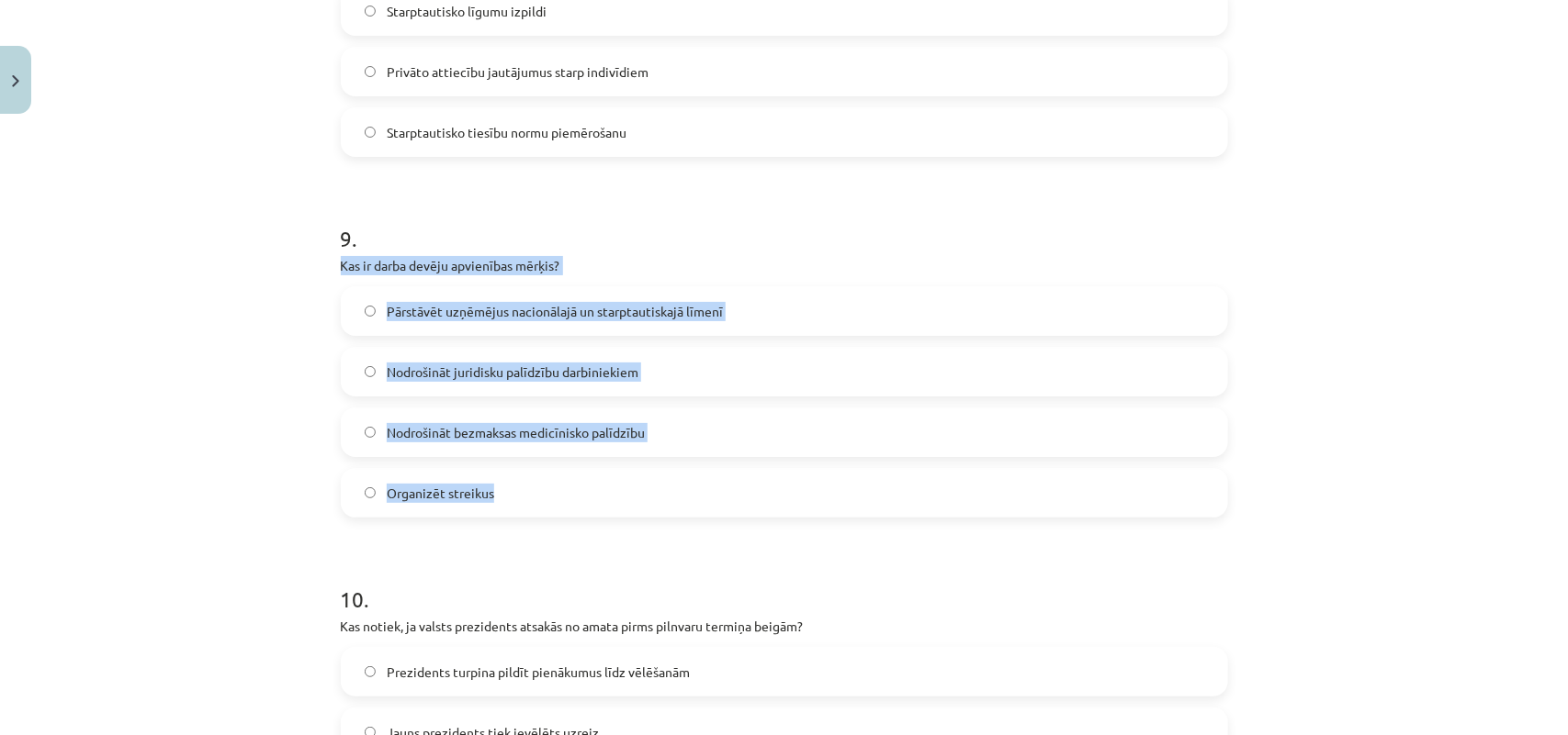
drag, startPoint x: 333, startPoint y: 272, endPoint x: 551, endPoint y: 483, distance: 303.4
click at [551, 483] on div "9 . Kas ir darba devēju apvienības mērķis? Pārstāvēt uzņēmējus nacionālajā un s…" at bounding box center [784, 355] width 887 height 324
click at [635, 310] on span "Pārstāvēt uzņēmējus nacionālajā un starptautiskajā līmenī" at bounding box center [554, 312] width 336 height 19
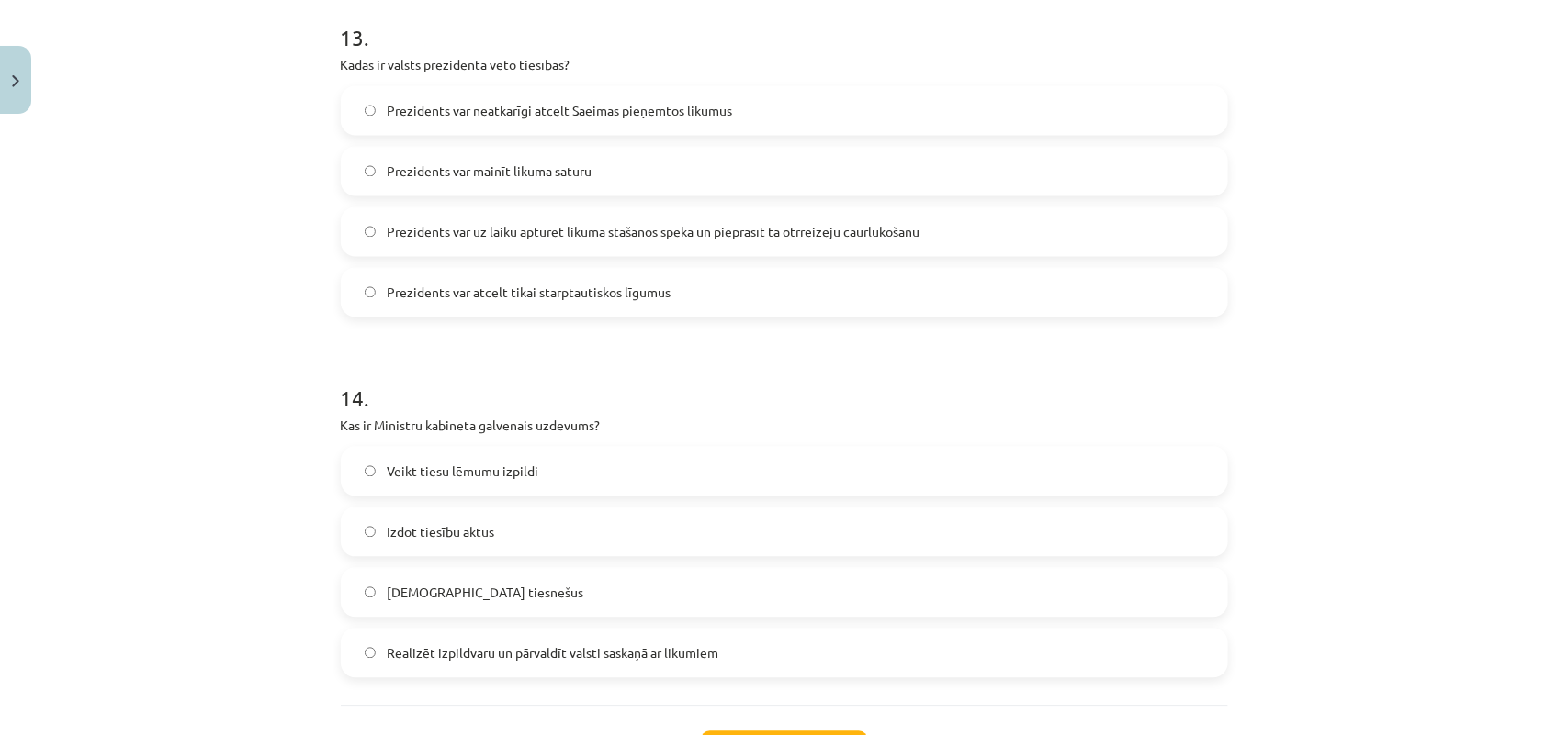
scroll to position [4856, 0]
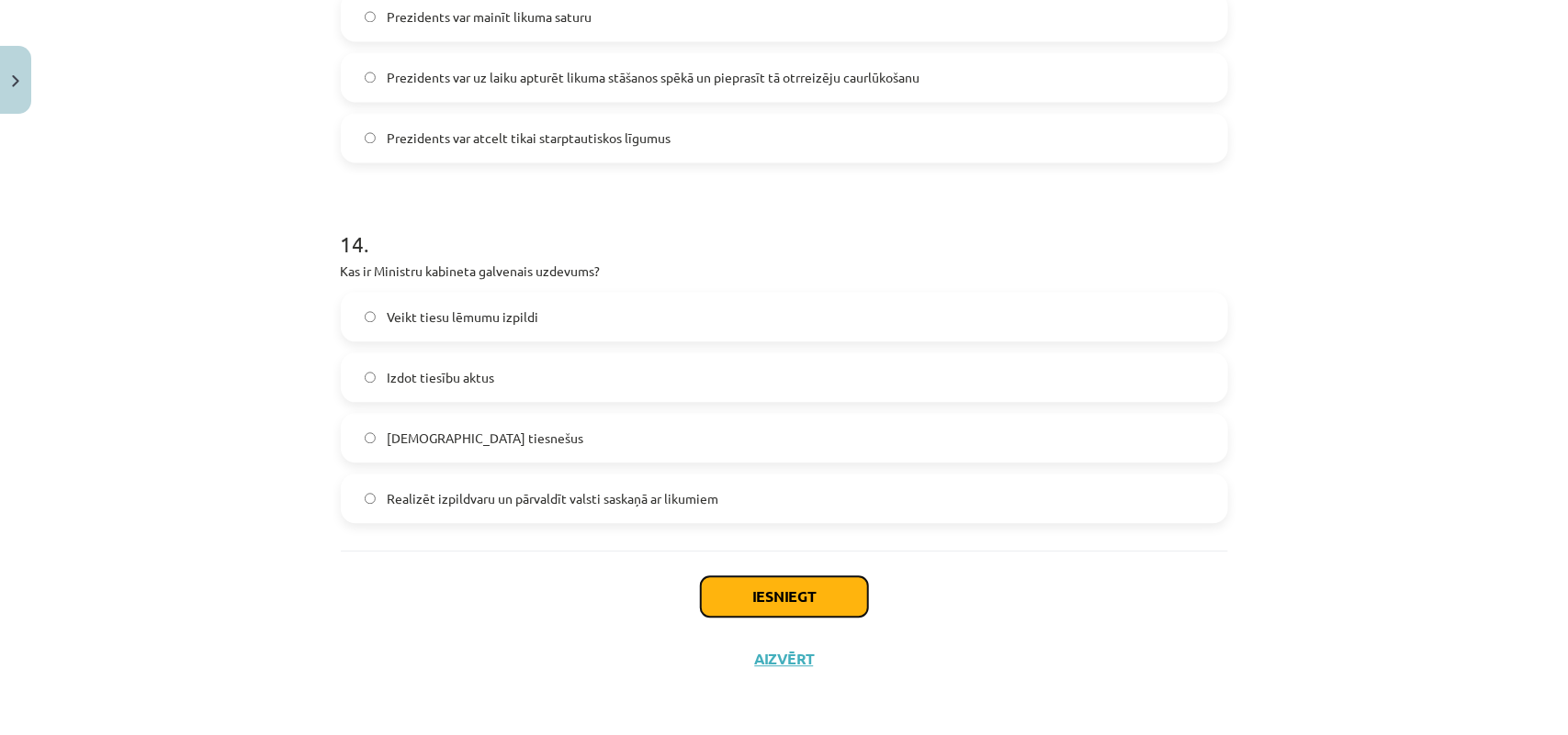
click at [808, 598] on button "Iesniegt" at bounding box center [784, 596] width 168 height 40
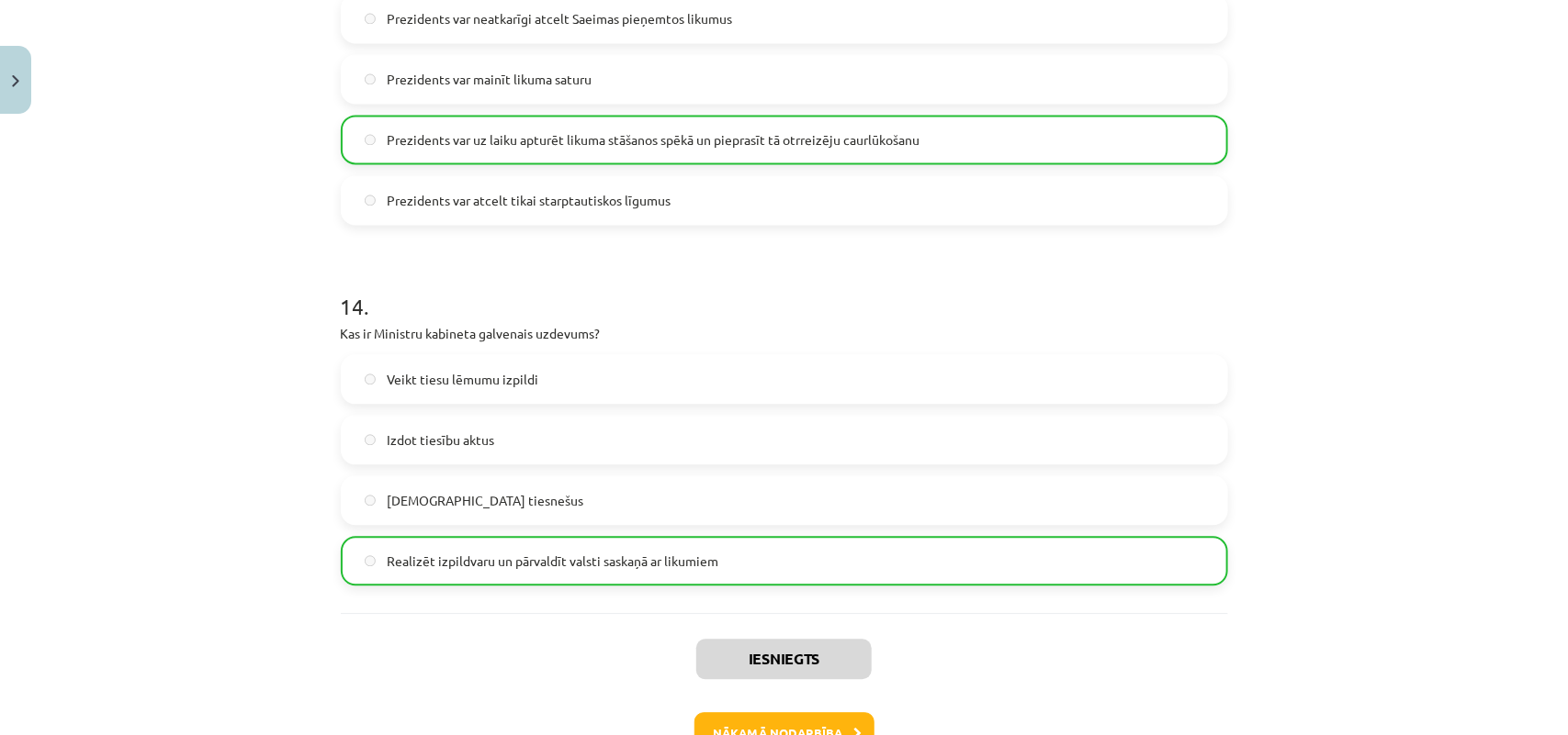
scroll to position [4913, 0]
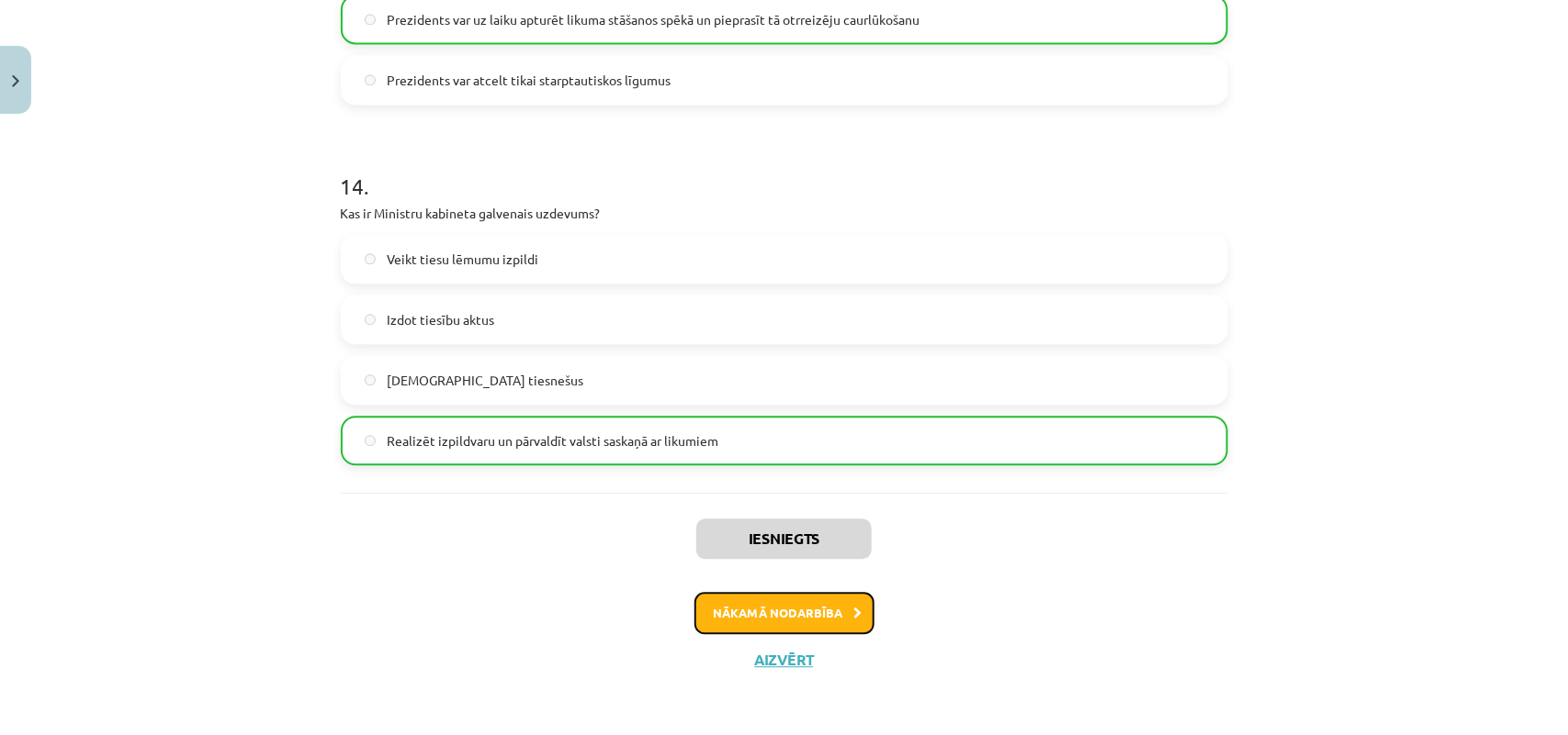
click at [764, 612] on button "Nākamā nodarbība" at bounding box center [784, 612] width 180 height 42
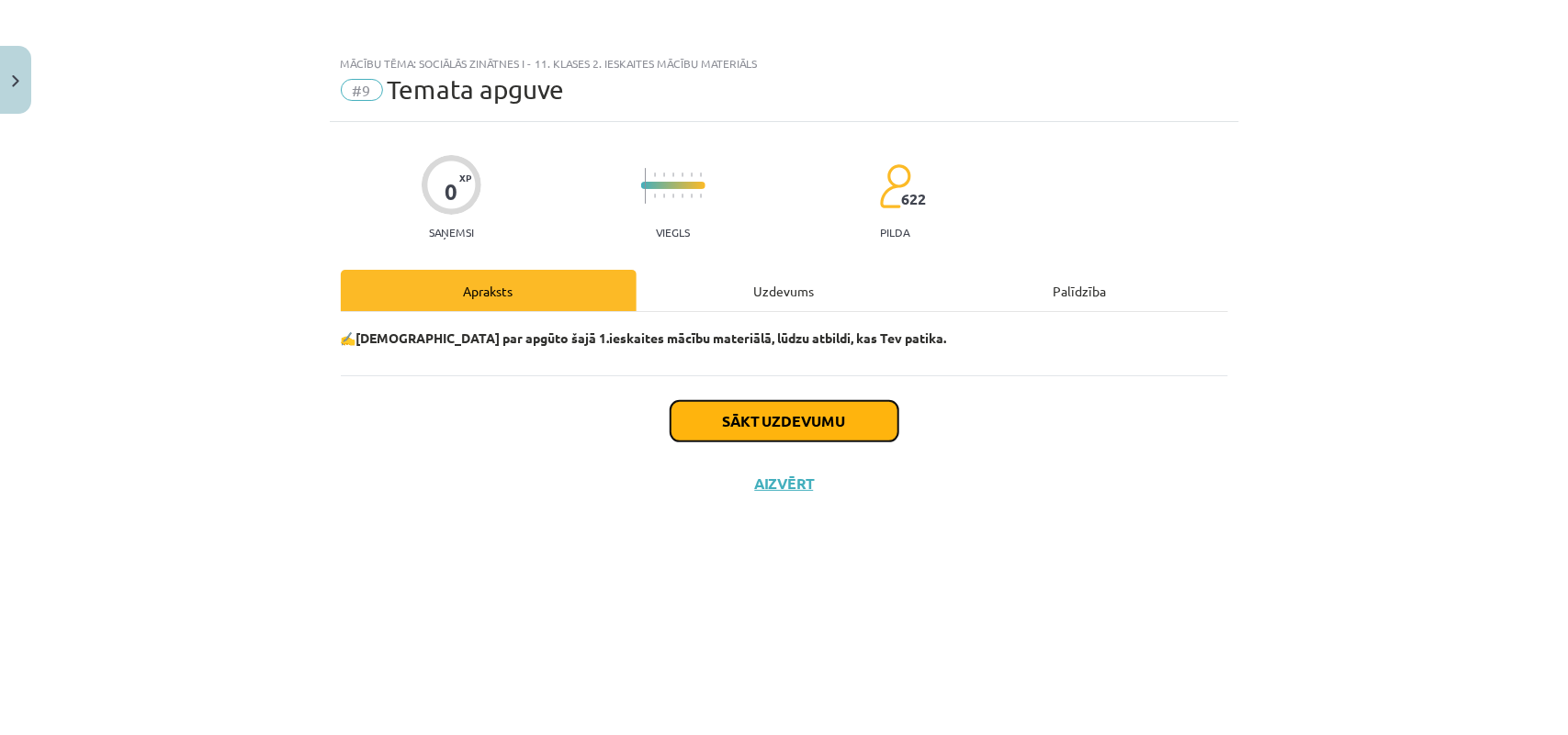
click at [849, 425] on button "Sākt uzdevumu" at bounding box center [784, 421] width 228 height 40
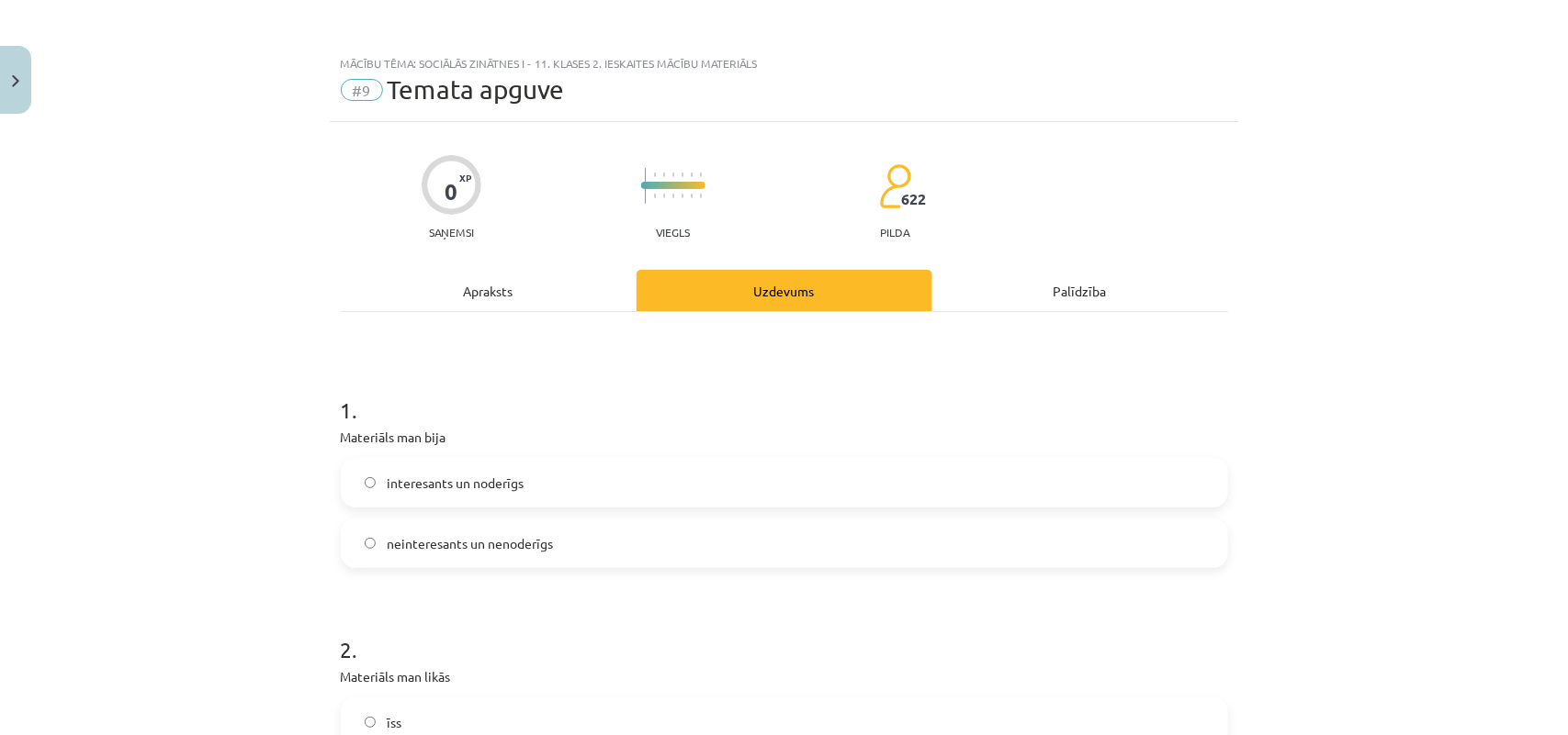
click at [520, 483] on label "interesants un noderīgs" at bounding box center [784, 482] width 883 height 46
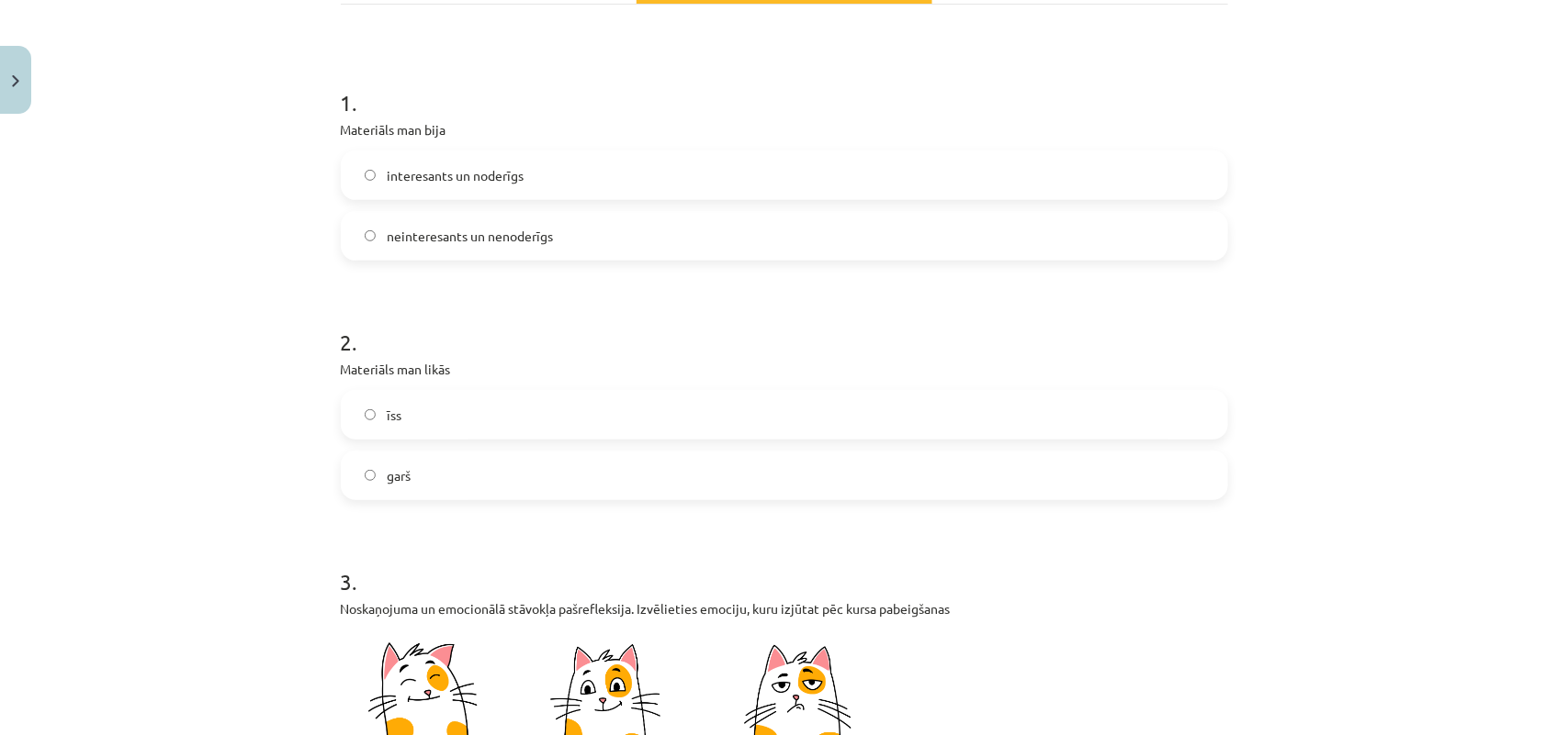
scroll to position [345, 0]
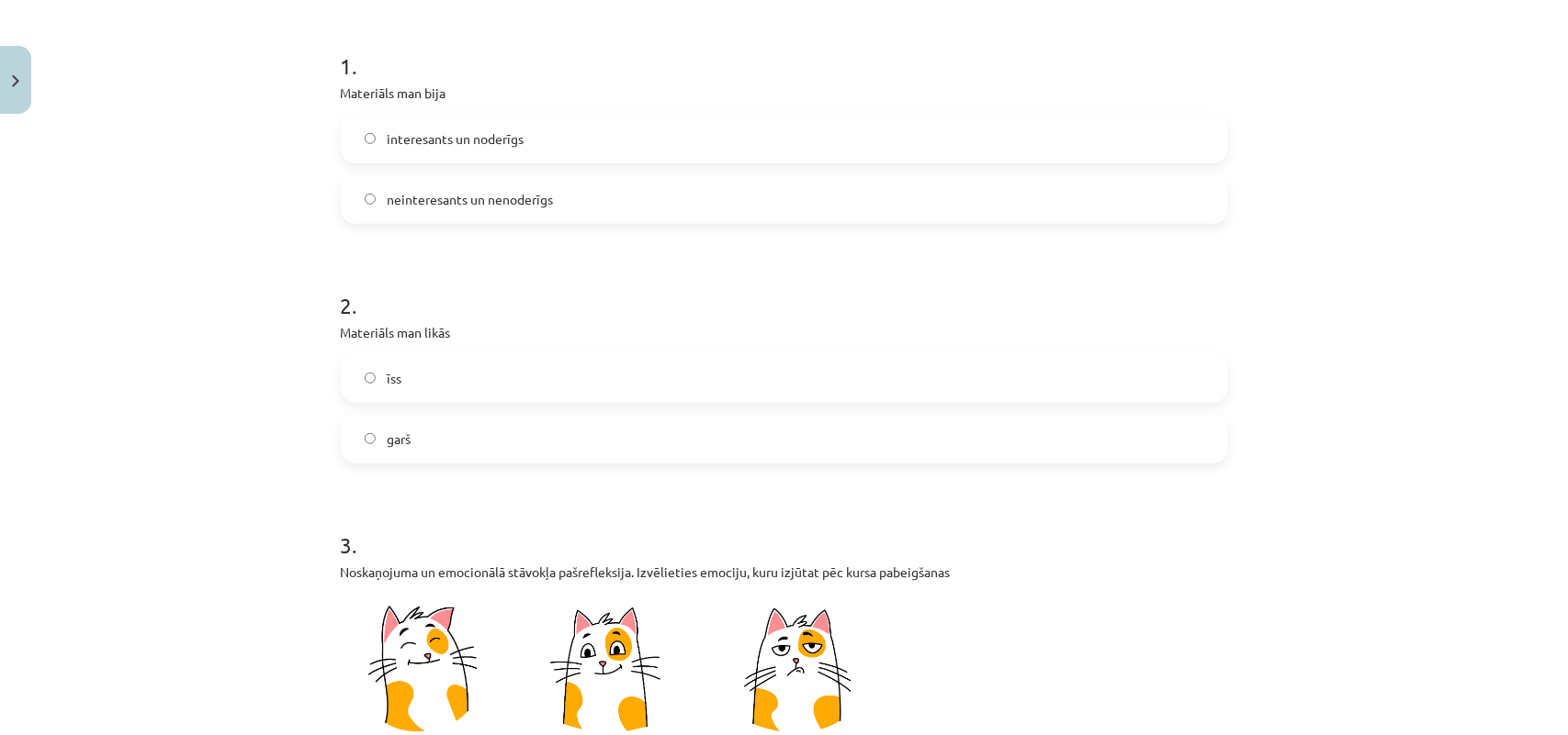
click at [450, 434] on label "garš" at bounding box center [784, 438] width 883 height 46
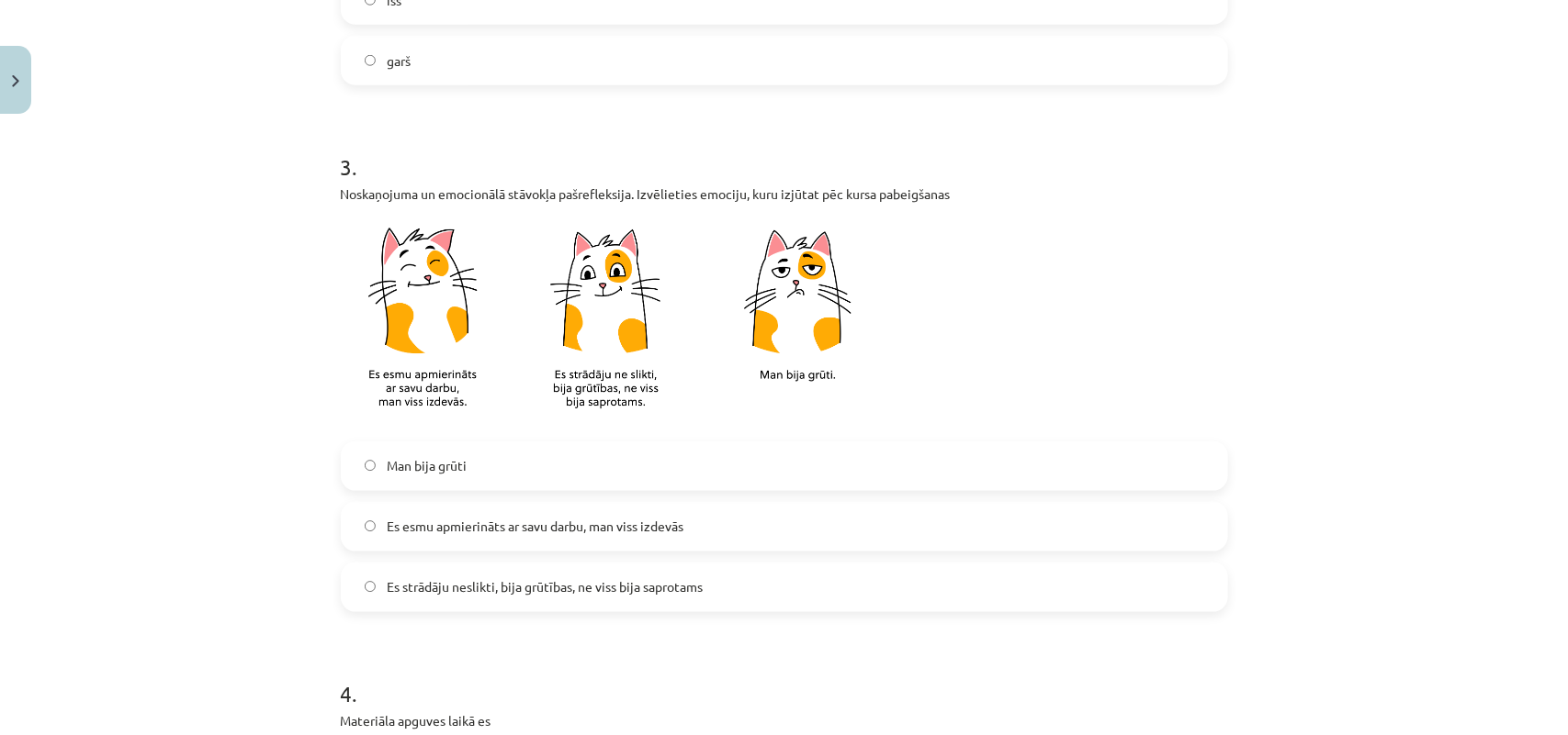
scroll to position [726, 0]
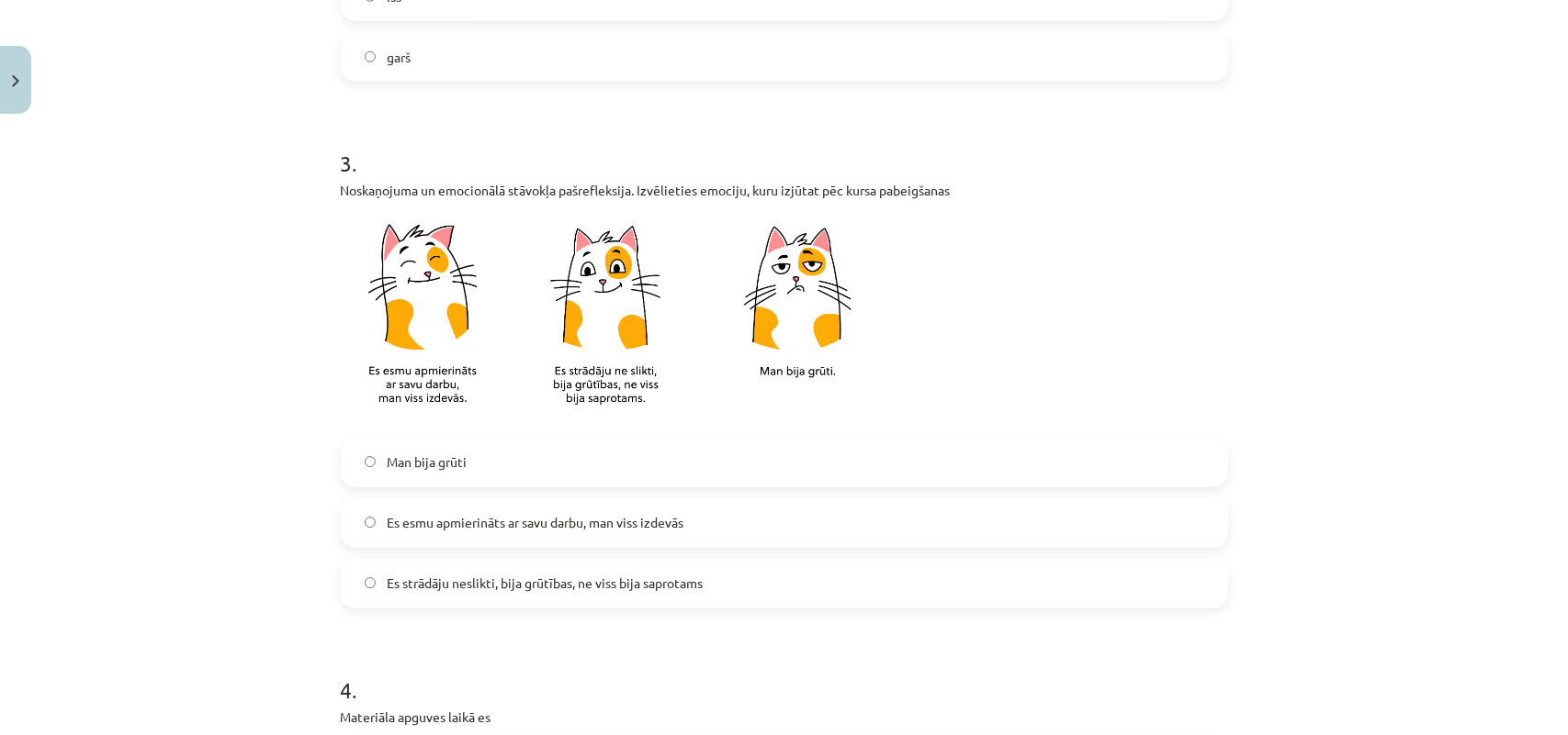
click at [685, 524] on label "Es esmu apmierināts ar savu darbu, man viss izdevās" at bounding box center [784, 523] width 883 height 46
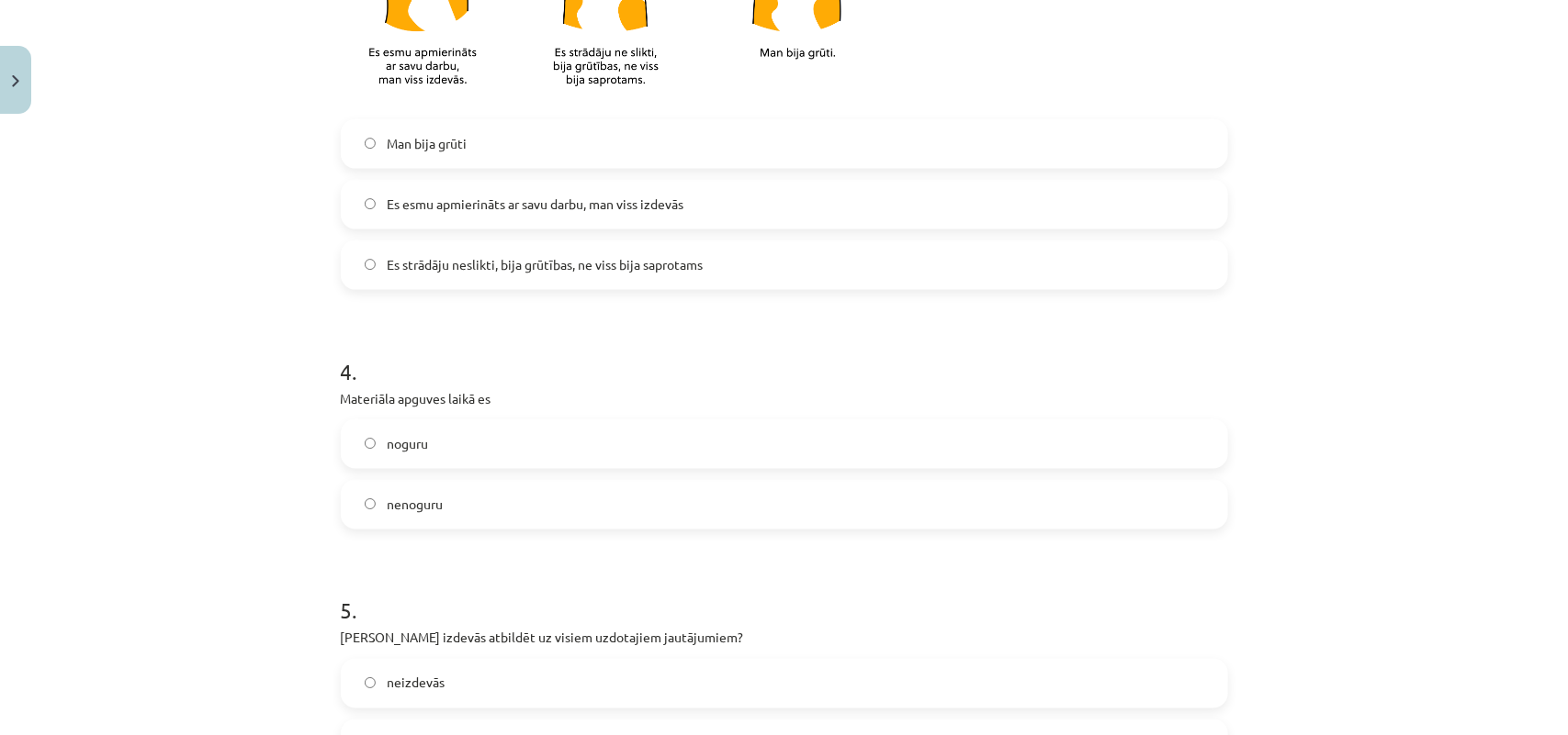
scroll to position [1185, 0]
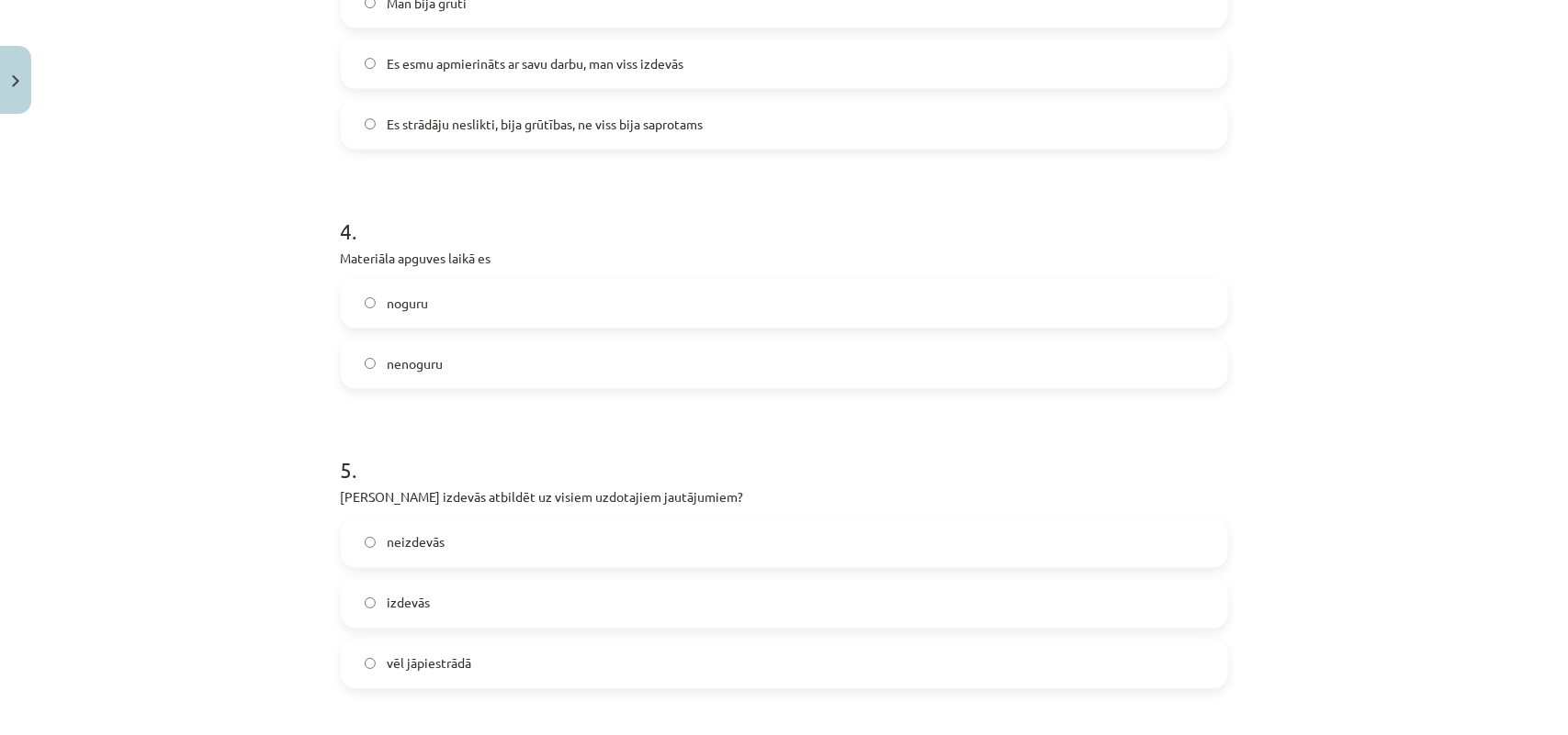
click at [488, 370] on label "nenoguru" at bounding box center [784, 364] width 883 height 46
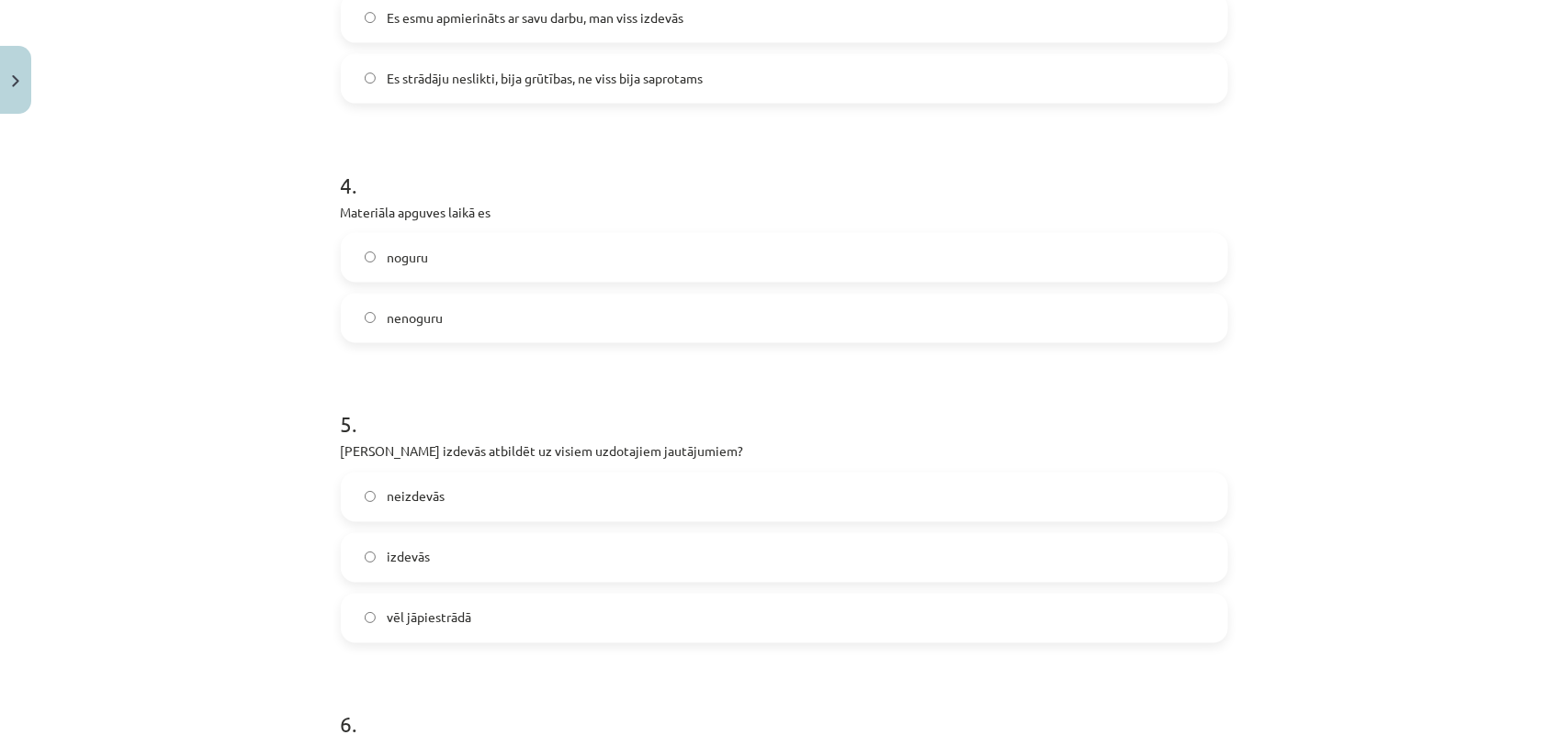
scroll to position [1377, 0]
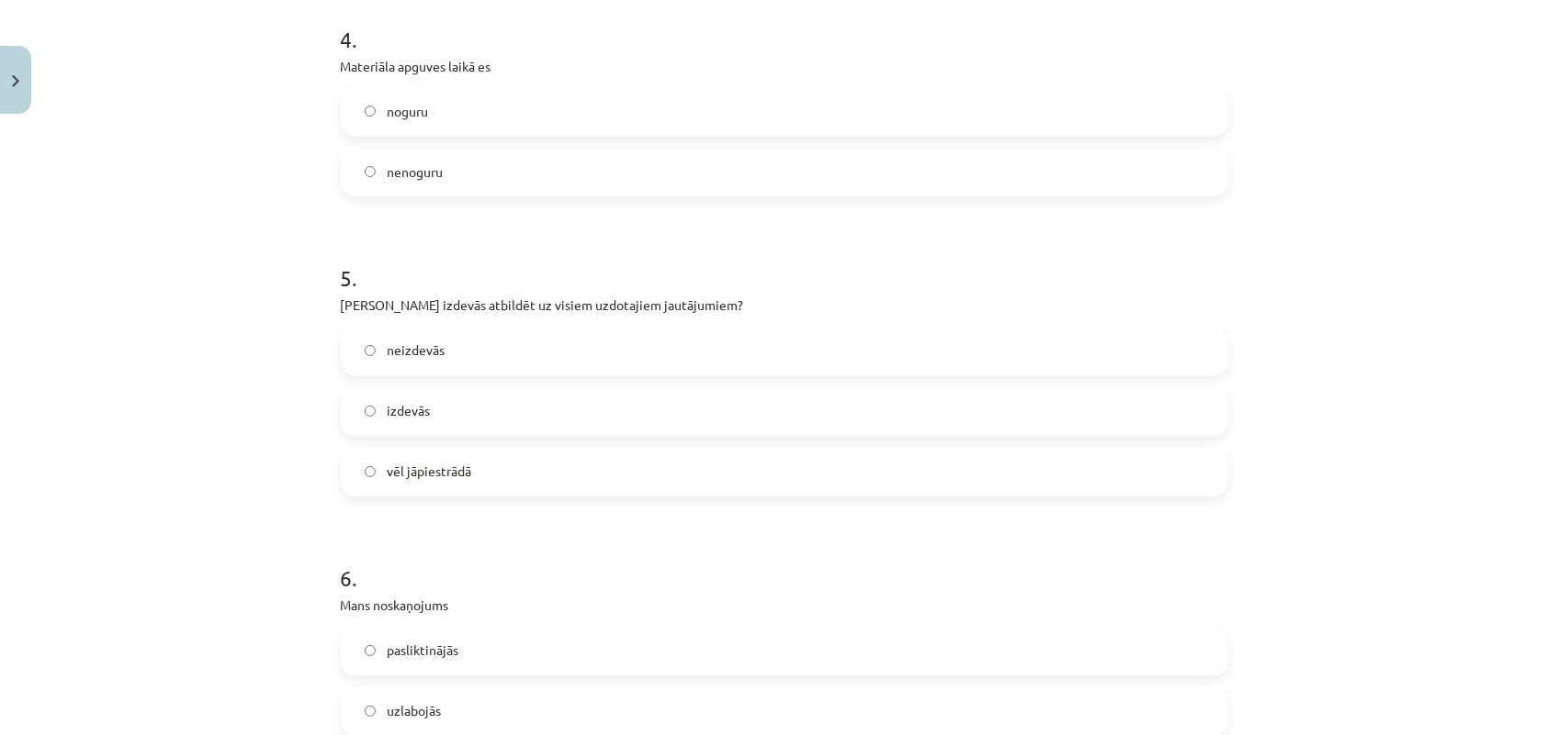
click at [499, 411] on label "izdevās" at bounding box center [784, 412] width 883 height 46
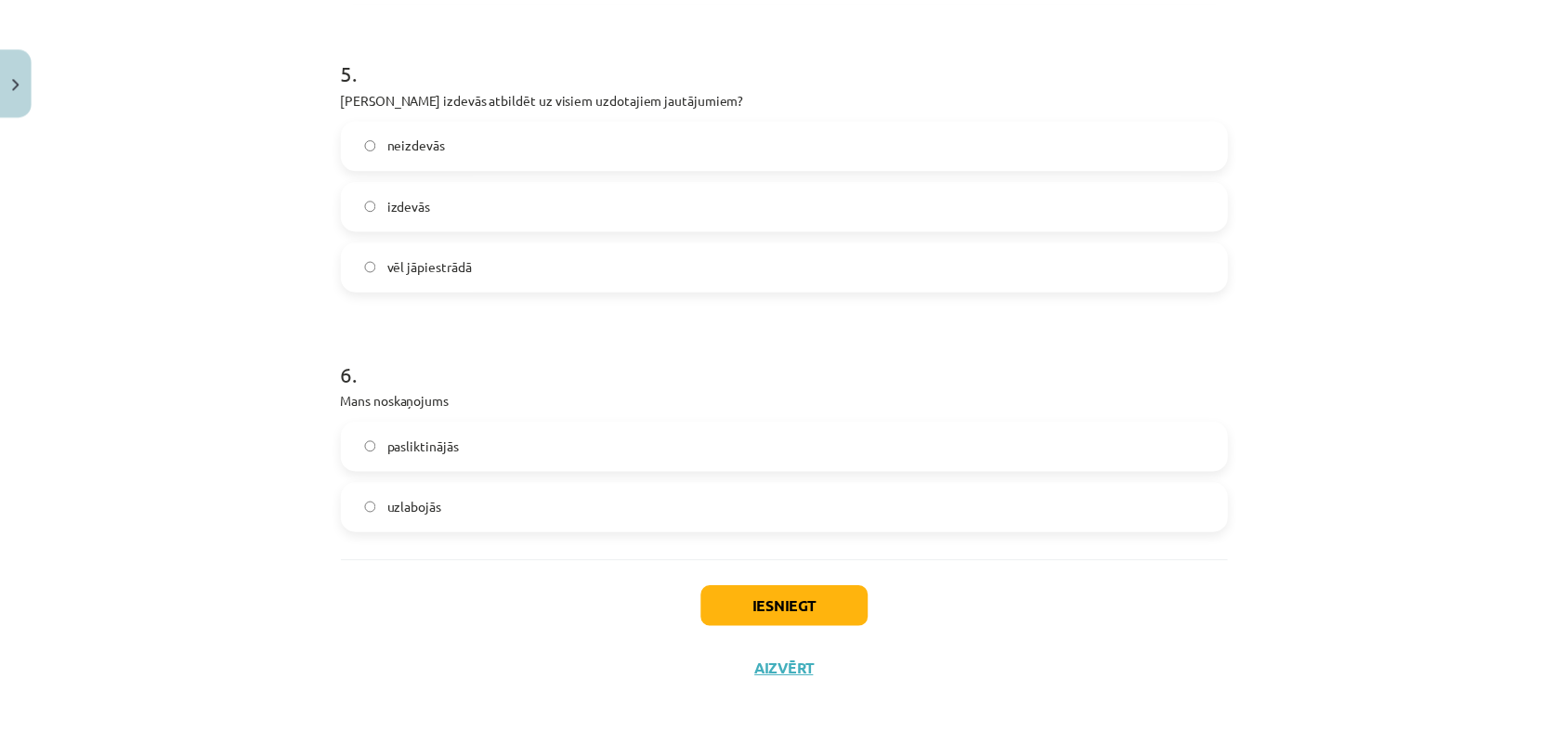
scroll to position [1610, 0]
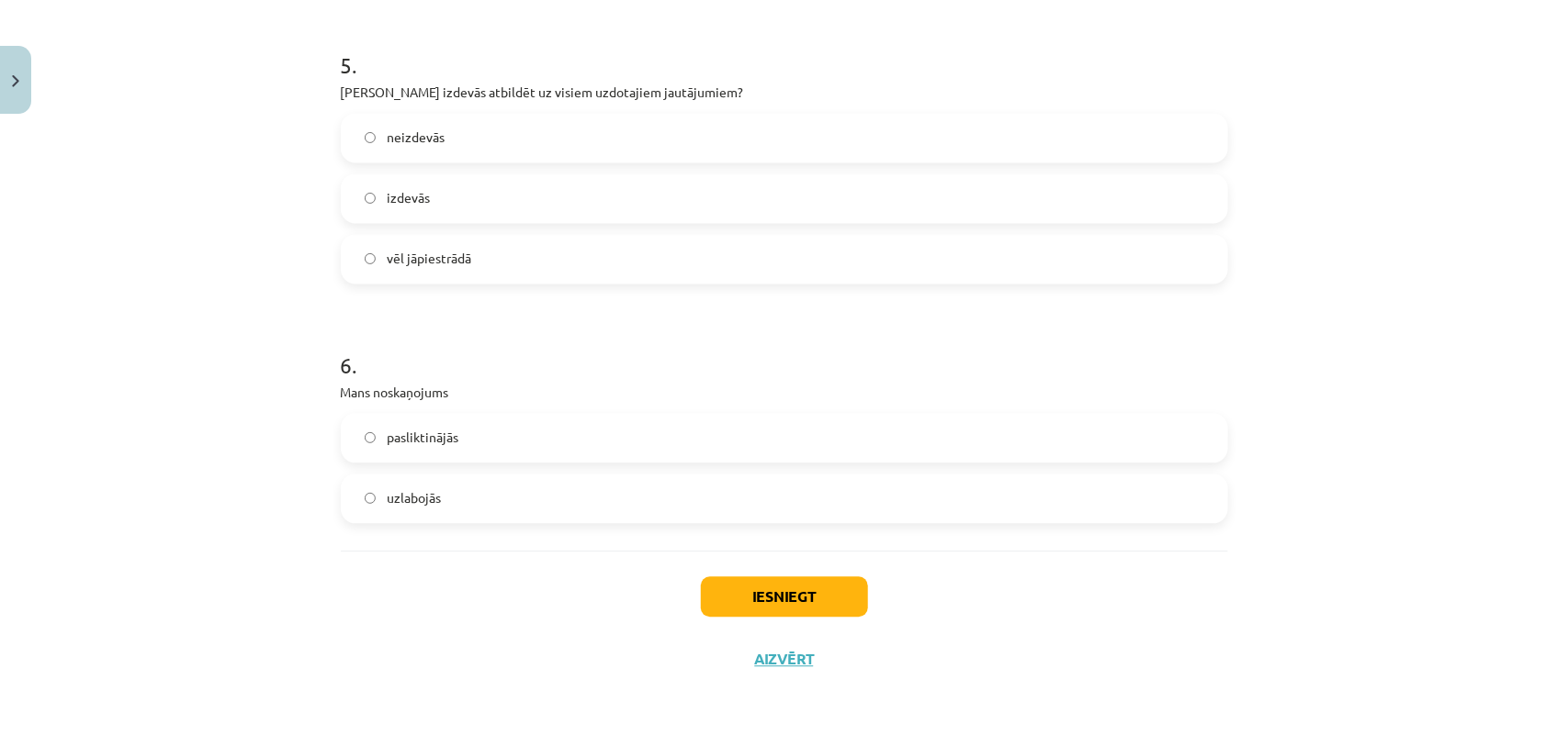
click at [447, 498] on label "uzlabojās" at bounding box center [784, 497] width 883 height 46
click at [803, 600] on button "Iesniegt" at bounding box center [784, 596] width 168 height 40
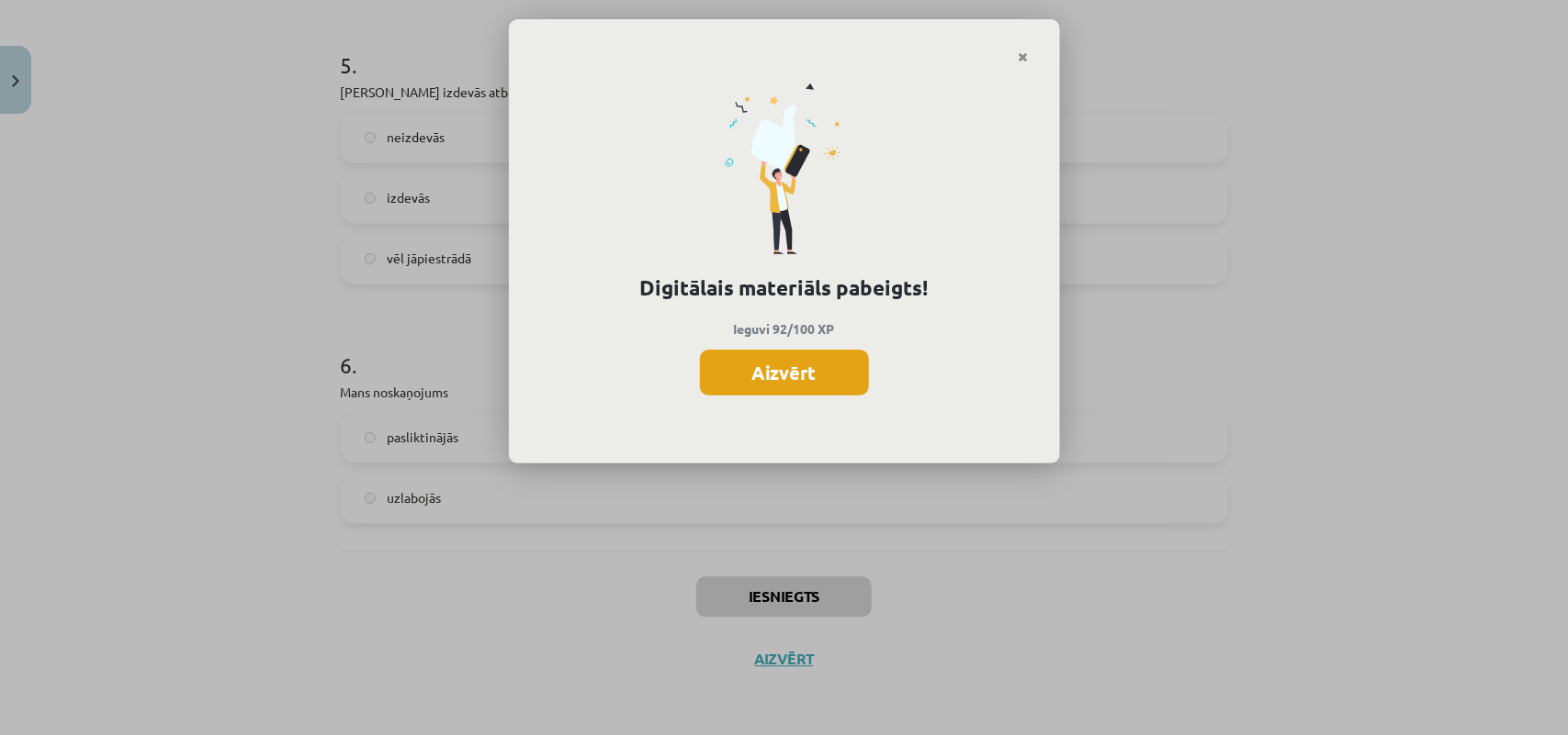
click at [776, 368] on button "Aizvērt" at bounding box center [783, 372] width 168 height 46
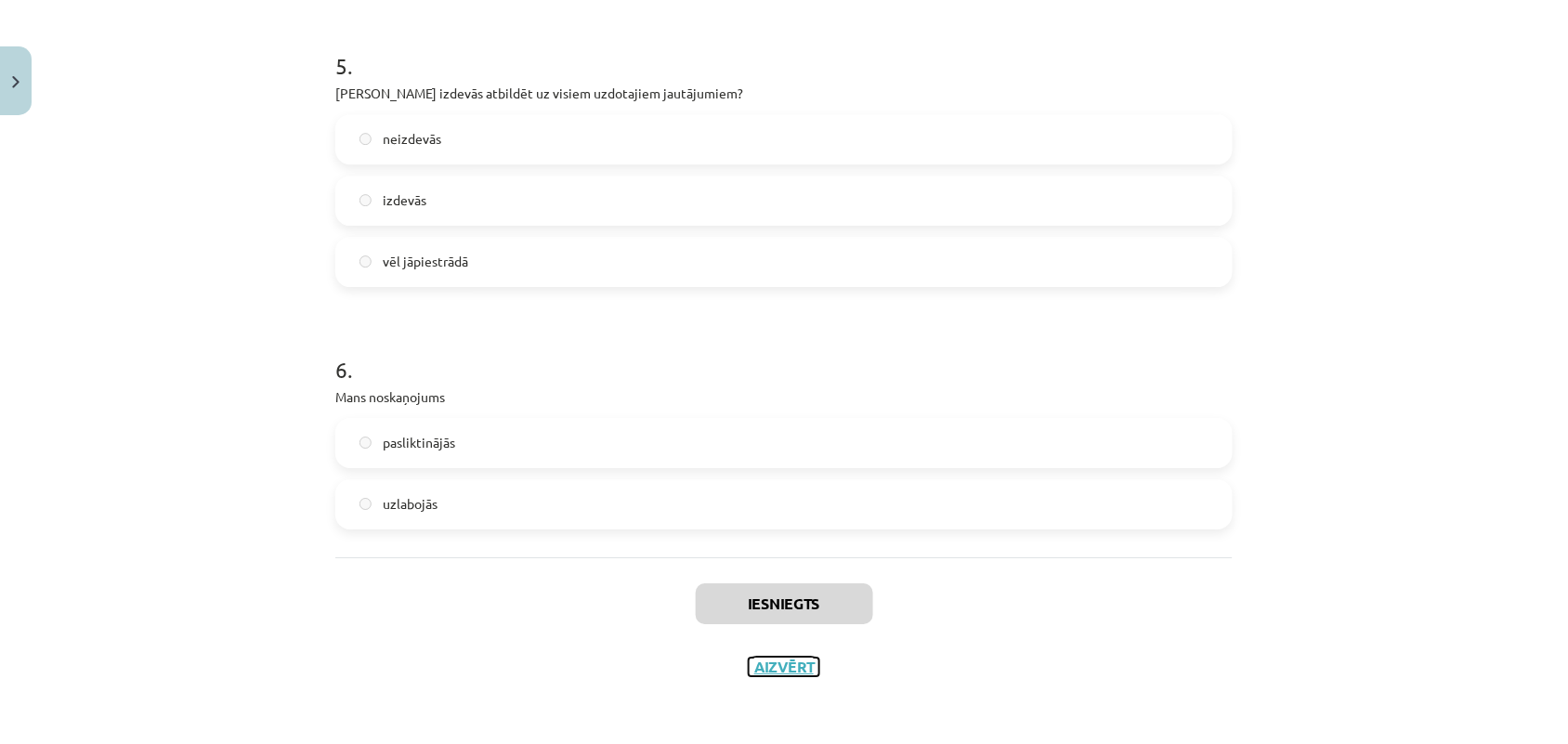
click at [763, 658] on button "Aizvērt" at bounding box center [784, 667] width 71 height 19
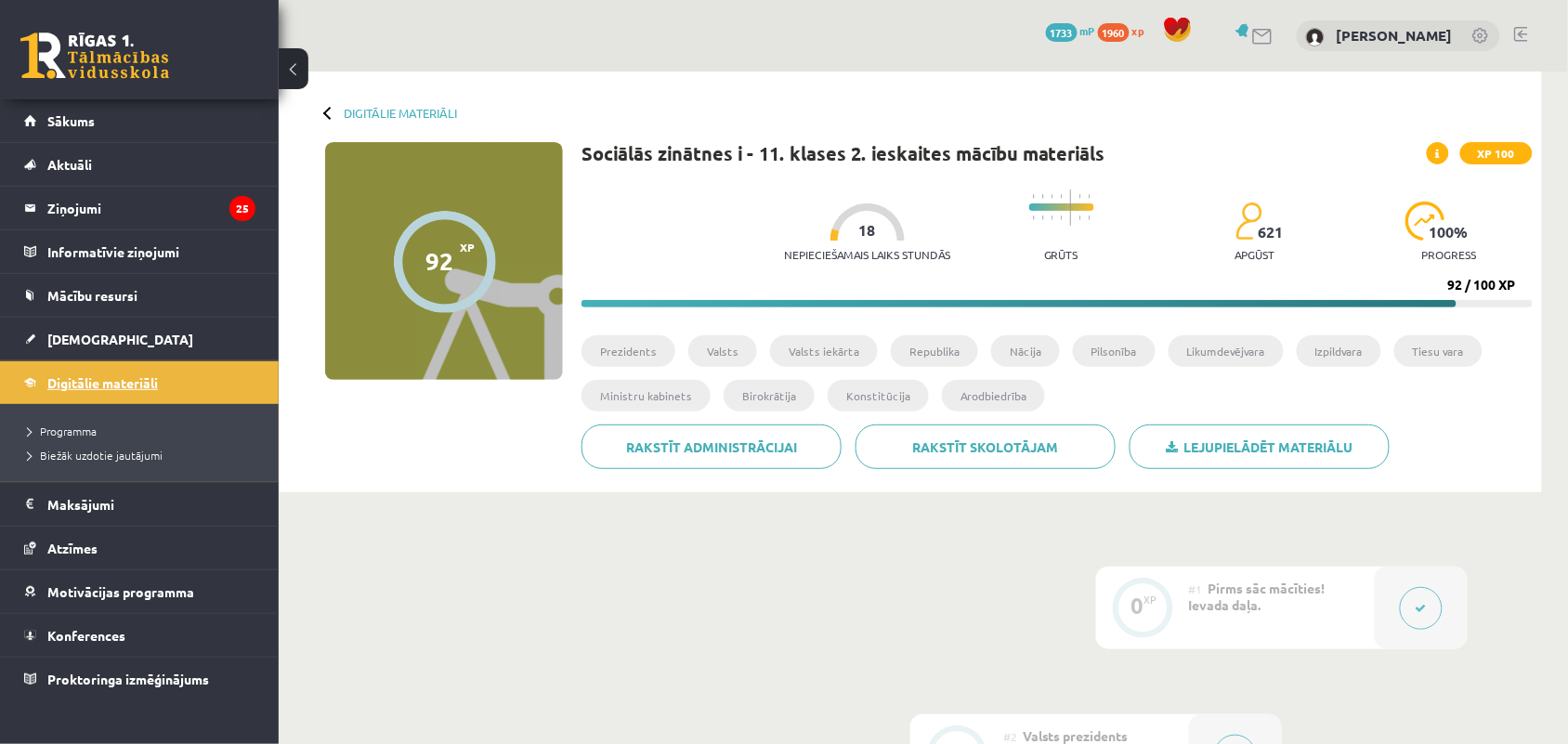
click at [103, 381] on span "Digitālie materiāli" at bounding box center [102, 382] width 110 height 17
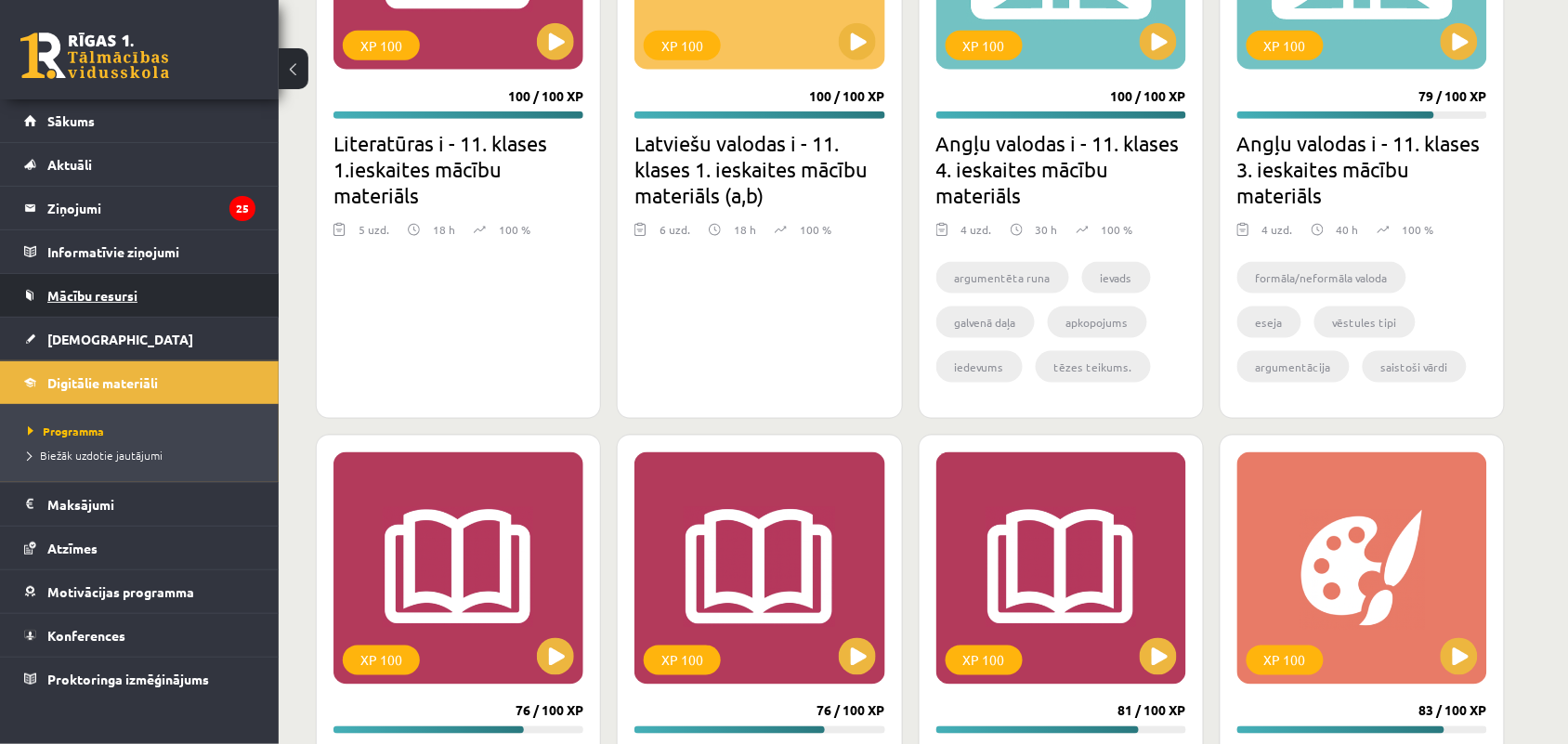
scroll to position [2632, 0]
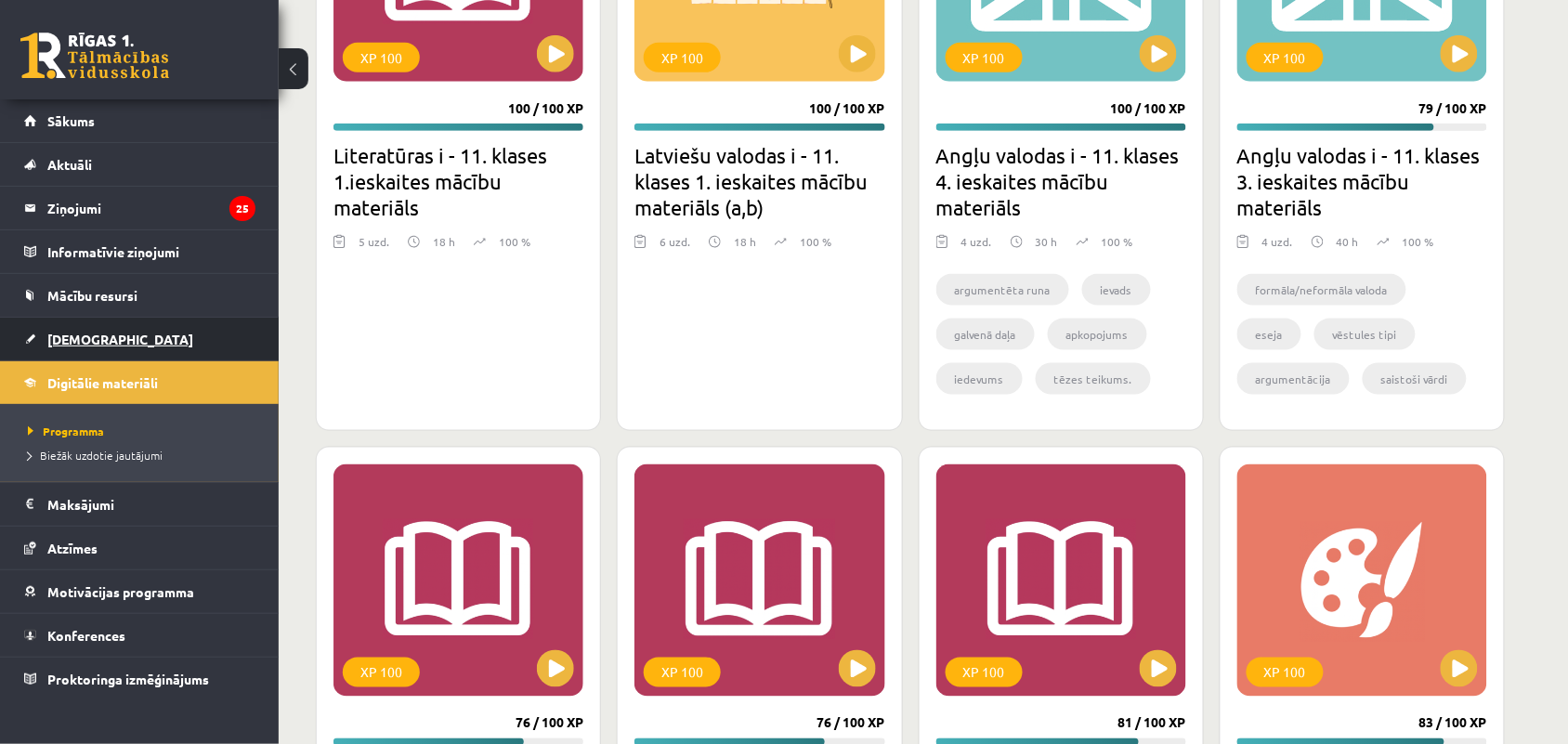
click at [121, 333] on link "[DEMOGRAPHIC_DATA]" at bounding box center [140, 338] width 231 height 42
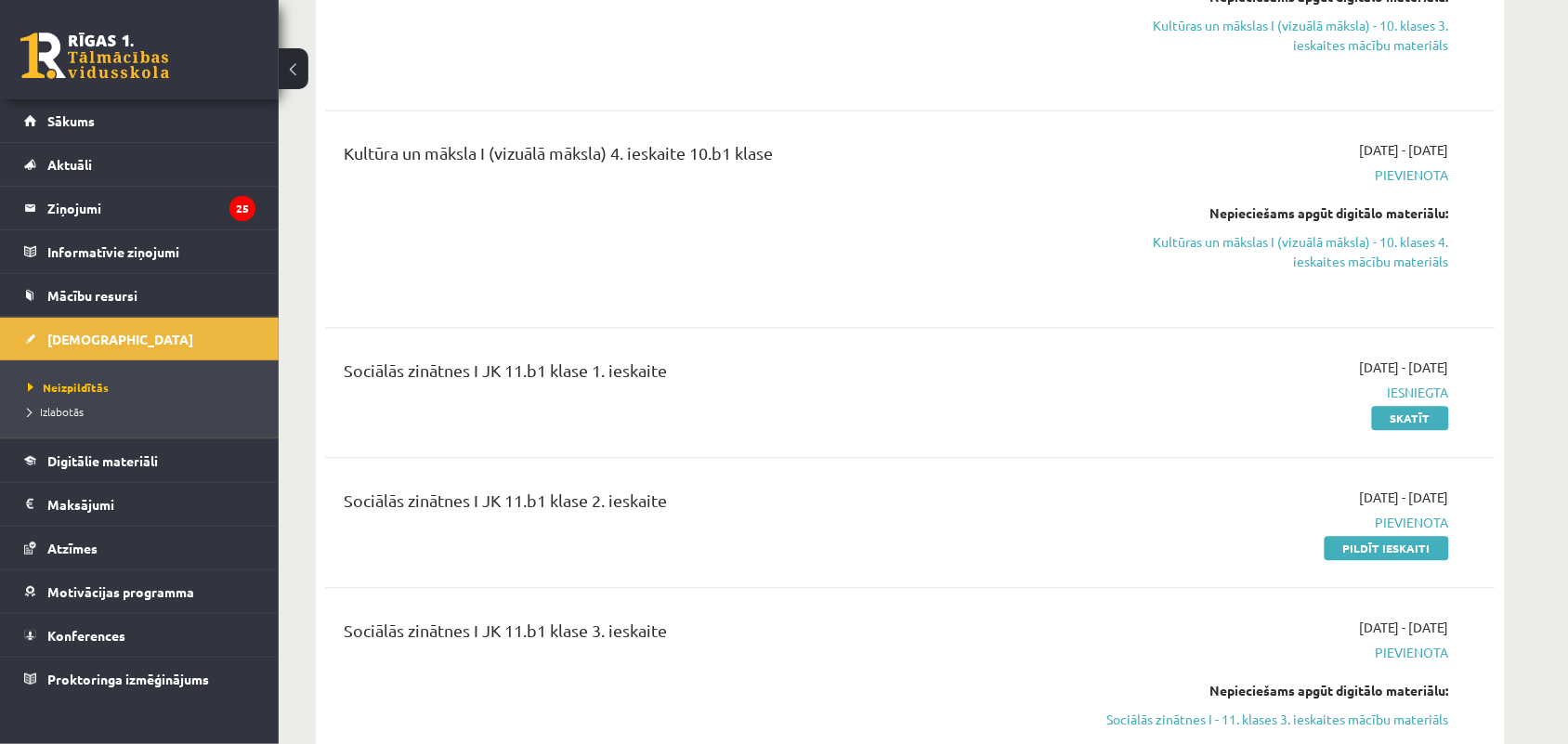
scroll to position [1046, 0]
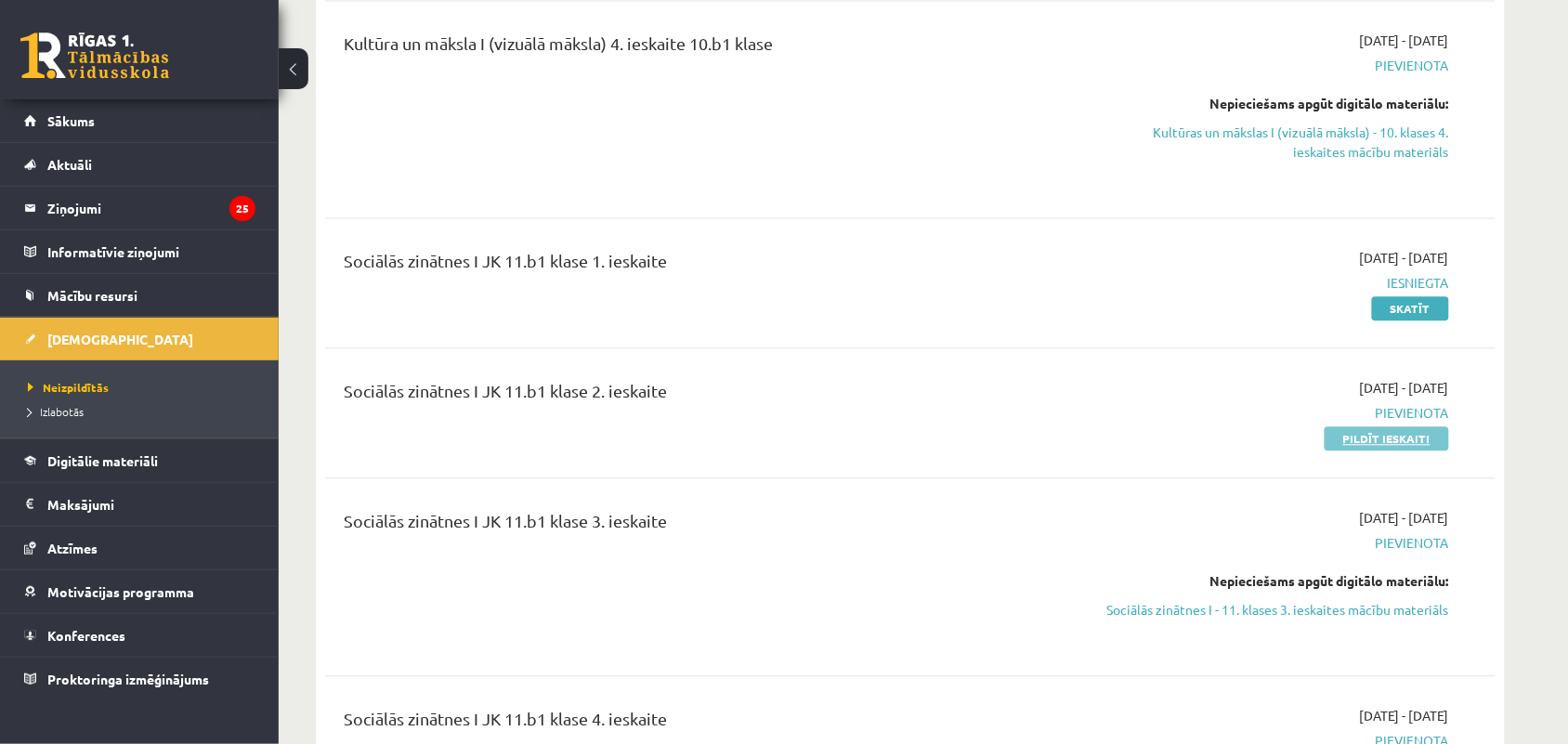
click at [1394, 439] on link "Pildīt ieskaiti" at bounding box center [1387, 440] width 124 height 25
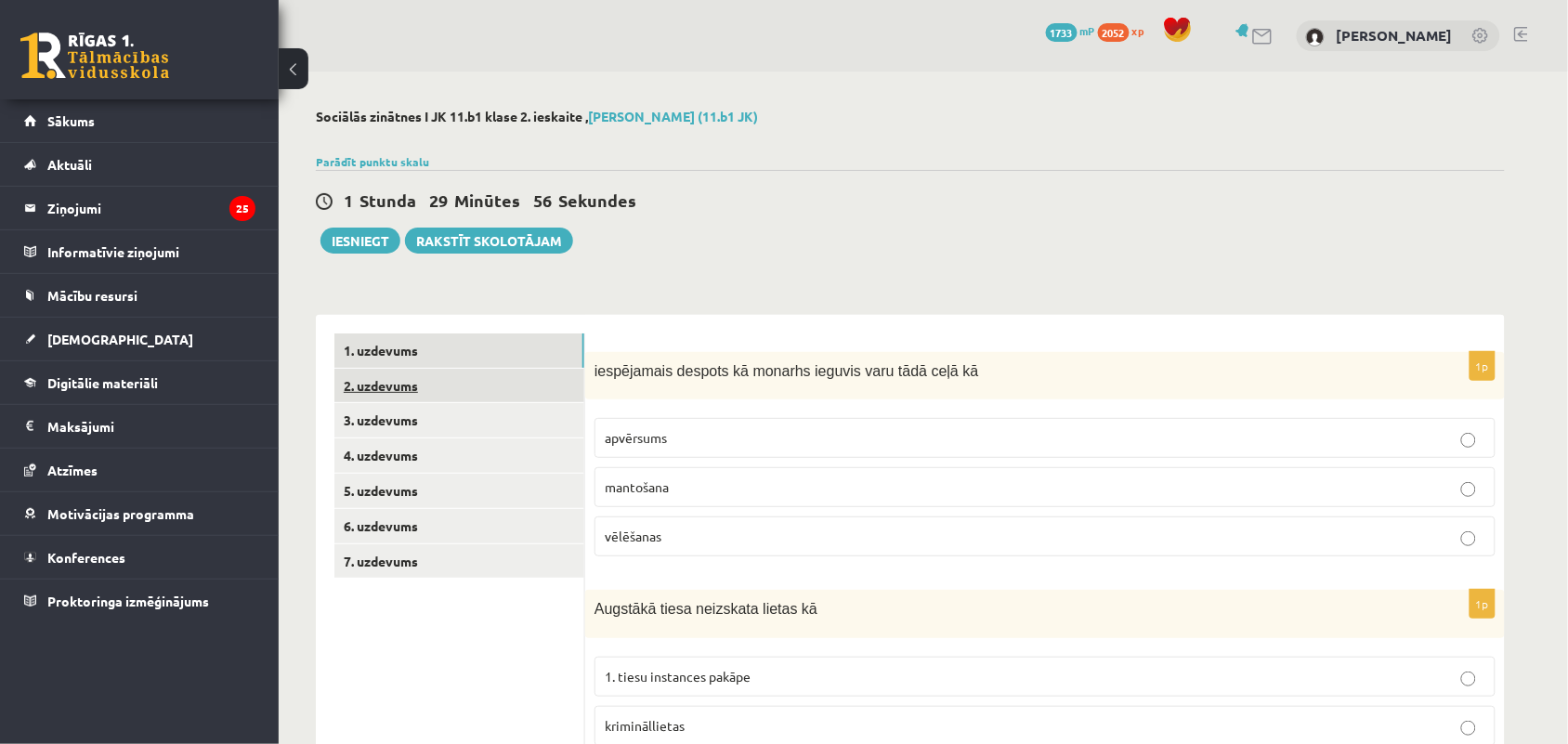
click at [447, 382] on link "2. uzdevums" at bounding box center [459, 385] width 250 height 34
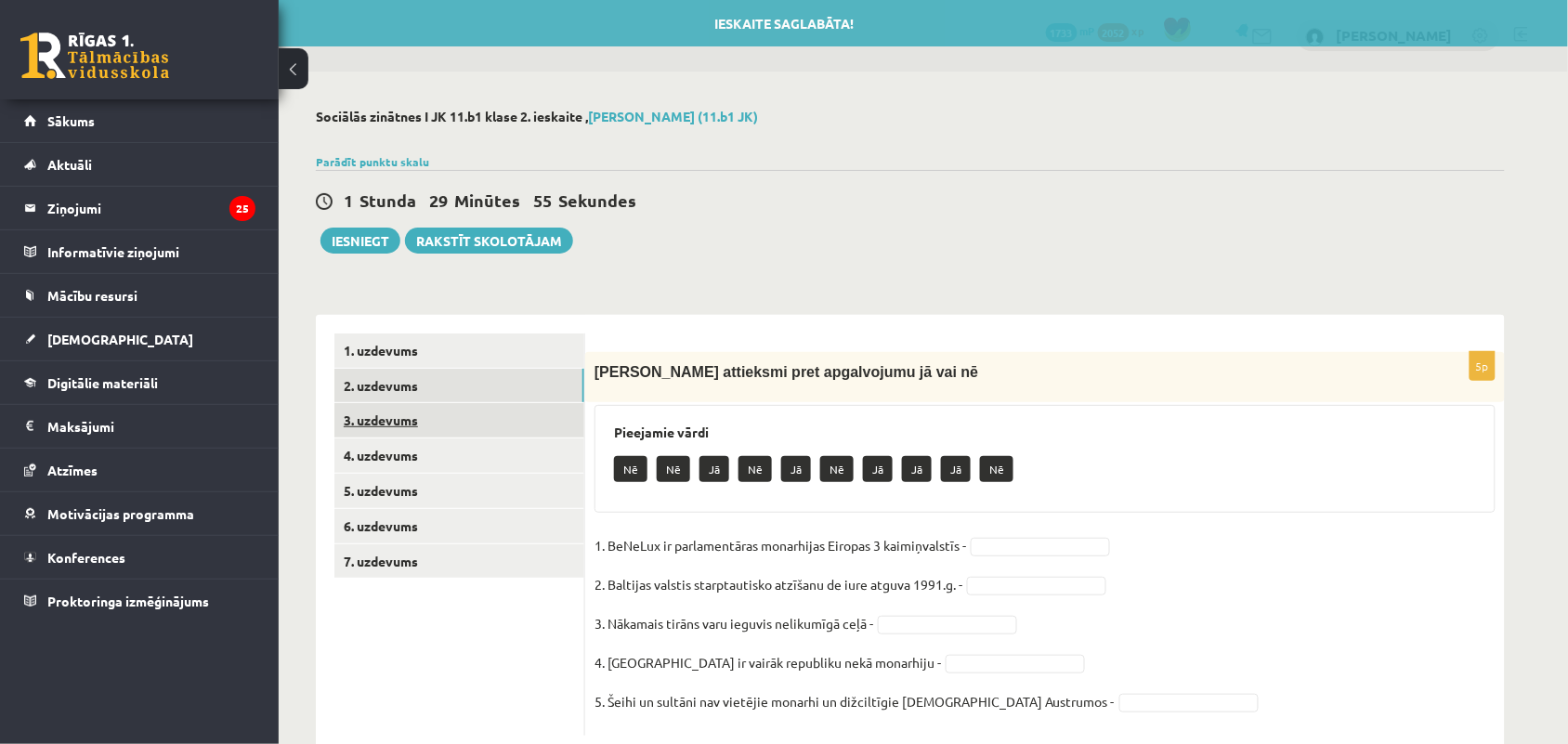
click at [453, 406] on link "3. uzdevums" at bounding box center [459, 420] width 250 height 34
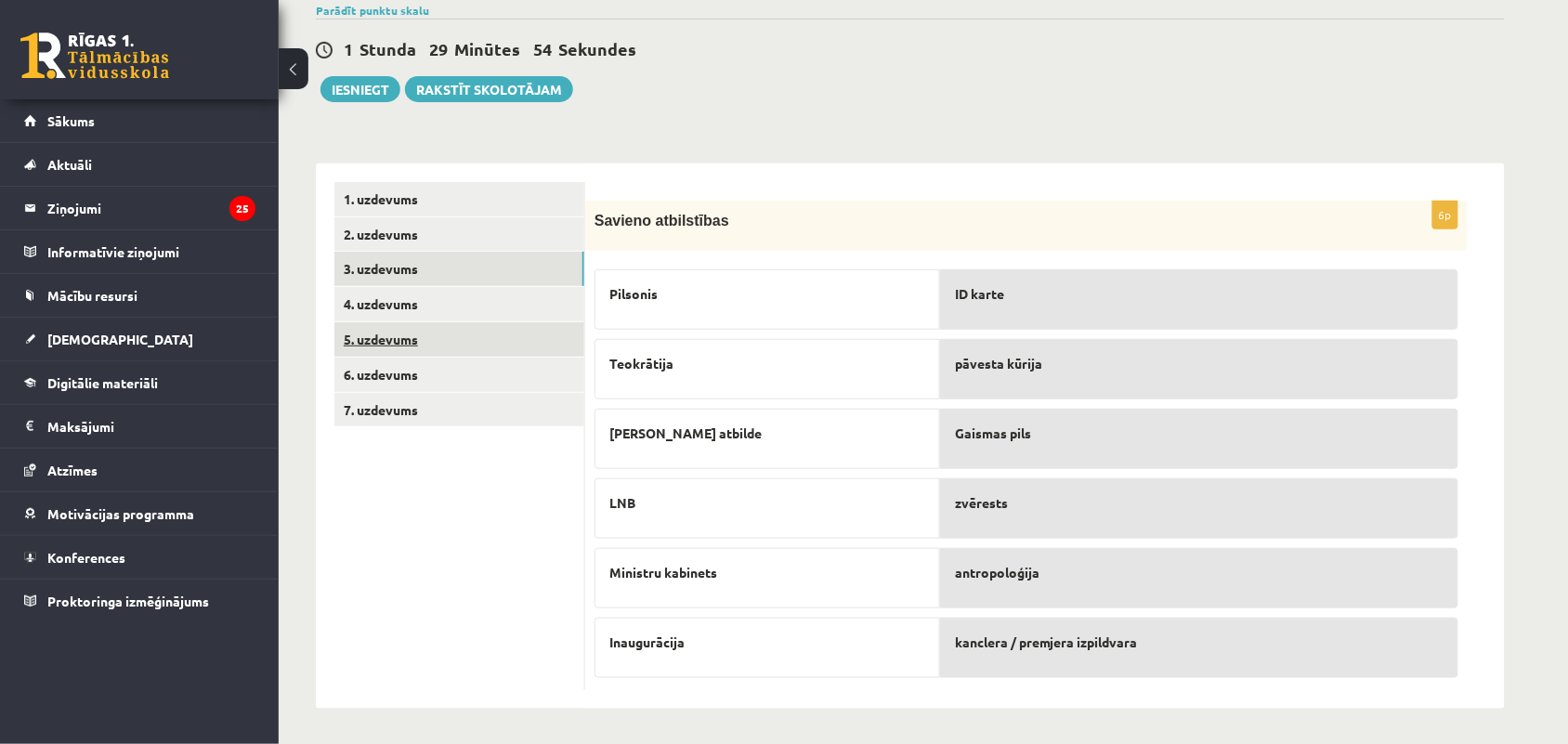
scroll to position [154, 0]
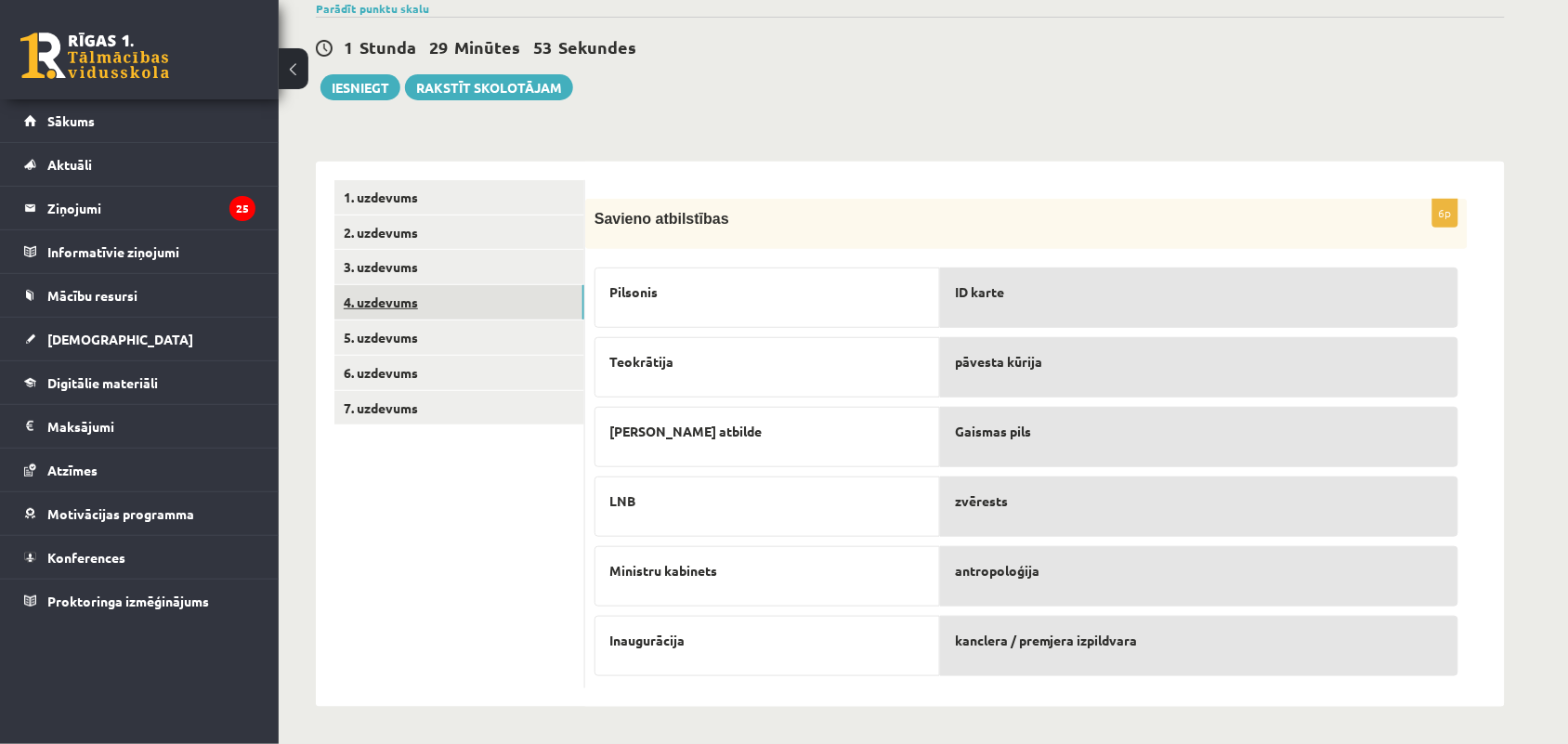
click at [410, 304] on link "4. uzdevums" at bounding box center [459, 302] width 250 height 34
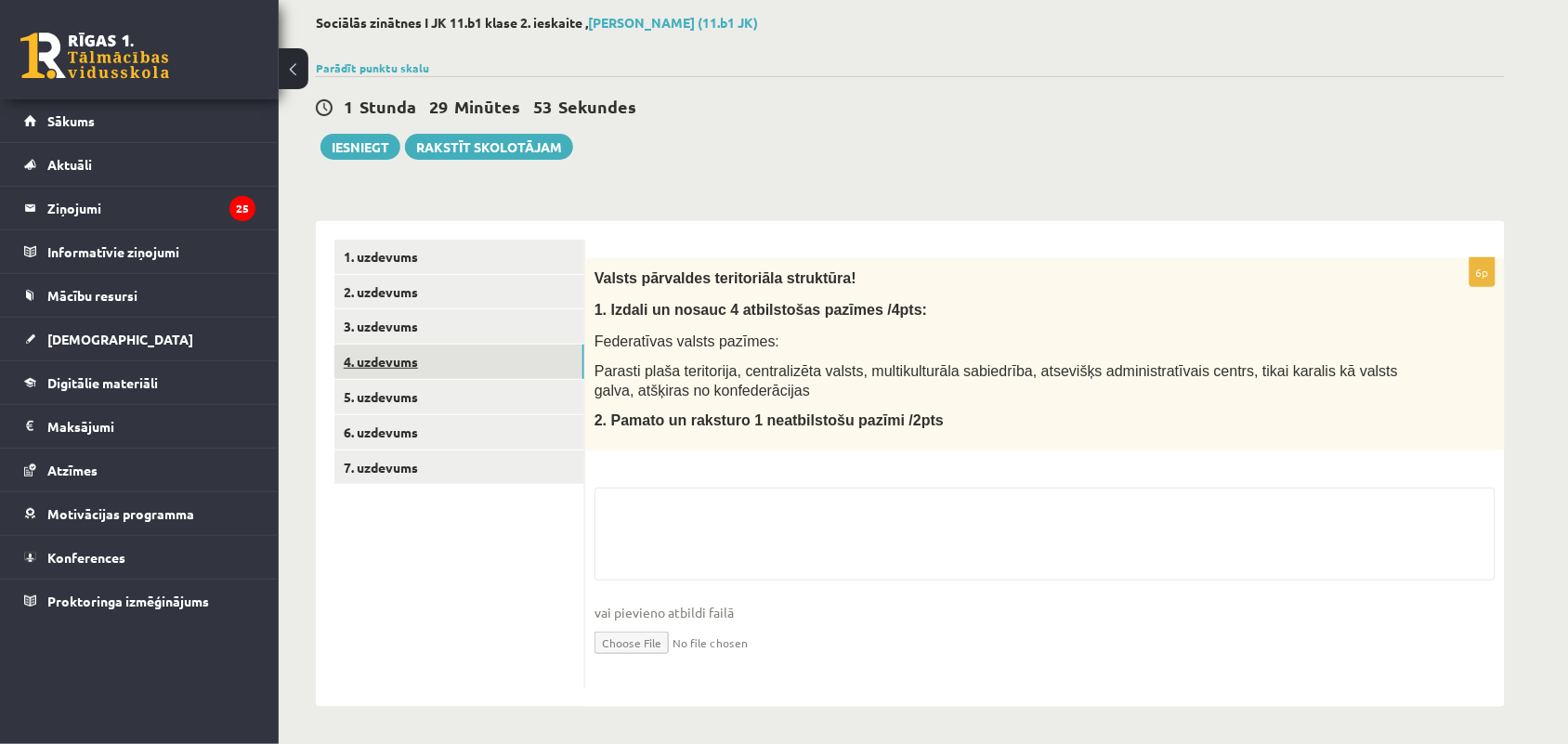
scroll to position [93, 0]
click at [450, 363] on link "4. uzdevums" at bounding box center [459, 363] width 250 height 34
click at [462, 397] on link "5. uzdevums" at bounding box center [459, 398] width 250 height 34
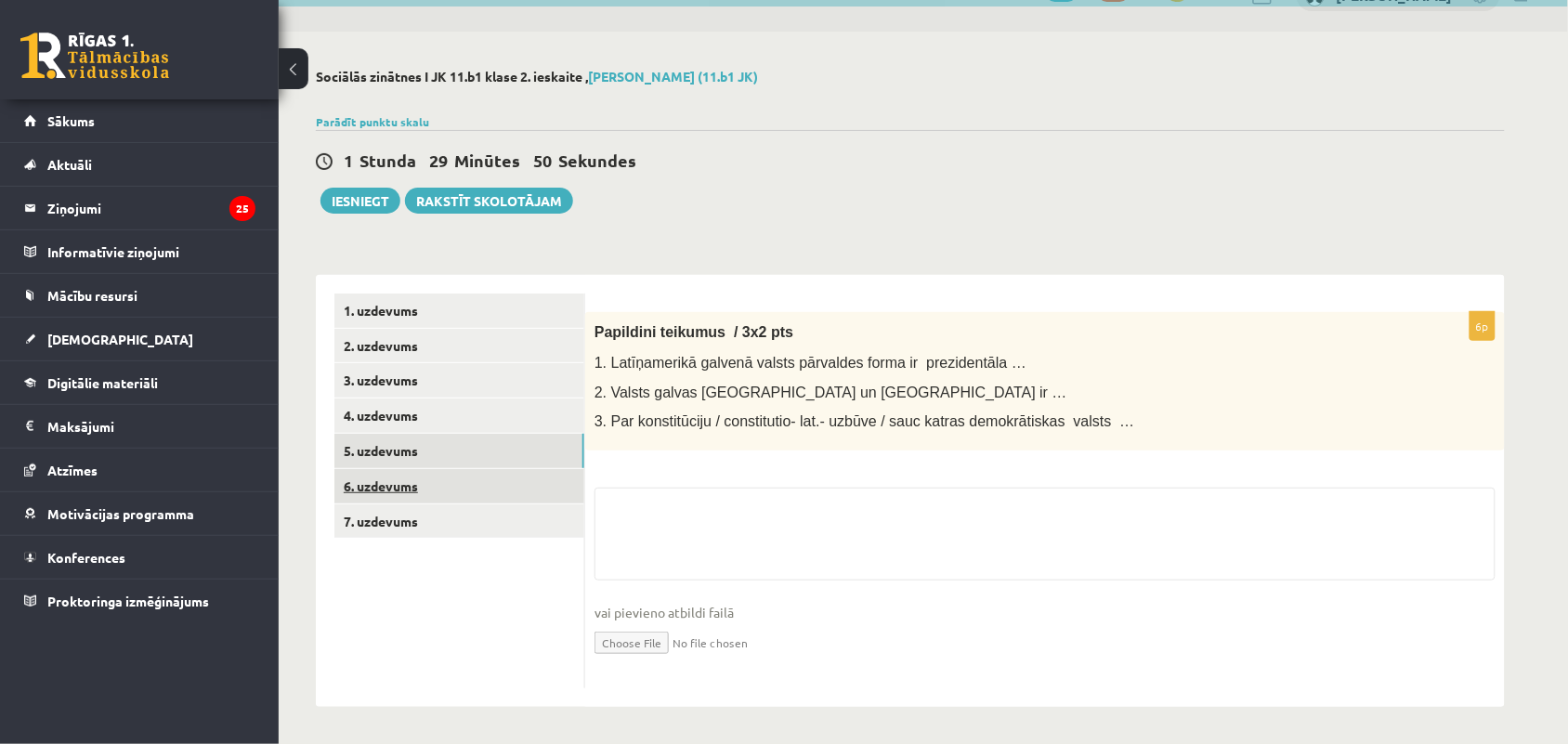
click at [453, 479] on link "6. uzdevums" at bounding box center [459, 486] width 250 height 34
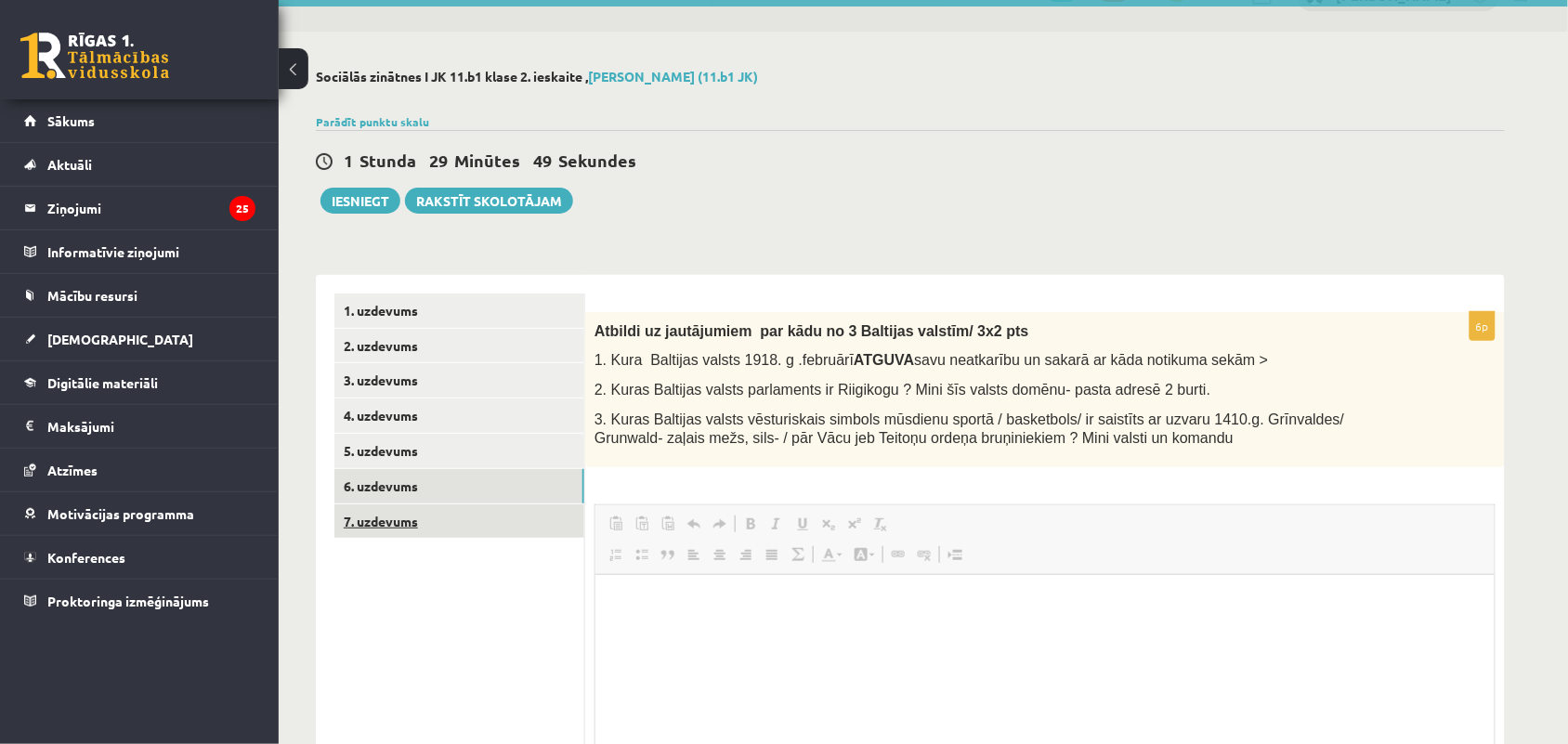
scroll to position [0, 0]
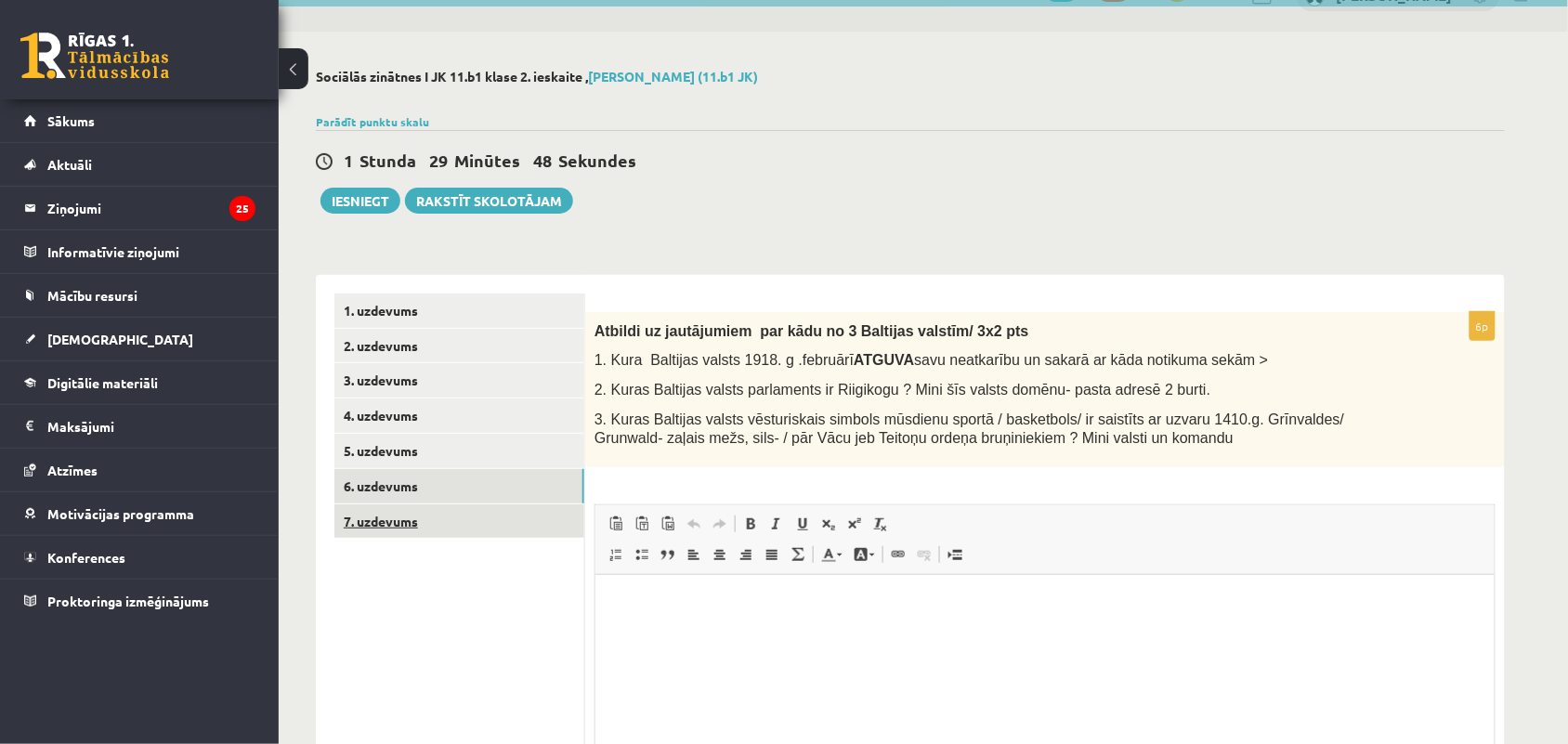
click at [447, 521] on link "7. uzdevums" at bounding box center [459, 521] width 250 height 34
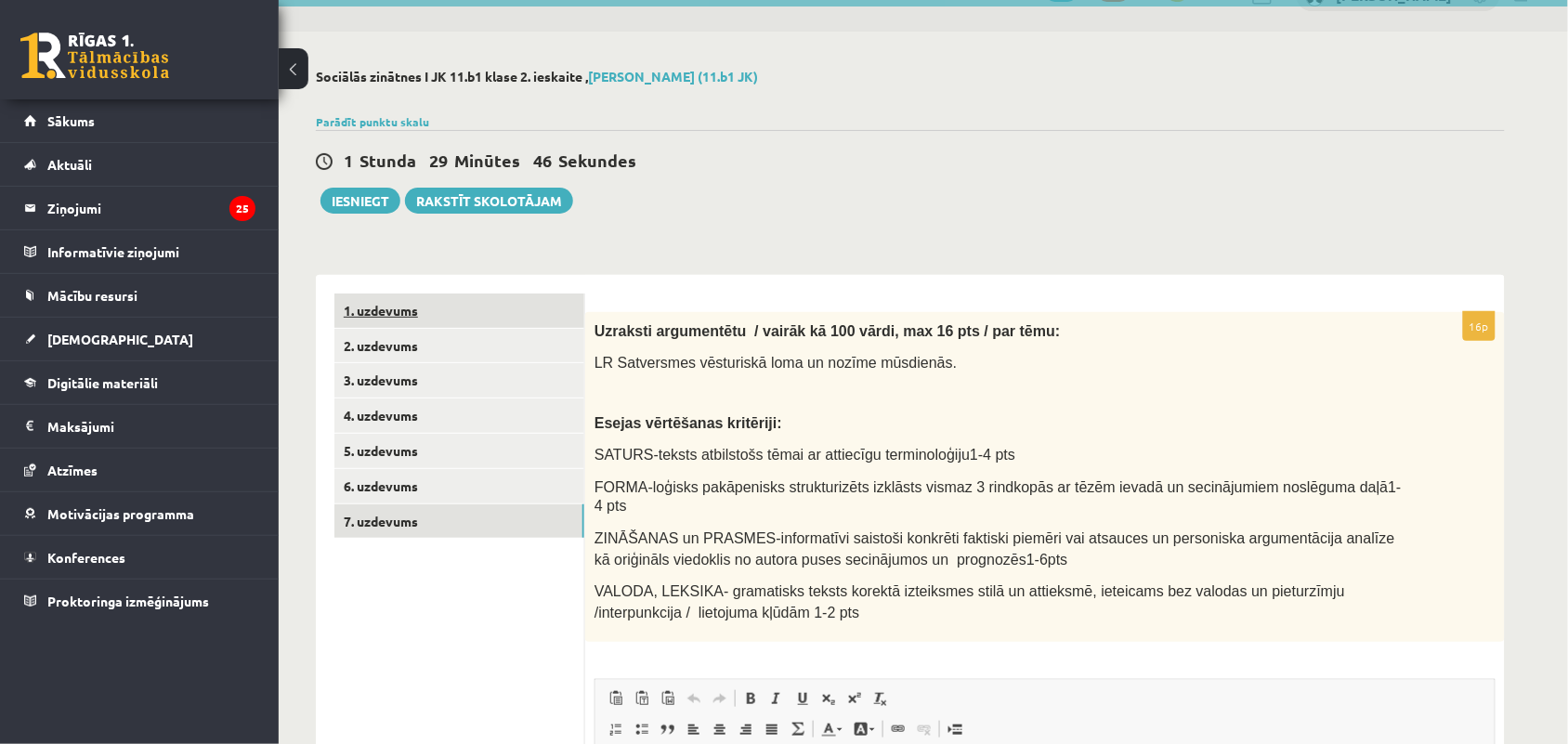
click at [447, 317] on link "1. uzdevums" at bounding box center [459, 310] width 250 height 34
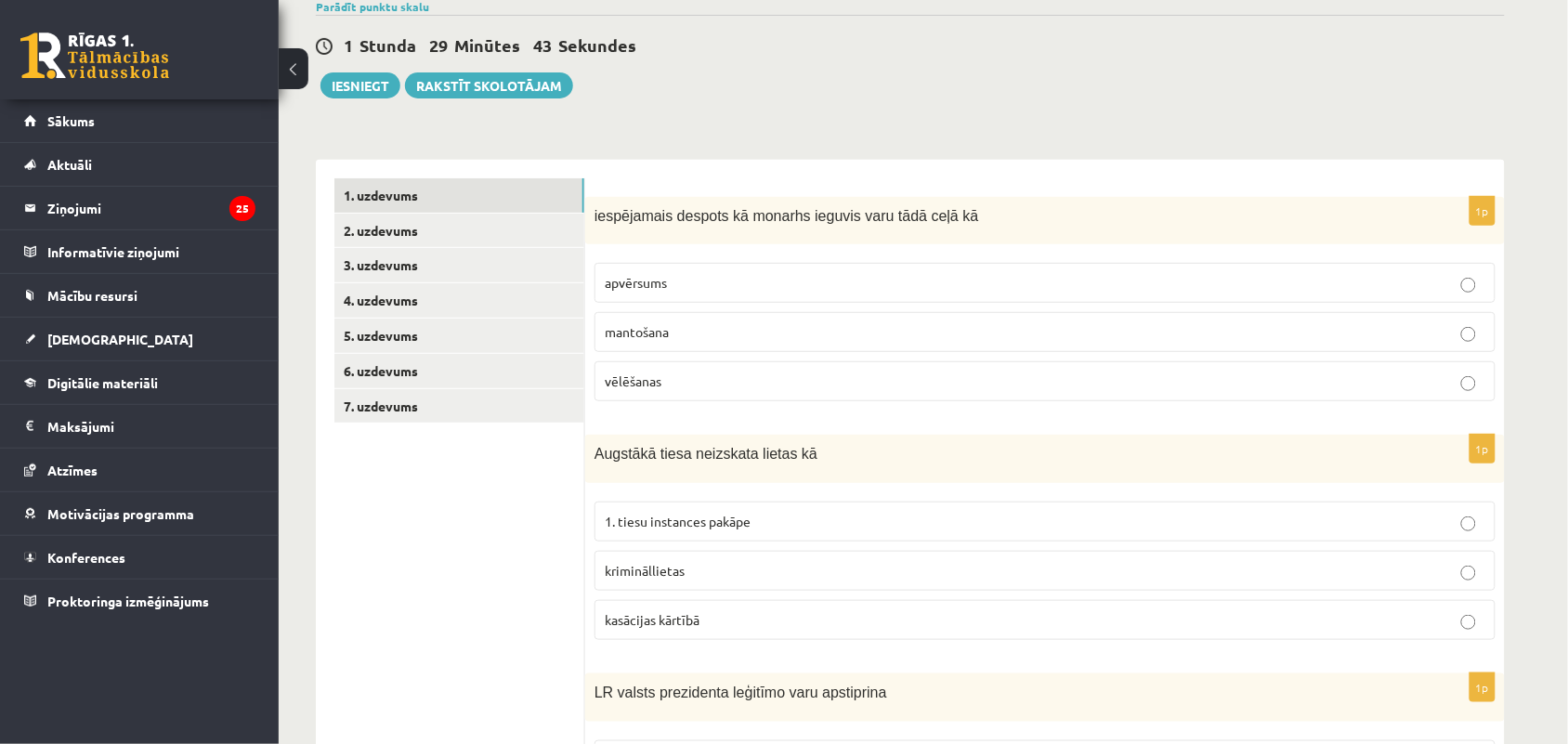
scroll to position [156, 0]
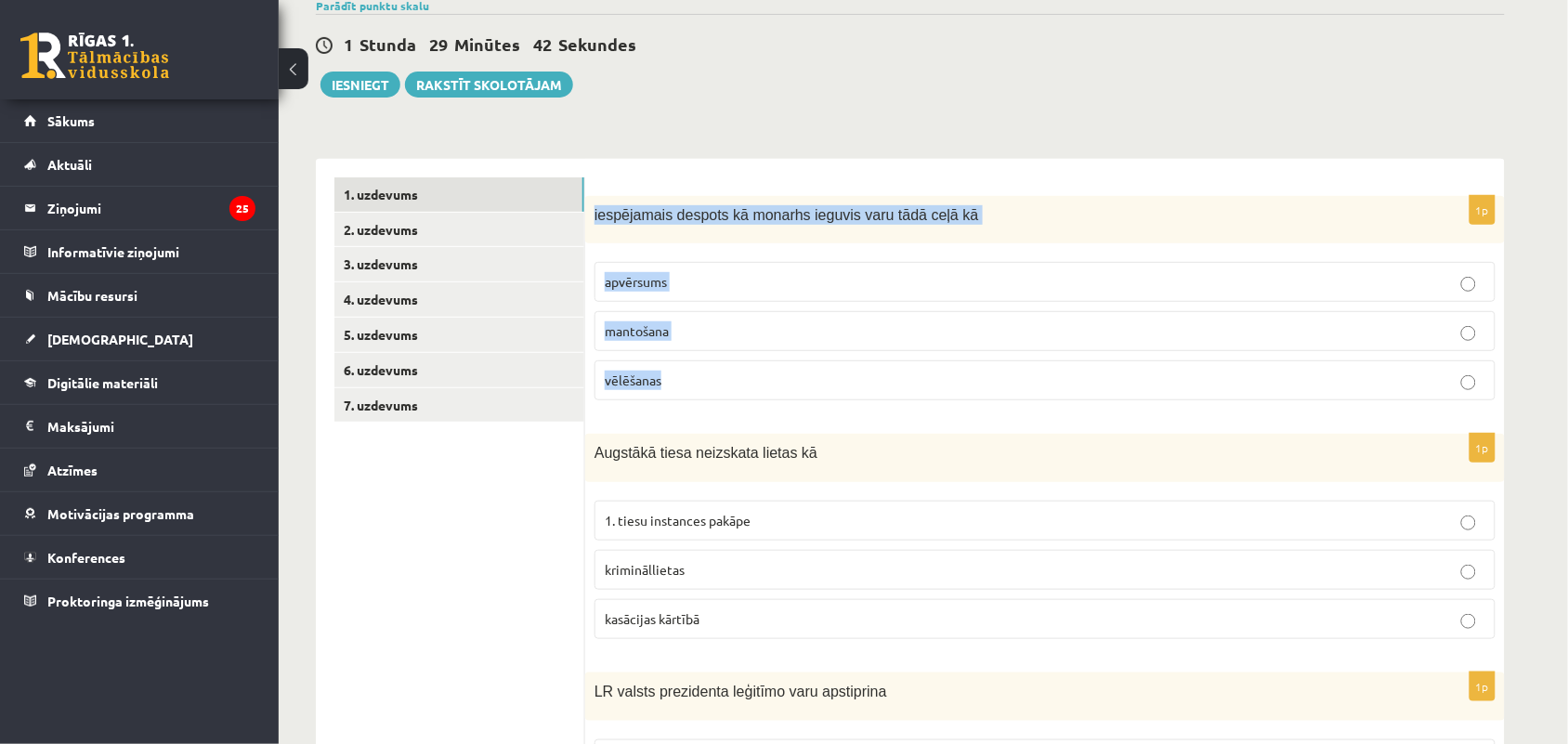
drag, startPoint x: 593, startPoint y: 216, endPoint x: 698, endPoint y: 379, distance: 193.9
click at [698, 379] on div "1p iespējamais despots kā monarhs ieguvis varu tādā ceļā kā apvērsums mantošana…" at bounding box center [1044, 305] width 919 height 220
copy div "iespējamais despots kā monarhs ieguvis varu tādā ceļā kā apvērsums mantošana vē…"
click at [731, 272] on p "apvērsums" at bounding box center [1045, 282] width 881 height 20
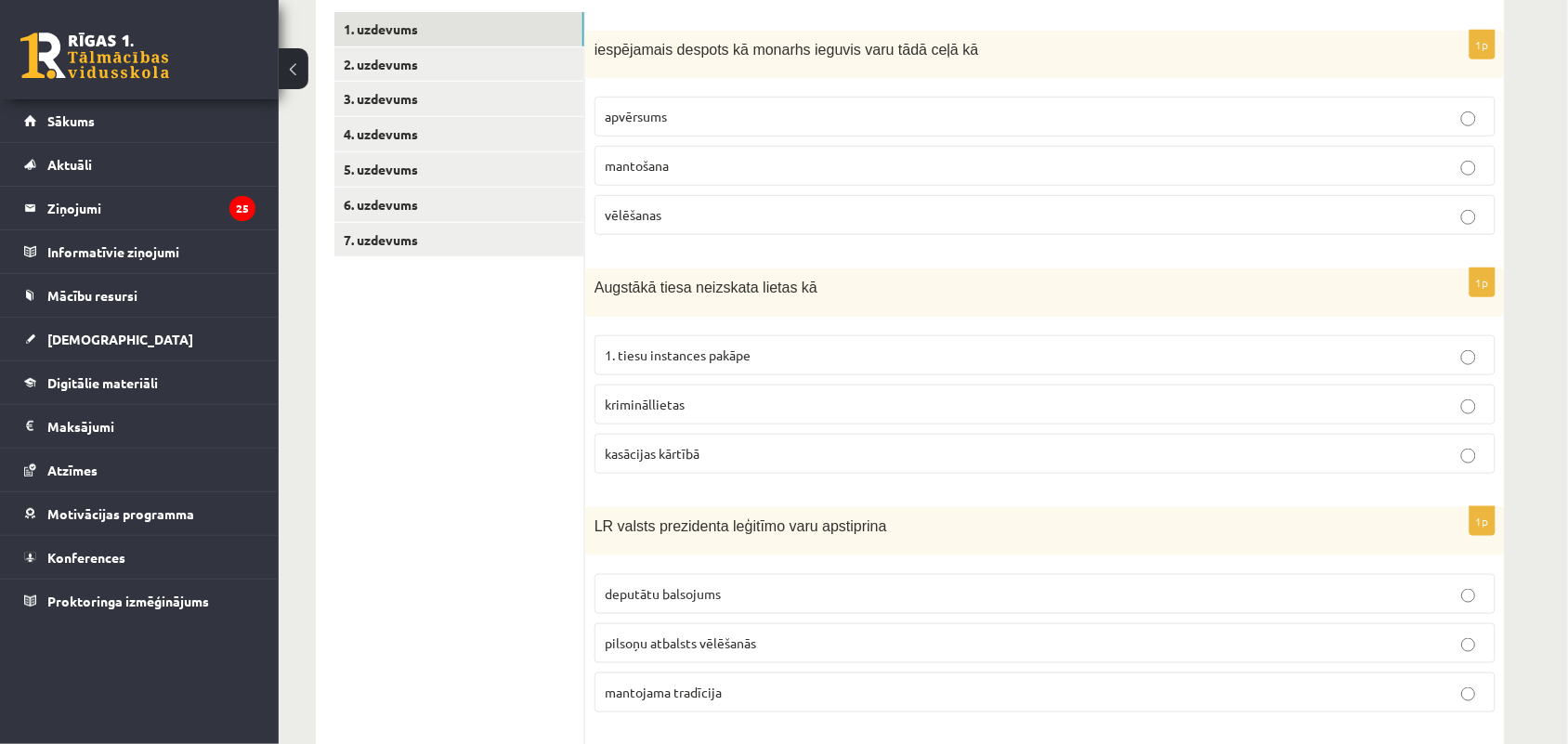
scroll to position [350, 0]
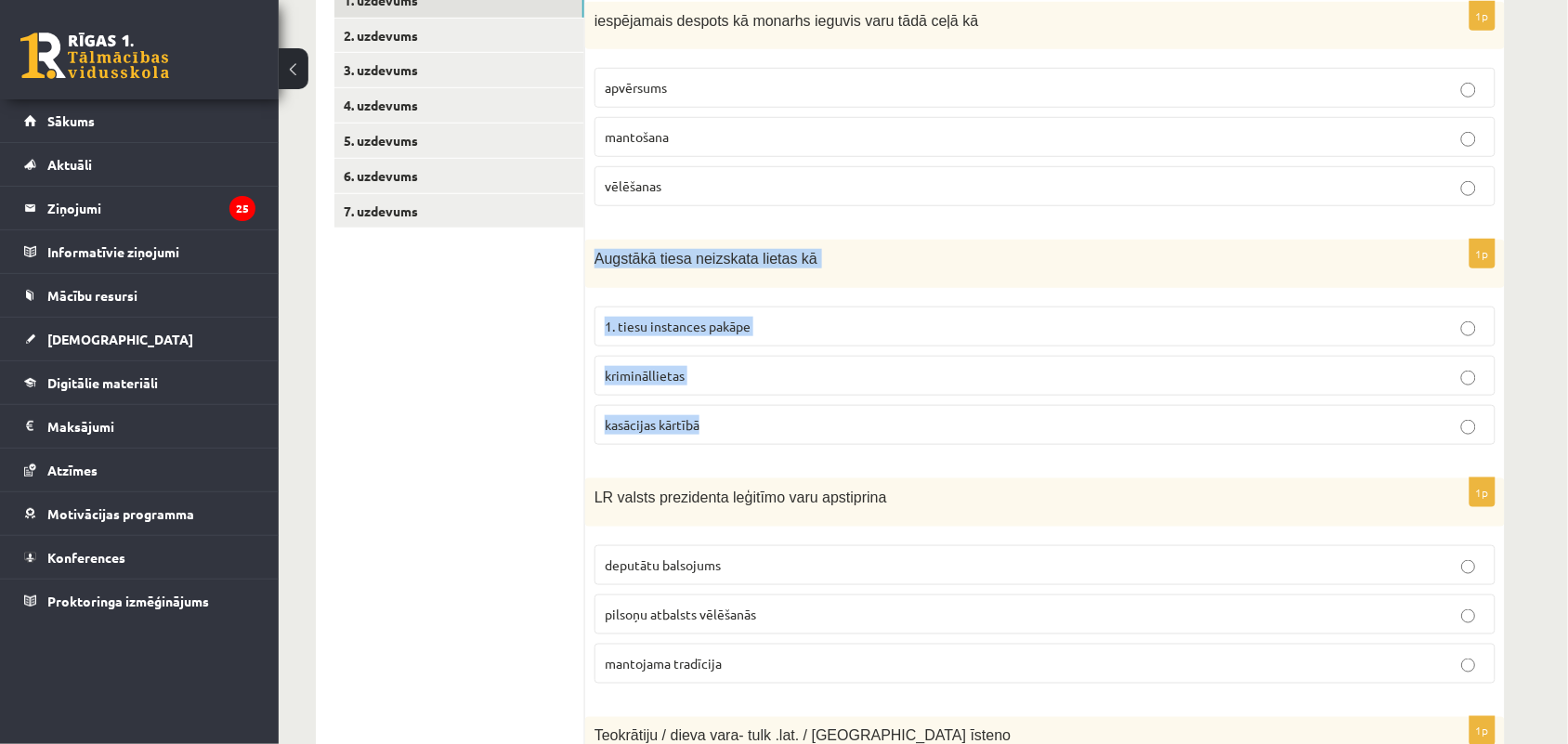
drag, startPoint x: 596, startPoint y: 252, endPoint x: 726, endPoint y: 433, distance: 222.8
click at [726, 433] on div "1p Augstākā tiesa neizskata lietas kā 1. tiesu instances pakāpe krimināllietas …" at bounding box center [1044, 349] width 919 height 220
copy div "Augstākā tiesa neizskata lietas kā 1. tiesu instances pakāpe krimināllietas kas…"
click at [823, 377] on p "krimināllietas" at bounding box center [1045, 376] width 881 height 20
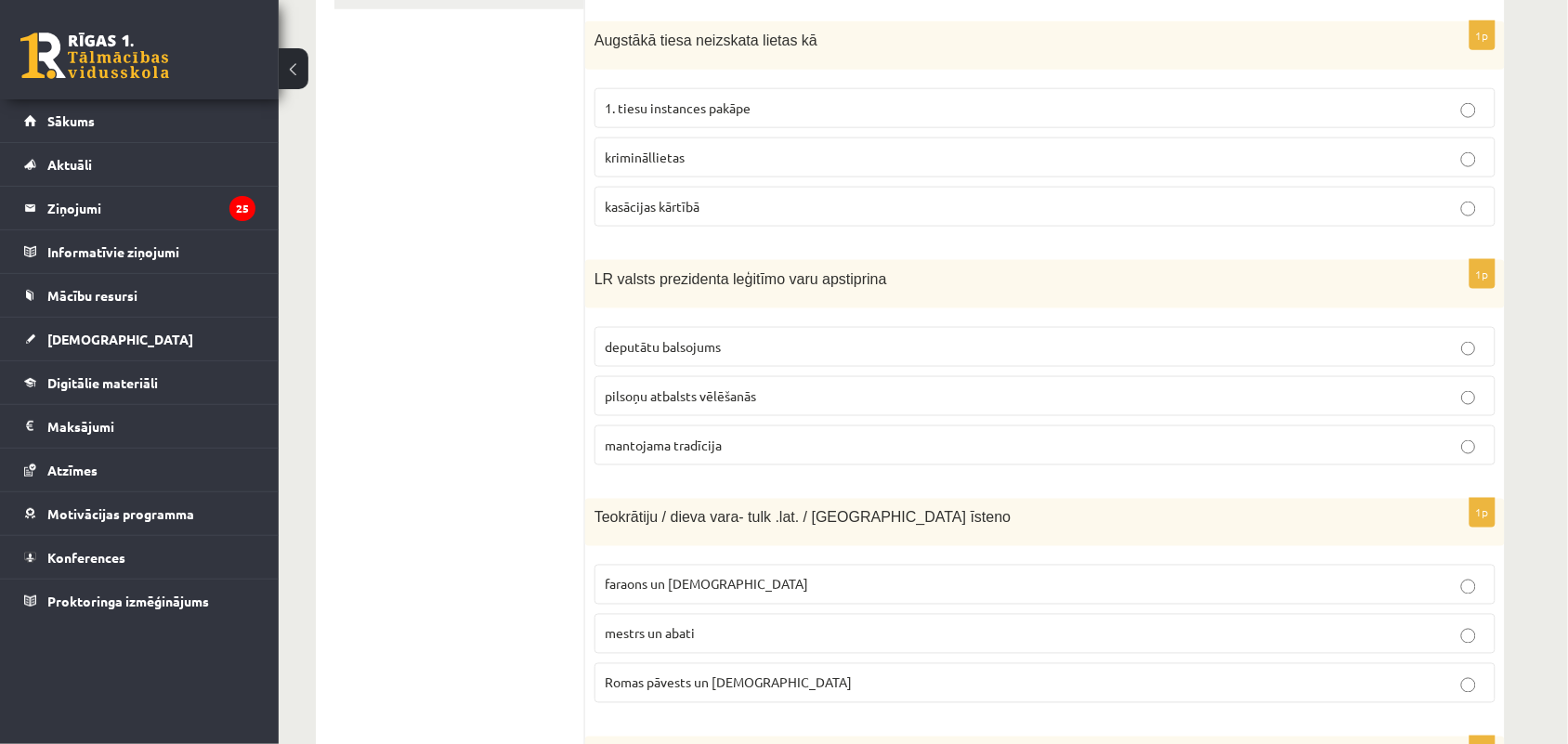
scroll to position [582, 0]
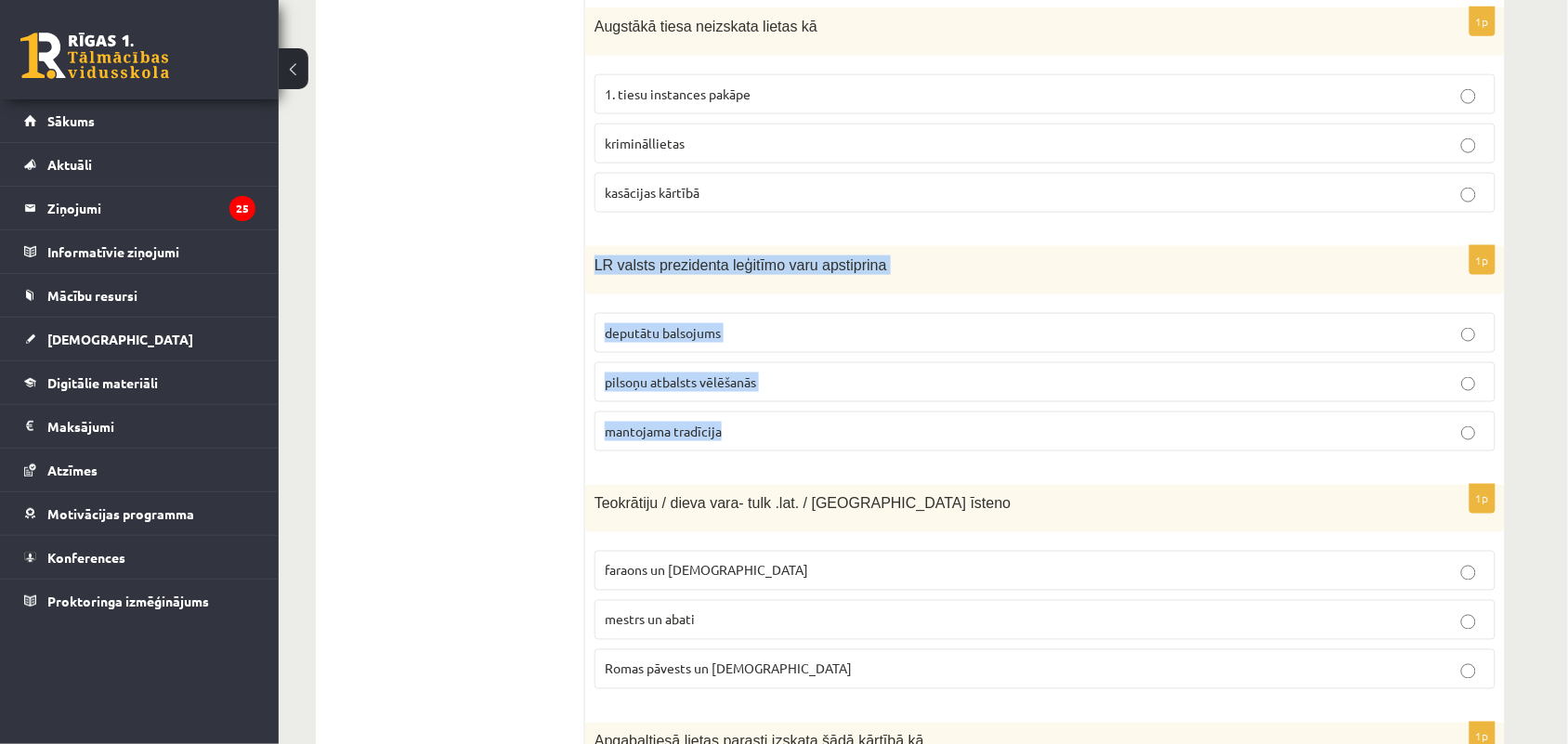
drag, startPoint x: 592, startPoint y: 269, endPoint x: 758, endPoint y: 430, distance: 231.3
click at [758, 430] on div "1p LR valsts prezidenta leģitīmo varu apstiprina deputātu balsojums pilsoņu atb…" at bounding box center [1044, 356] width 919 height 220
copy div "LR valsts prezidenta leģitīmo varu apstiprina deputātu balsojums pilsoņu atbals…"
click at [748, 386] on span "pilsoņu atbalsts vēlēšanās" at bounding box center [681, 381] width 152 height 17
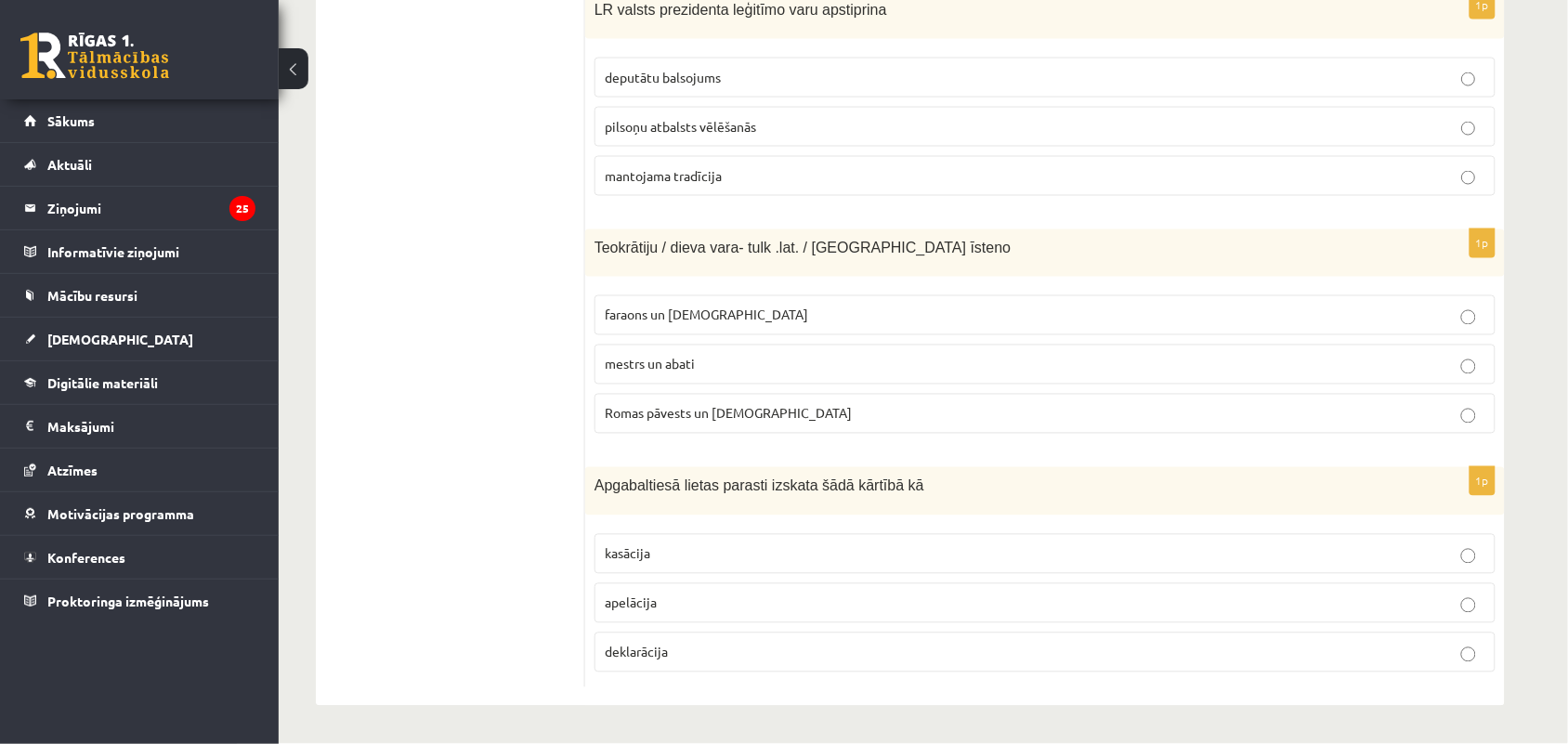
scroll to position [845, 0]
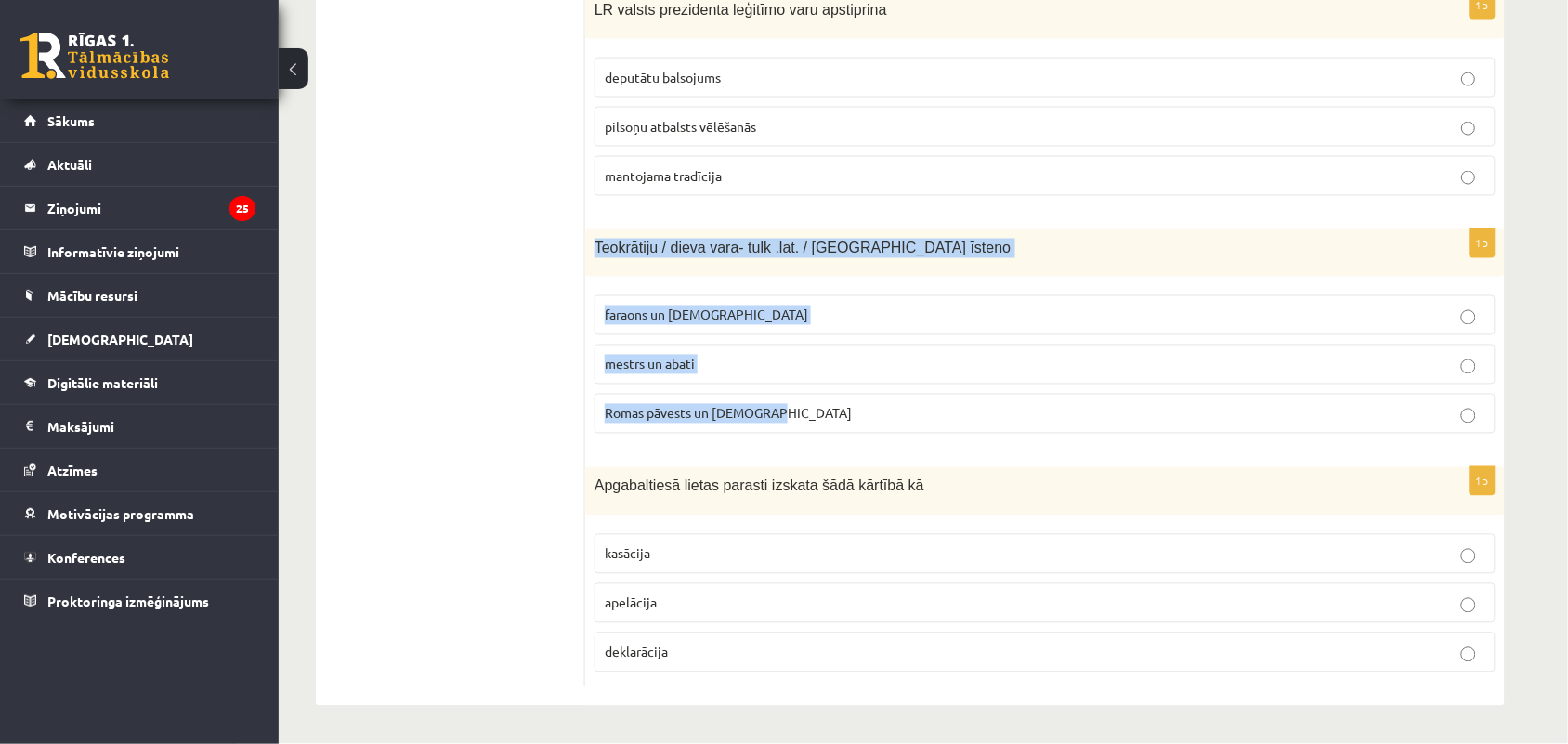
drag, startPoint x: 590, startPoint y: 246, endPoint x: 791, endPoint y: 420, distance: 265.9
click at [791, 420] on div "1p Teokrātiju / dieva vara- tulk .lat. / Vatikānā īsteno faraons un priesteri m…" at bounding box center [1044, 339] width 919 height 220
copy div "Teokrātiju / dieva vara- tulk .lat. / Vatikānā īsteno faraons un priesteri mest…"
click at [690, 399] on label "Romas pāvests un kardināli" at bounding box center [1044, 414] width 901 height 40
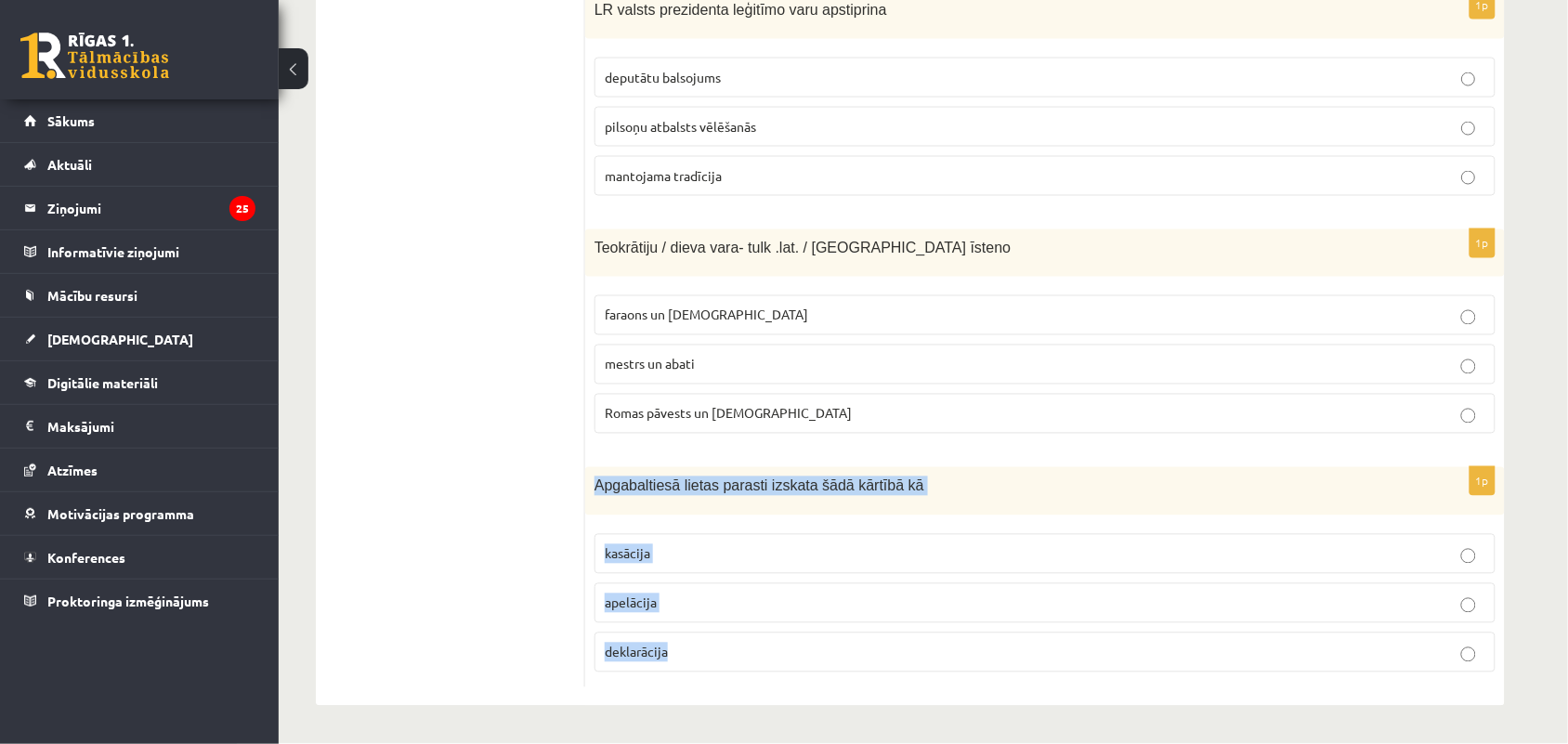
drag, startPoint x: 594, startPoint y: 479, endPoint x: 717, endPoint y: 669, distance: 226.3
click at [717, 669] on div "1p Apgabaltiesā lietas parasti izskata šādā kārtībā kā kasācija apelācija dekla…" at bounding box center [1044, 576] width 919 height 220
copy div "Apgabaltiesā lietas parasti izskata šādā kārtībā kā kasācija apelācija deklarāc…"
click at [684, 604] on p "apelācija" at bounding box center [1045, 604] width 881 height 20
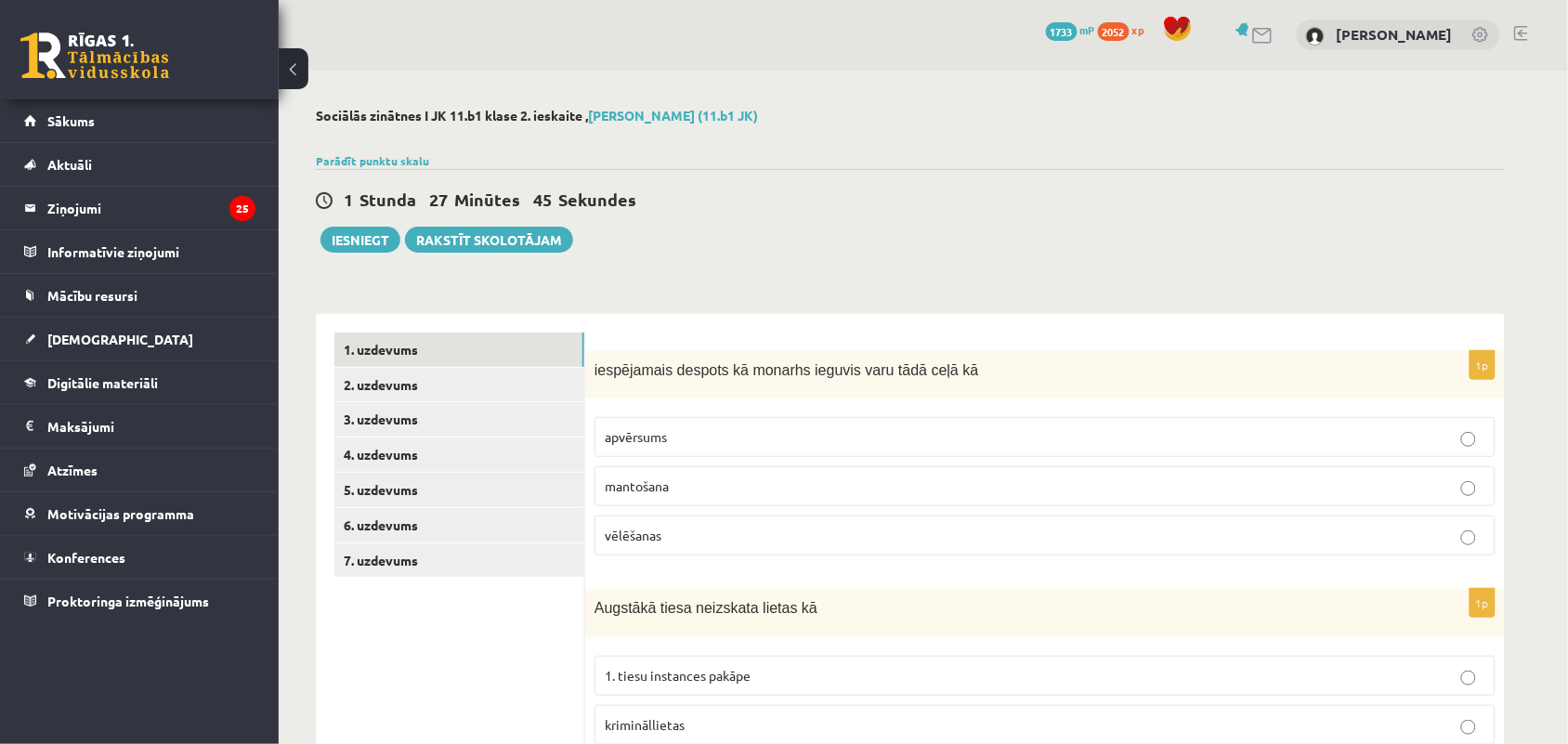
scroll to position [0, 0]
click at [488, 377] on link "2. uzdevums" at bounding box center [459, 385] width 250 height 34
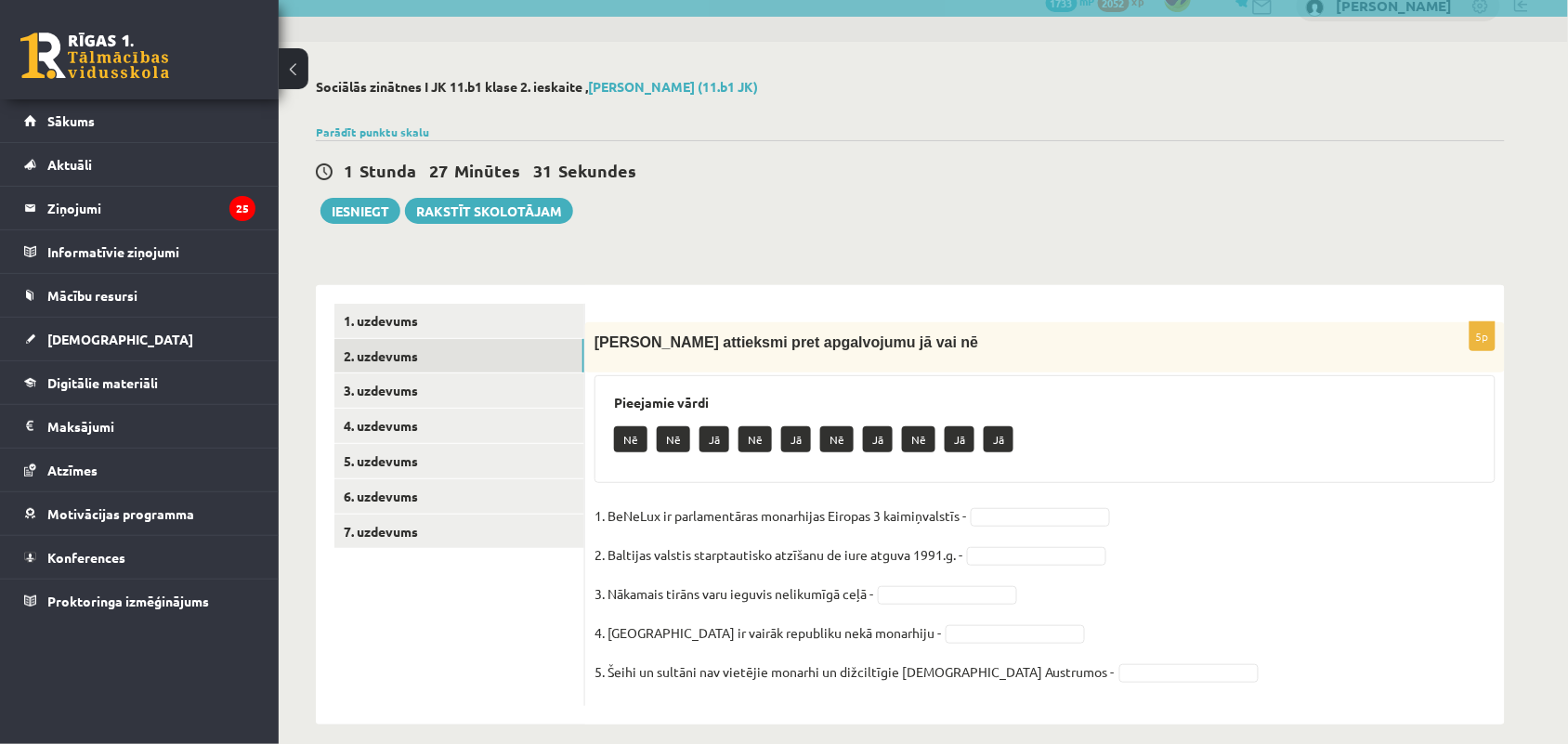
scroll to position [47, 0]
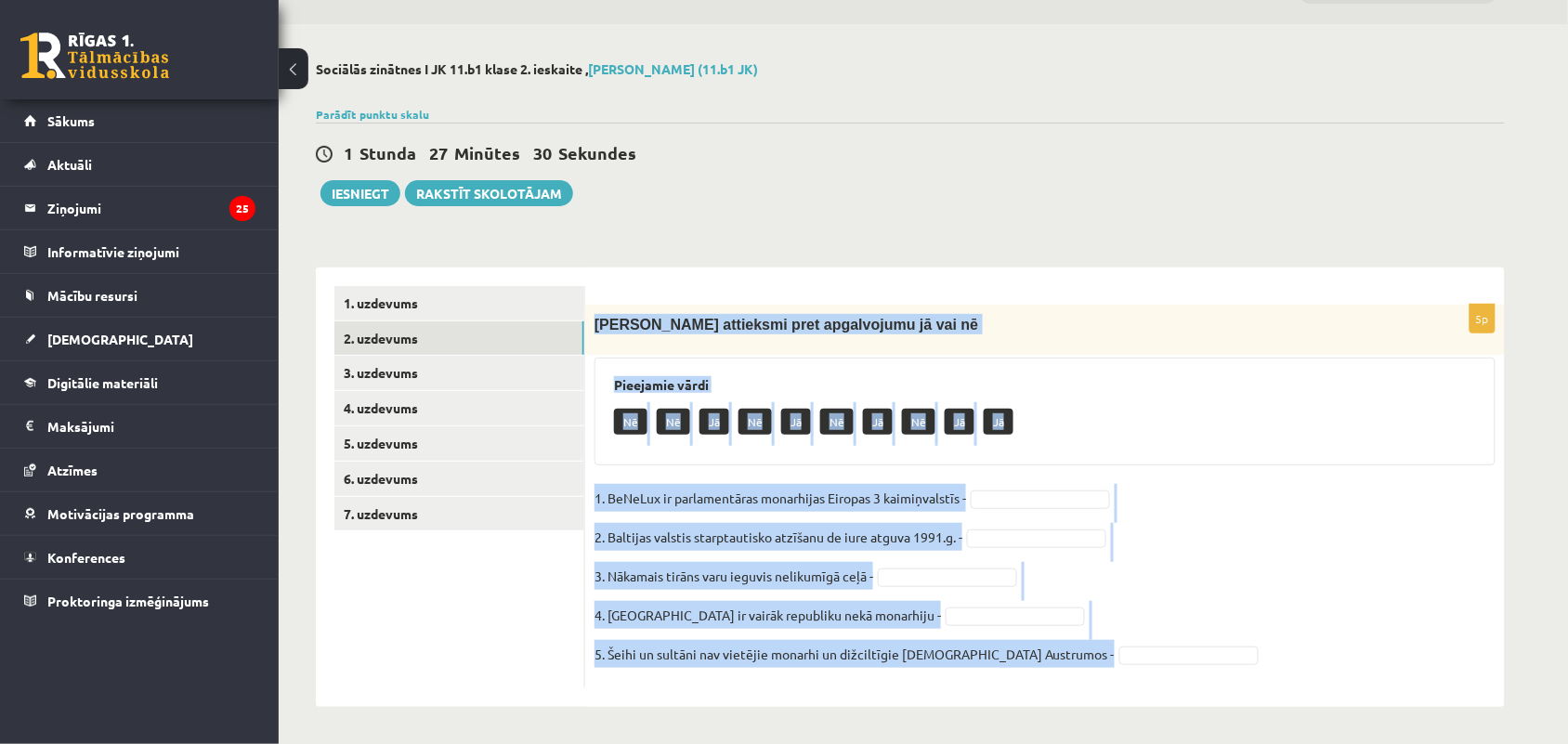
drag, startPoint x: 591, startPoint y: 317, endPoint x: 1027, endPoint y: 666, distance: 558.5
click at [1027, 666] on div "5p Izsaki attieksmi pret apgalvojumu jā vai nē Pieejamie vārdi Nē Nē Jā Nē Jā N…" at bounding box center [1044, 496] width 919 height 383
copy div "Izsaki attieksmi pret apgalvojumu jā vai nē Pieejamie vārdi Nē Nē Jā Nē Jā Nē J…"
click at [602, 322] on span "Izsaki attieksmi pret apgalvojumu jā vai nē" at bounding box center [785, 325] width 383 height 16
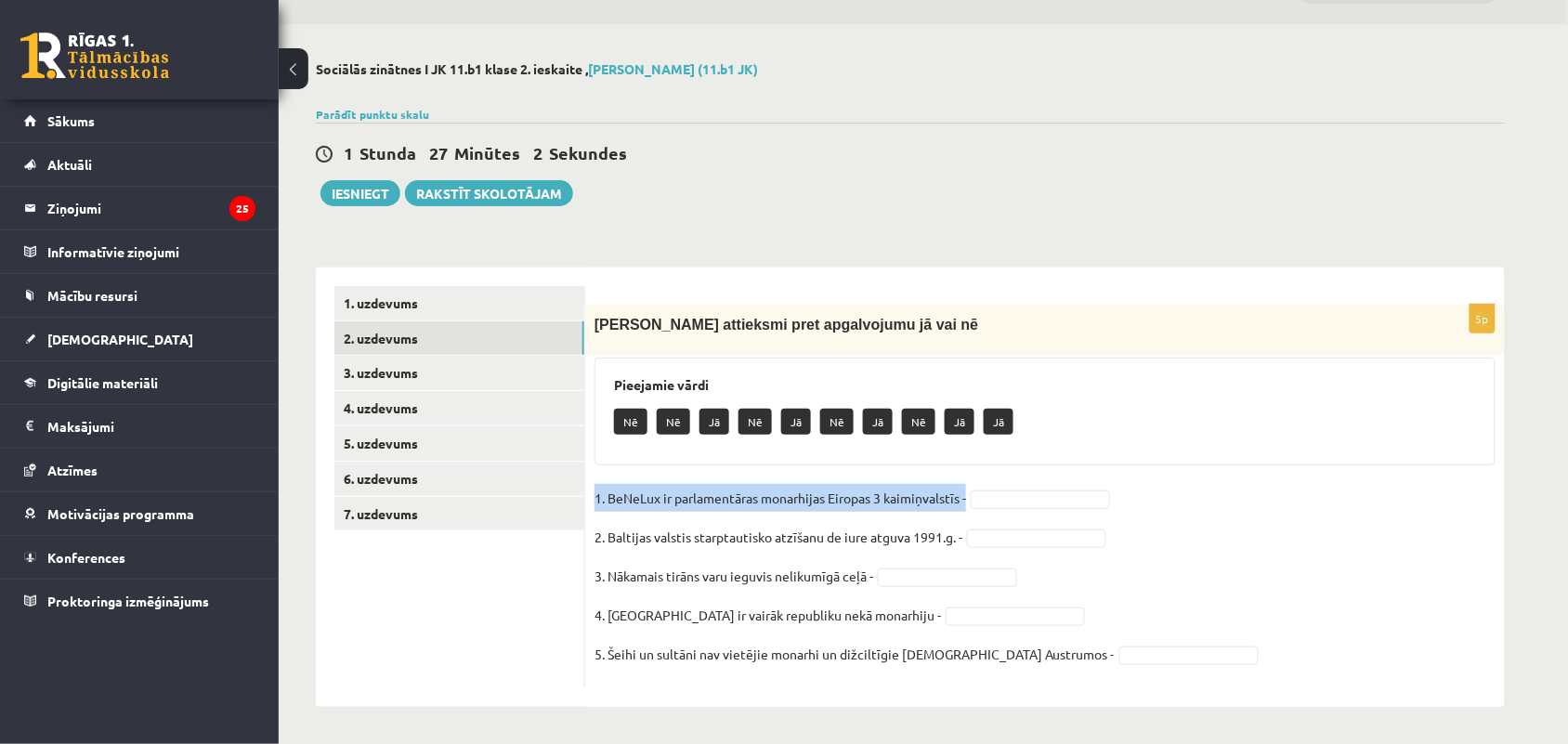
drag, startPoint x: 593, startPoint y: 497, endPoint x: 971, endPoint y: 497, distance: 378.0
click at [971, 497] on div "5p Izsaki attieksmi pret apgalvojumu jā vai nē Pieejamie vārdi Nē Nē Jā Nē Jā N…" at bounding box center [1044, 496] width 919 height 383
copy p "1. BeNeLux ir parlamentāras monarhijas Eiropas 3 kaimiņvalstīs -"
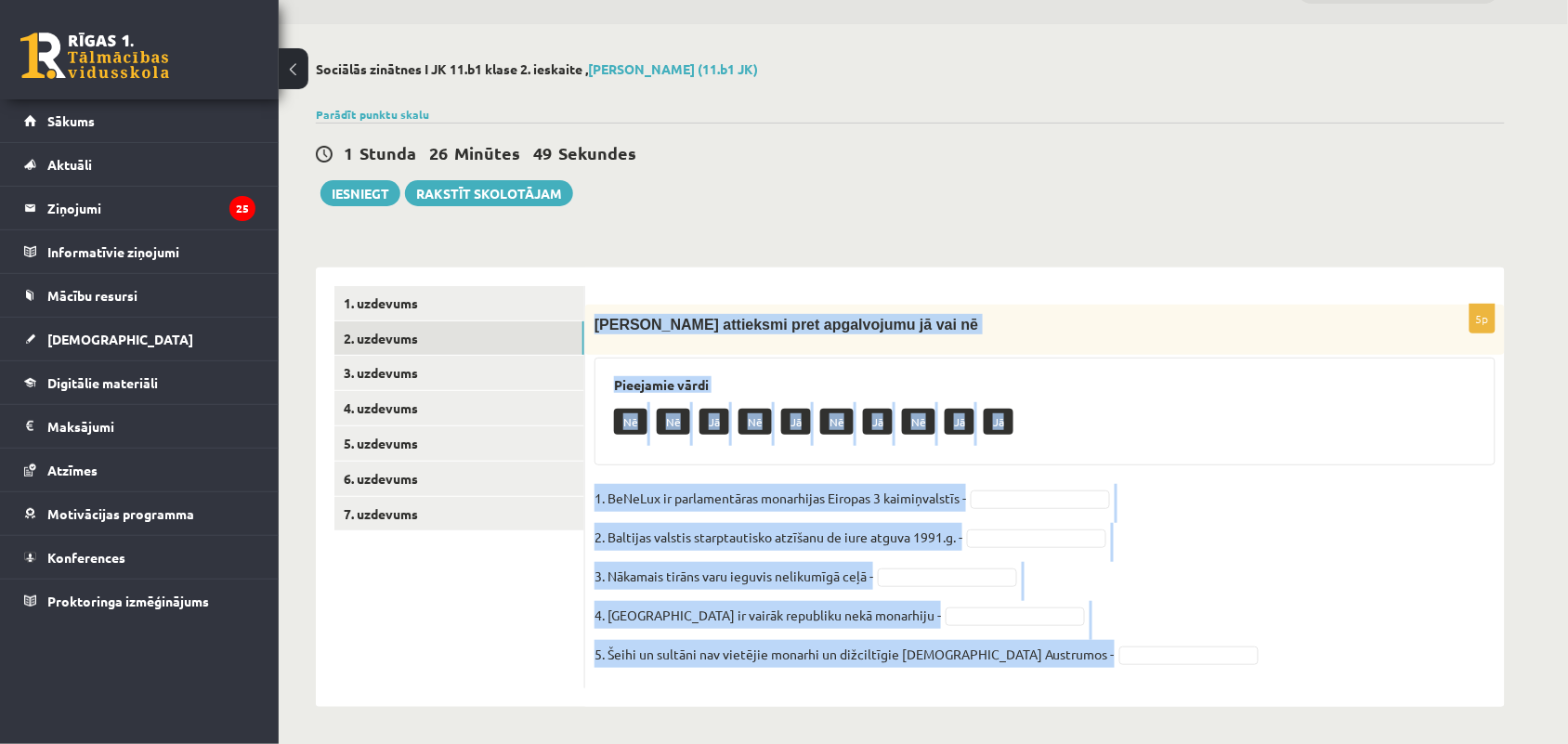
drag, startPoint x: 592, startPoint y: 330, endPoint x: 1033, endPoint y: 680, distance: 563.0
click at [1033, 680] on div "5p Izsaki attieksmi pret apgalvojumu jā vai nē Pieejamie vārdi Nē Nē Jā Nē Jā N…" at bounding box center [1044, 496] width 919 height 383
copy div "Izsaki attieksmi pret apgalvojumu jā vai nē Pieejamie vārdi Nē Nē Jā Nē Jā Nē J…"
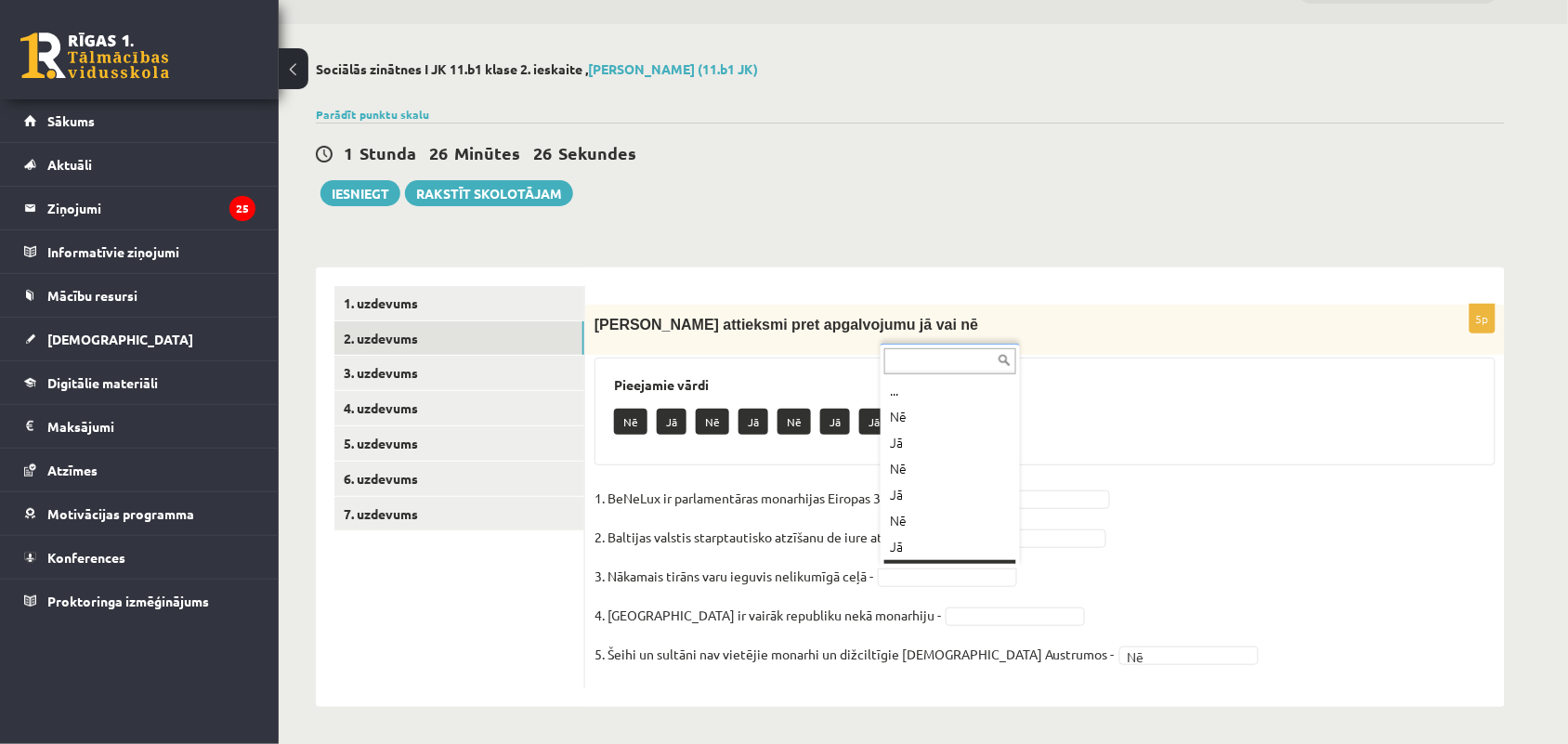
scroll to position [22, 0]
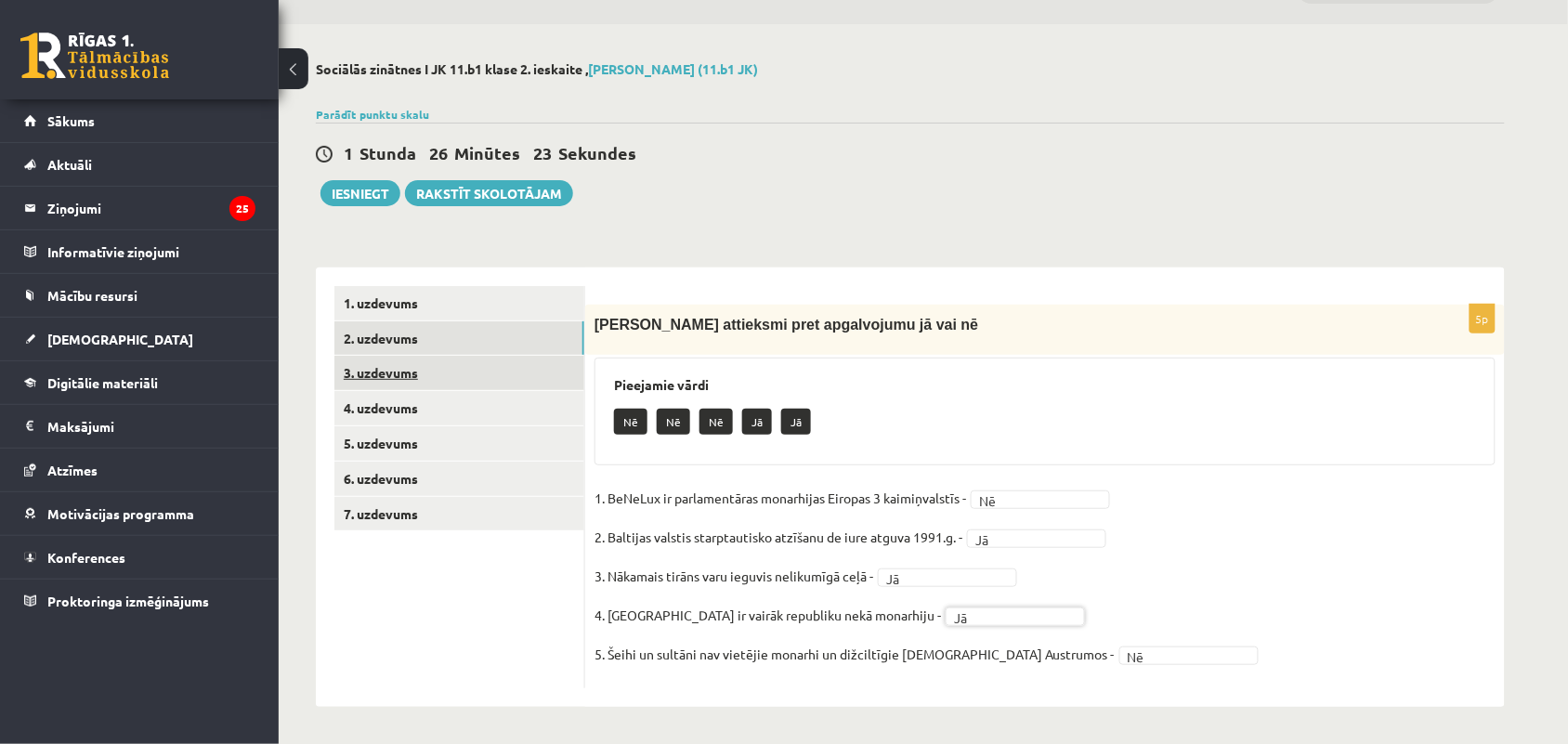
click at [447, 379] on link "3. uzdevums" at bounding box center [459, 372] width 250 height 34
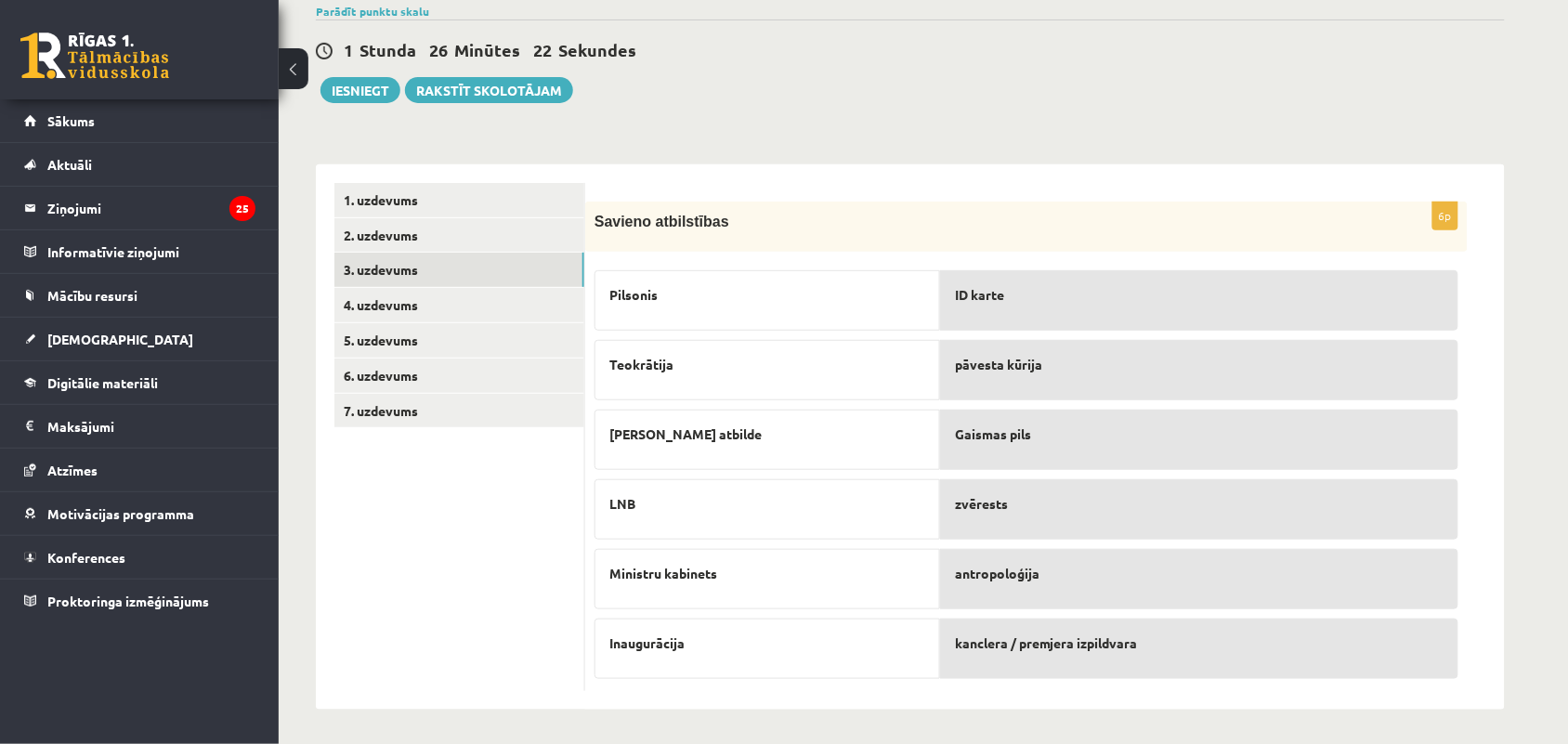
scroll to position [154, 0]
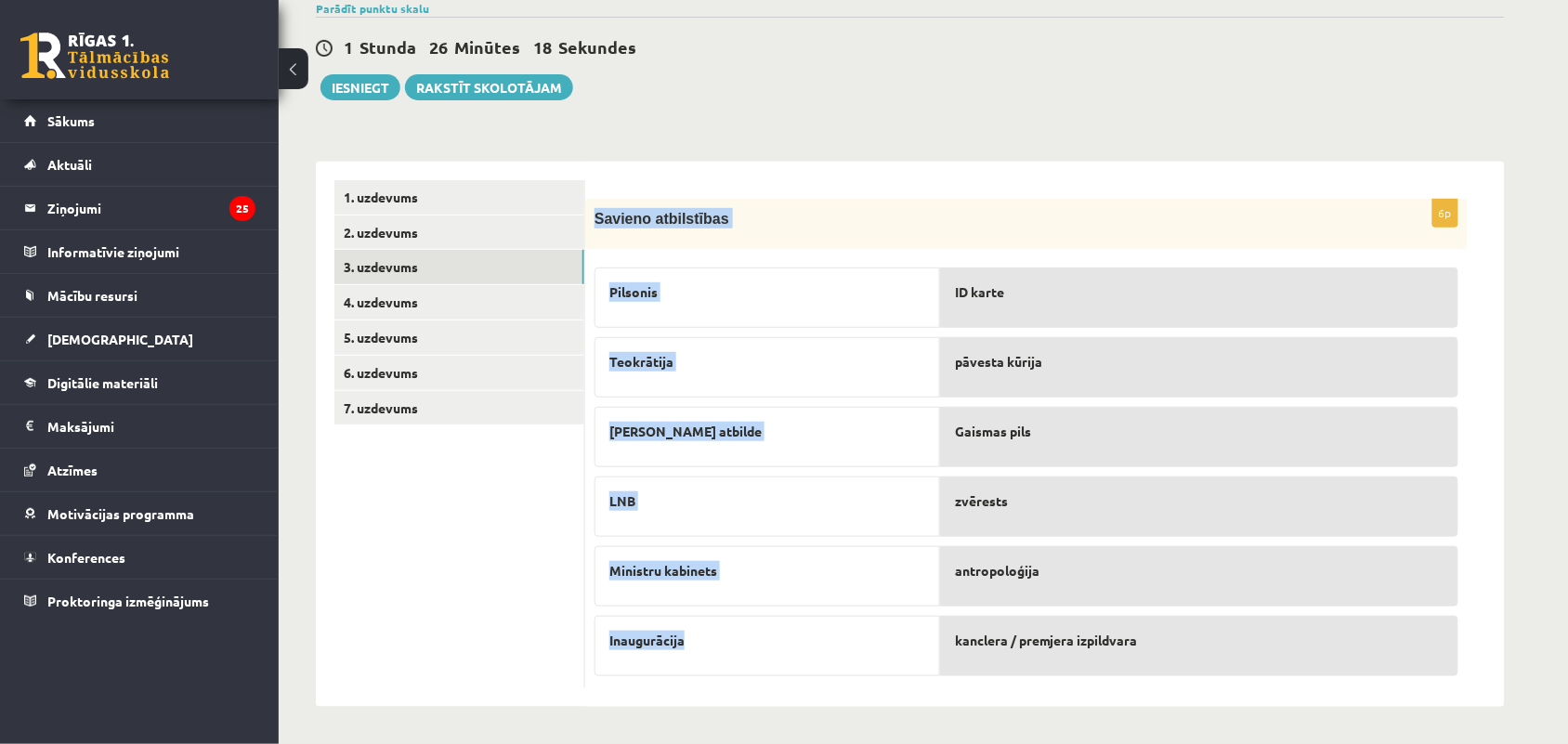
drag, startPoint x: 593, startPoint y: 219, endPoint x: 805, endPoint y: 633, distance: 465.1
click at [806, 633] on div "6p Savieno atbilstības Pilsonis Teokrātija Lieka atbilde LNB Ministru kabinets …" at bounding box center [1026, 443] width 882 height 490
copy div "Savieno atbilstības Pilsonis Teokrātija Lieka atbilde LNB Ministru kabinets Ina…"
click at [932, 139] on div "**********" at bounding box center [910, 331] width 1263 height 826
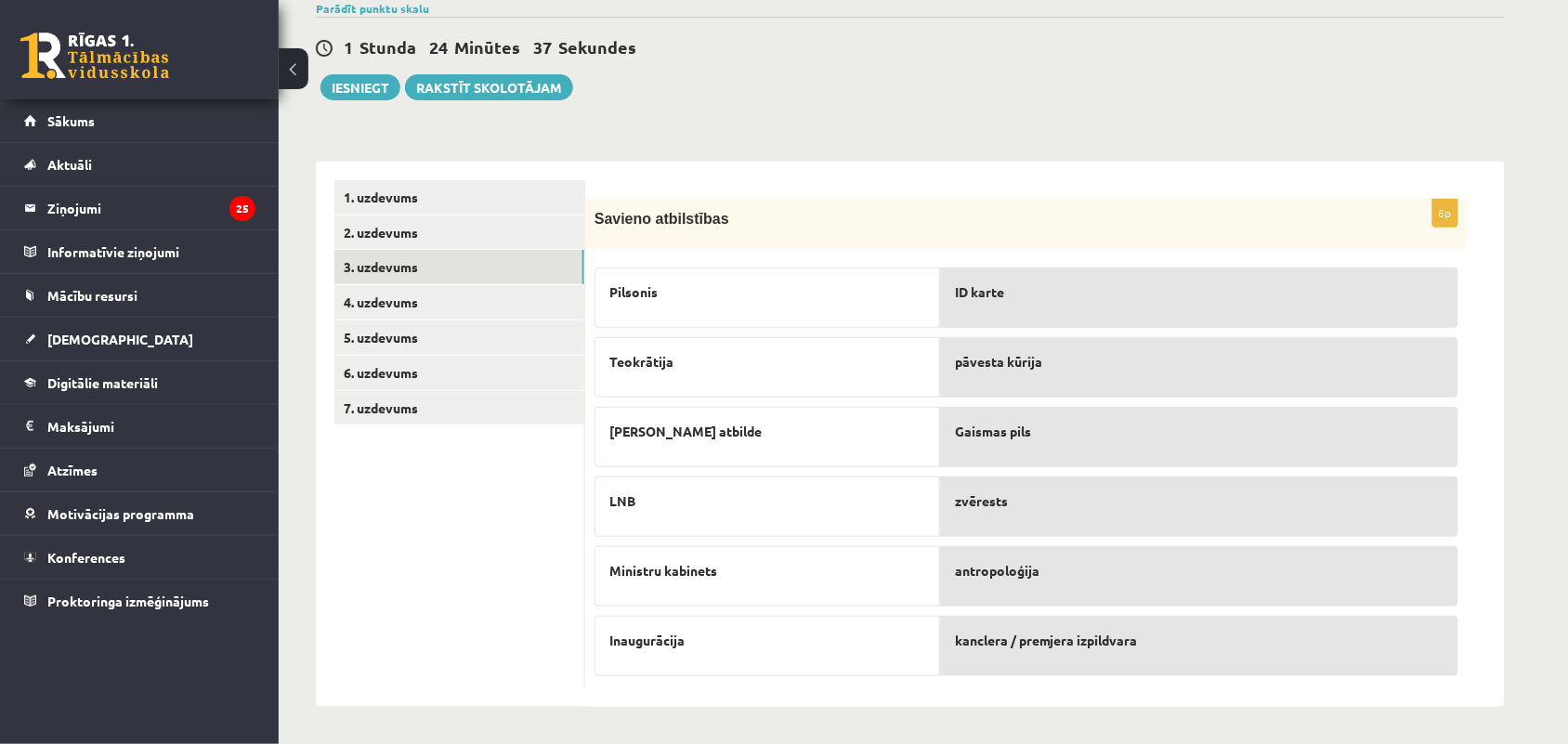
click at [562, 609] on ul "1. uzdevums 2. uzdevums 3. uzdevums 4. uzdevums 5. uzdevums 6. uzdevums 7. uzde…" at bounding box center [459, 435] width 251 height 508
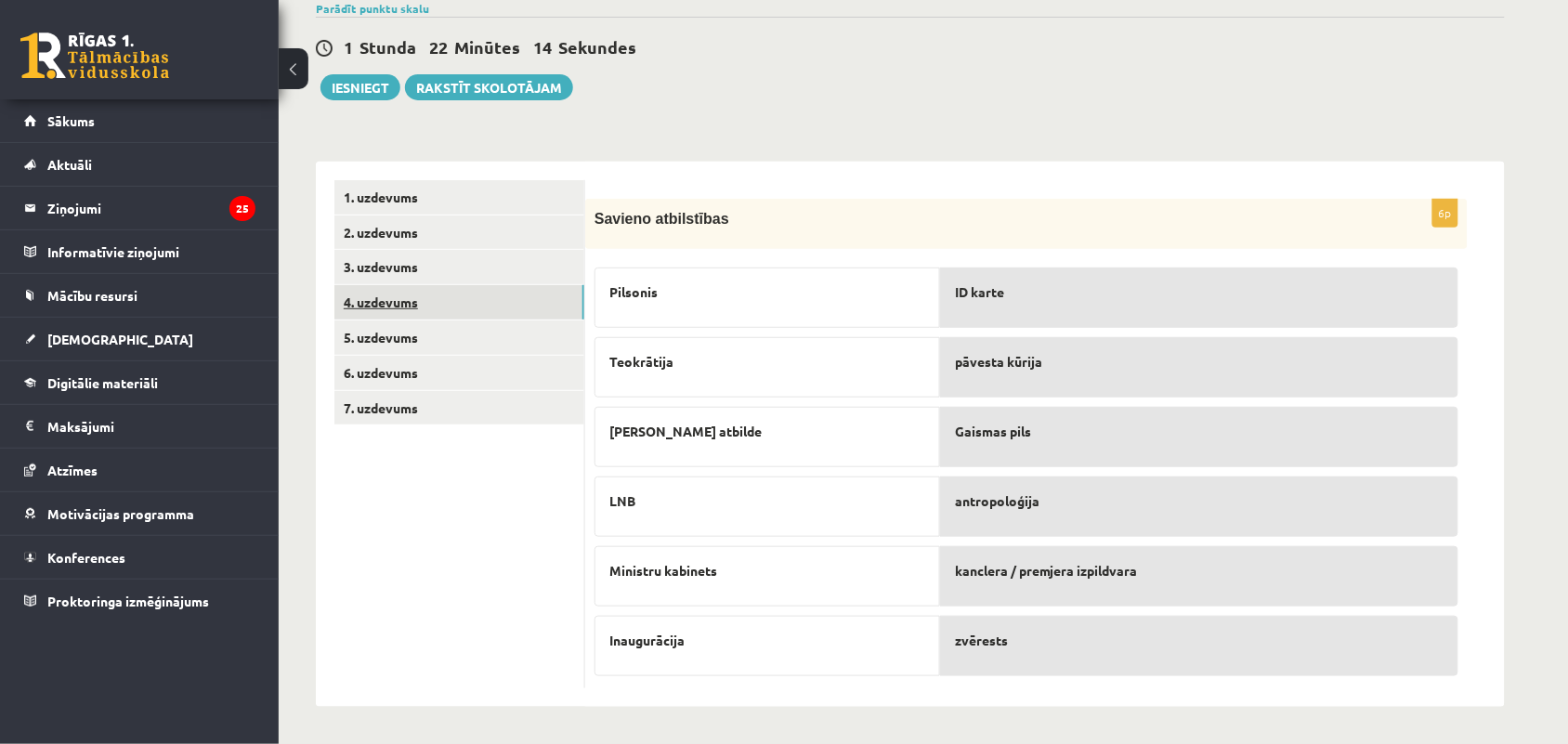
click at [525, 303] on link "4. uzdevums" at bounding box center [459, 302] width 250 height 34
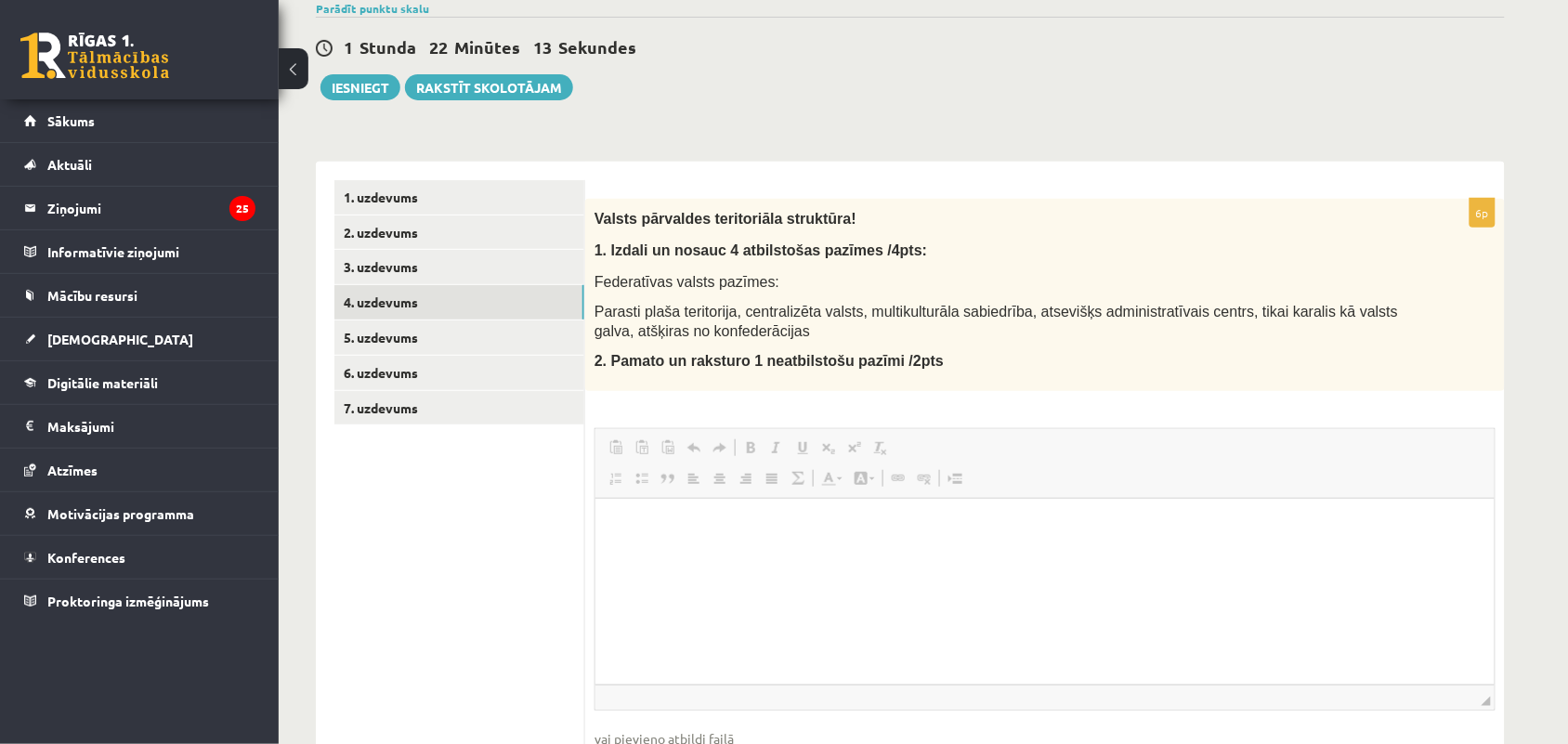
scroll to position [0, 0]
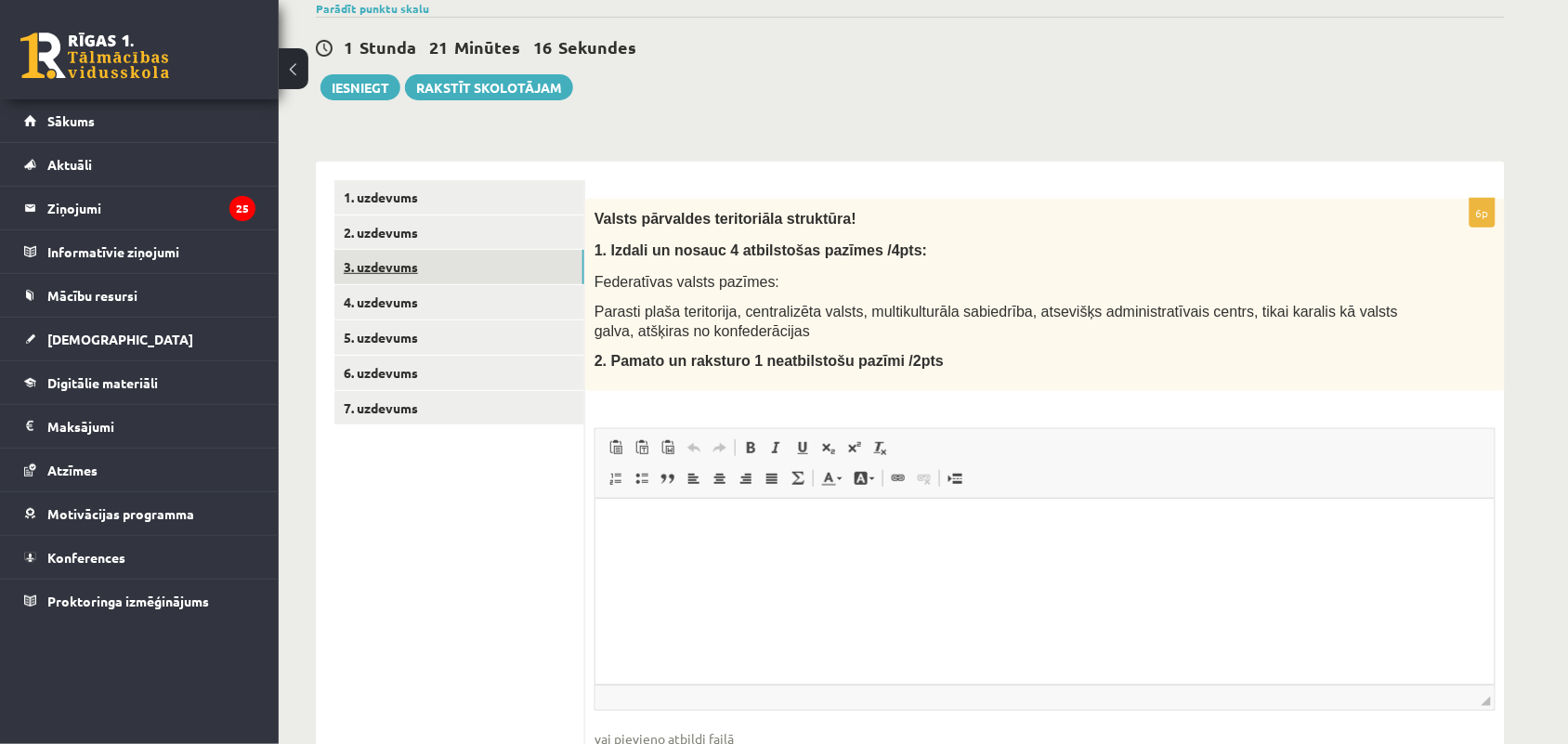
click at [432, 256] on link "3. uzdevums" at bounding box center [459, 267] width 250 height 34
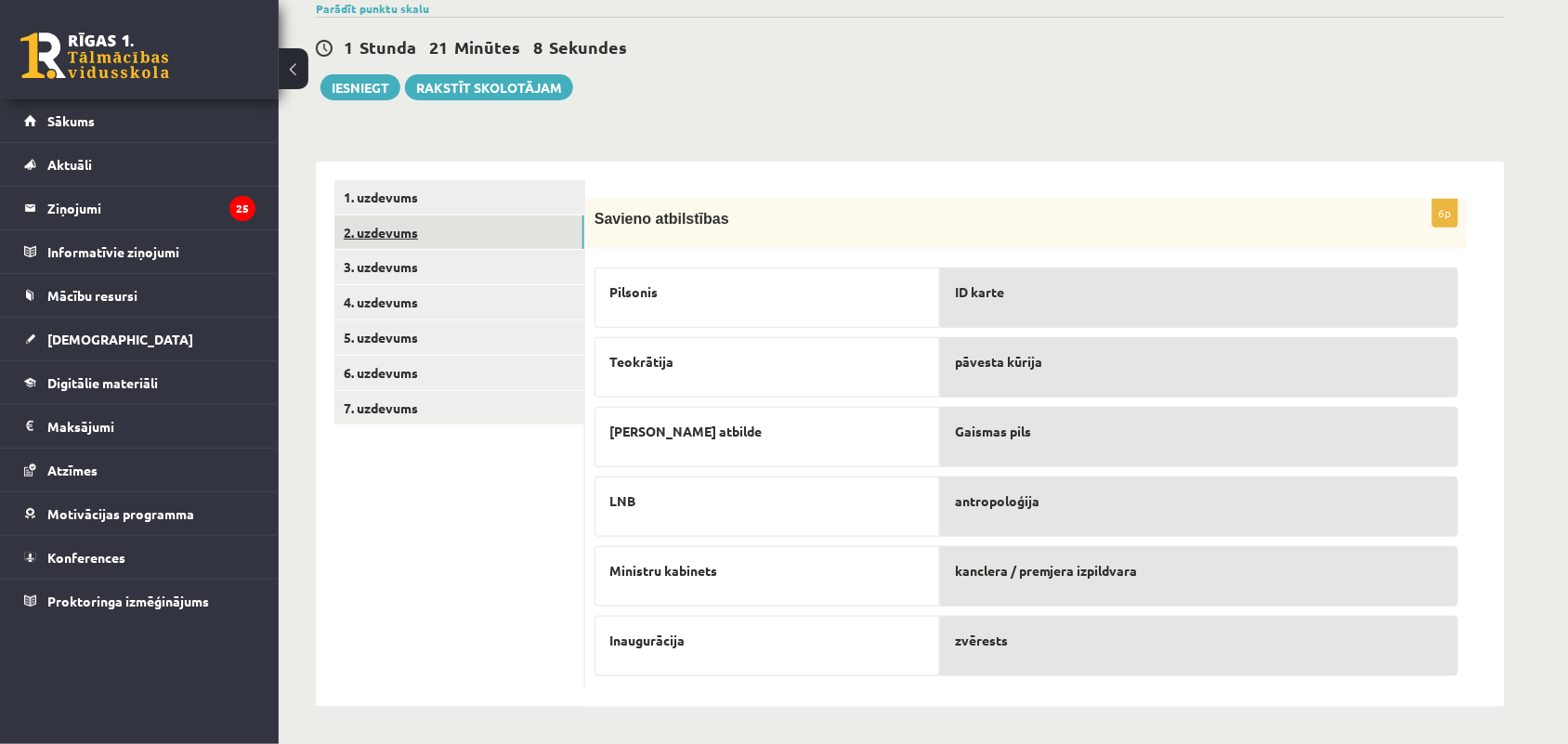
click at [423, 233] on link "2. uzdevums" at bounding box center [459, 233] width 250 height 34
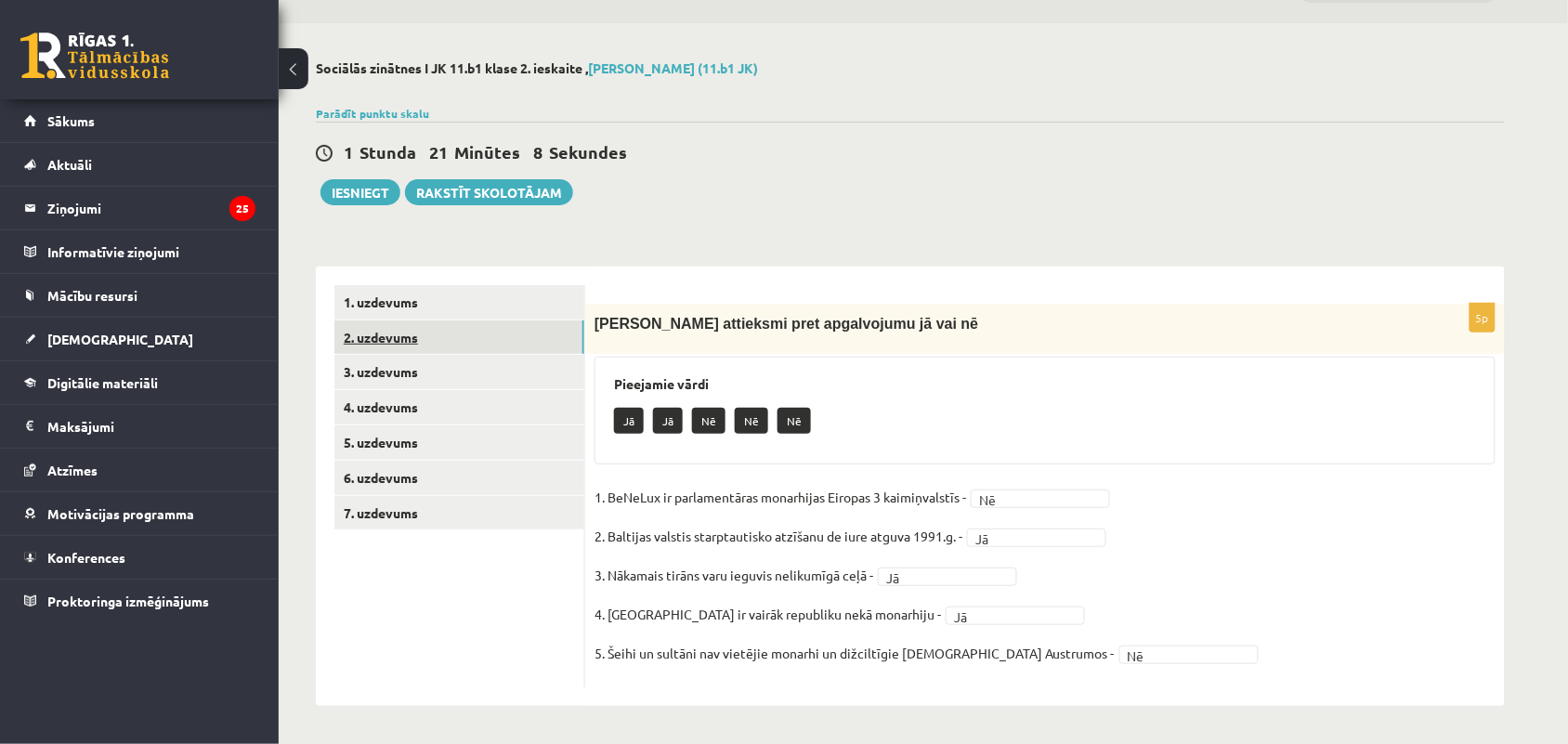
scroll to position [47, 0]
click at [479, 420] on link "4. uzdevums" at bounding box center [459, 408] width 250 height 34
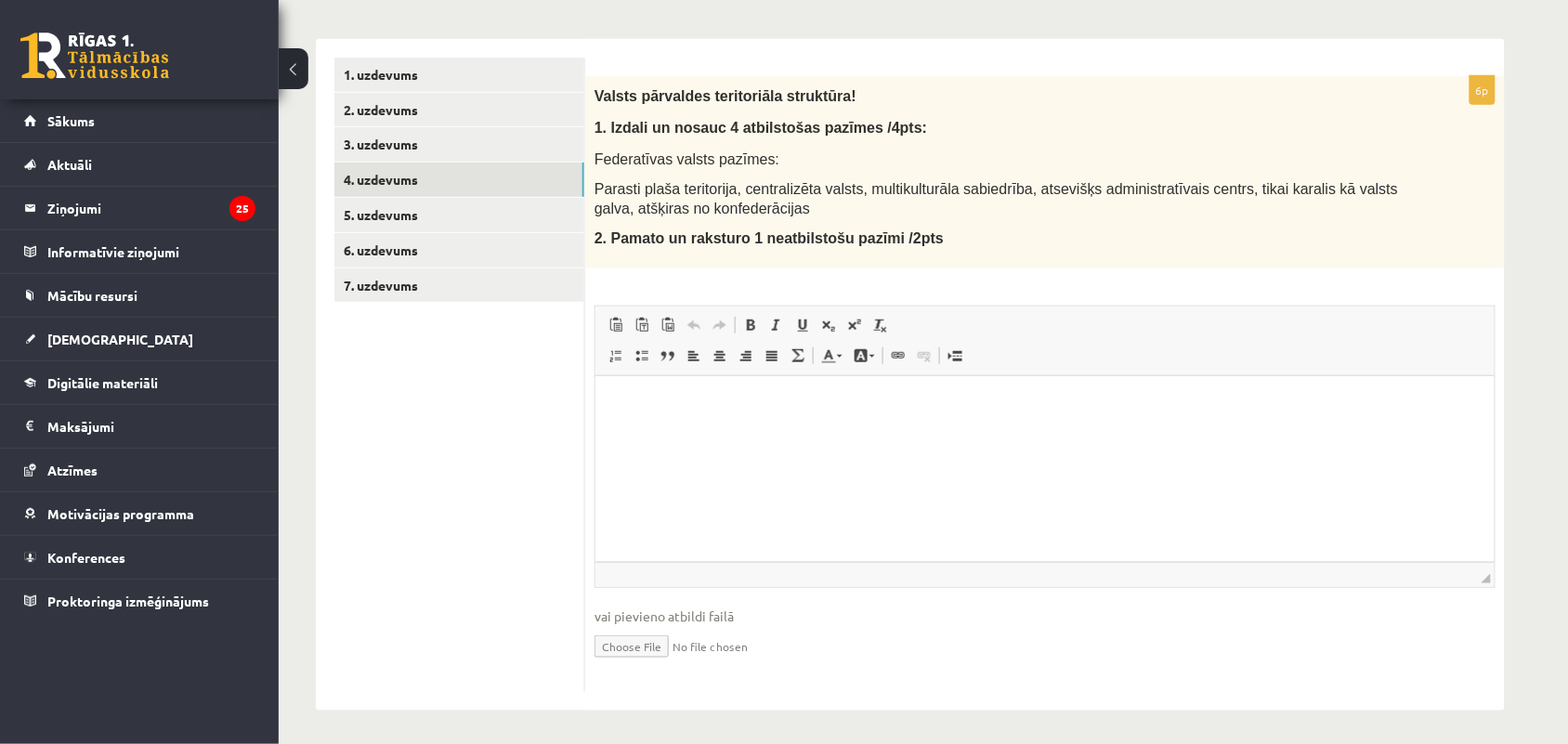
scroll to position [280, 0]
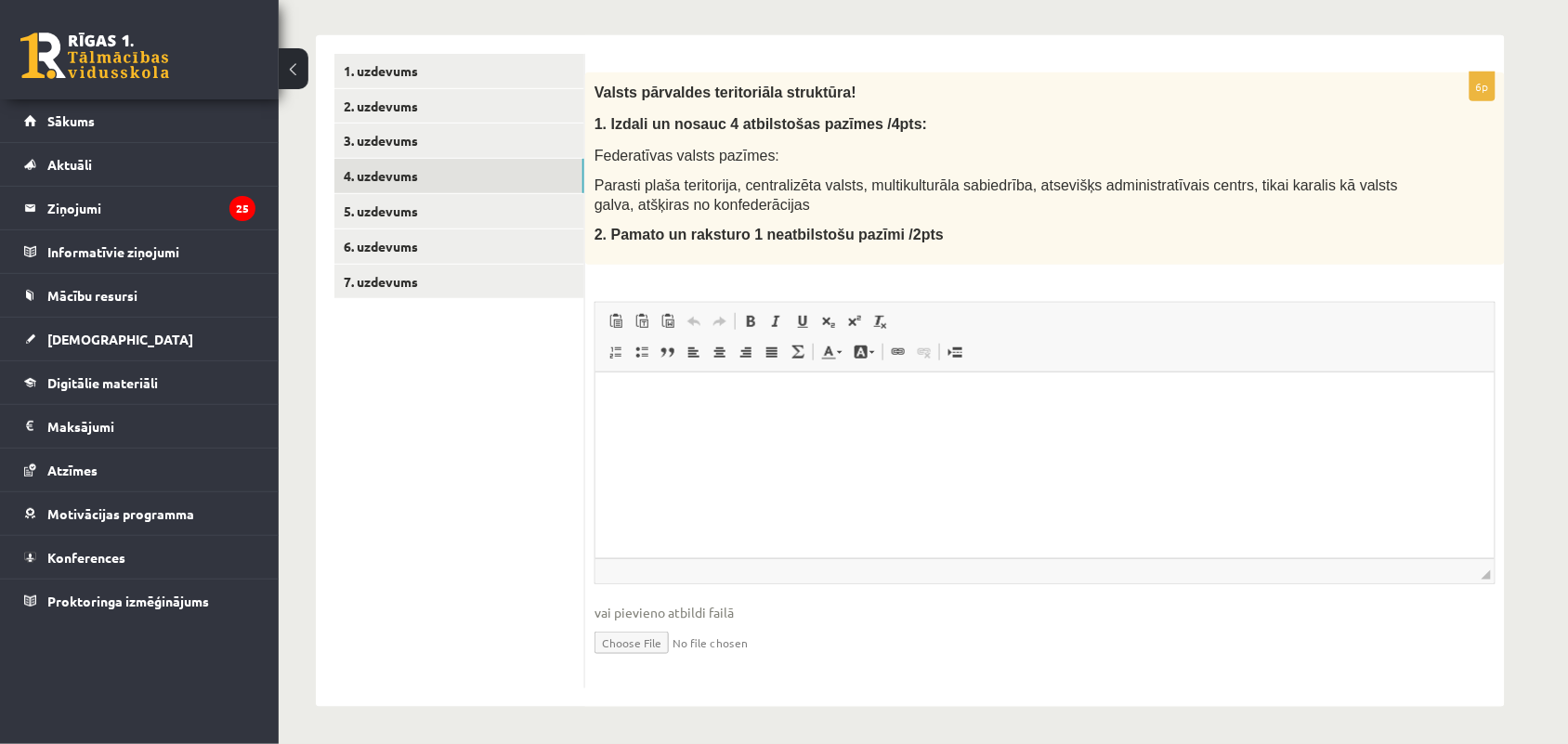
click at [631, 643] on input "file" at bounding box center [1044, 642] width 901 height 38
type input "**********"
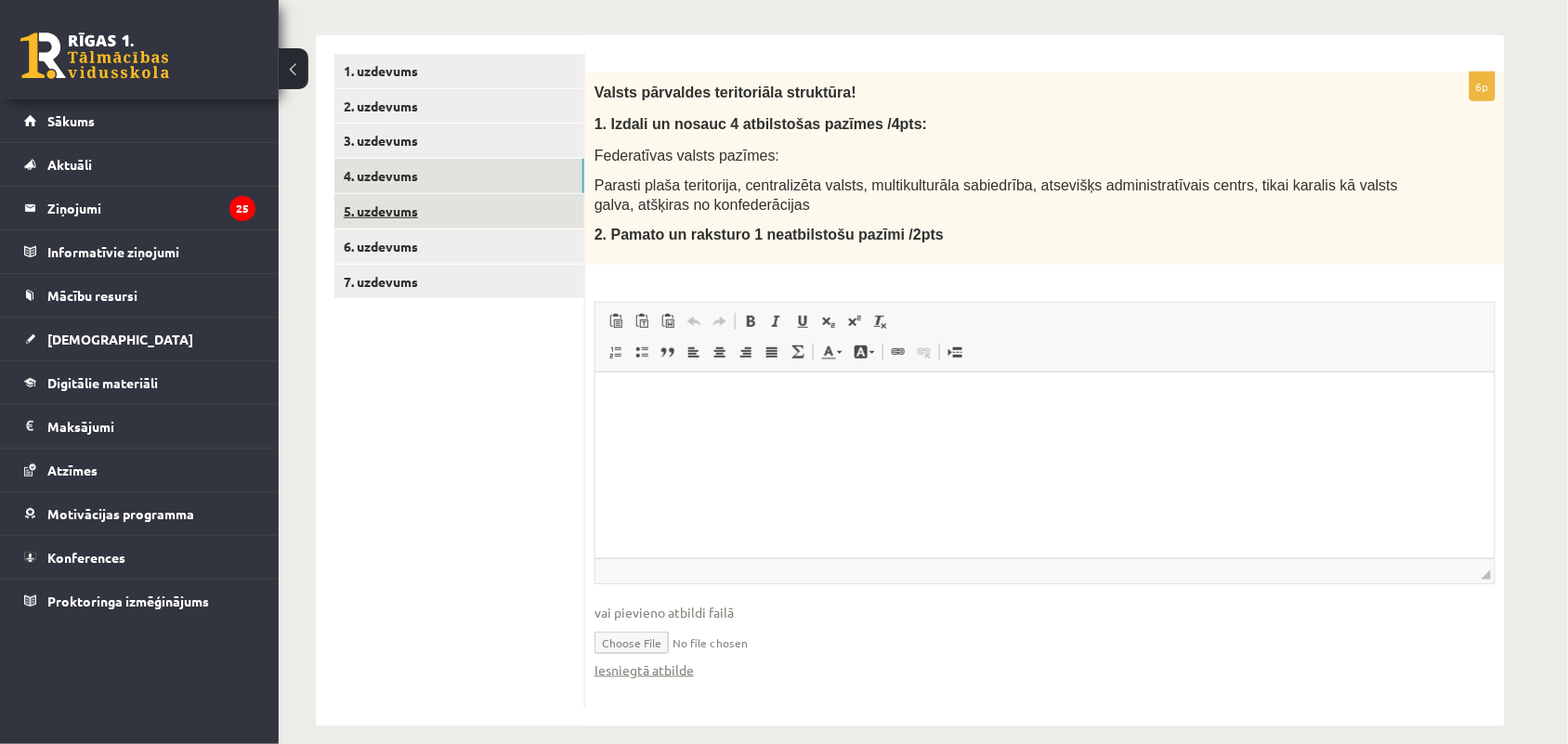
click at [446, 215] on link "5. uzdevums" at bounding box center [459, 211] width 250 height 34
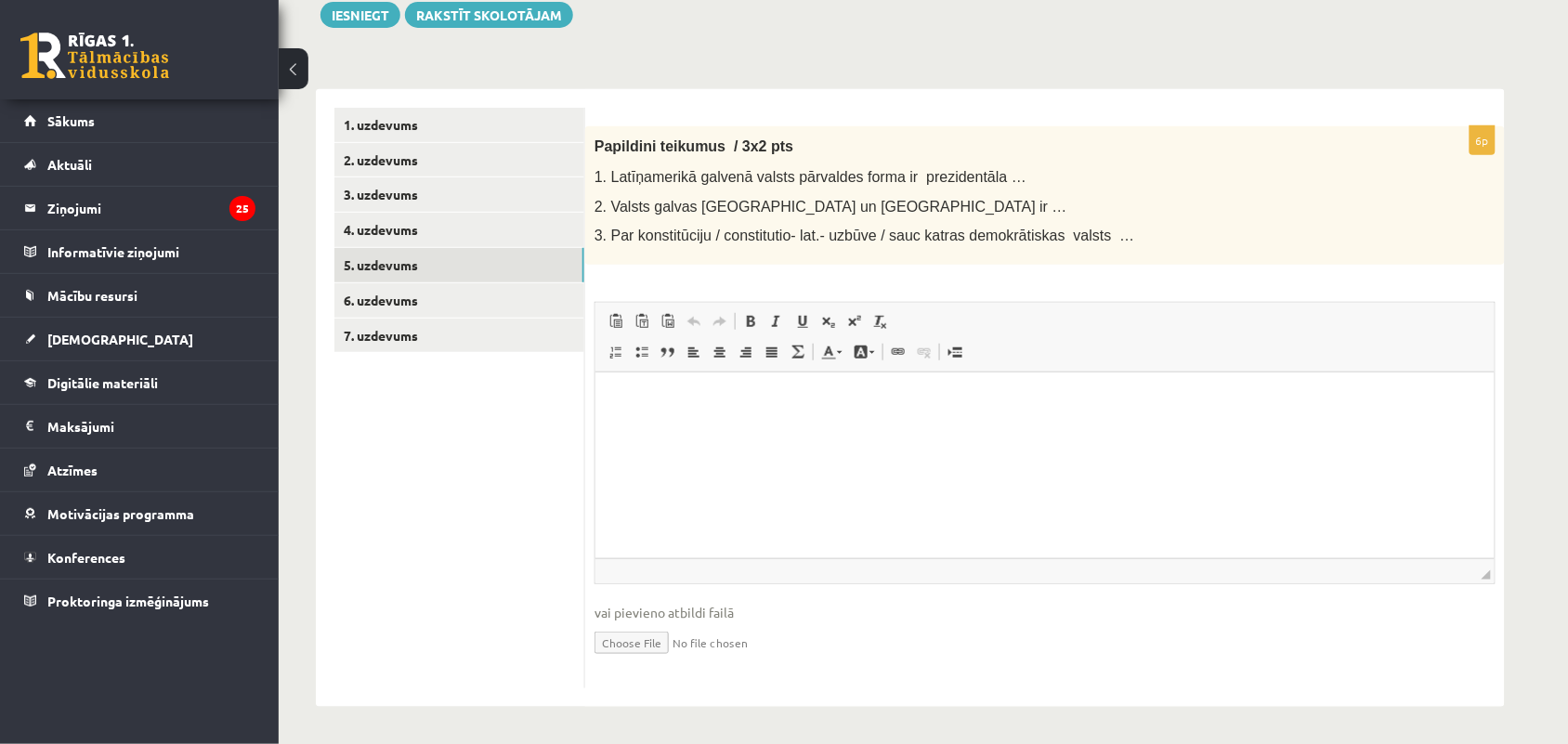
scroll to position [0, 0]
click at [451, 306] on link "6. uzdevums" at bounding box center [459, 301] width 250 height 34
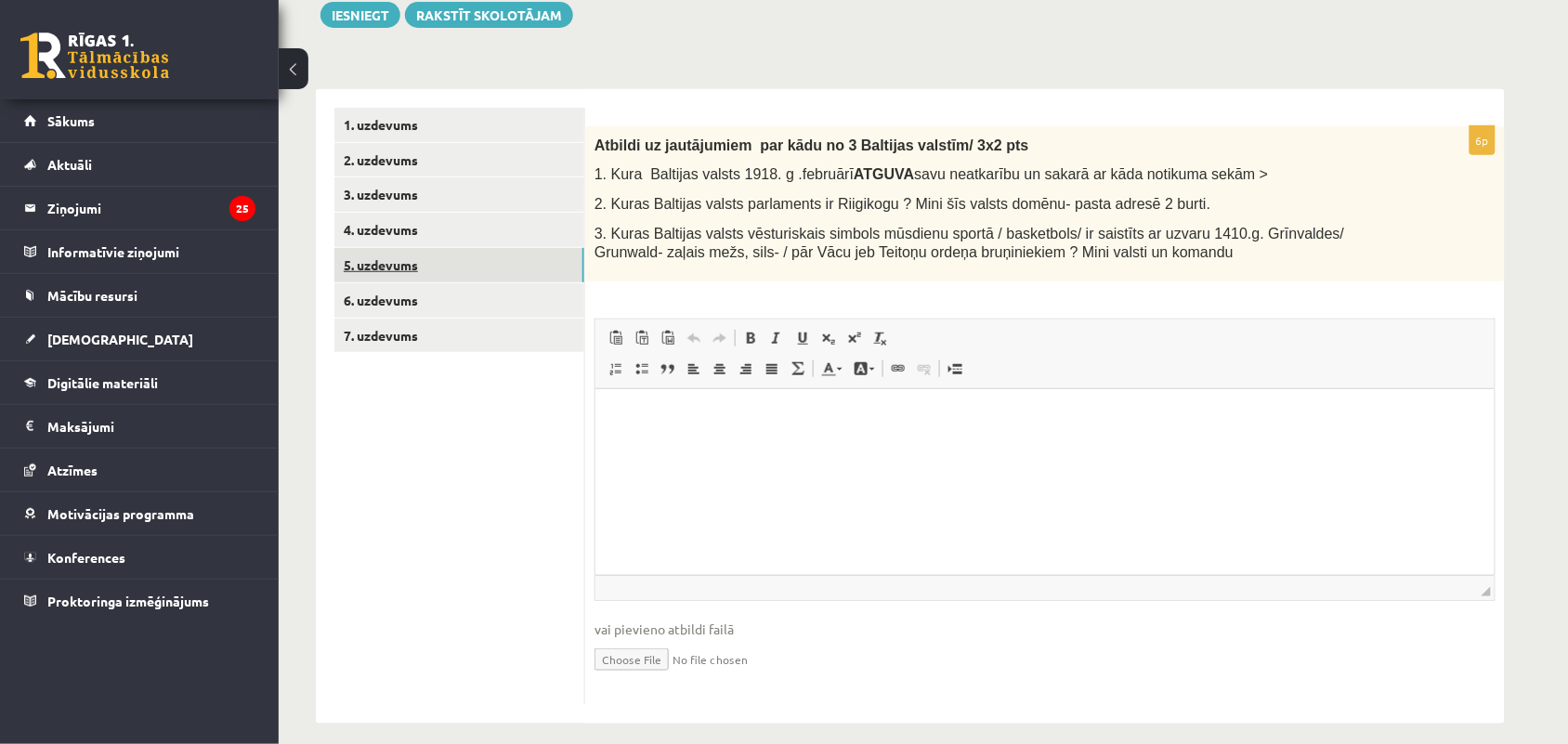
click at [475, 267] on link "5. uzdevums" at bounding box center [459, 265] width 250 height 34
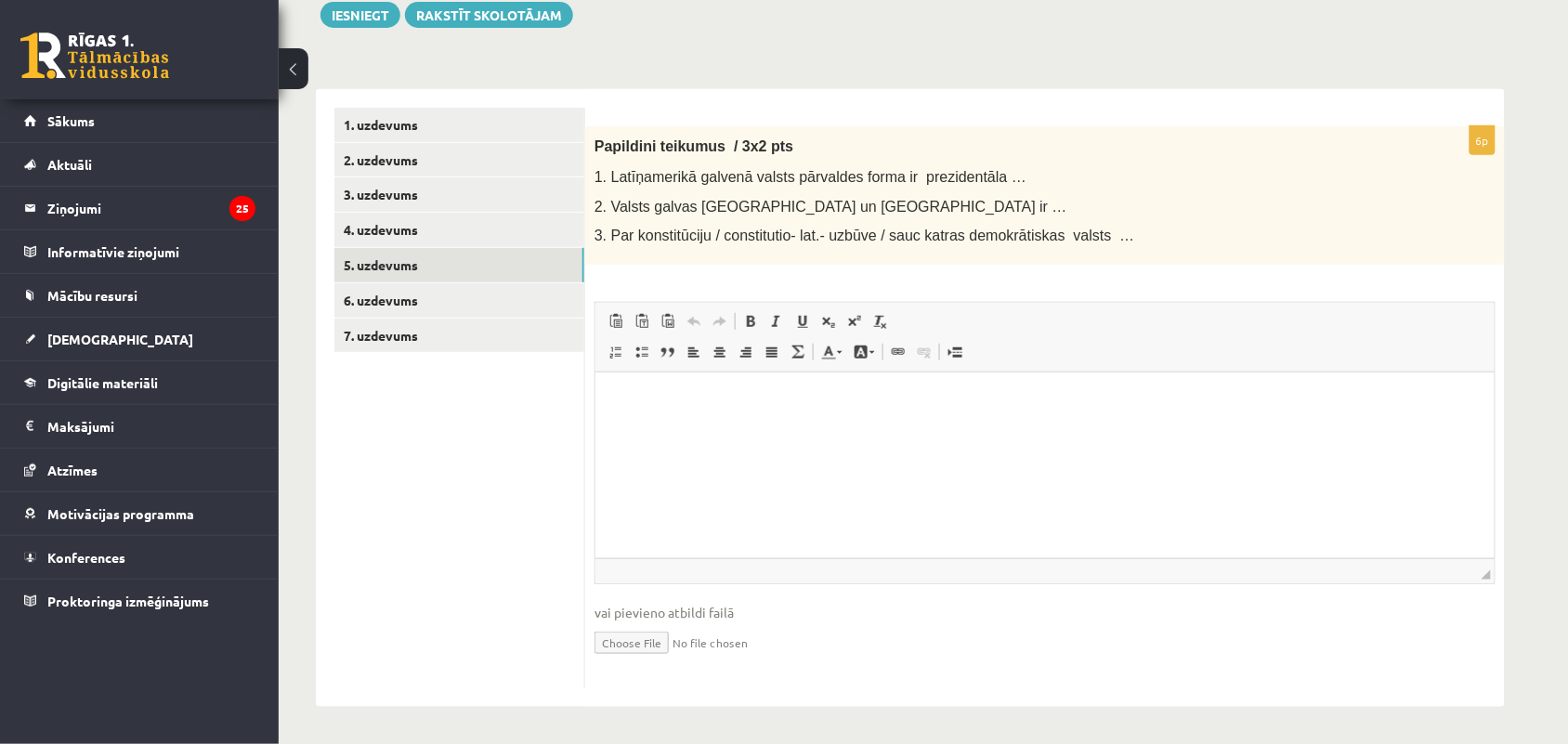
click at [659, 645] on input "file" at bounding box center [1044, 642] width 901 height 38
type input "**********"
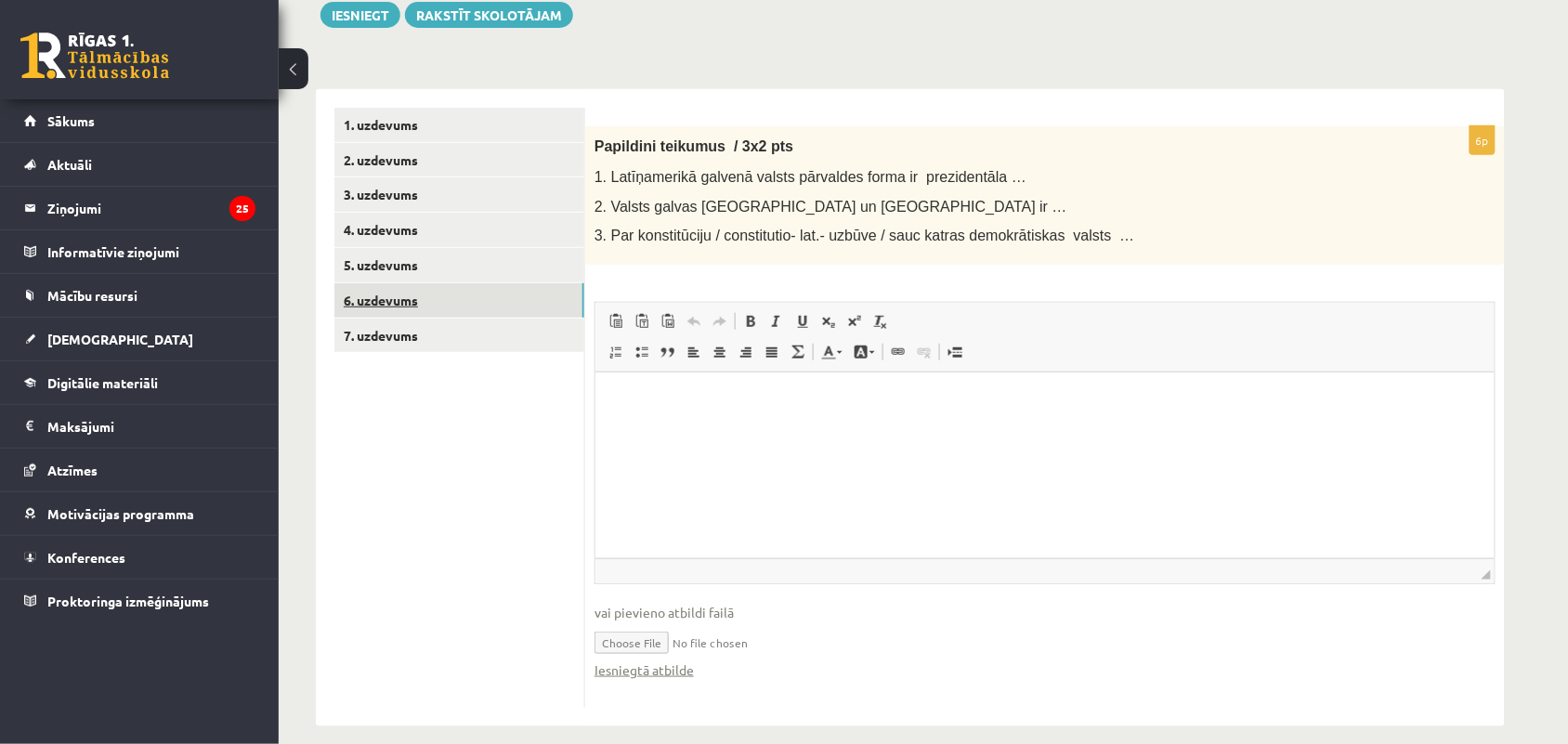
click at [479, 314] on link "6. uzdevums" at bounding box center [459, 301] width 250 height 34
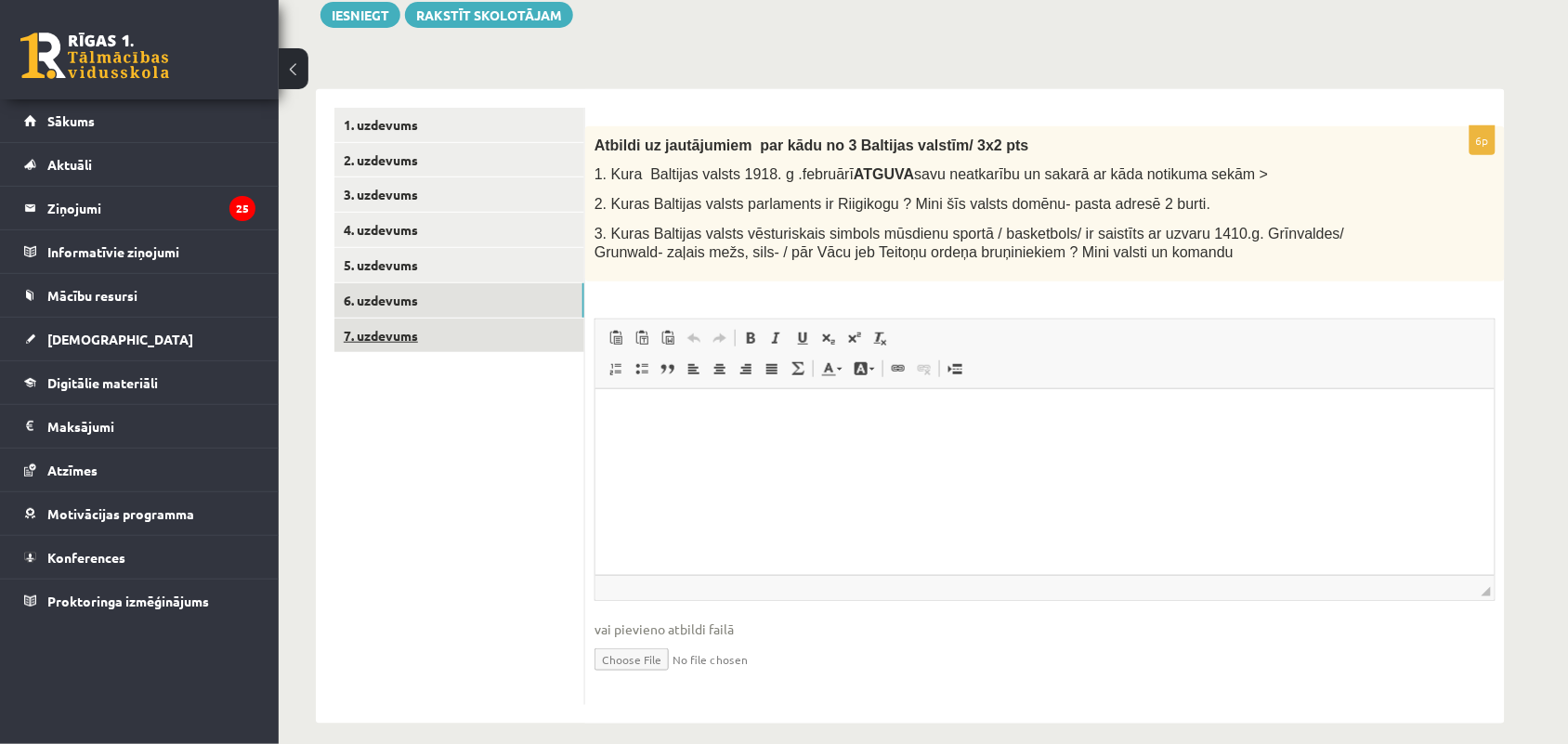
click at [513, 336] on link "7. uzdevums" at bounding box center [459, 335] width 250 height 34
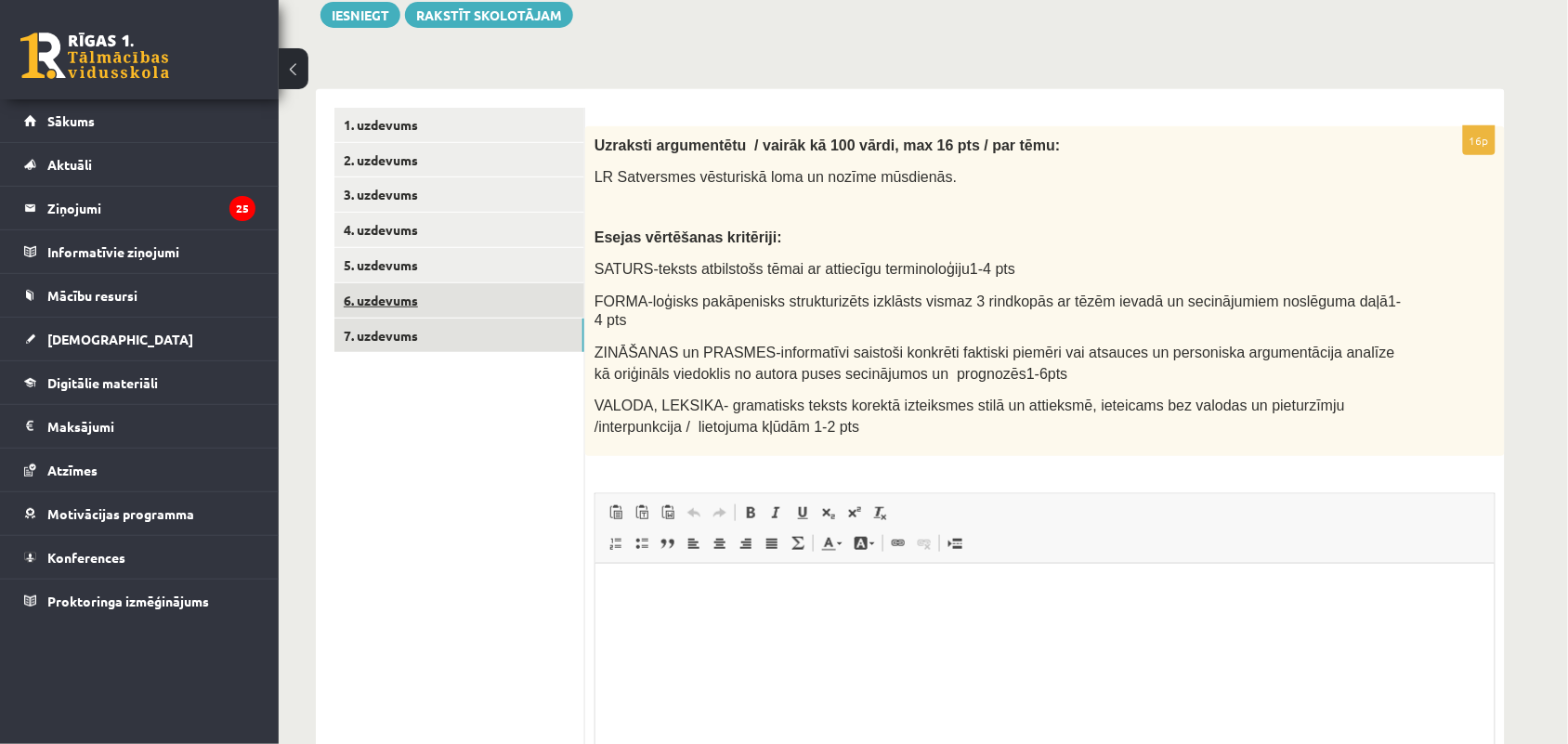
click at [474, 303] on link "6. uzdevums" at bounding box center [459, 301] width 250 height 34
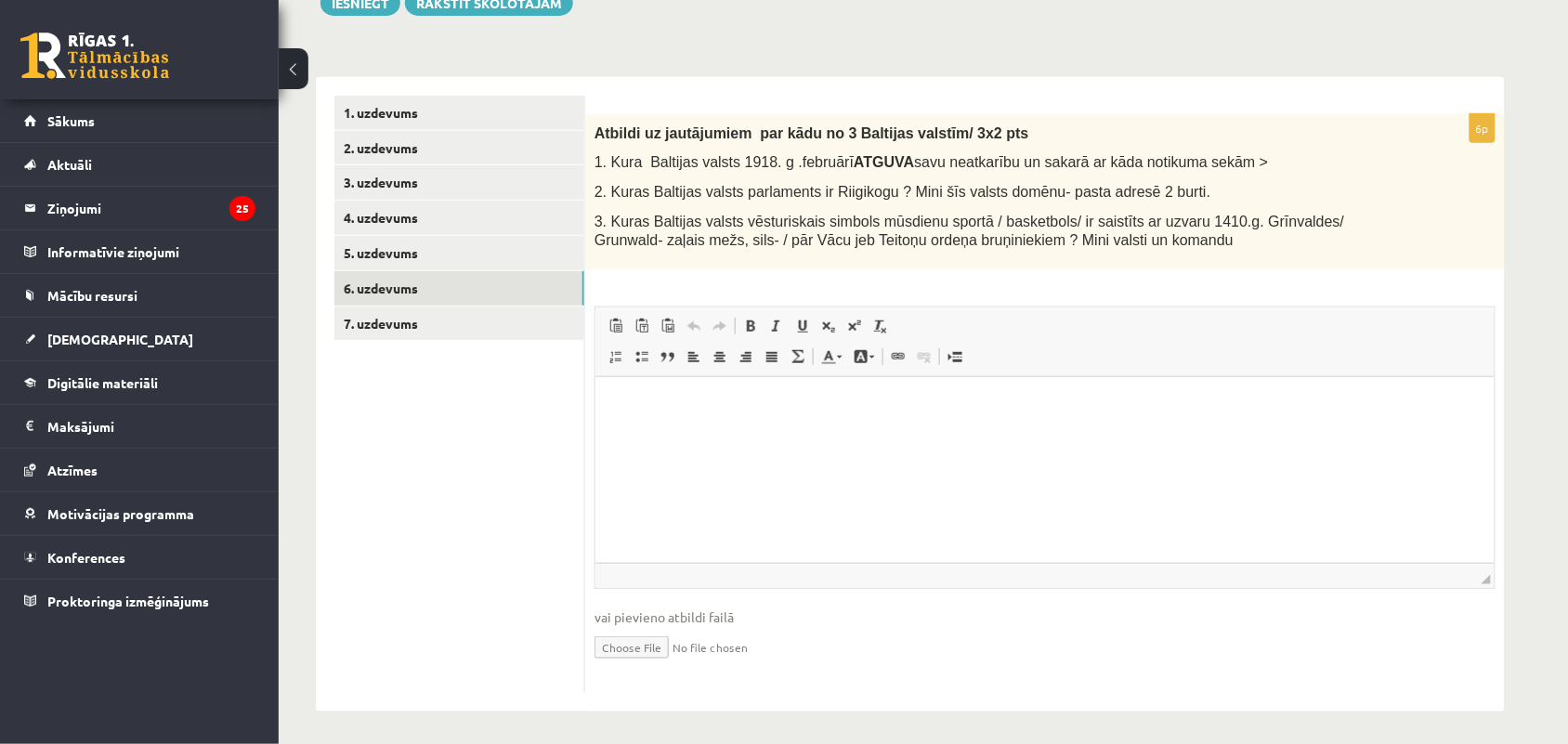
scroll to position [243, 0]
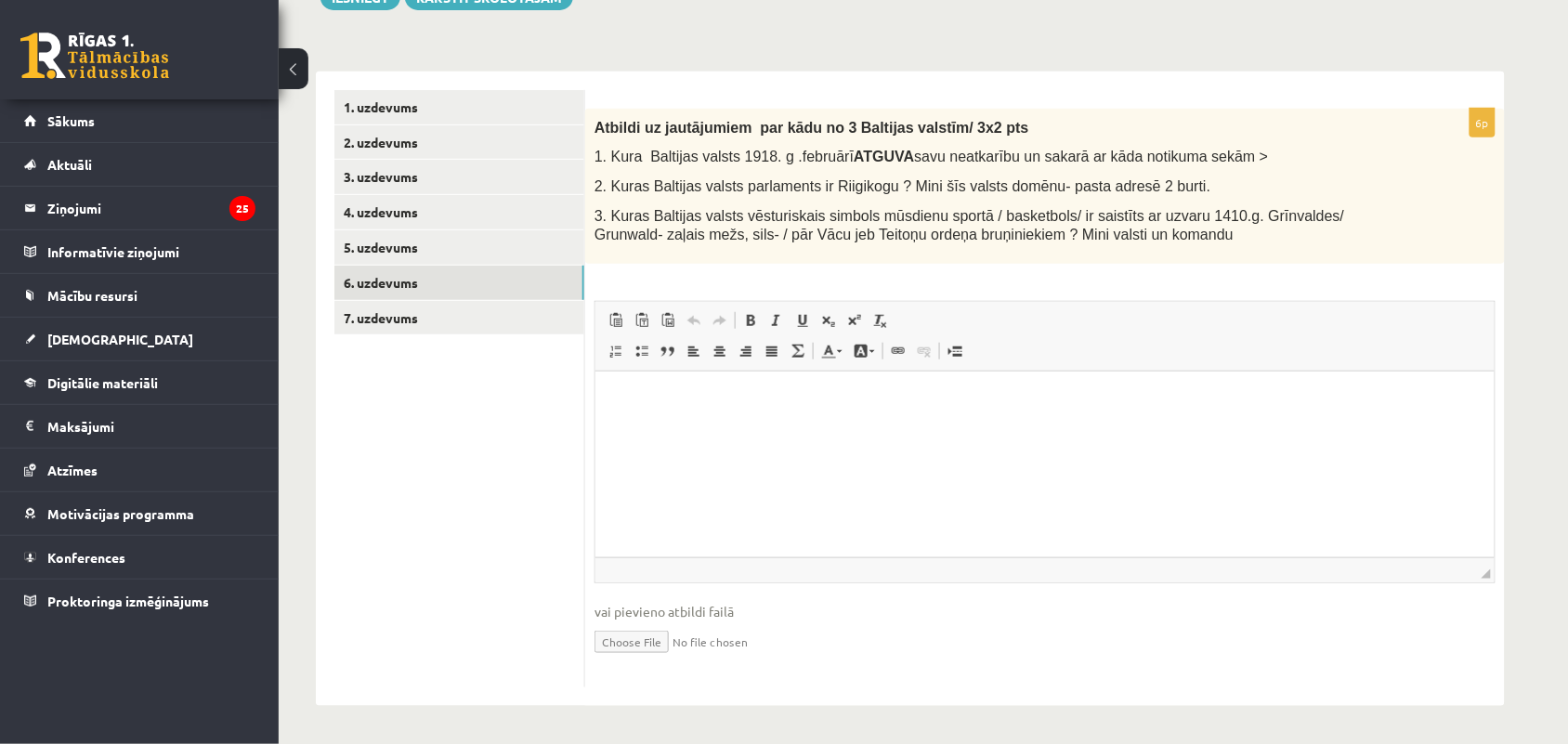
click at [652, 639] on input "file" at bounding box center [1044, 641] width 901 height 38
type input "**********"
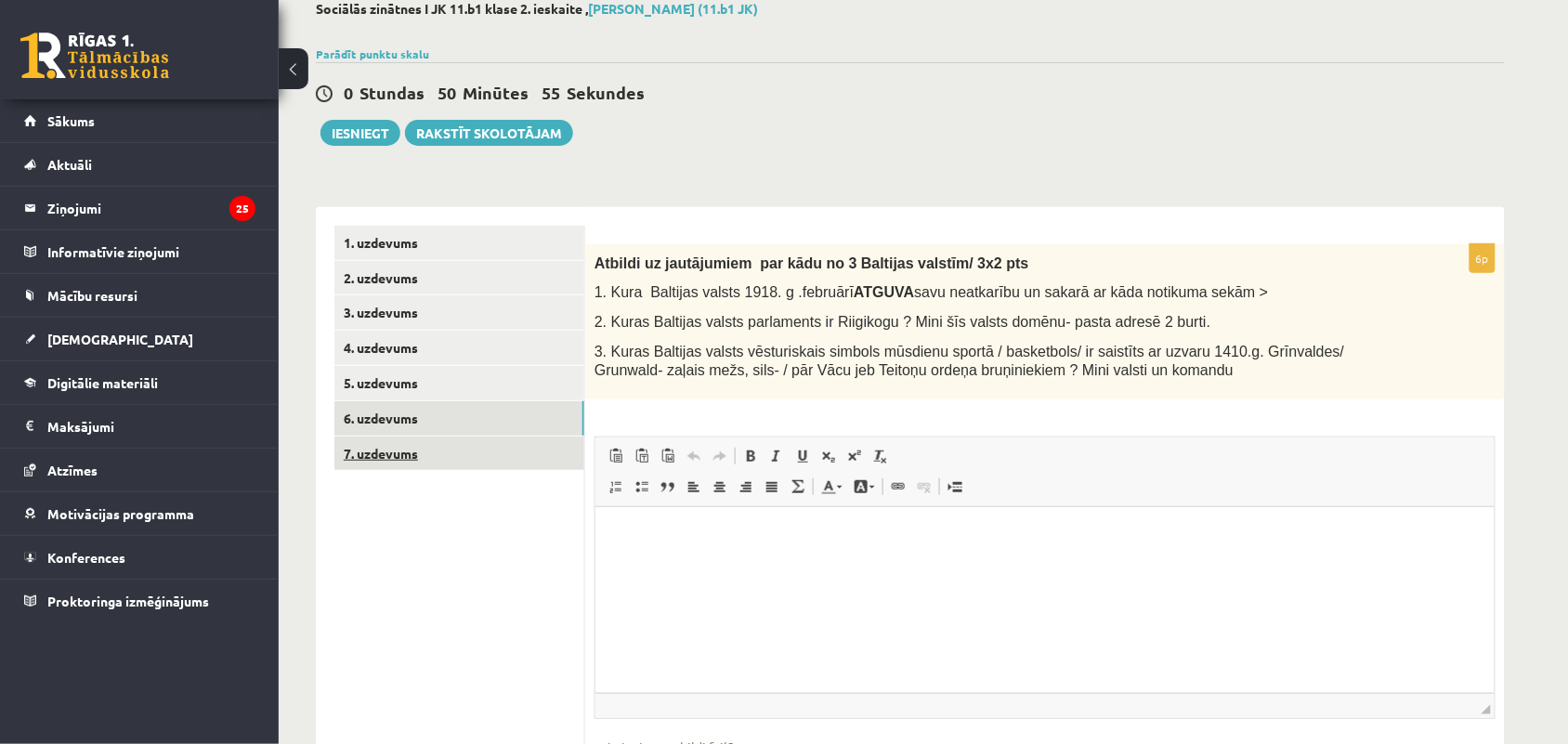
scroll to position [90, 0]
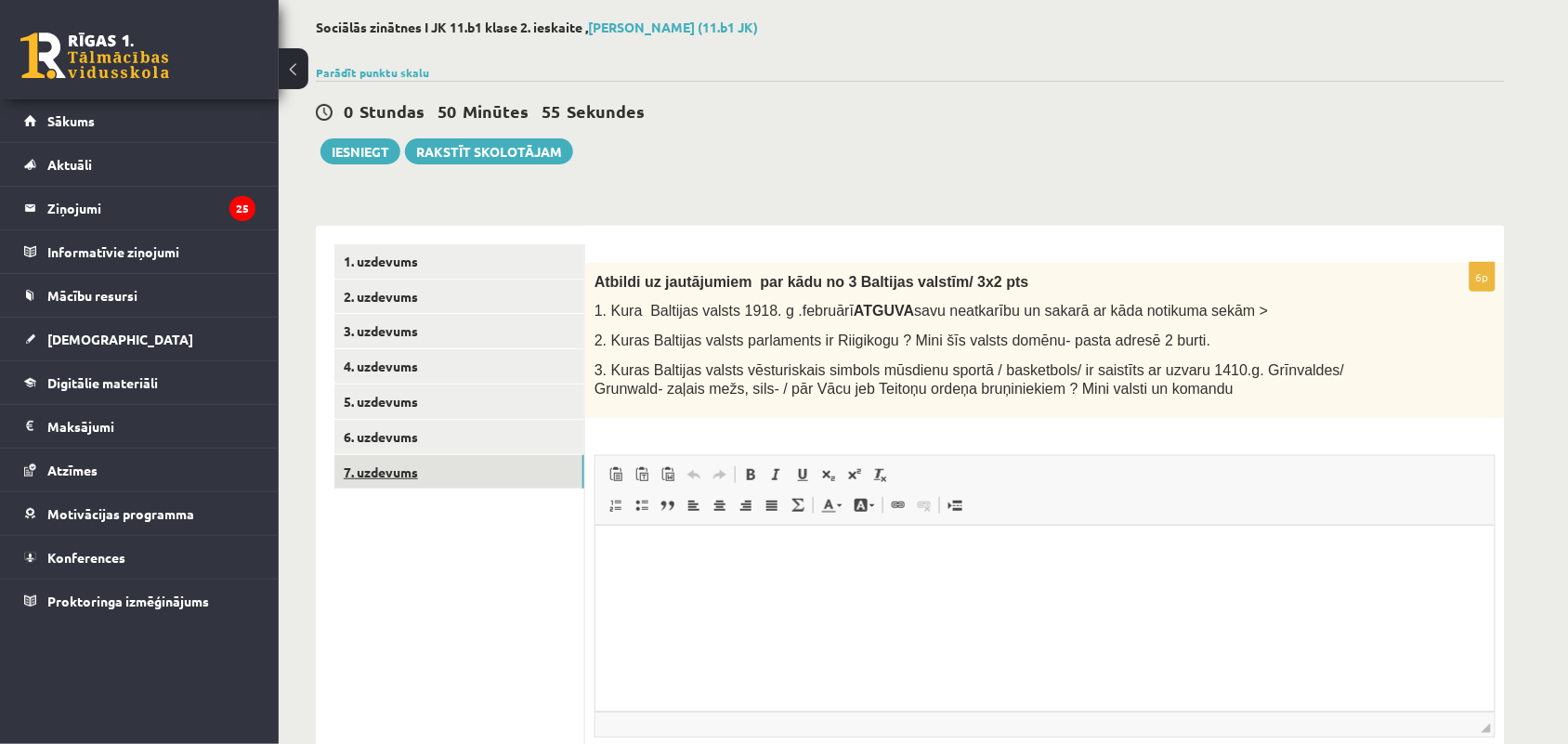
click at [460, 479] on link "7. uzdevums" at bounding box center [459, 472] width 250 height 34
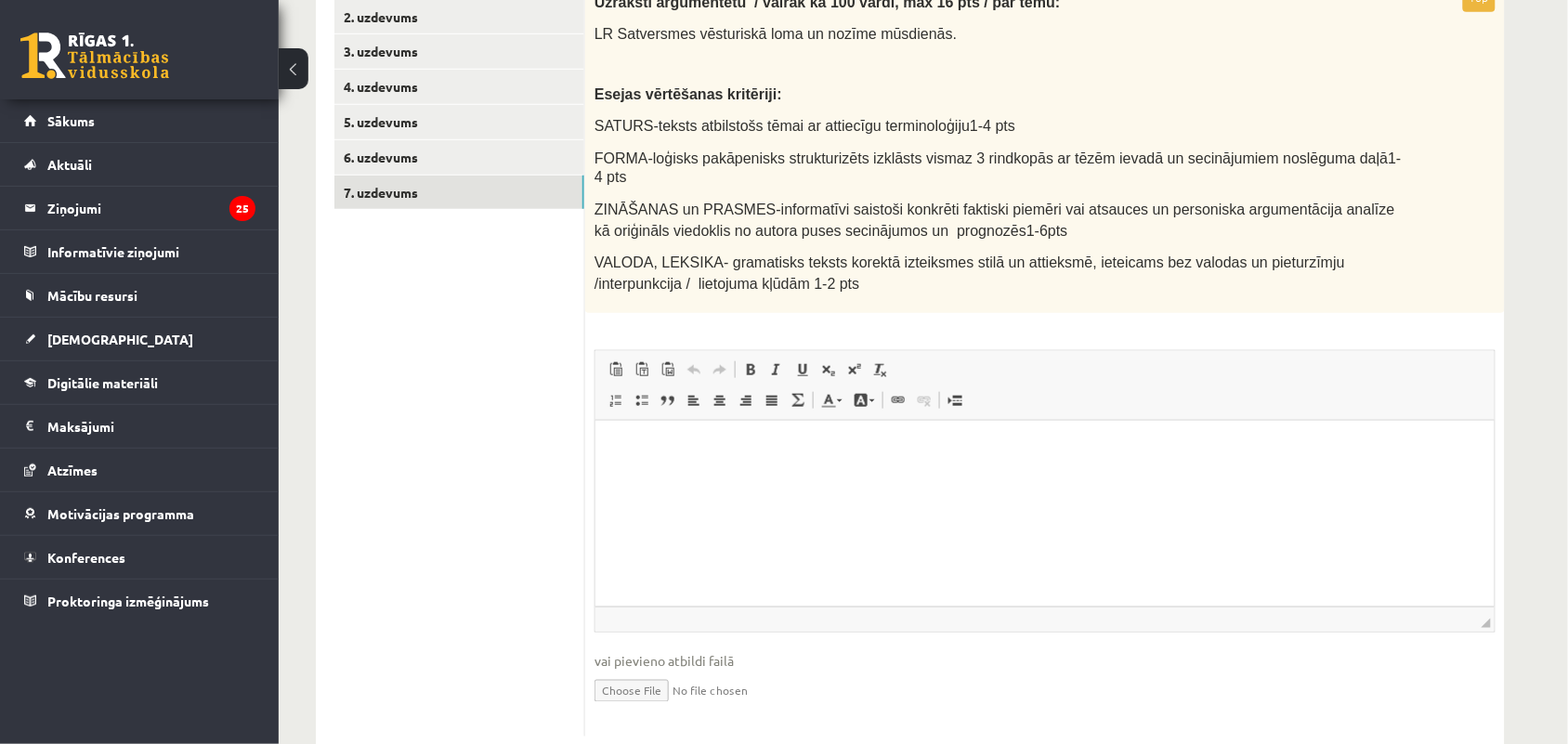
scroll to position [397, 0]
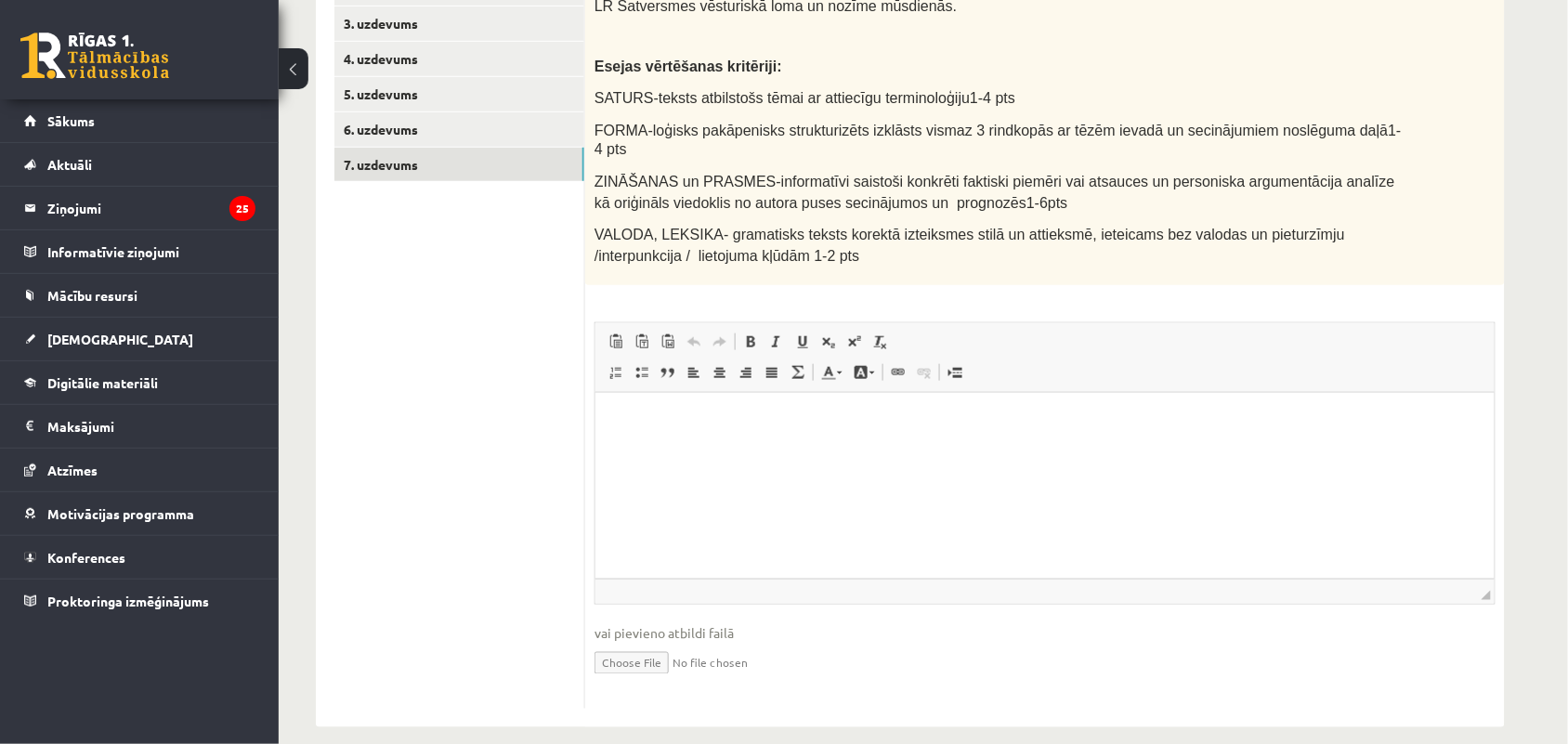
click at [642, 643] on input "file" at bounding box center [1044, 661] width 901 height 38
type input "**********"
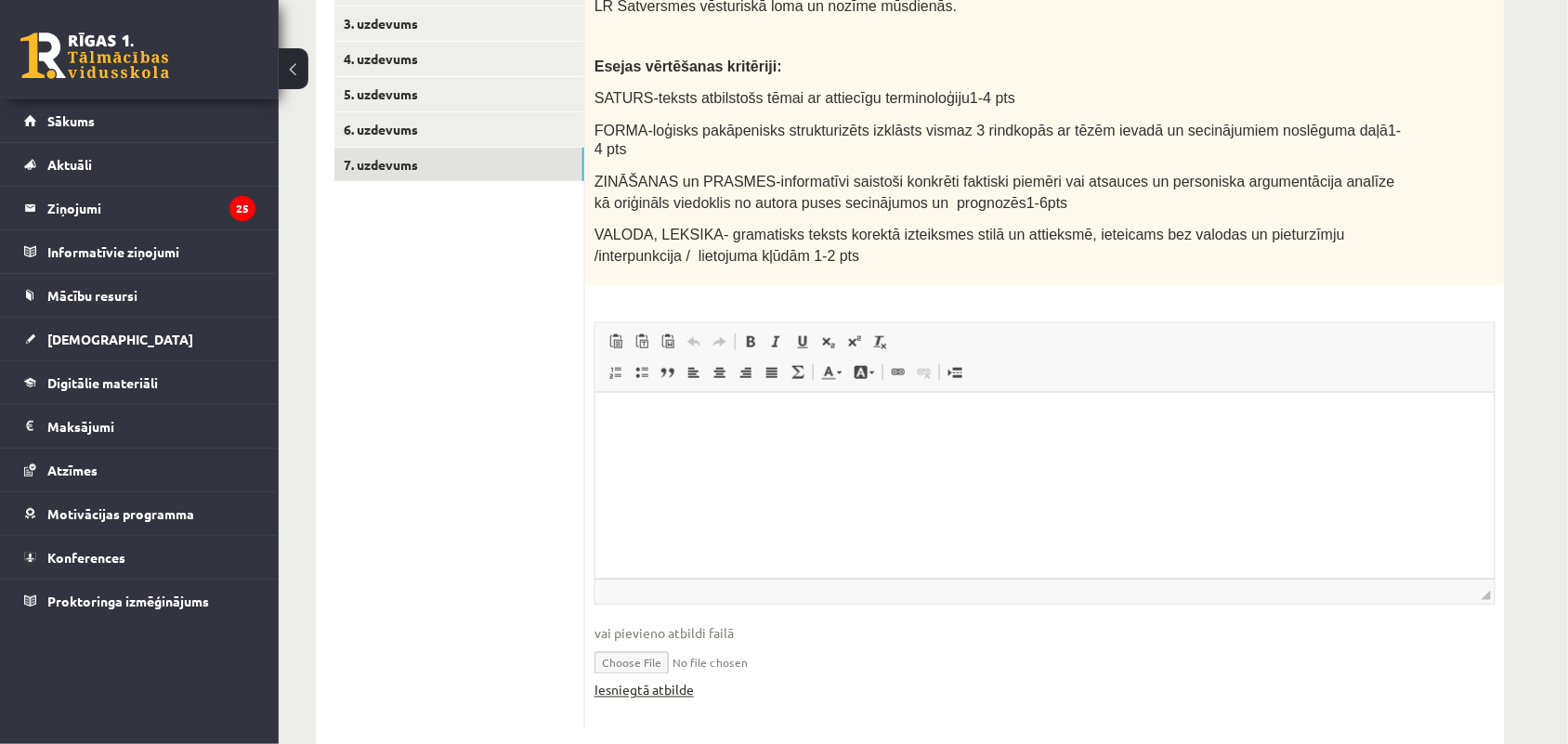
click at [664, 681] on link "Iesniegtā atbilde" at bounding box center [643, 691] width 99 height 20
click at [401, 142] on link "6. uzdevums" at bounding box center [459, 129] width 250 height 34
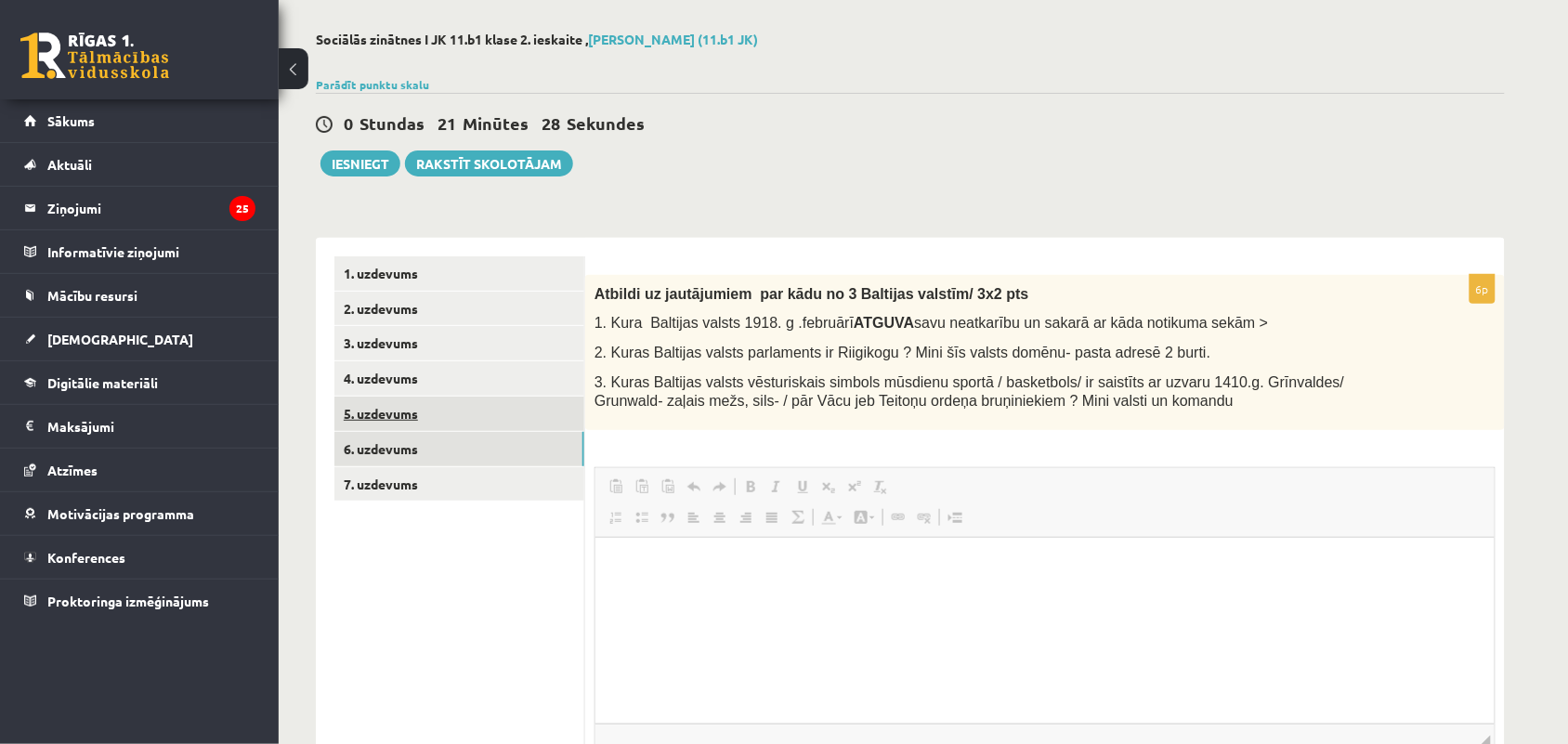
scroll to position [262, 0]
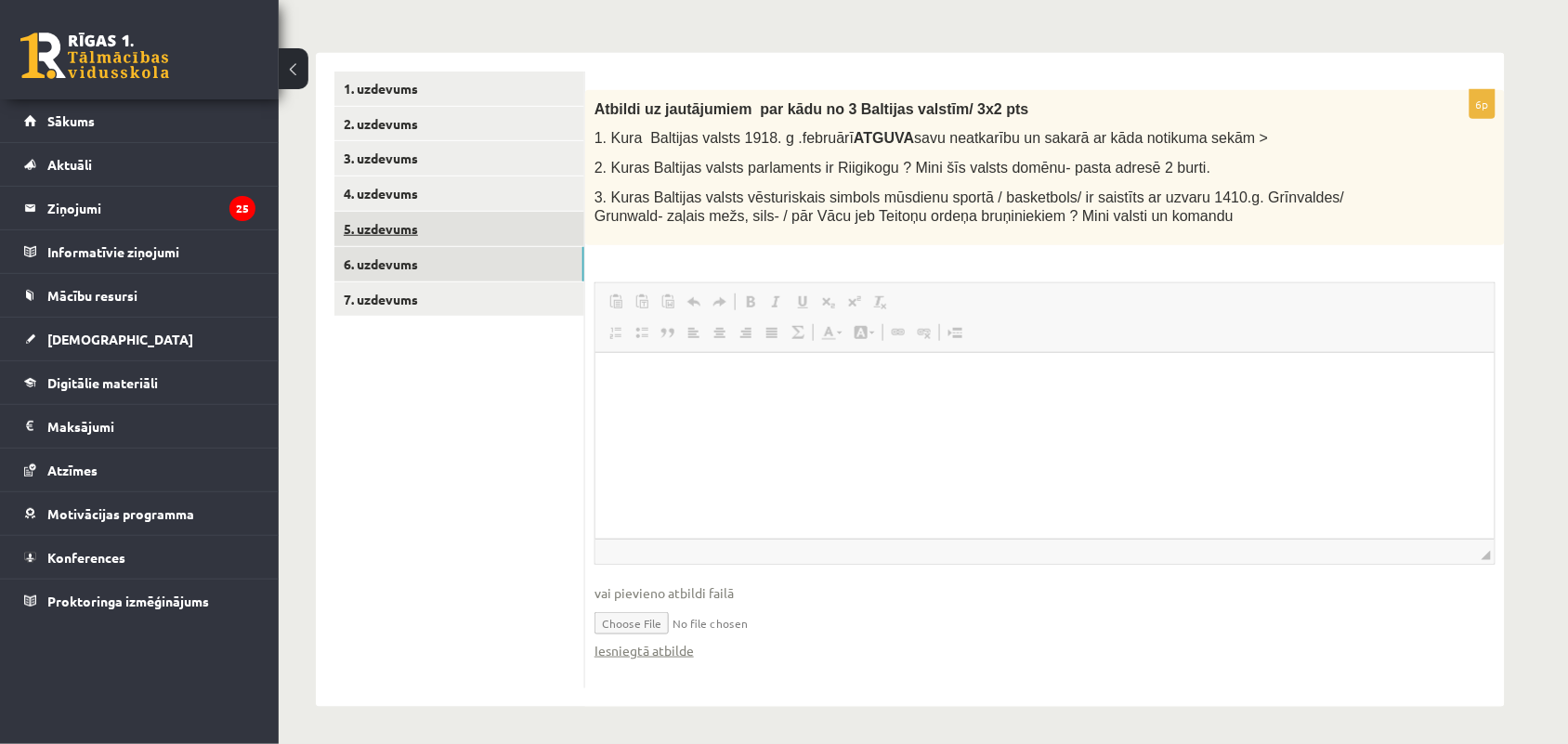
click at [429, 421] on ul "1. uzdevums 2. uzdevums 3. uzdevums 4. uzdevums 5. uzdevums 6. uzdevums 7. uzde…" at bounding box center [459, 380] width 251 height 617
click at [431, 224] on link "5. uzdevums" at bounding box center [459, 229] width 250 height 34
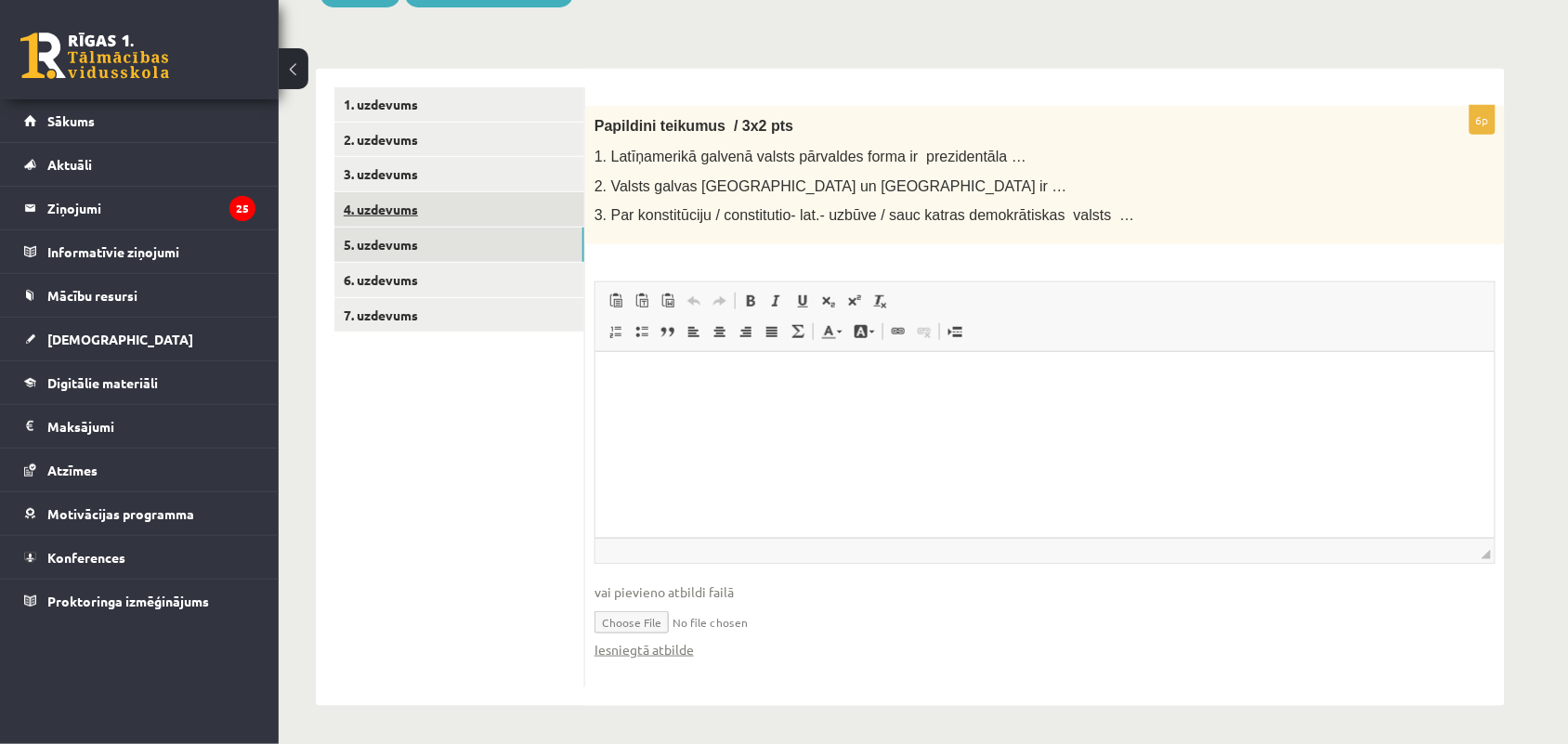
click at [410, 210] on link "4. uzdevums" at bounding box center [459, 209] width 250 height 34
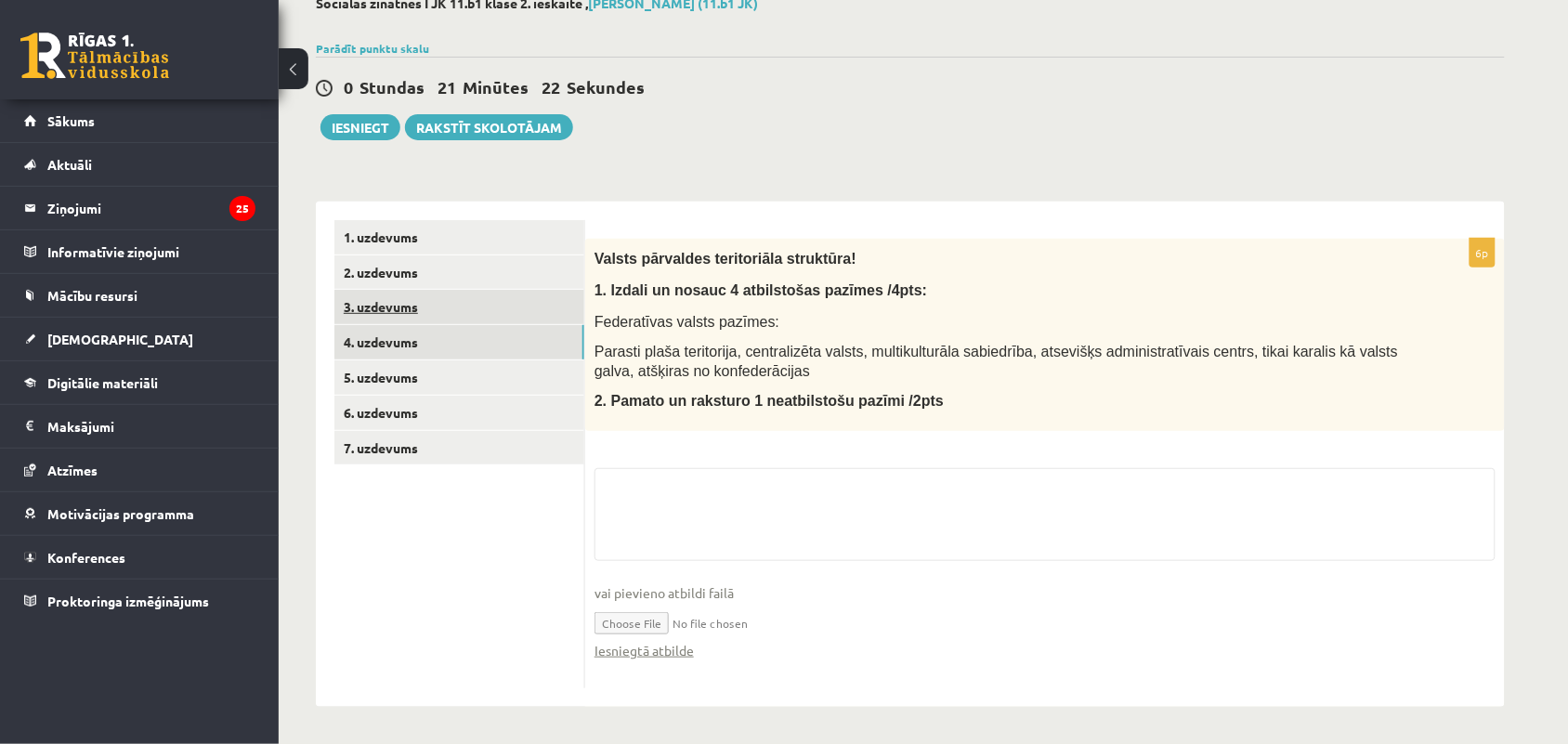
scroll to position [246, 0]
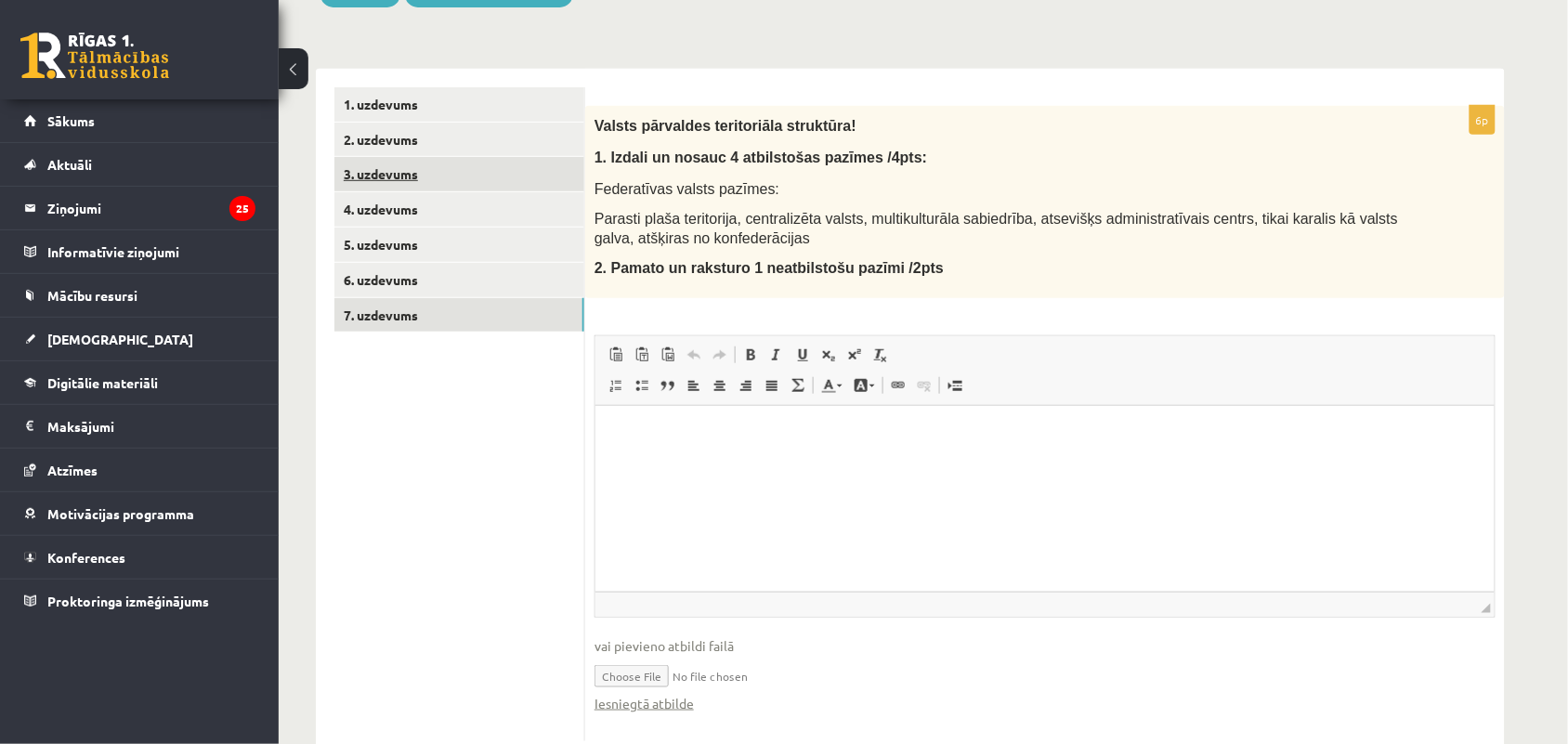
click at [424, 303] on link "7. uzdevums" at bounding box center [459, 315] width 250 height 34
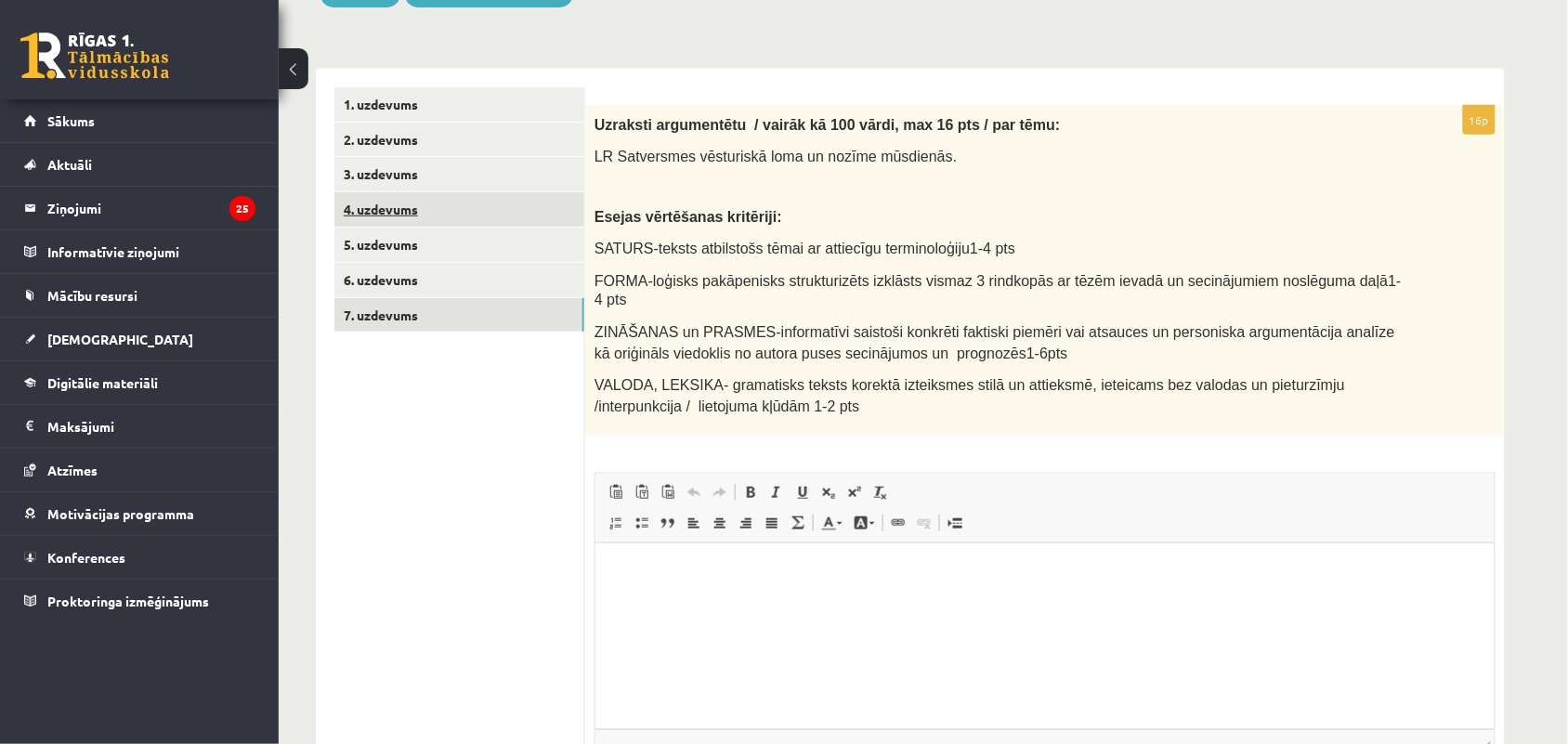
scroll to position [0, 0]
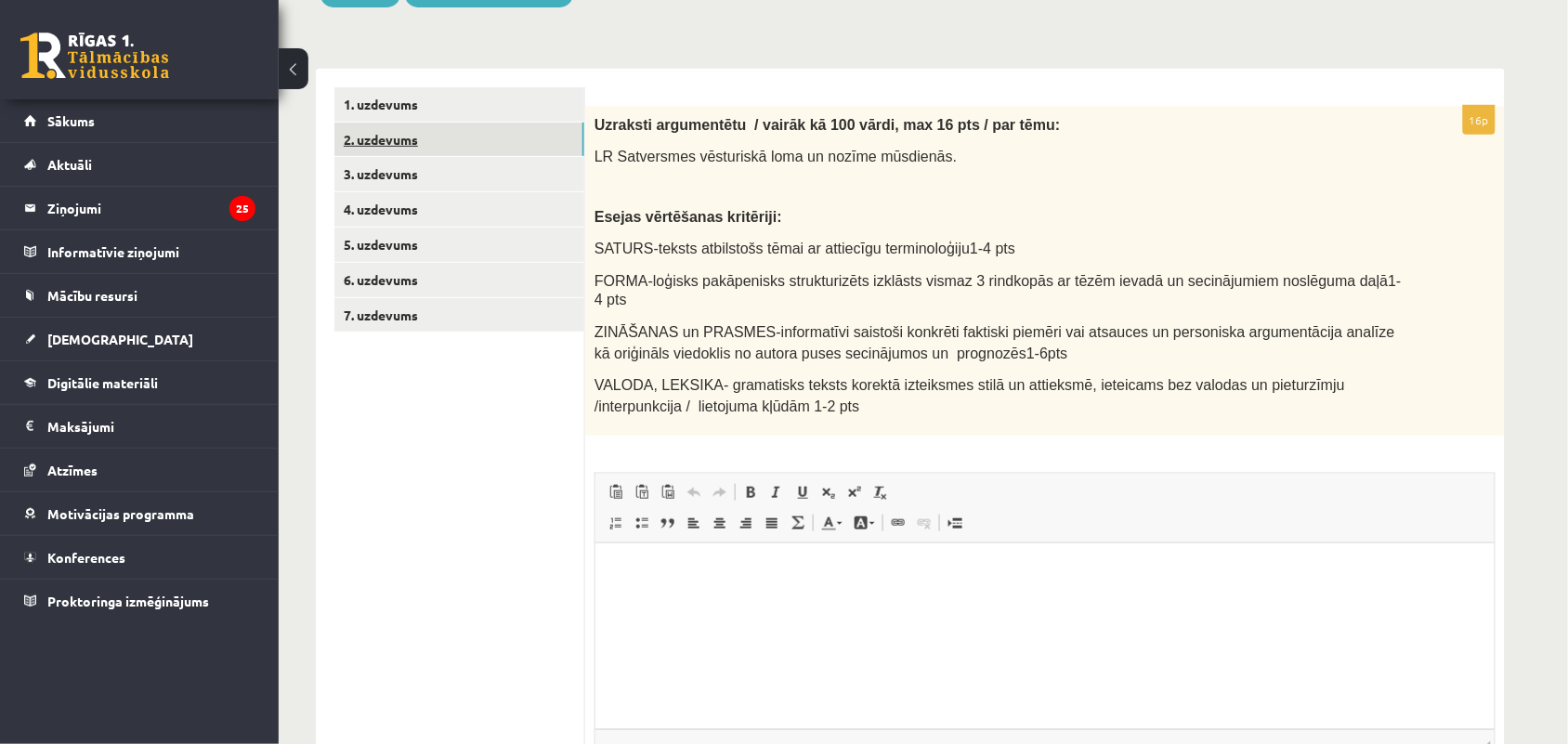
click at [420, 131] on link "2. uzdevums" at bounding box center [459, 139] width 250 height 34
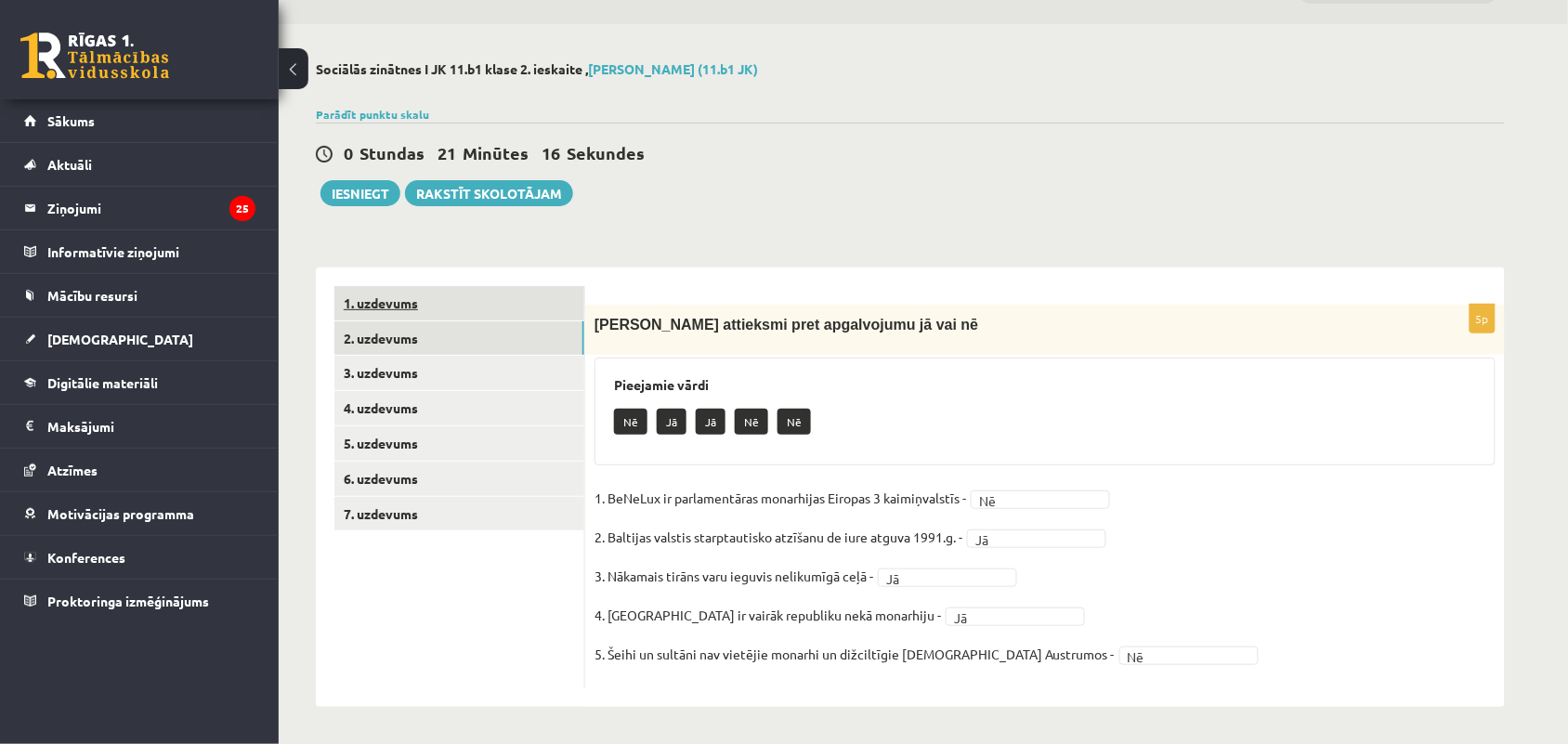
click at [436, 303] on link "1. uzdevums" at bounding box center [459, 303] width 250 height 34
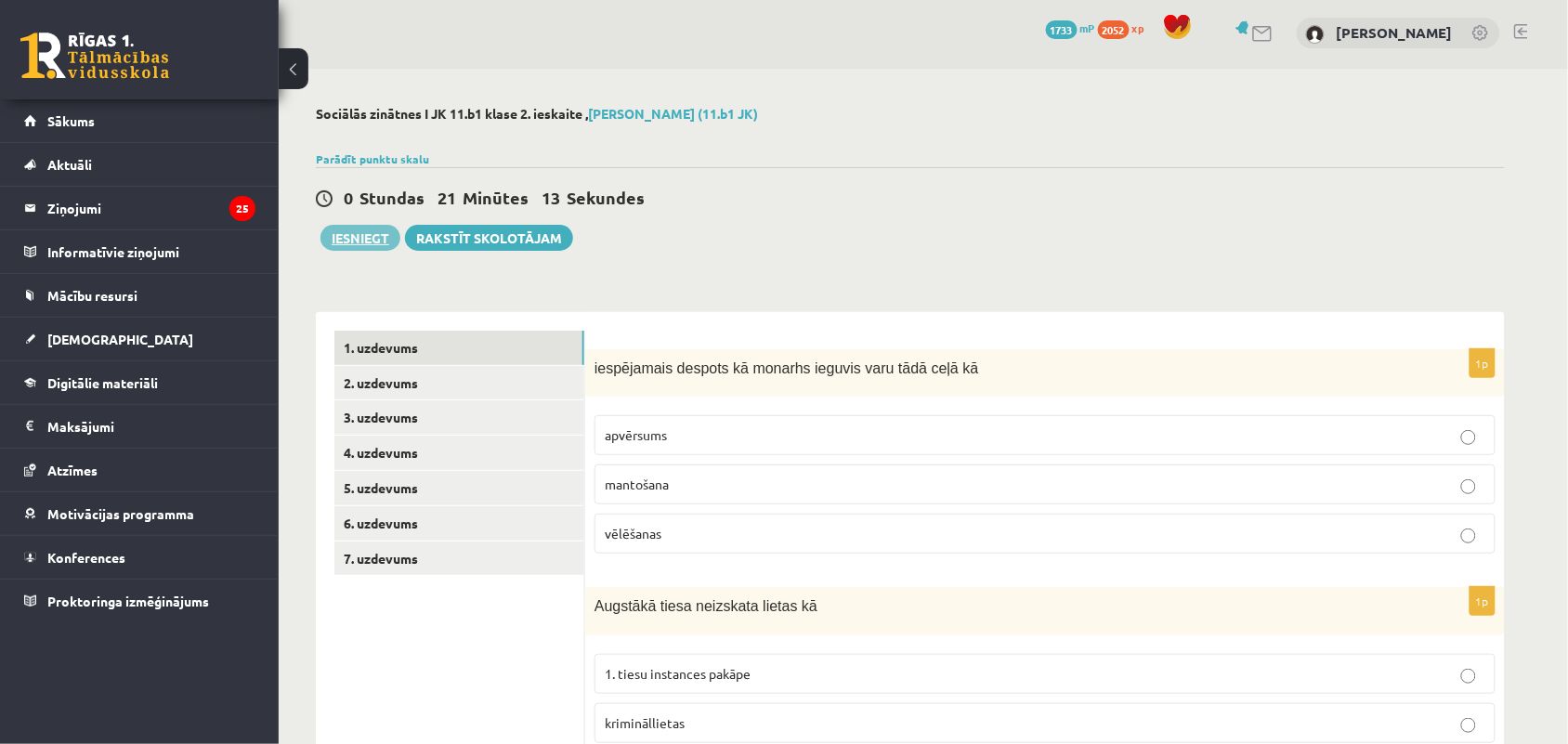
scroll to position [0, 0]
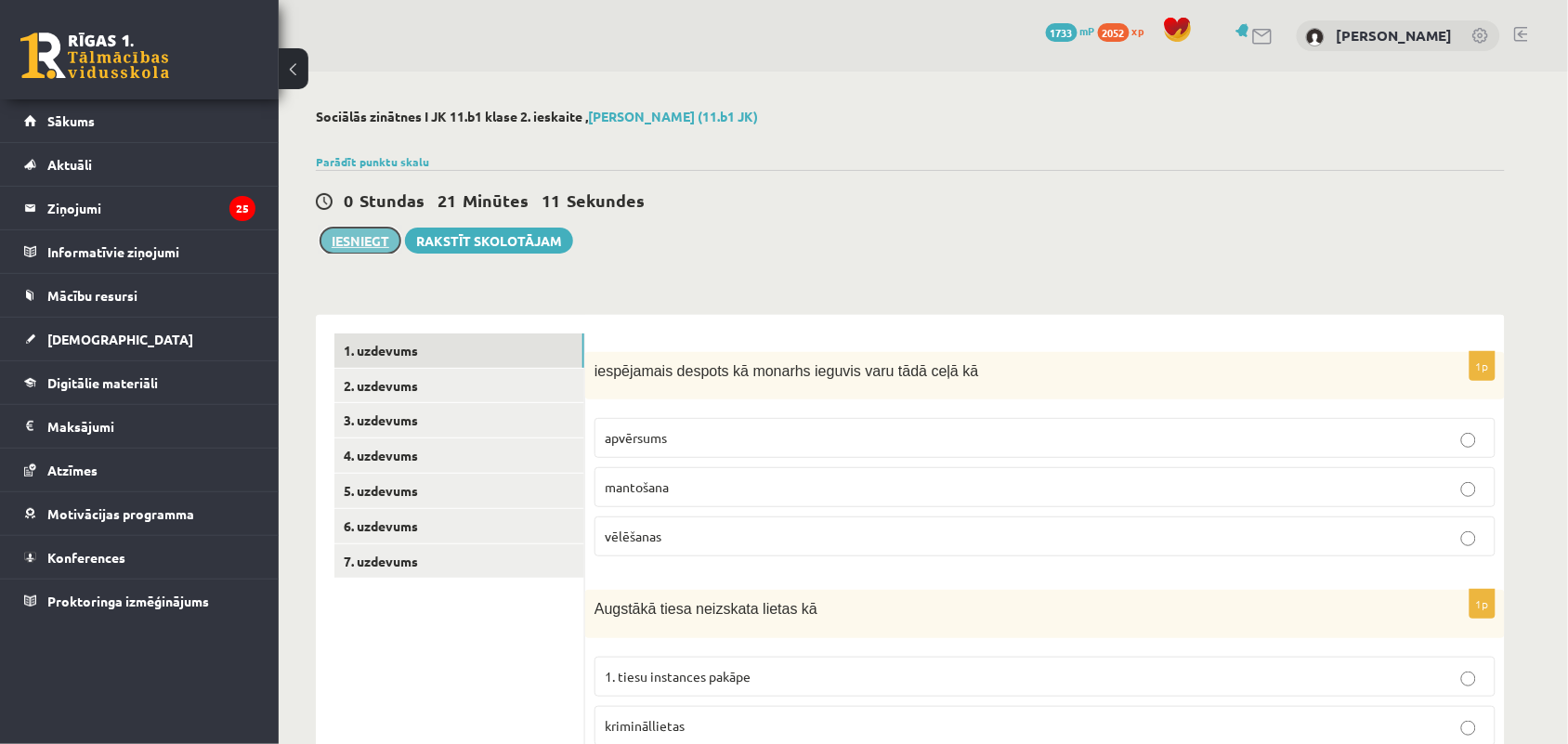
click at [356, 244] on button "Iesniegt" at bounding box center [359, 240] width 80 height 26
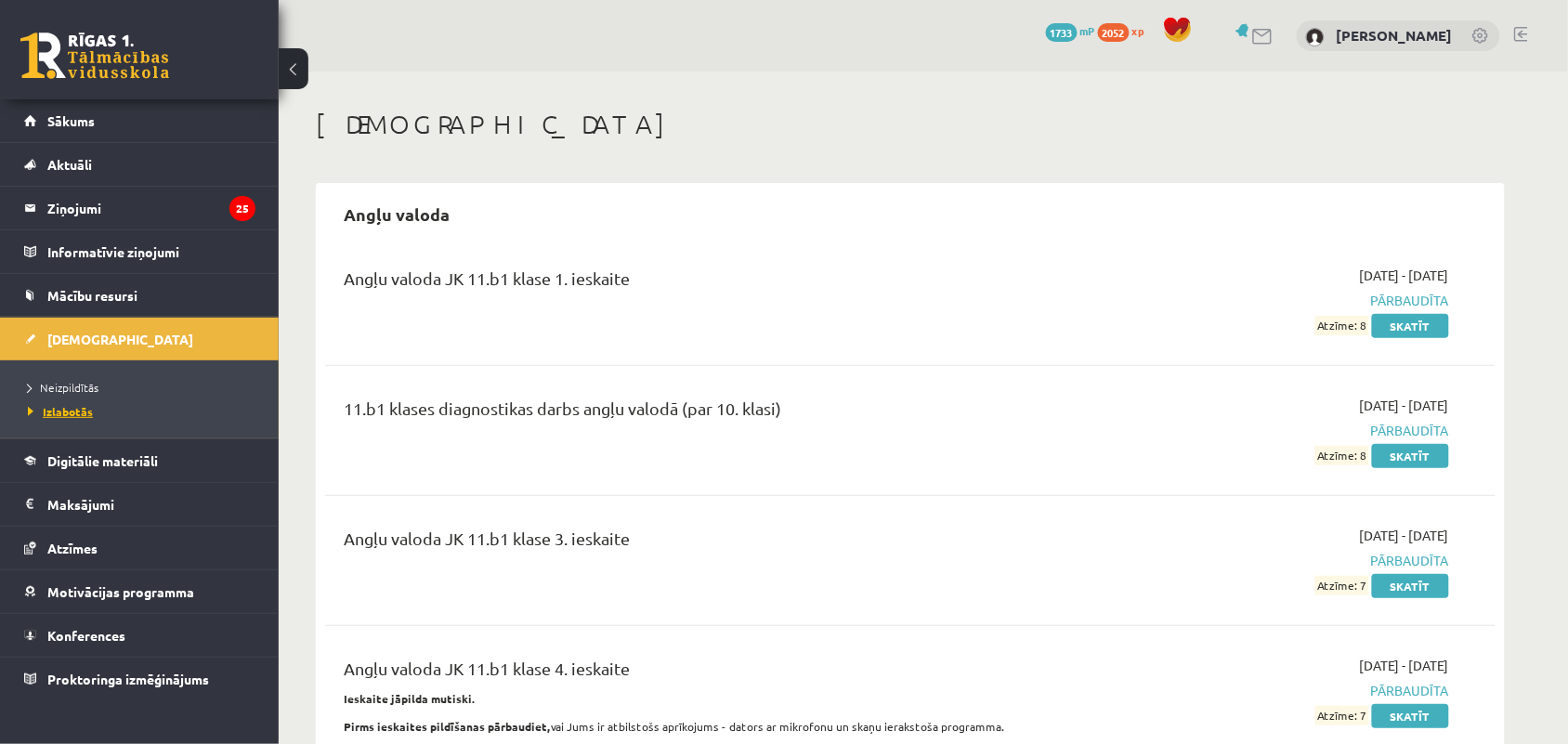
click at [51, 409] on span "Izlabotās" at bounding box center [60, 411] width 65 height 15
click at [98, 121] on link "Sākums" at bounding box center [140, 120] width 231 height 42
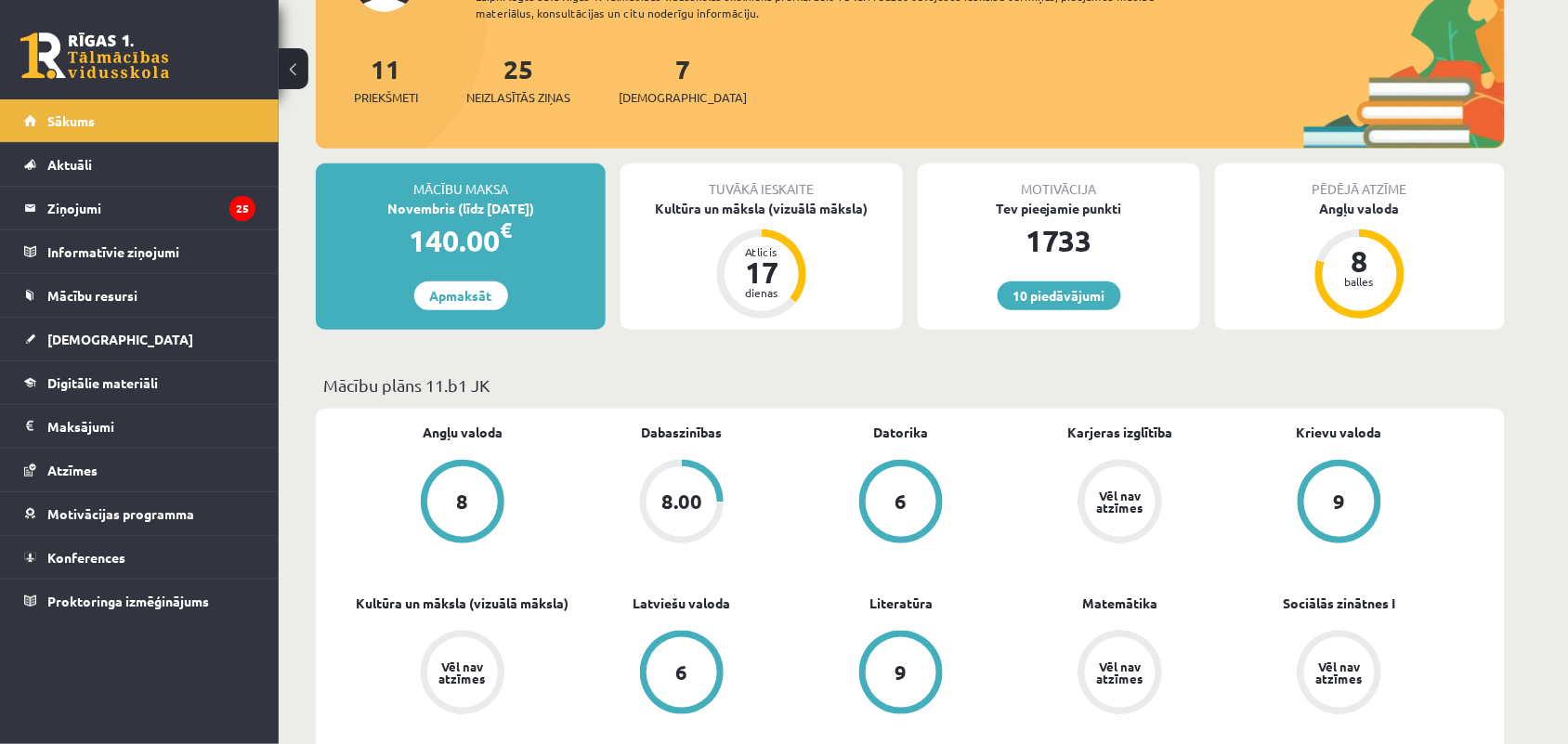
scroll to position [193, 0]
